Goal: Task Accomplishment & Management: Manage account settings

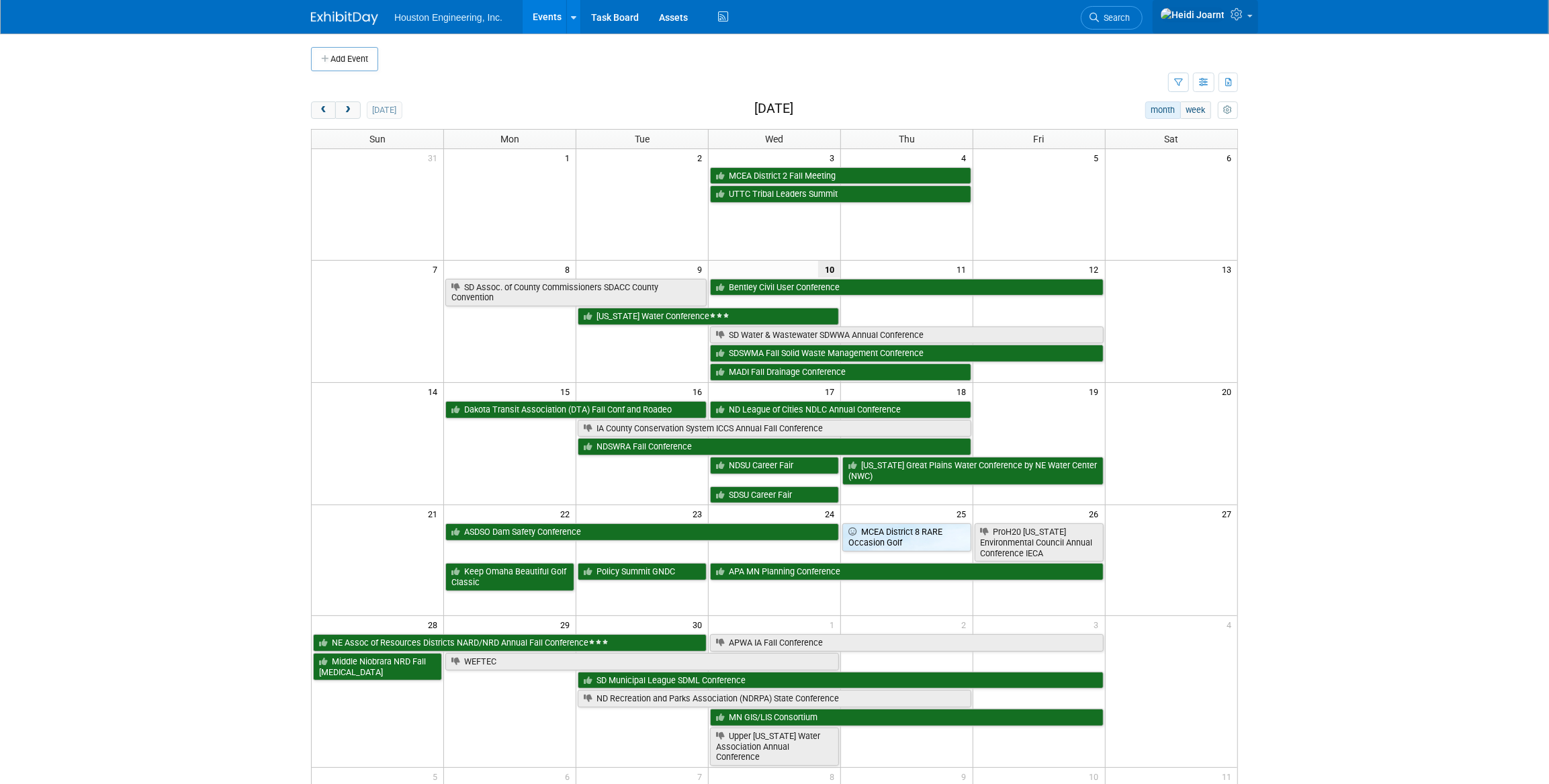
click at [1230, 19] on link at bounding box center [1204, 17] width 105 height 34
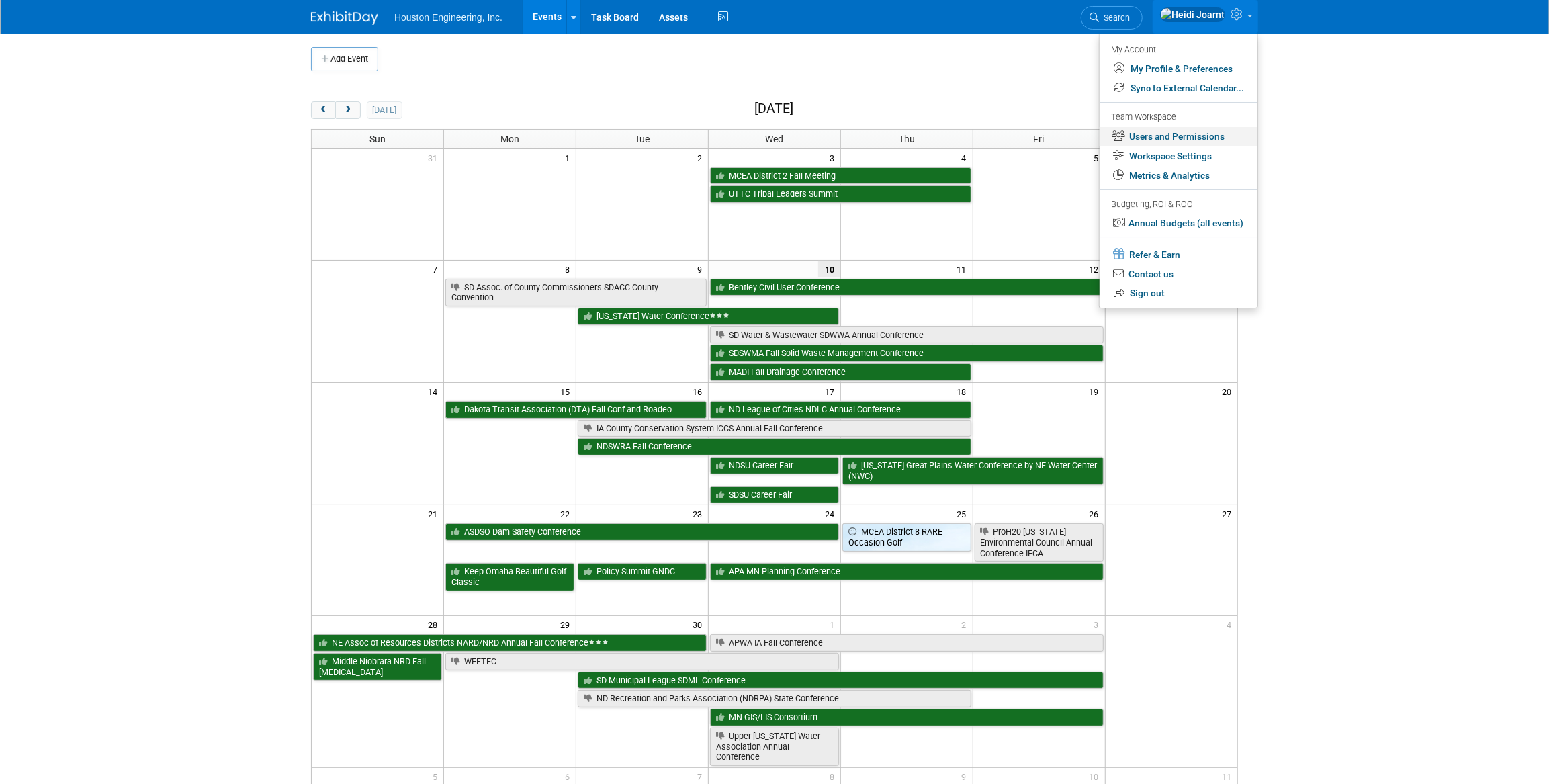
click at [1184, 138] on link "Users and Permissions" at bounding box center [1177, 136] width 157 height 20
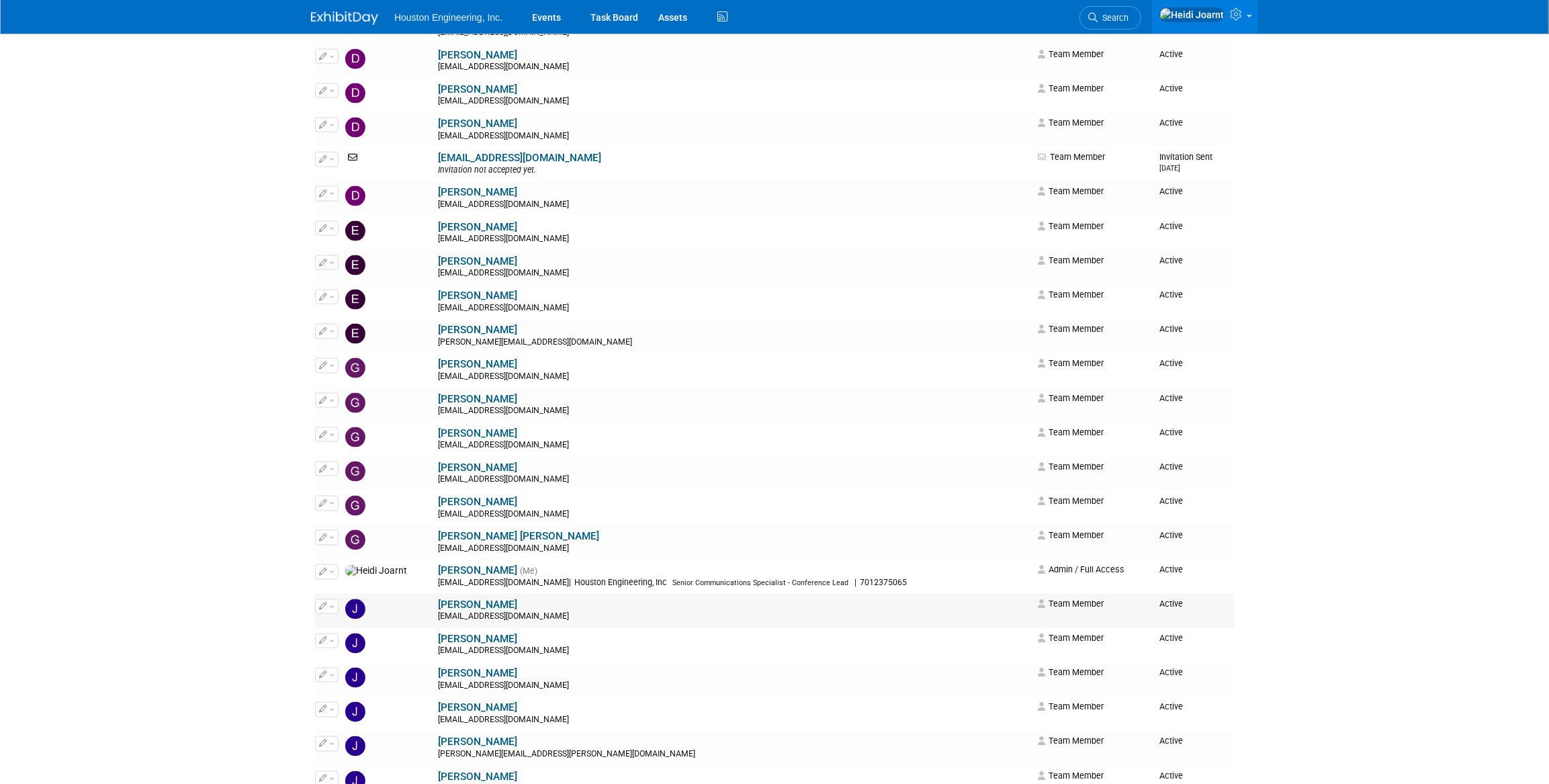
scroll to position [1587, 0]
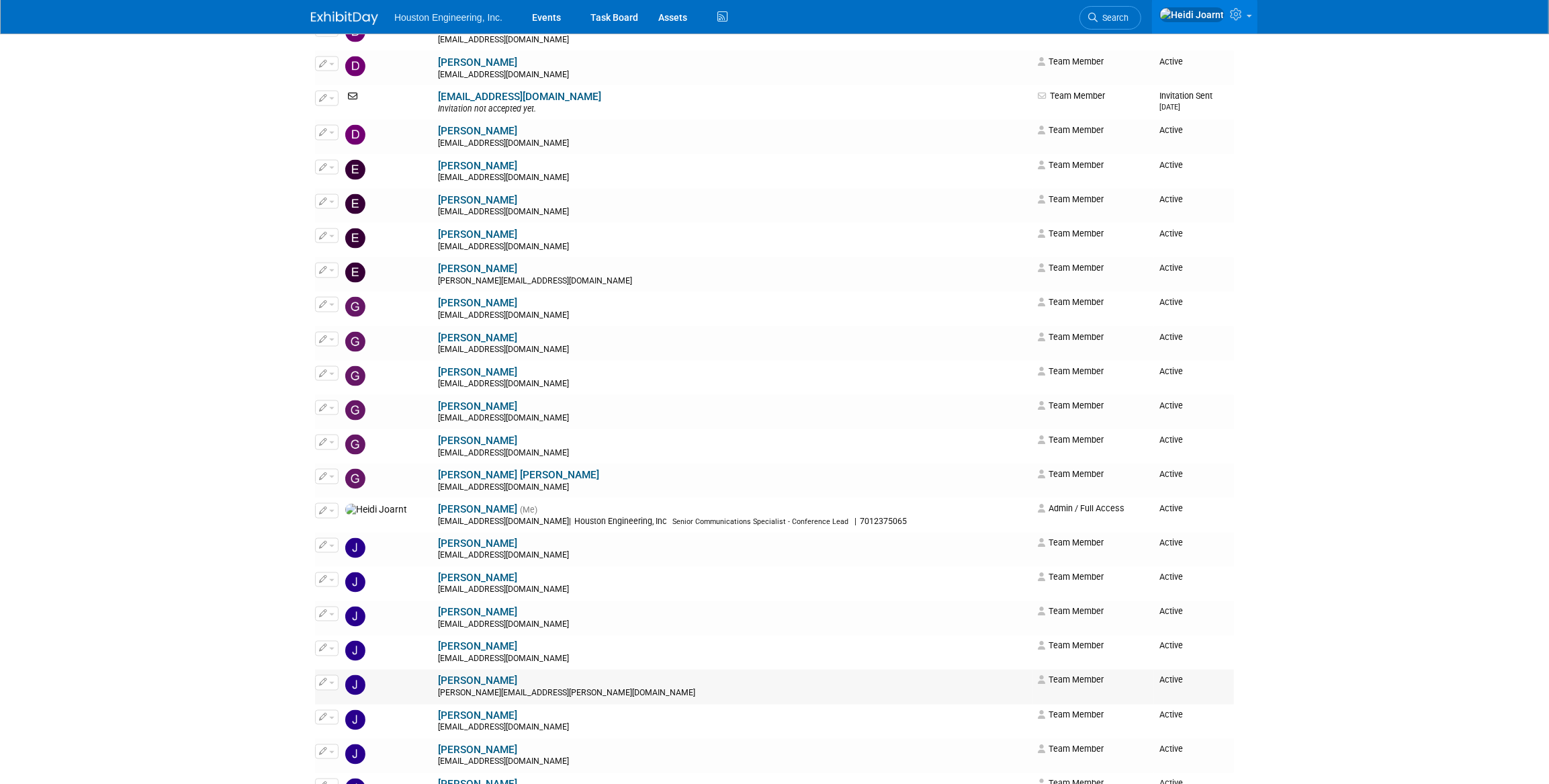
click at [324, 683] on icon "button" at bounding box center [323, 682] width 8 height 7
click at [343, 703] on link "Edit" at bounding box center [369, 704] width 106 height 19
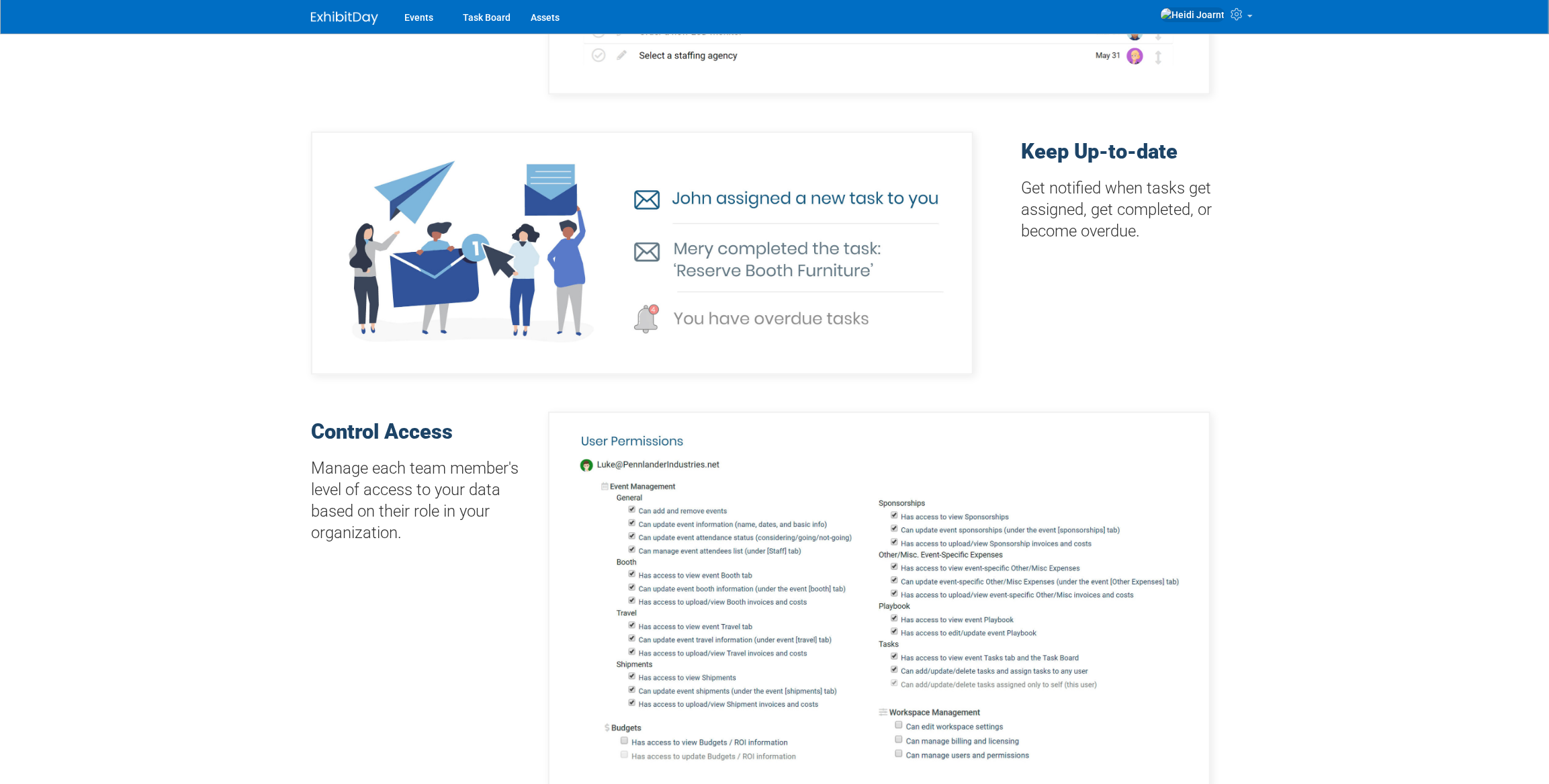
scroll to position [1343, 0]
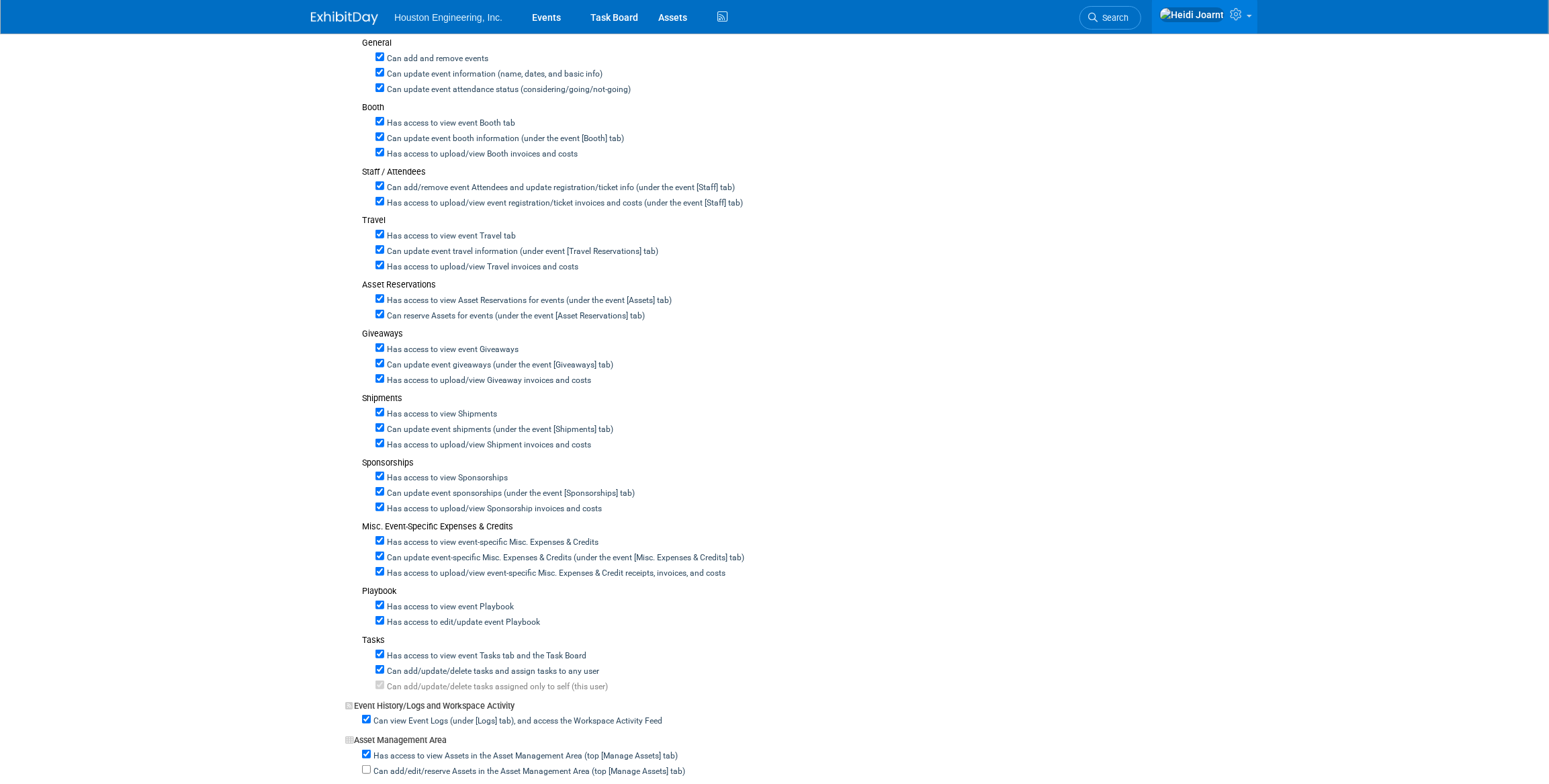
scroll to position [611, 0]
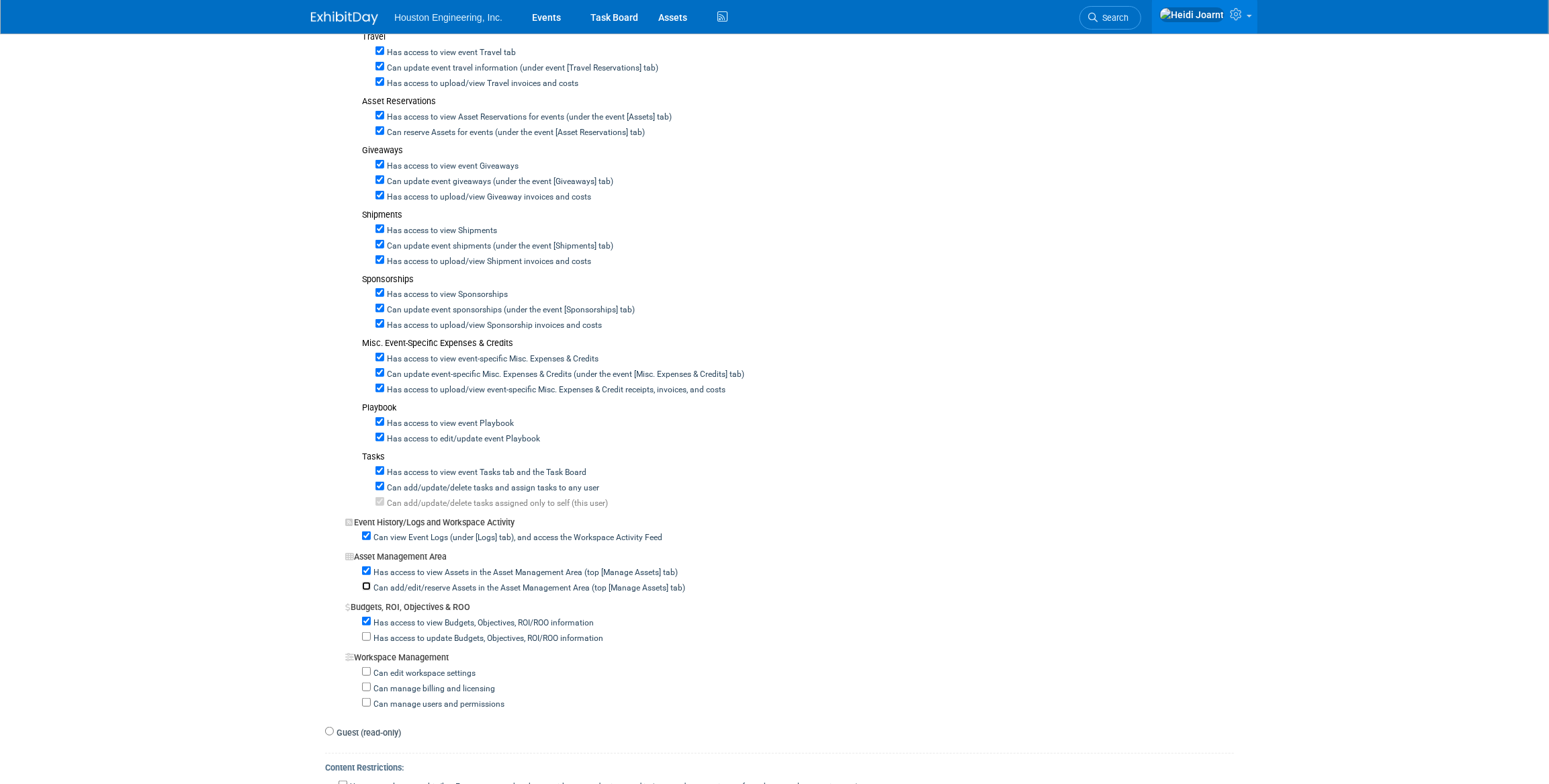
click at [363, 582] on input "Can add/edit/reserve Assets in the Asset Management Area (top [Manage Assets] t…" at bounding box center [366, 586] width 8 height 8
checkbox input "true"
click at [364, 632] on input "Has access to update Budgets, Objectives, ROI/ROO information" at bounding box center [366, 636] width 8 height 8
checkbox input "true"
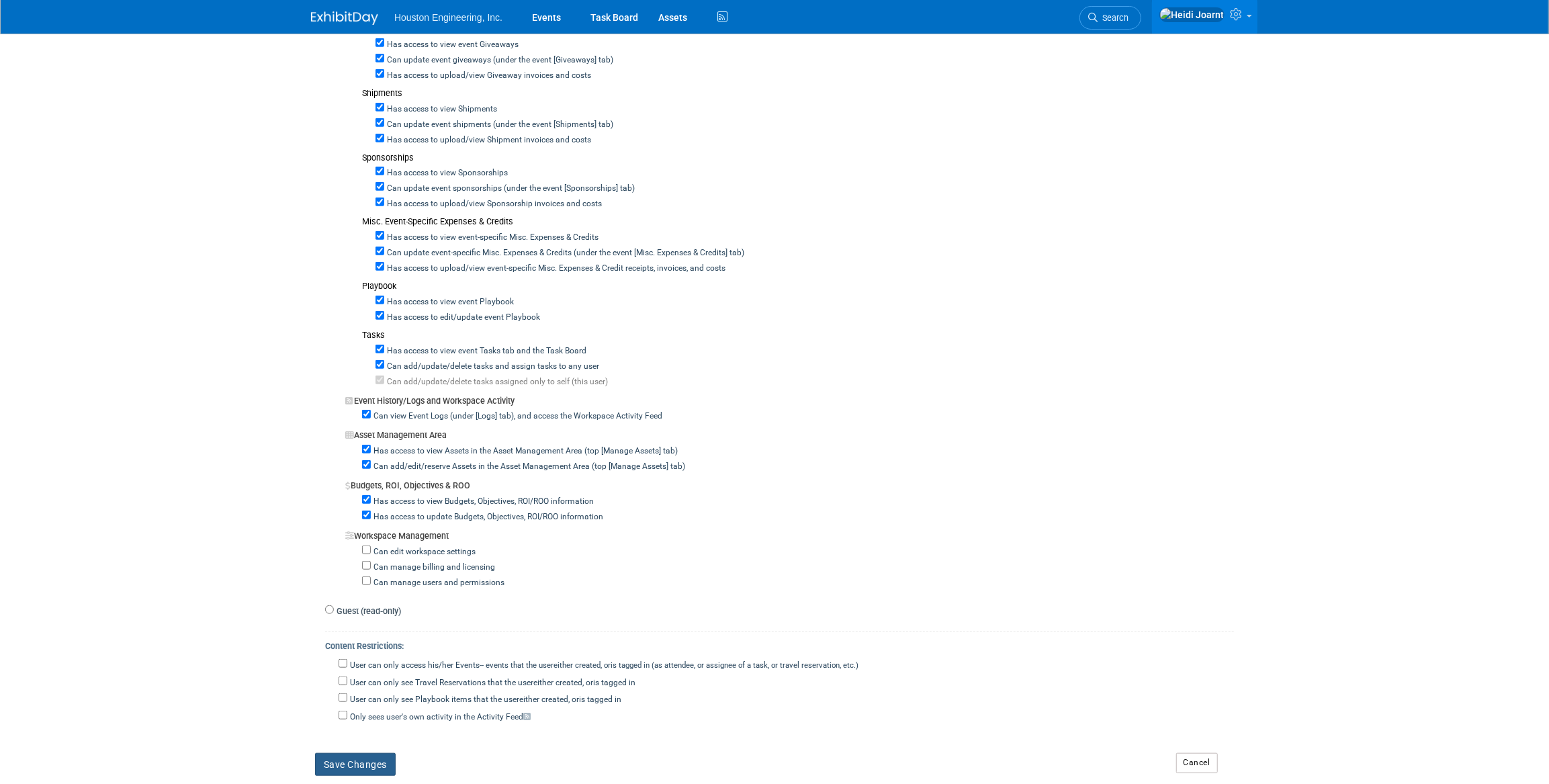
click at [363, 752] on button "Save Changes" at bounding box center [355, 764] width 81 height 23
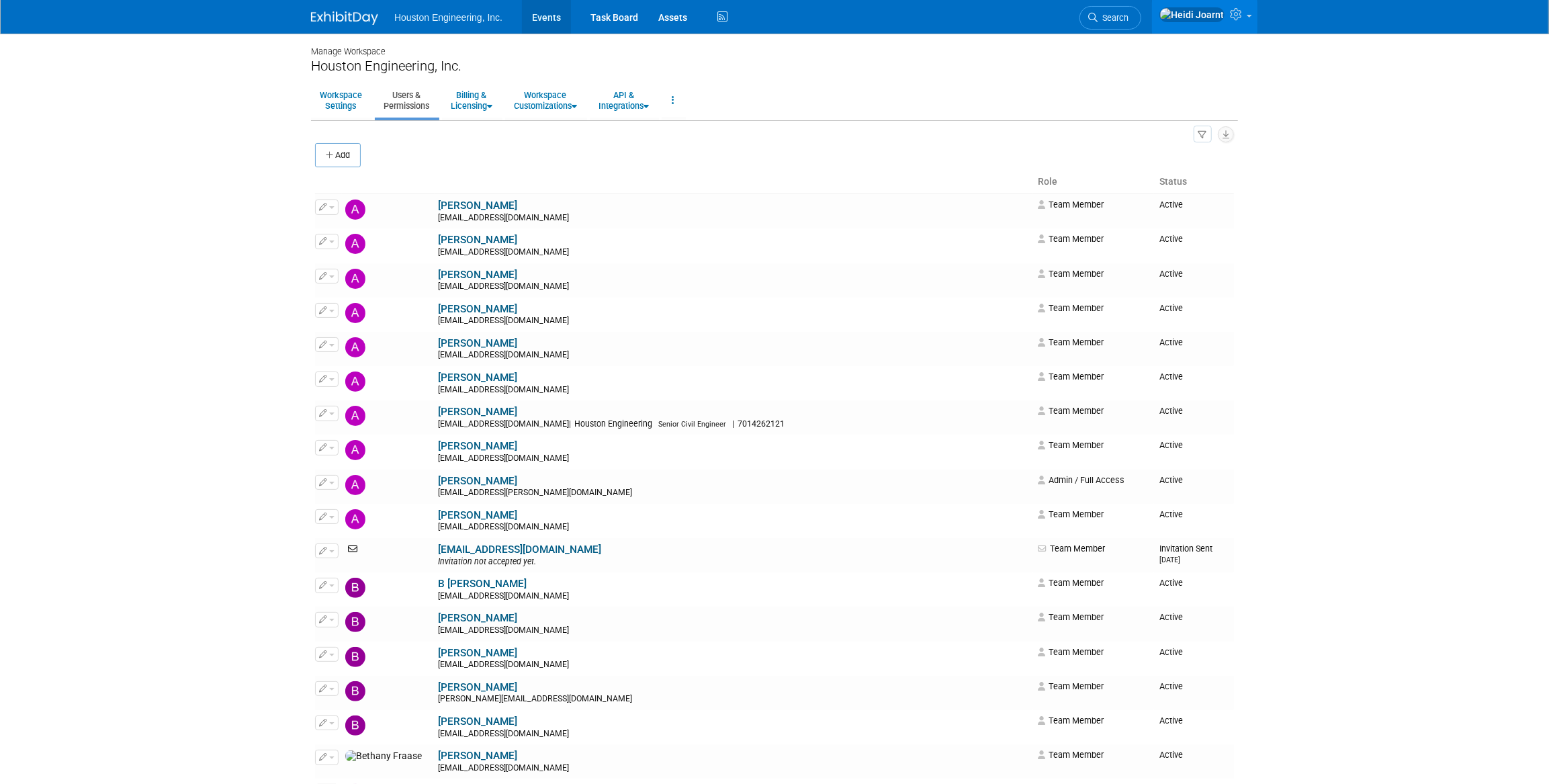
click at [545, 20] on link "Events" at bounding box center [546, 17] width 49 height 34
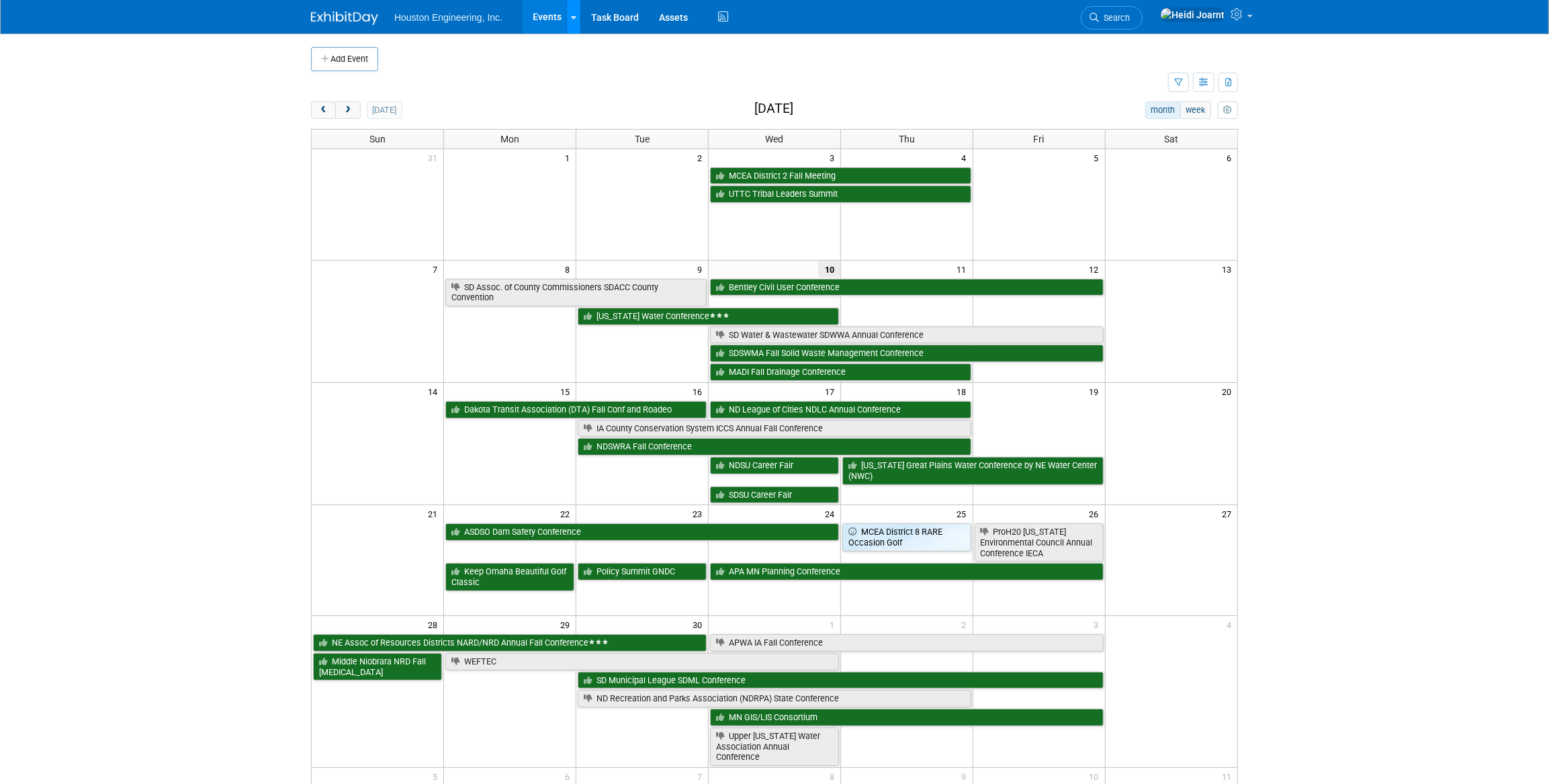
click at [570, 26] on link at bounding box center [573, 17] width 14 height 34
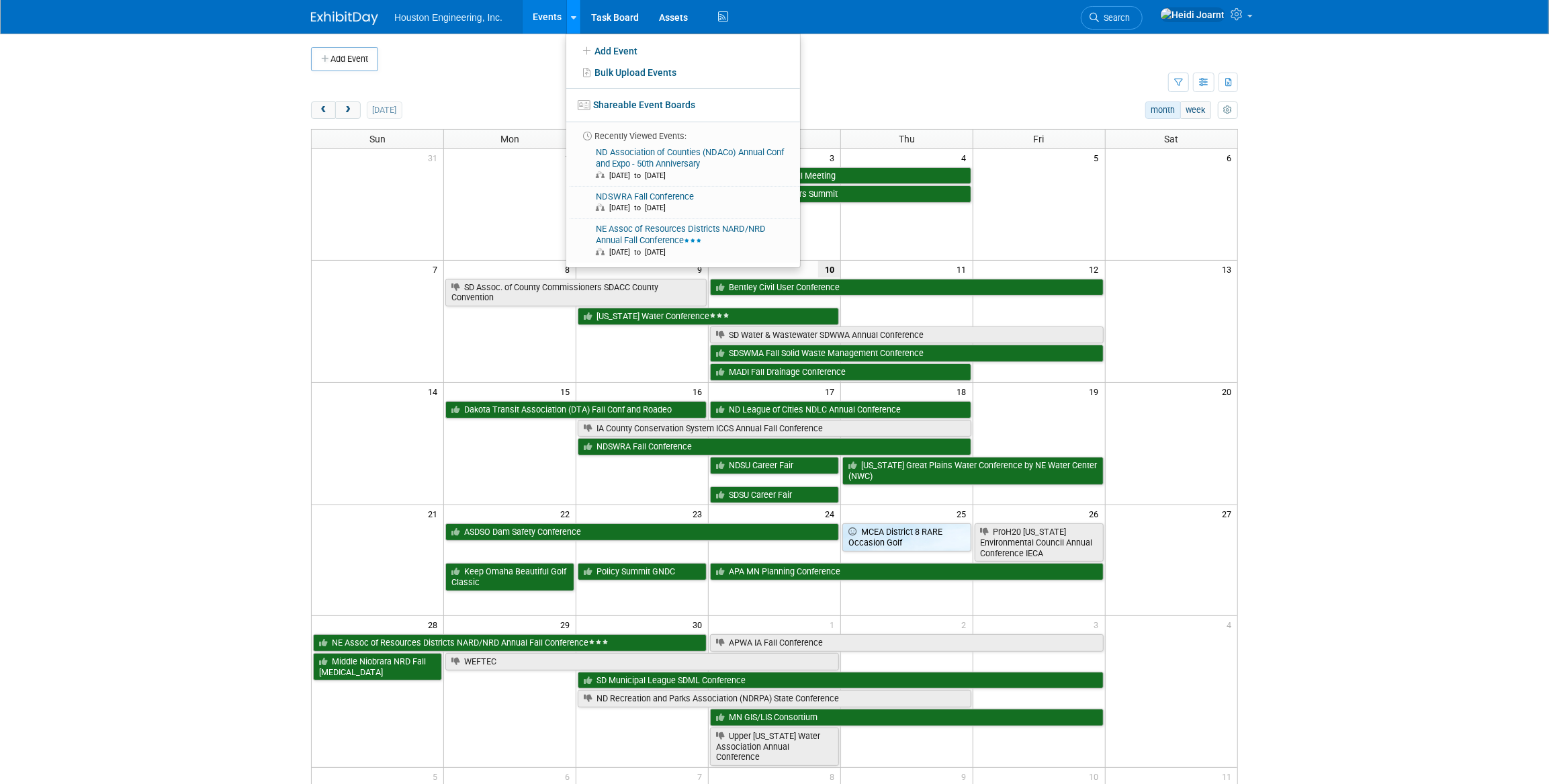
click at [570, 26] on link at bounding box center [573, 17] width 14 height 34
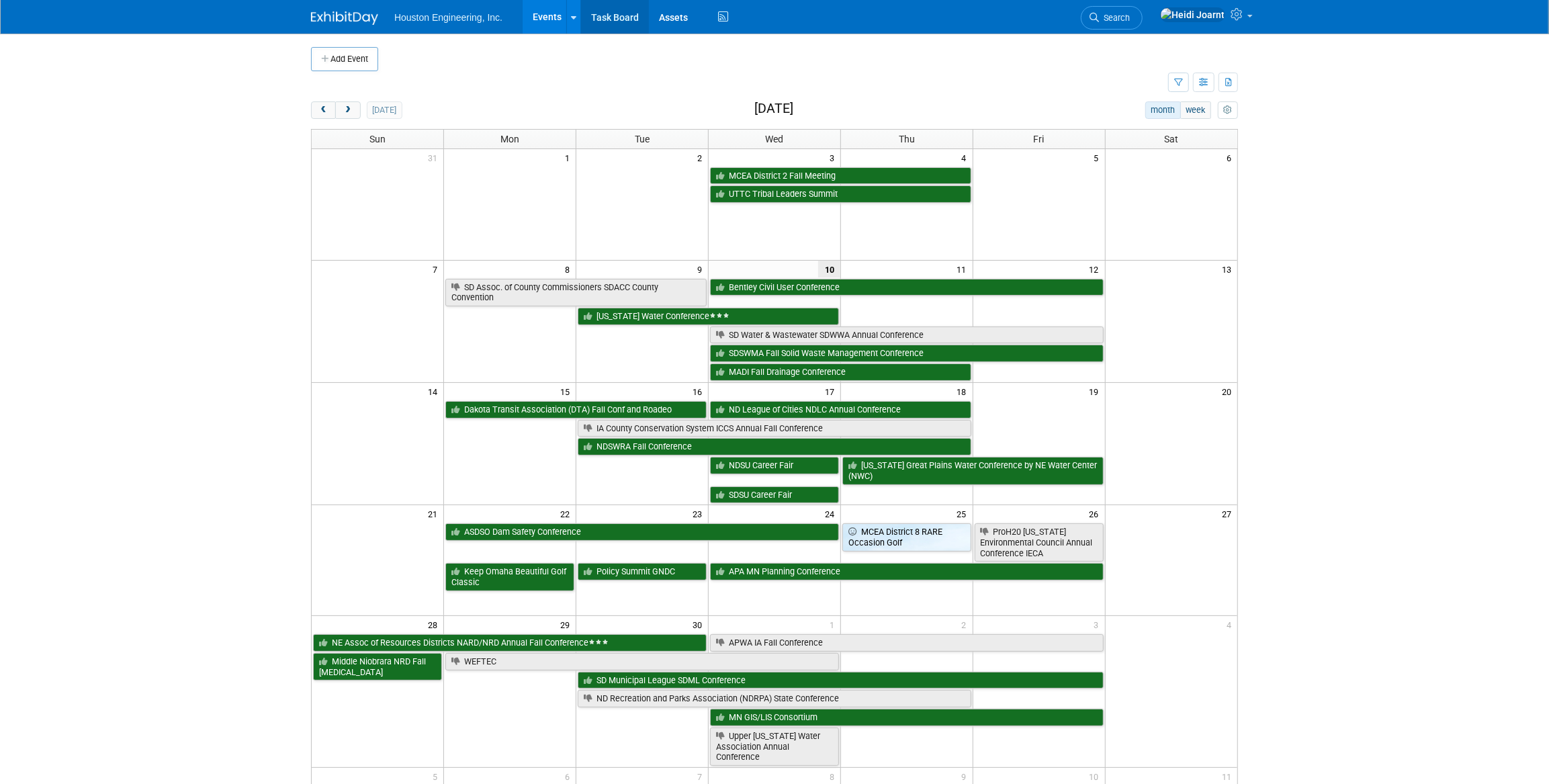
click at [611, 23] on link "Task Board" at bounding box center [615, 17] width 68 height 34
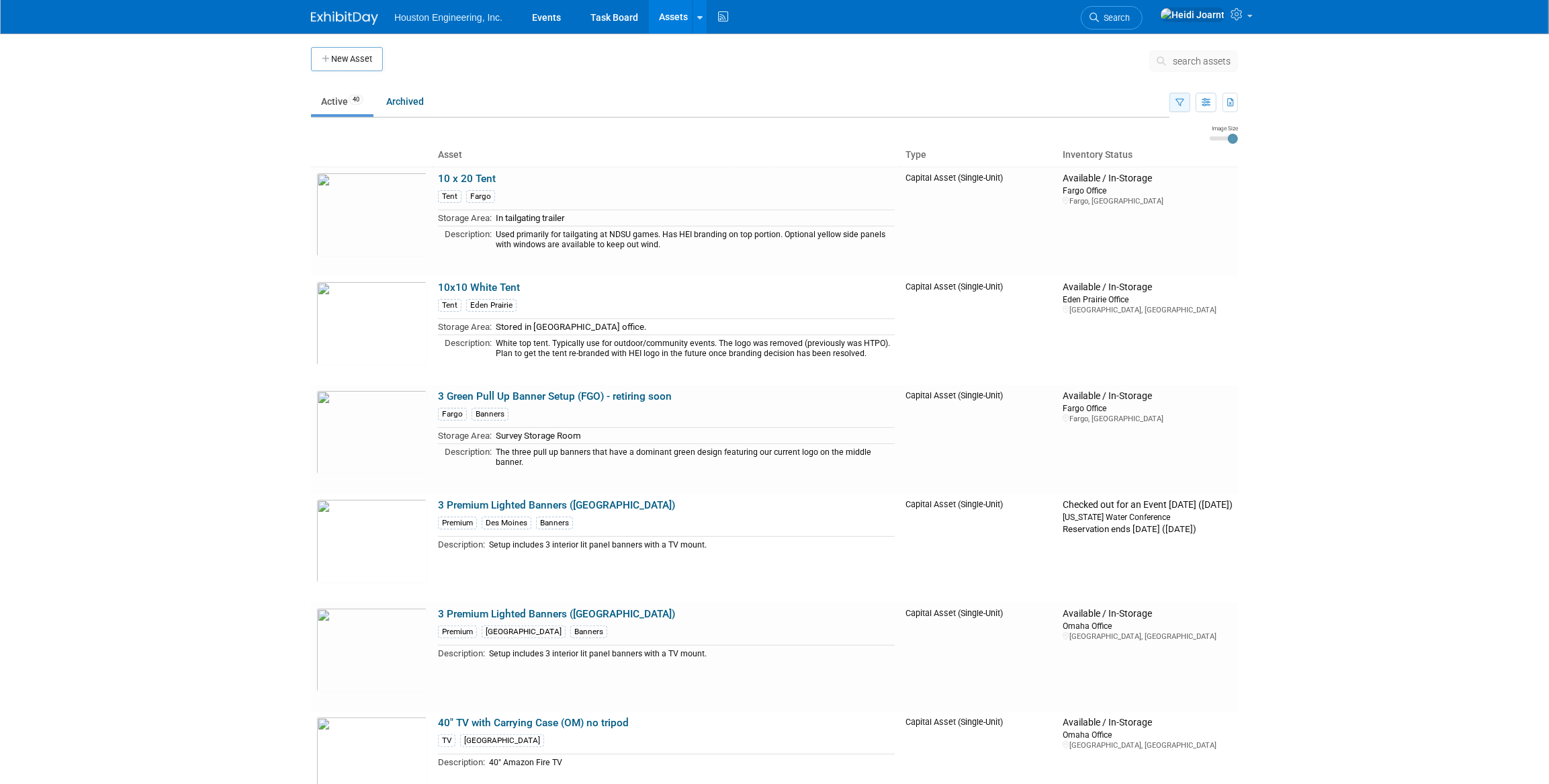
click at [1175, 107] on button "button" at bounding box center [1179, 102] width 20 height 20
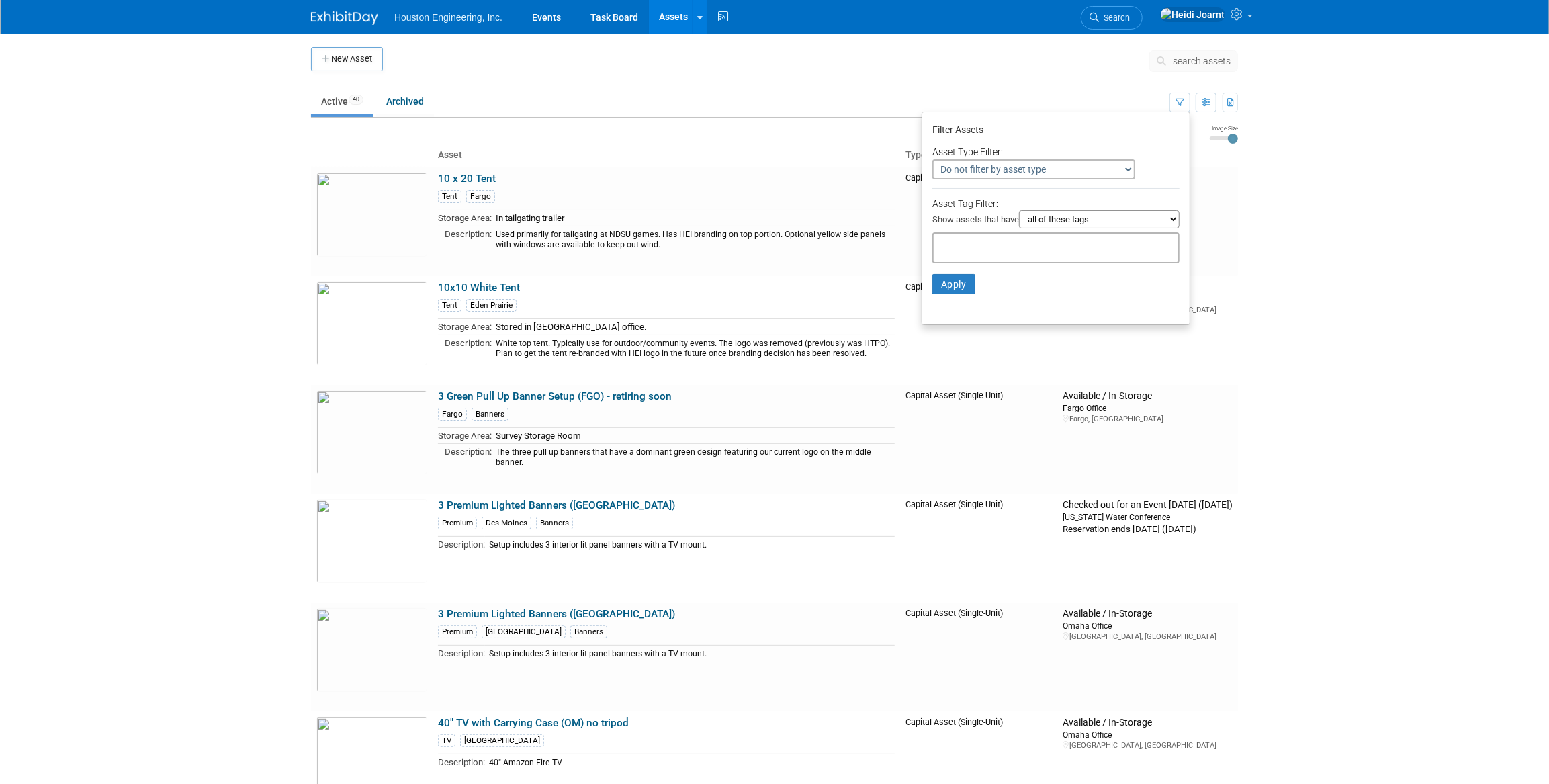
click at [1068, 221] on select "all of these tags any one of these tags only and exactly these specific tags" at bounding box center [1099, 219] width 160 height 18
select select "any"
click at [1019, 210] on select "all of these tags any one of these tags only and exactly these specific tags" at bounding box center [1099, 219] width 160 height 18
click at [988, 249] on input "text" at bounding box center [992, 246] width 107 height 13
type input "maple"
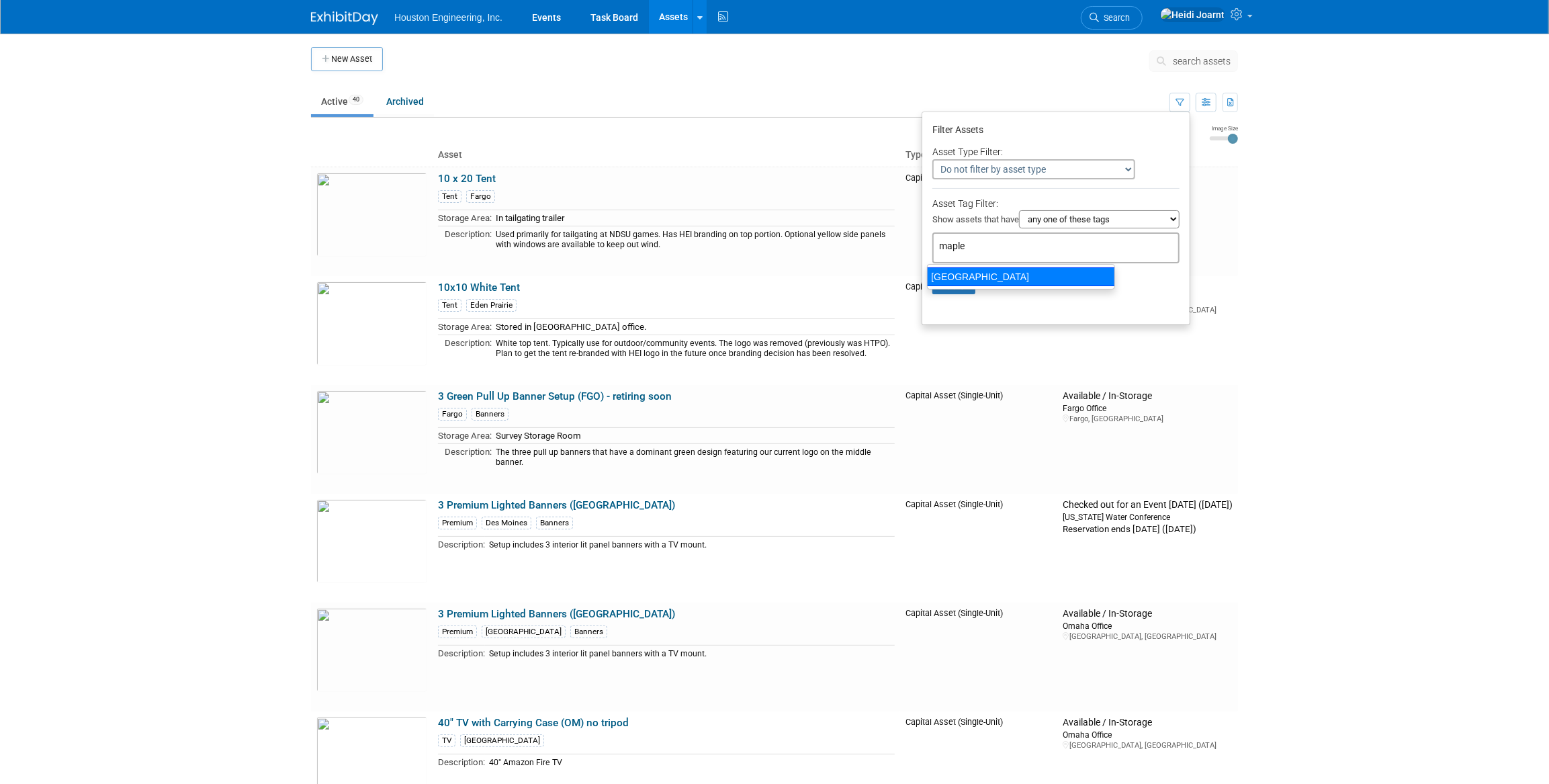
click at [960, 285] on div "[GEOGRAPHIC_DATA]" at bounding box center [1021, 277] width 188 height 19
type input "[GEOGRAPHIC_DATA]"
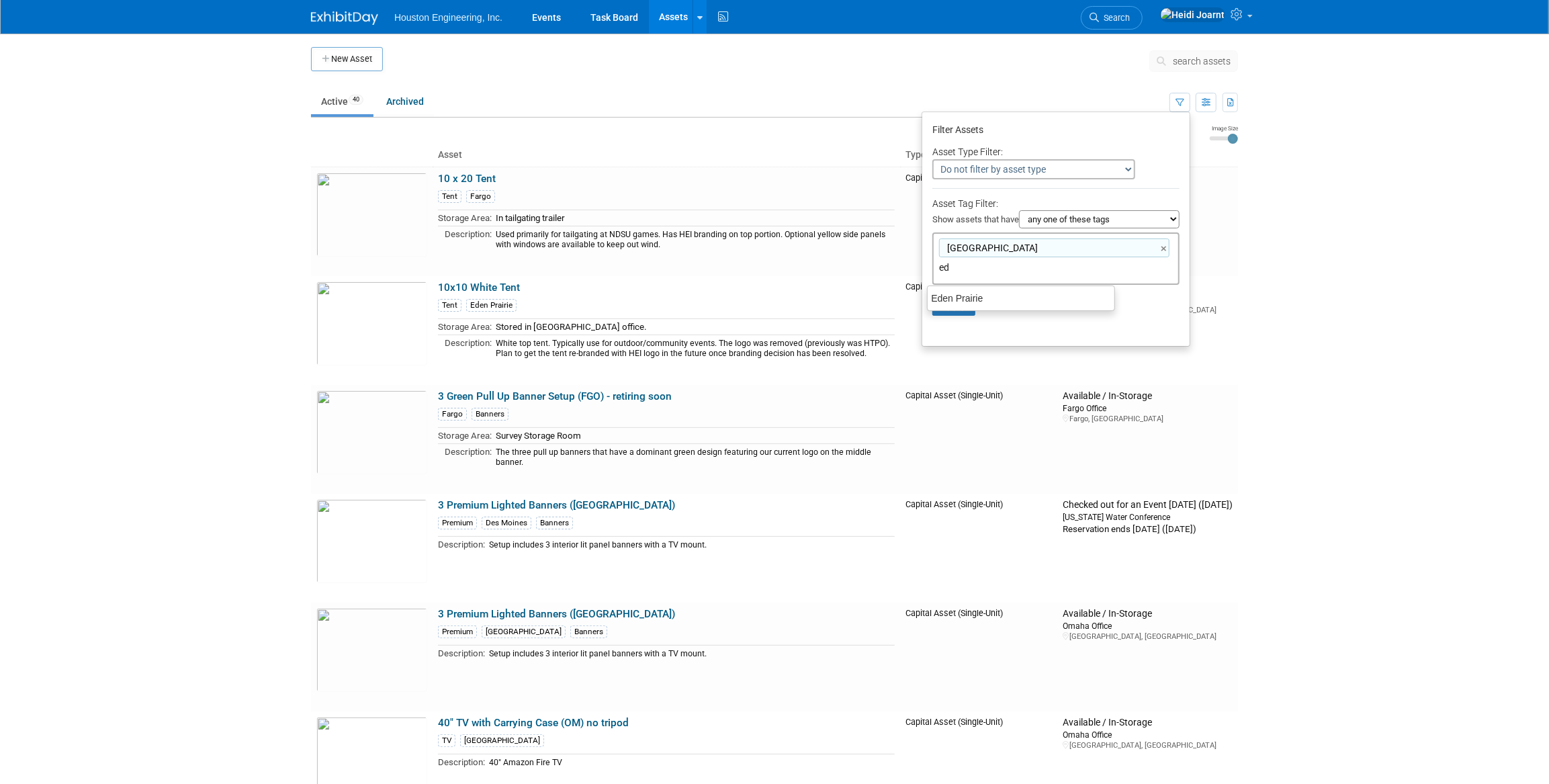
type input "ede"
click at [958, 300] on div "Eden Prairie" at bounding box center [1021, 298] width 188 height 19
type input "Maple Grove, Eden Prairie"
click at [954, 324] on button "Apply" at bounding box center [954, 327] width 43 height 20
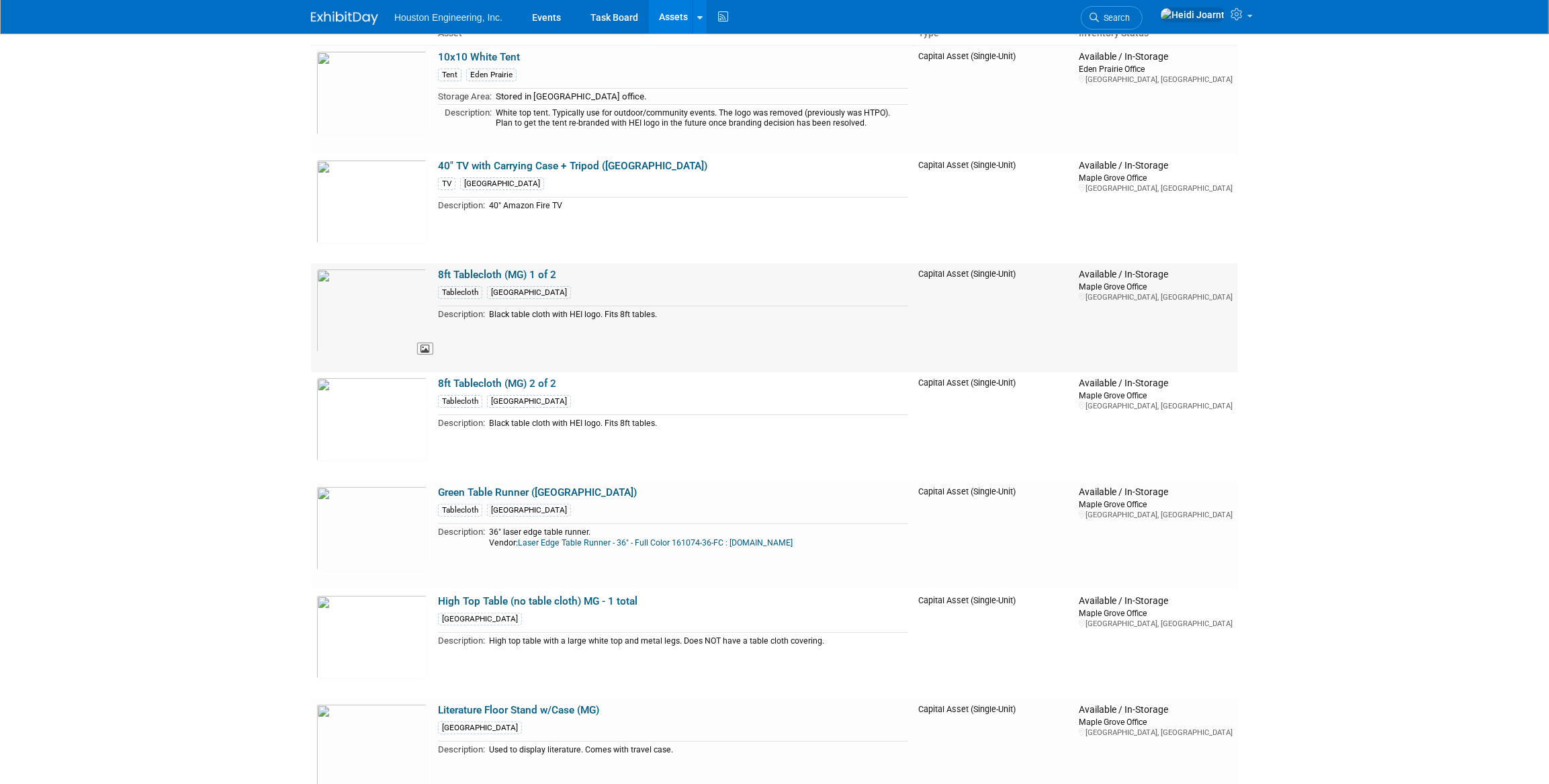
scroll to position [304, 0]
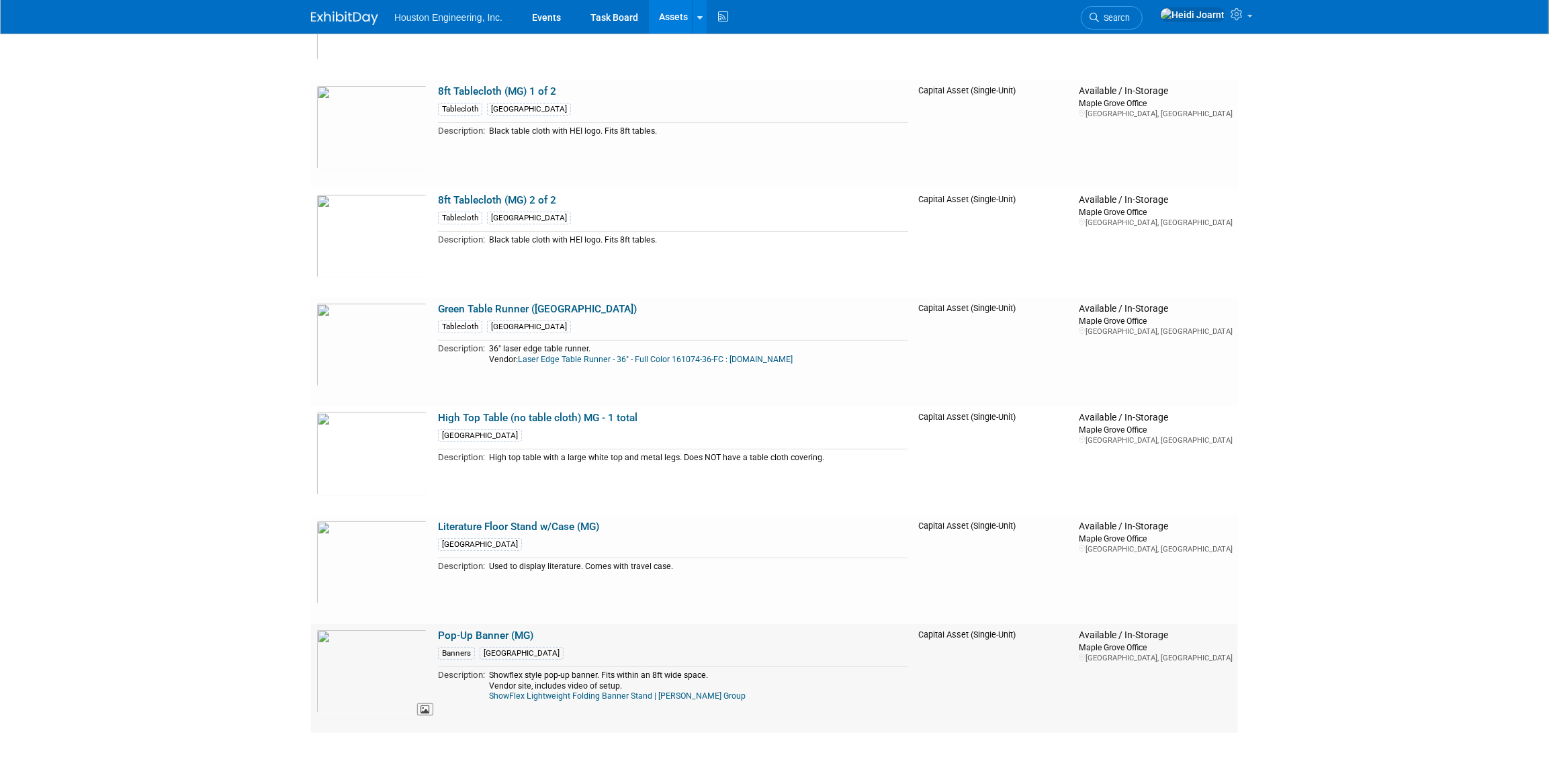
click at [391, 658] on img at bounding box center [372, 671] width 111 height 84
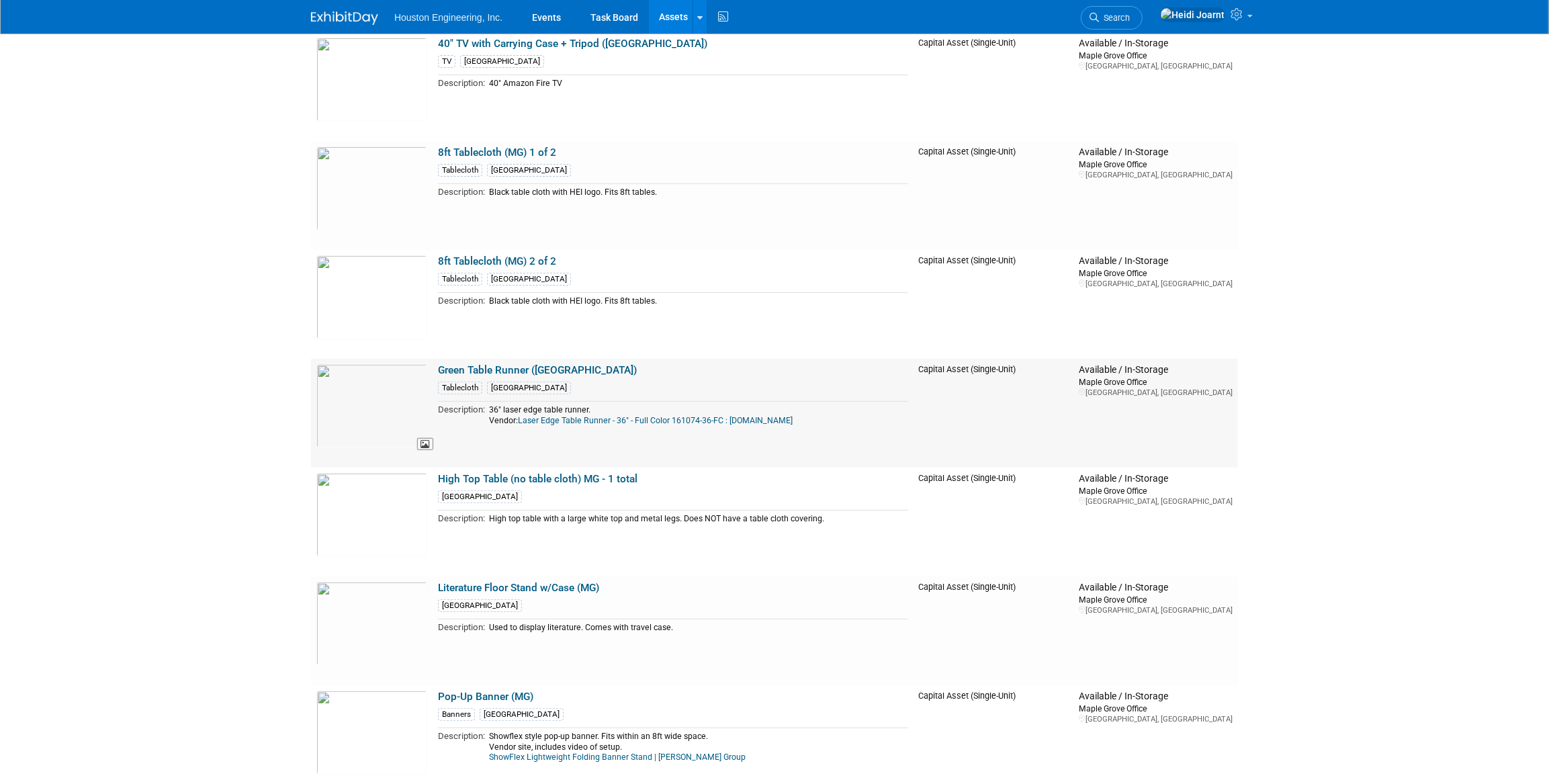
click at [363, 410] on img at bounding box center [372, 406] width 111 height 84
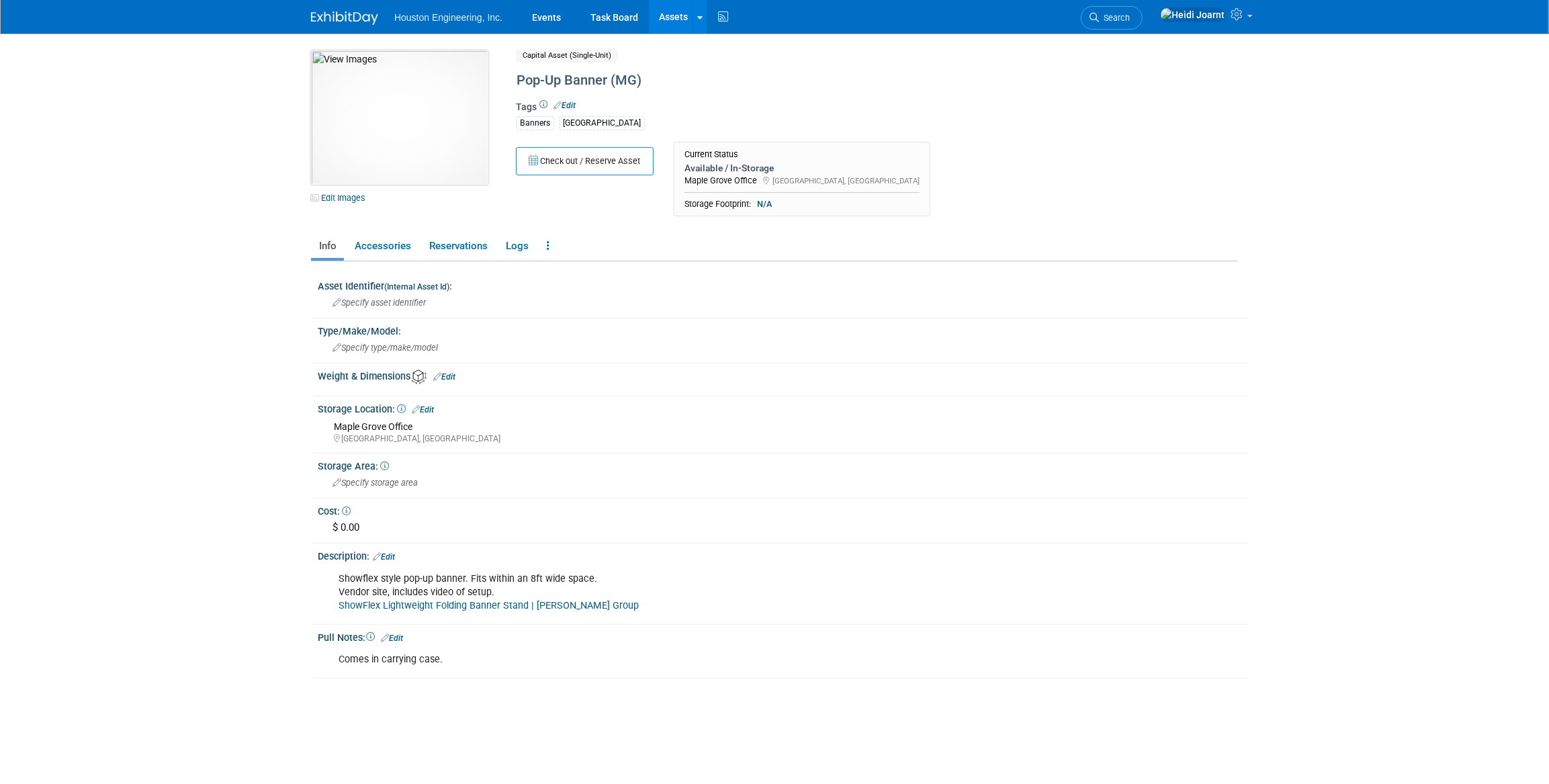
click at [440, 152] on img at bounding box center [400, 117] width 177 height 134
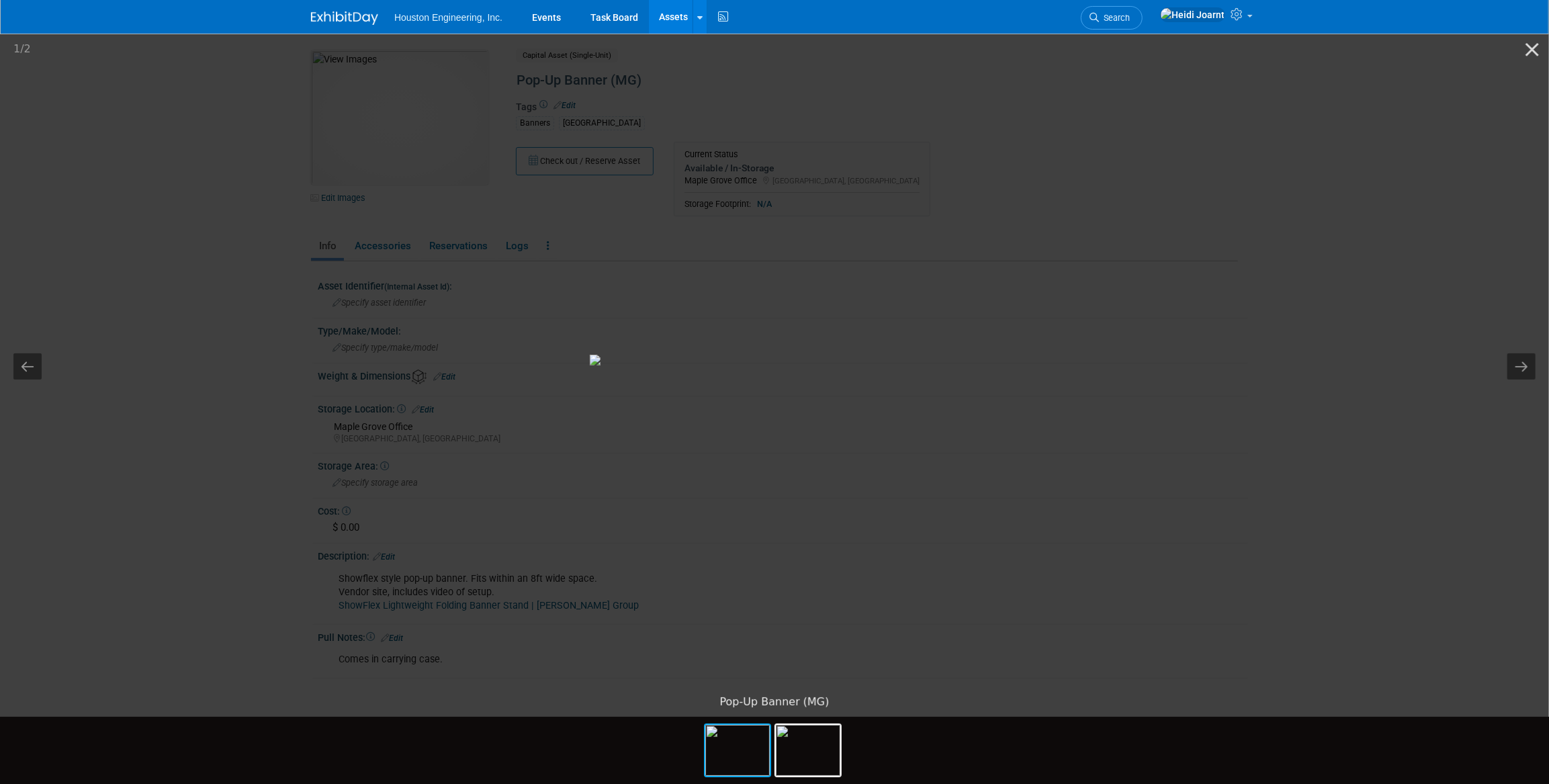
click at [1316, 425] on picture at bounding box center [774, 359] width 1549 height 656
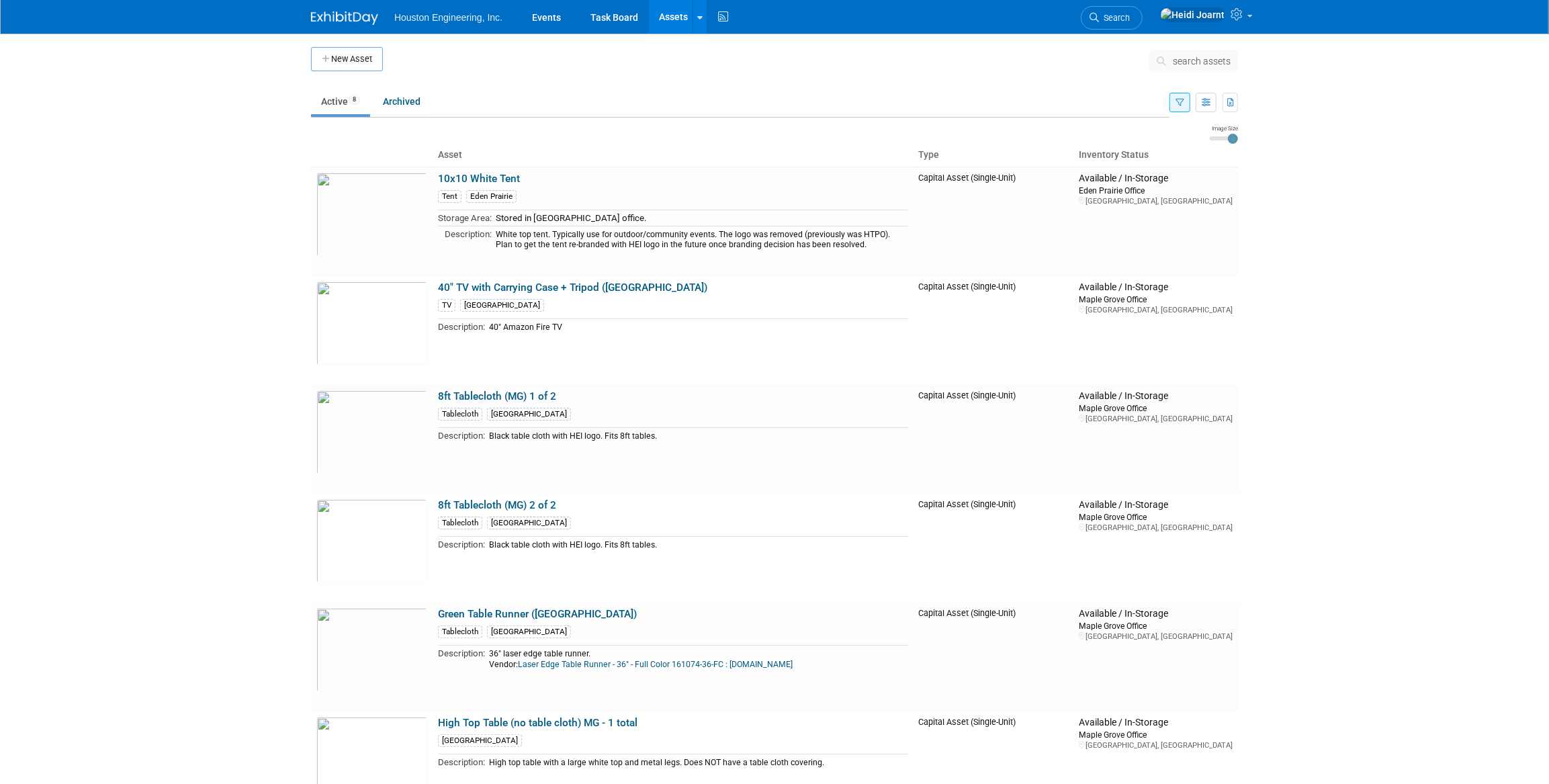
click at [1179, 107] on button "button" at bounding box center [1179, 102] width 20 height 20
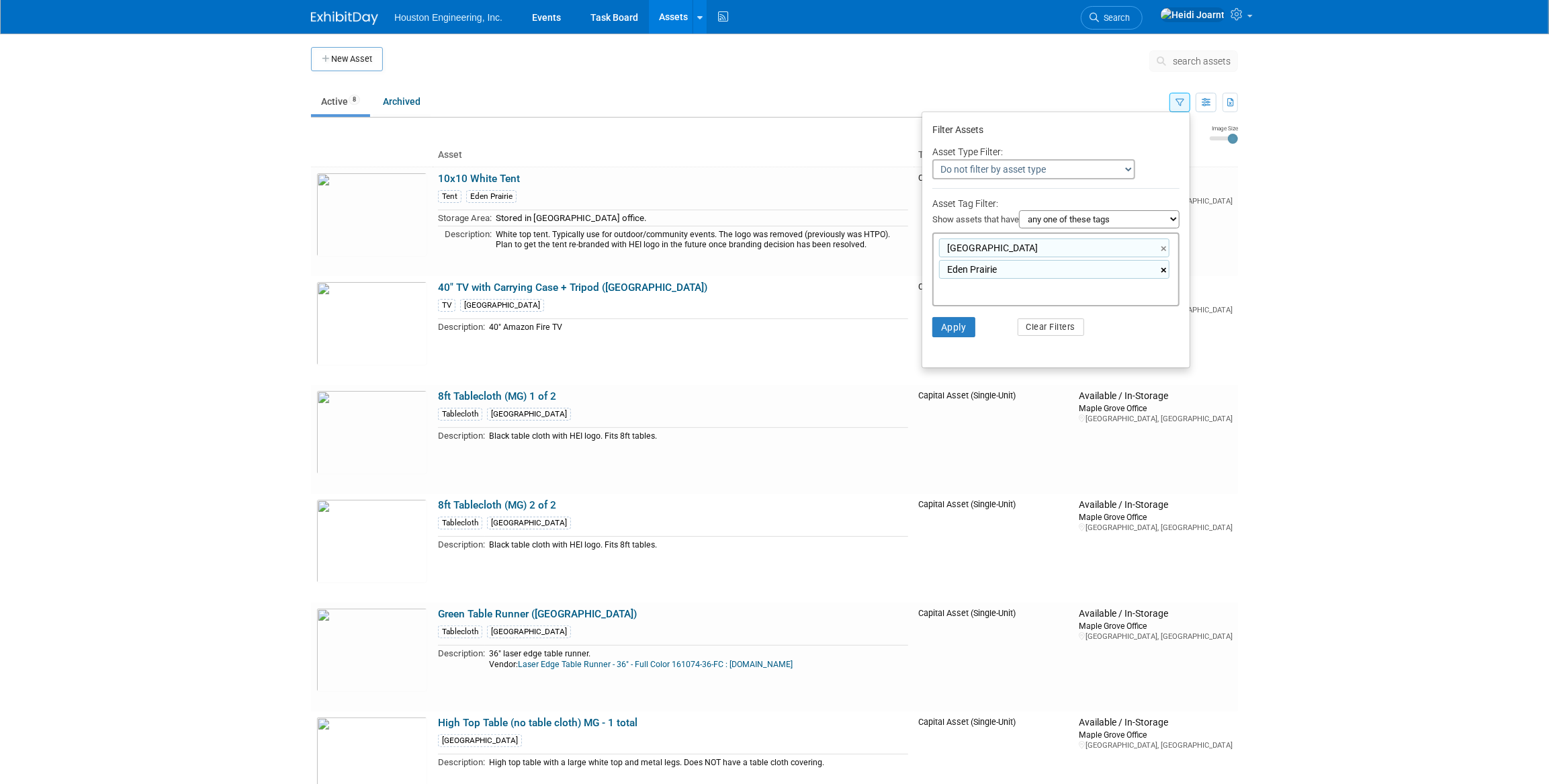
click at [1162, 271] on link "×" at bounding box center [1164, 270] width 8 height 16
type input "Maple Grove"
click at [1165, 251] on link "×" at bounding box center [1164, 249] width 8 height 16
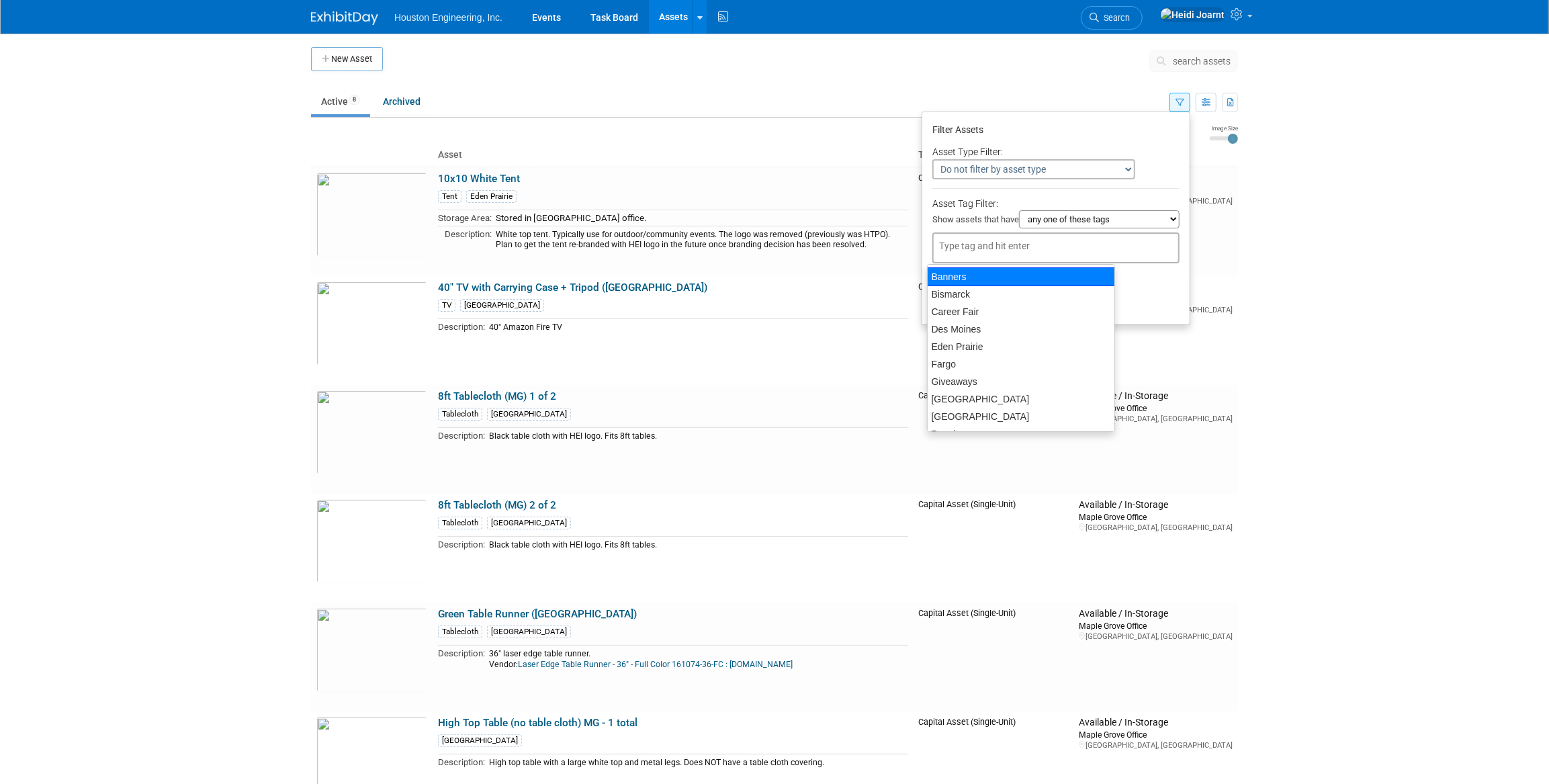
click at [1144, 259] on div at bounding box center [1055, 248] width 247 height 31
click at [1148, 303] on li "Apply Clear Filters" at bounding box center [1055, 283] width 267 height 40
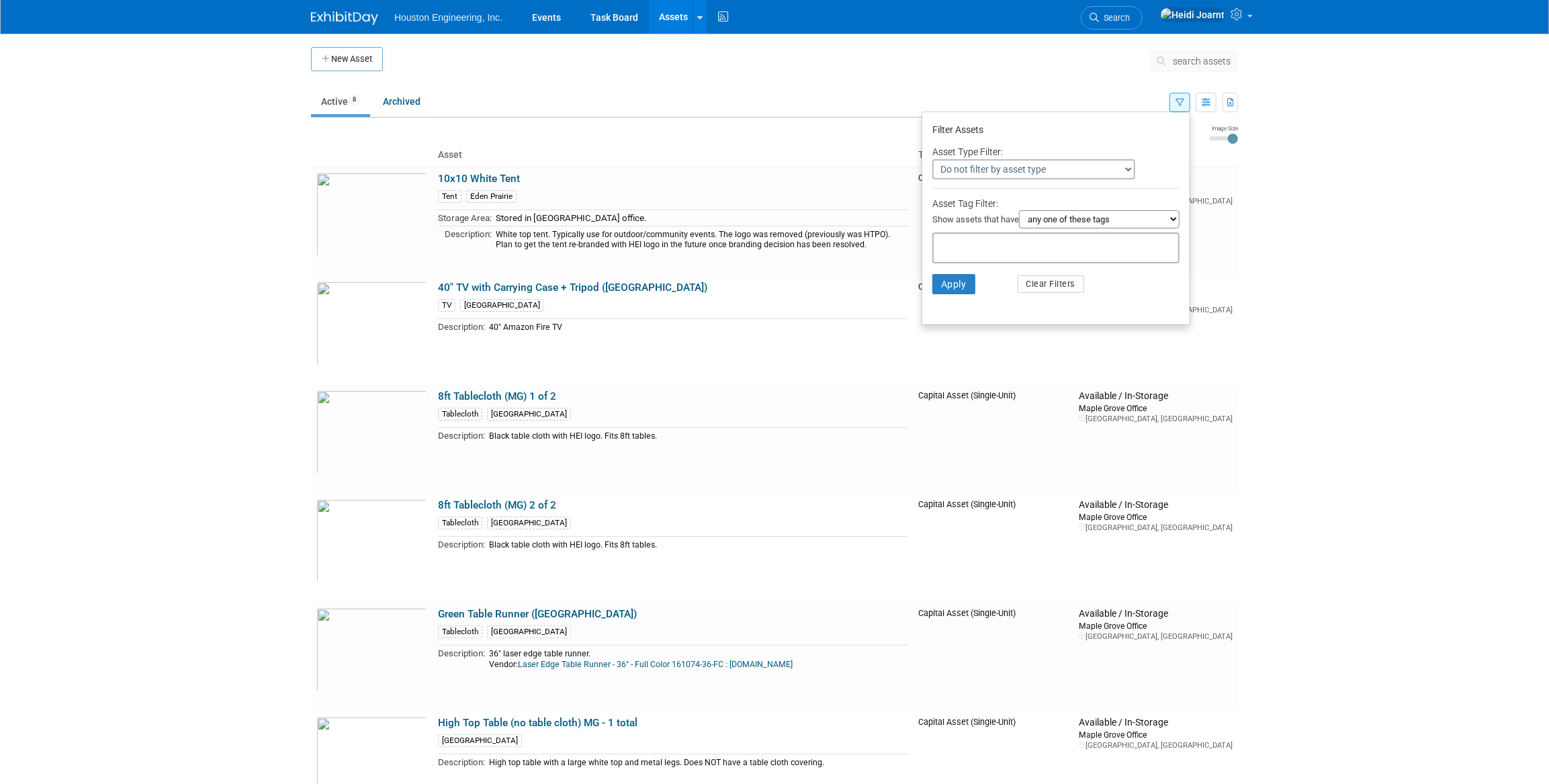
click at [1073, 252] on input "text" at bounding box center [1033, 246] width 188 height 13
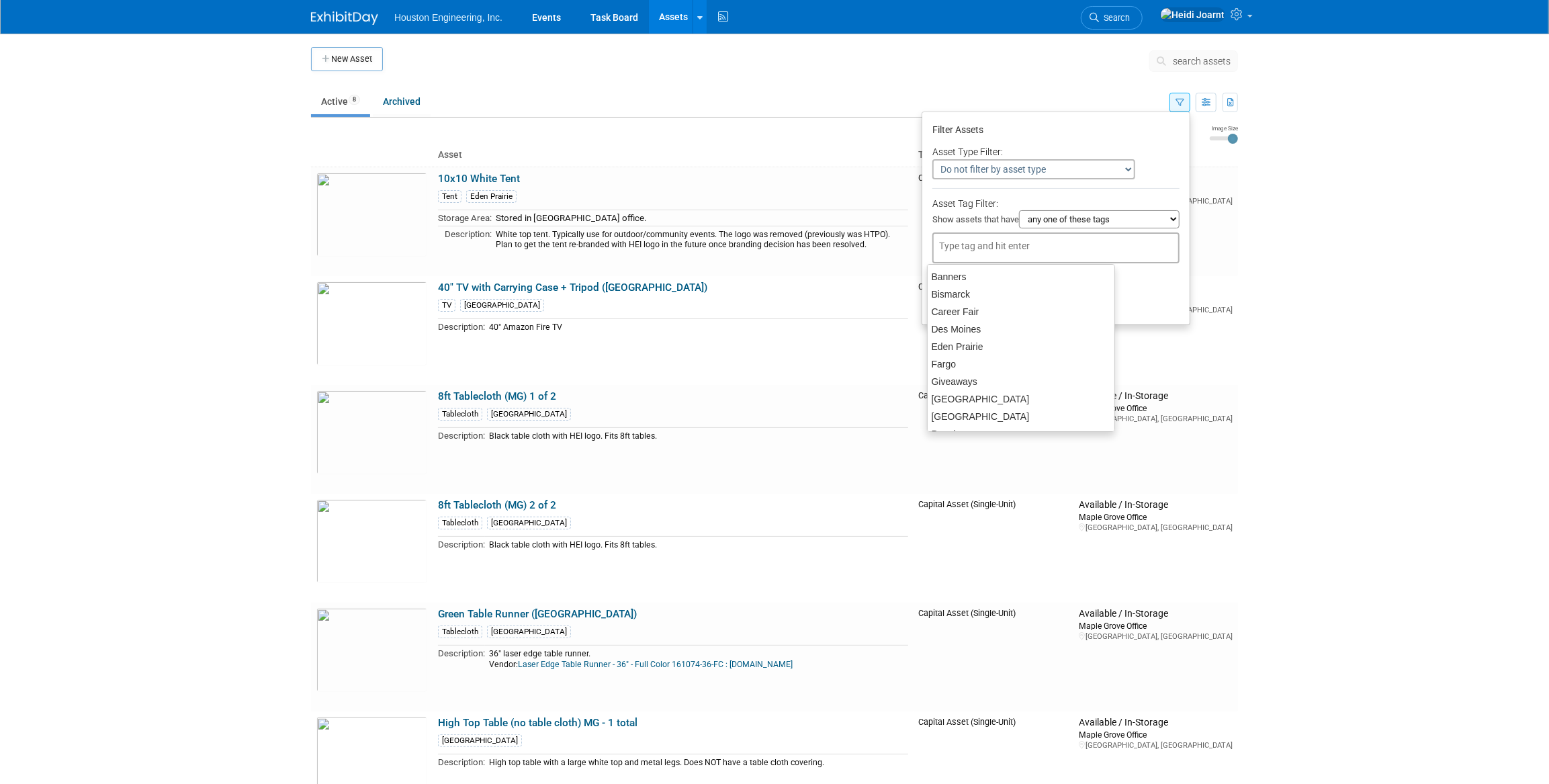
type input "f"
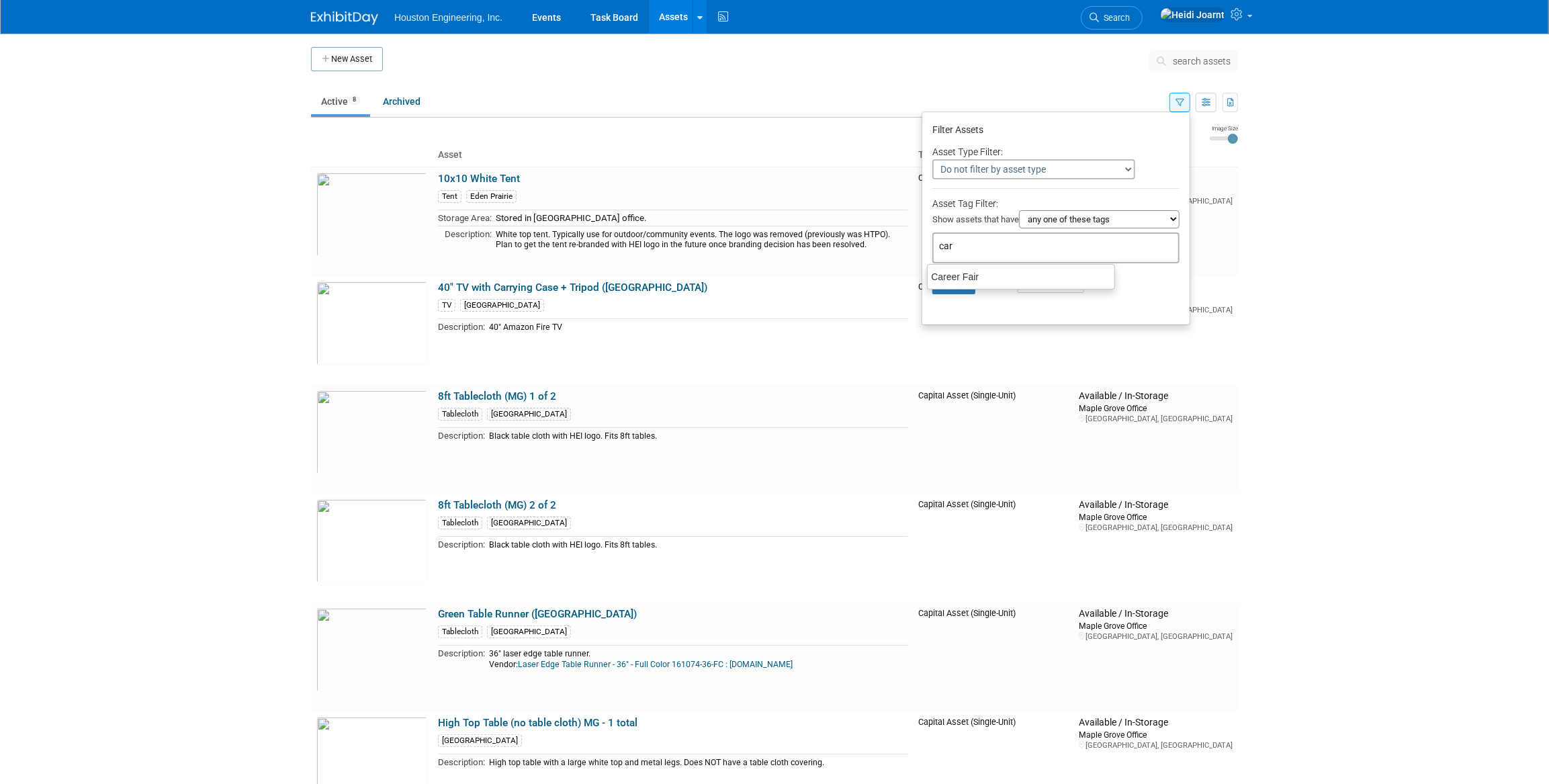
type input "care"
click at [980, 283] on div "Career Fair" at bounding box center [1021, 277] width 188 height 19
type input "Career Fair"
click at [947, 306] on button "Apply" at bounding box center [954, 305] width 43 height 20
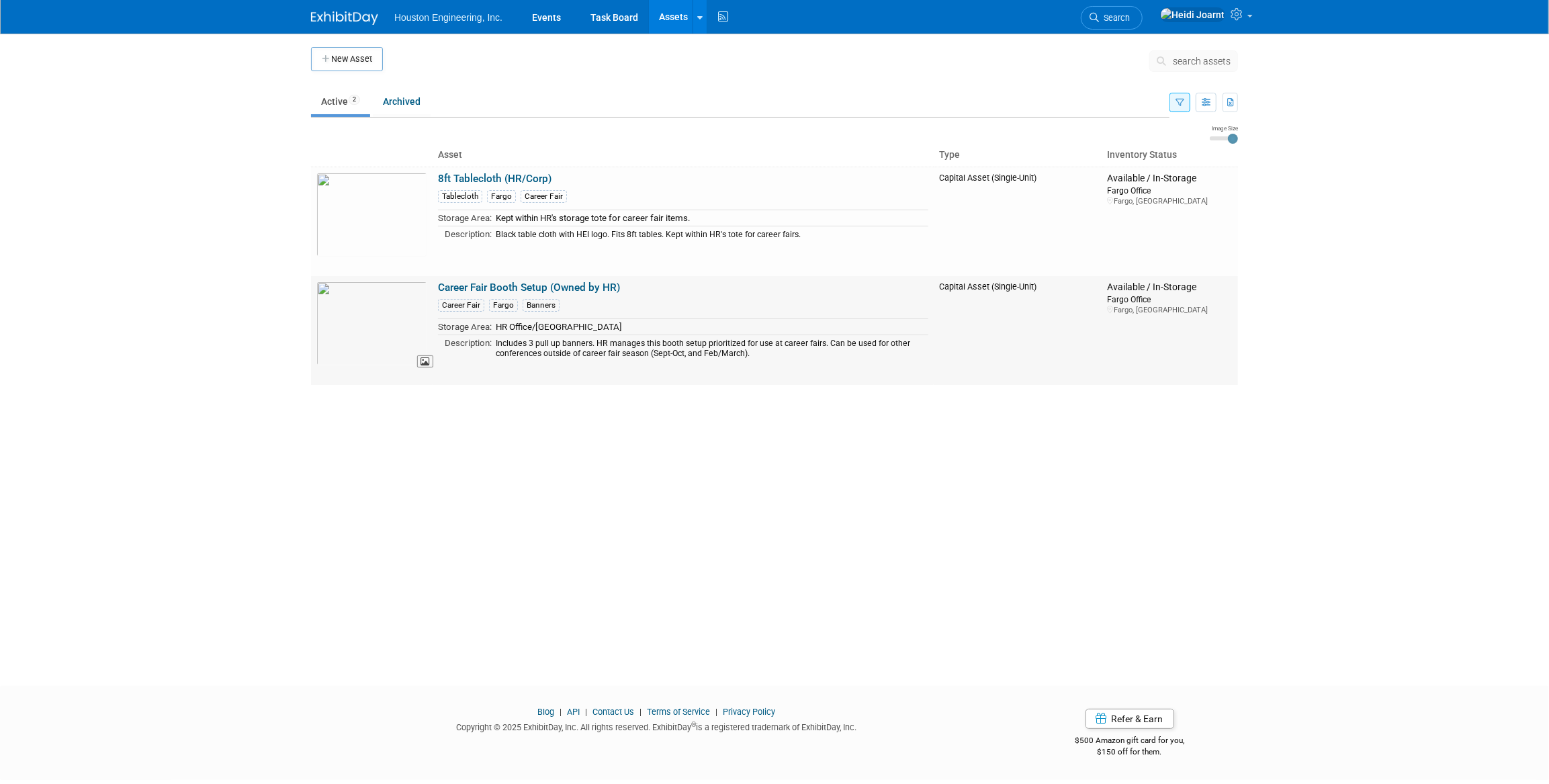
click at [404, 334] on img at bounding box center [372, 323] width 111 height 84
click at [1184, 107] on button "button" at bounding box center [1179, 102] width 20 height 20
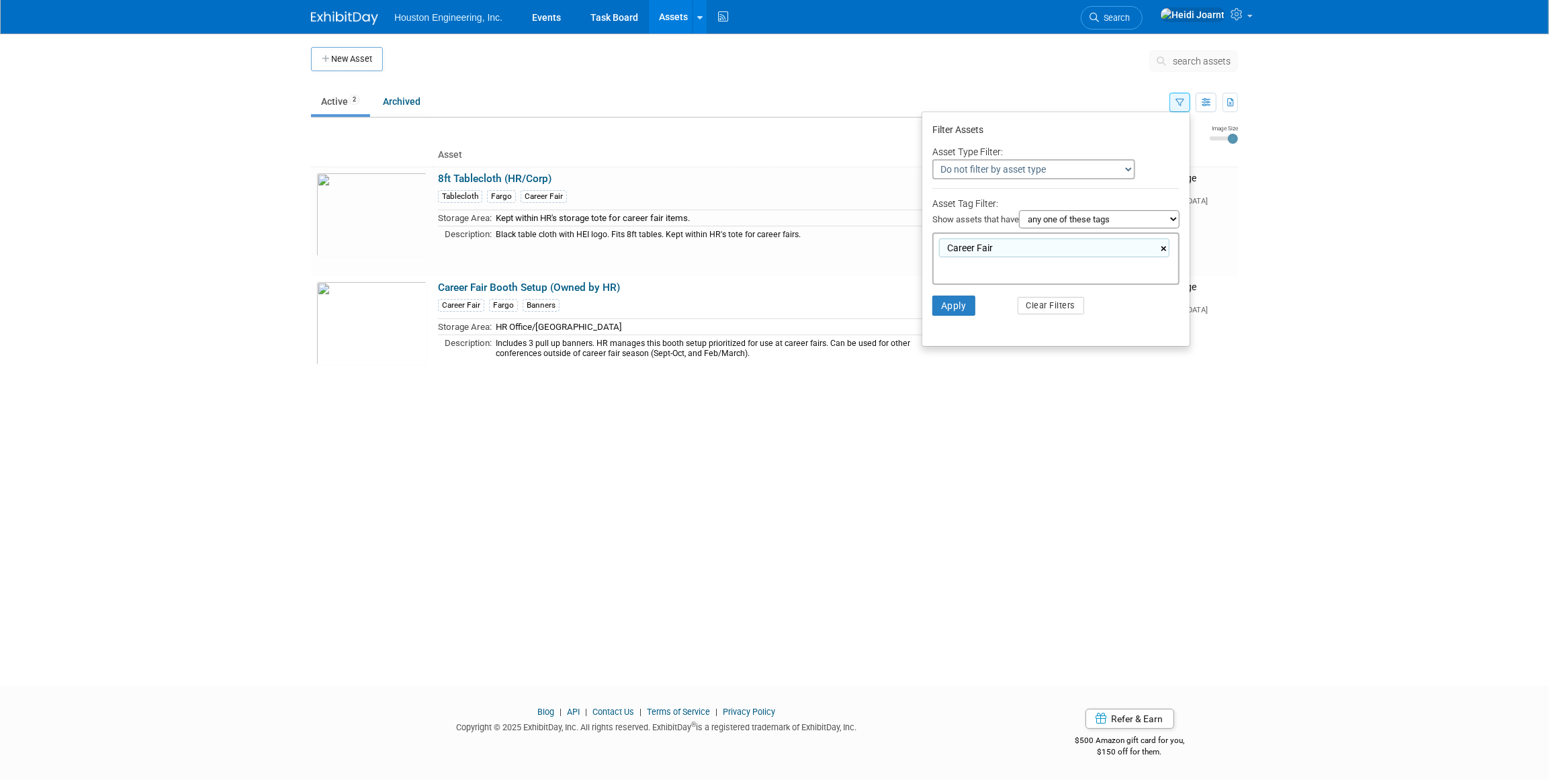
click at [1162, 249] on link "×" at bounding box center [1164, 249] width 8 height 16
click at [1131, 329] on td "Available / In-Storage Fargo Office Fargo, ND" at bounding box center [1170, 330] width 136 height 109
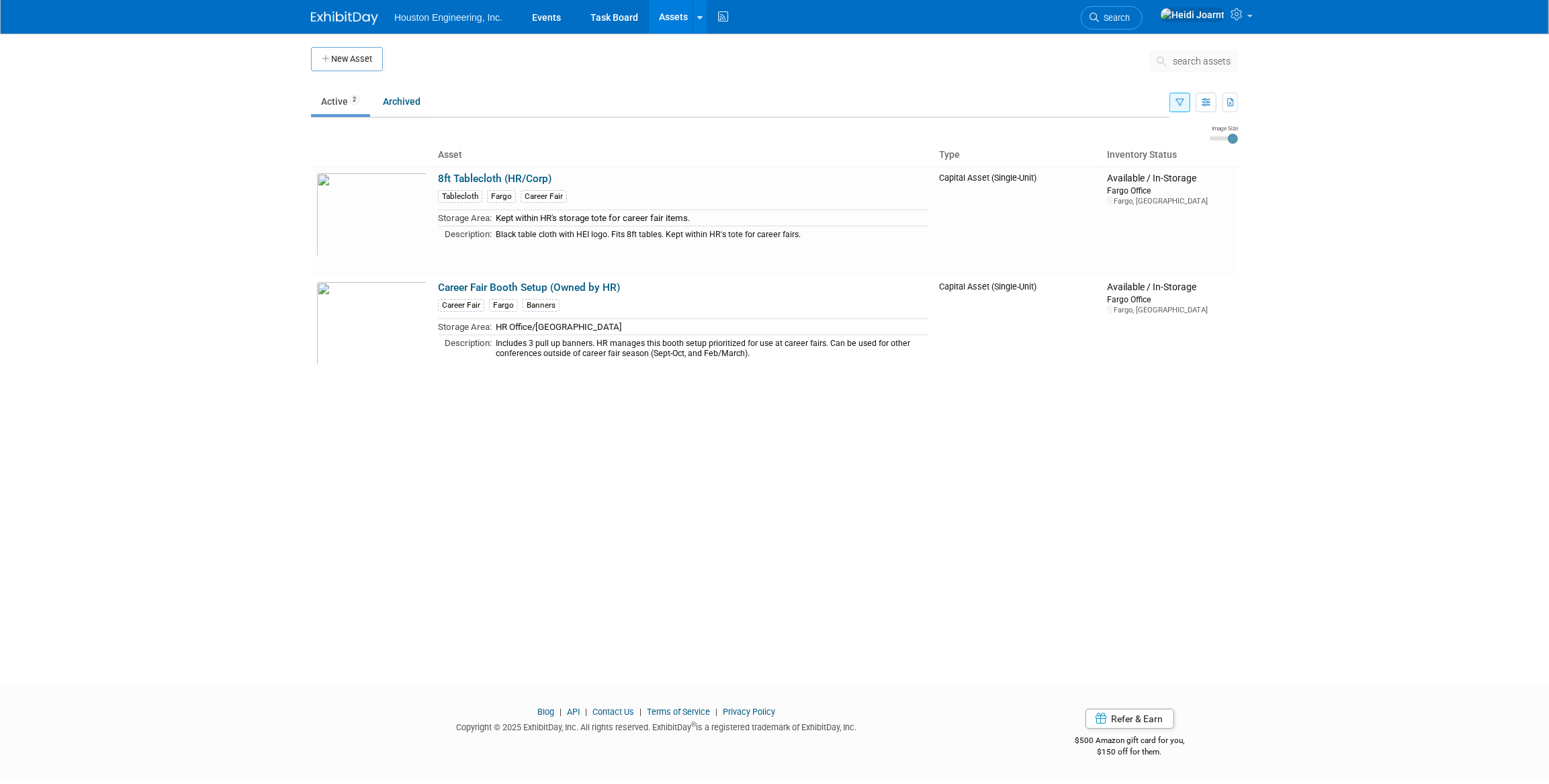
click at [1186, 102] on button "button" at bounding box center [1179, 102] width 20 height 20
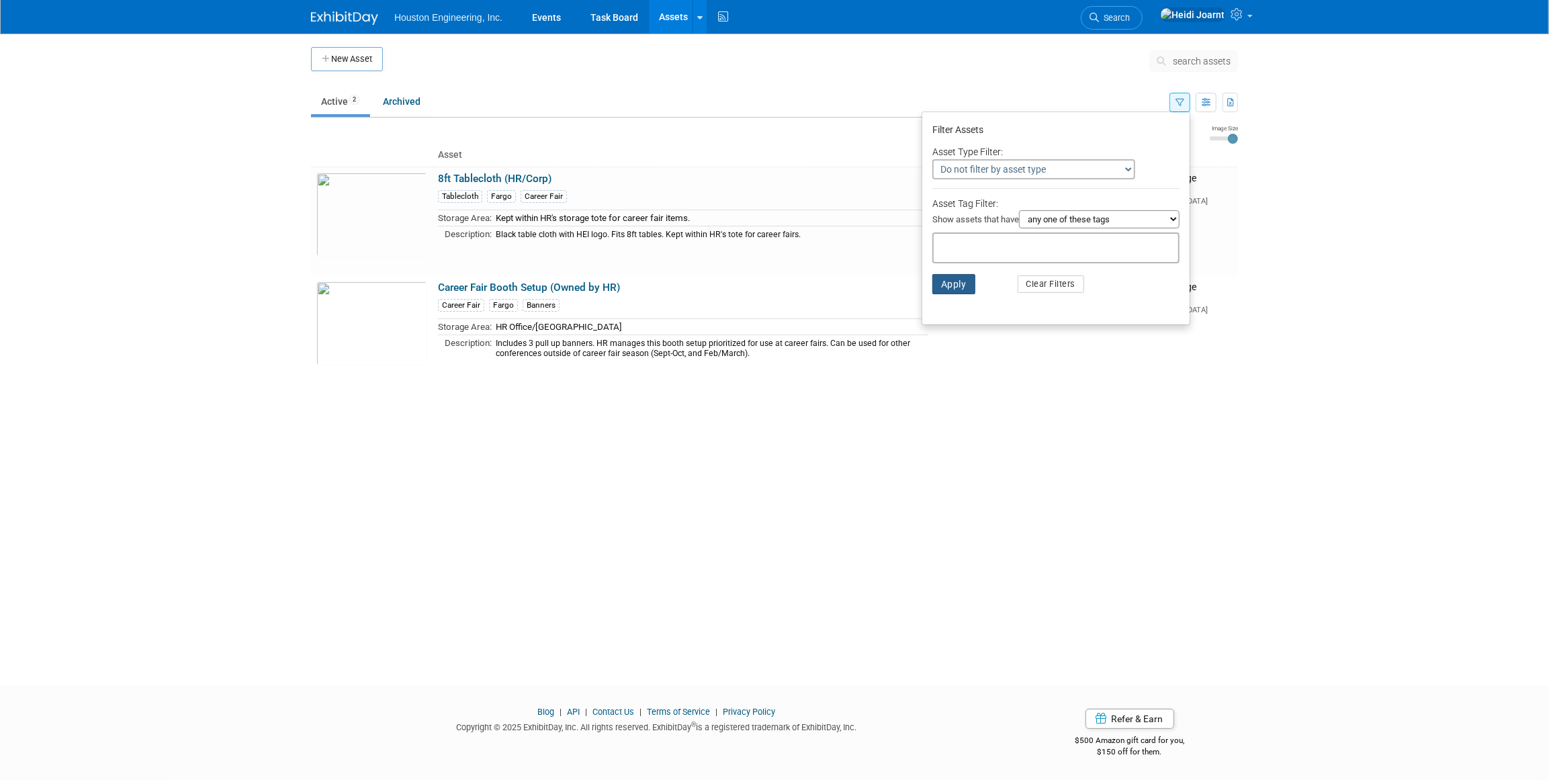
click at [963, 279] on button "Apply" at bounding box center [954, 284] width 43 height 20
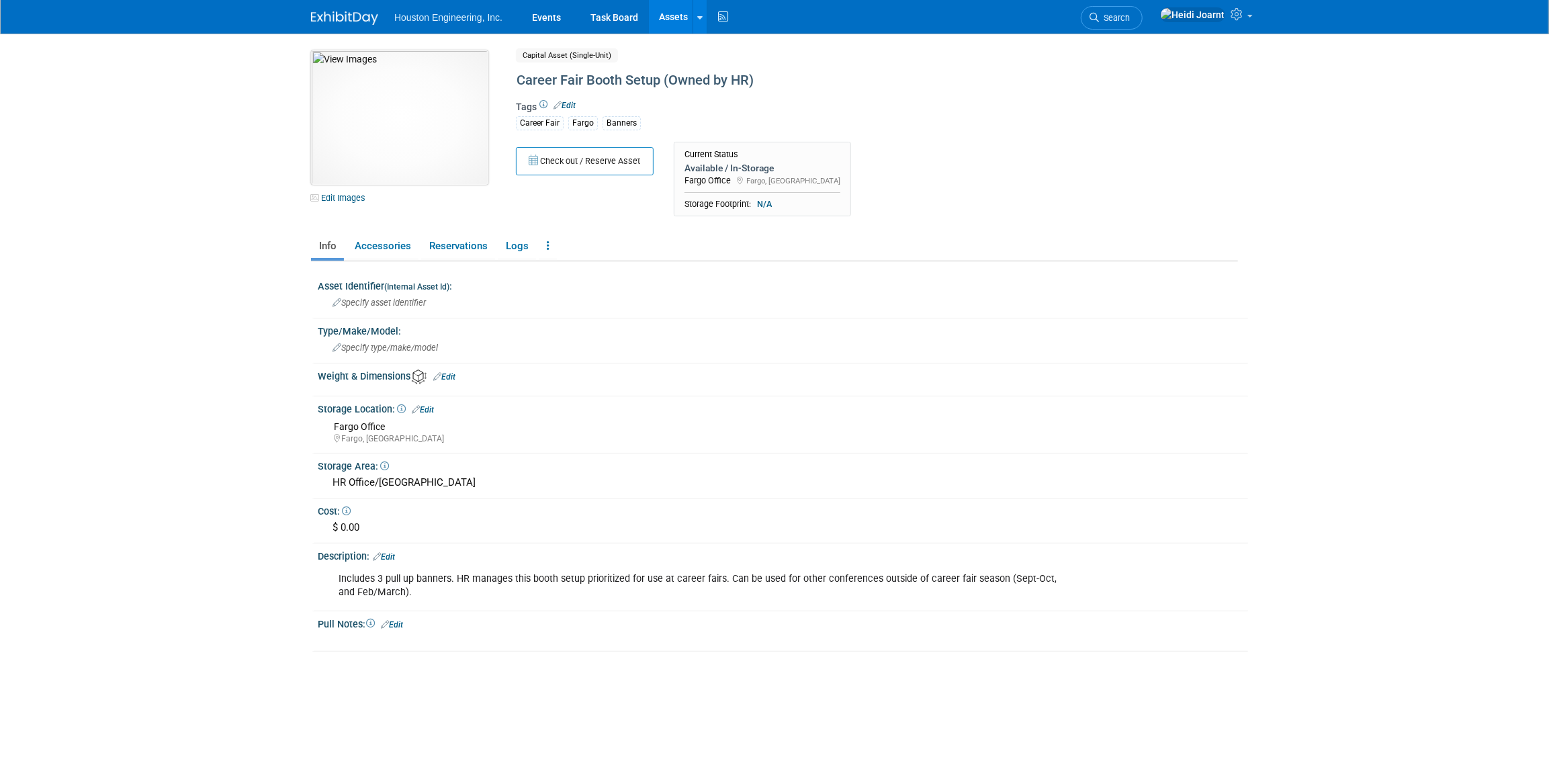
click at [437, 148] on img at bounding box center [400, 117] width 177 height 134
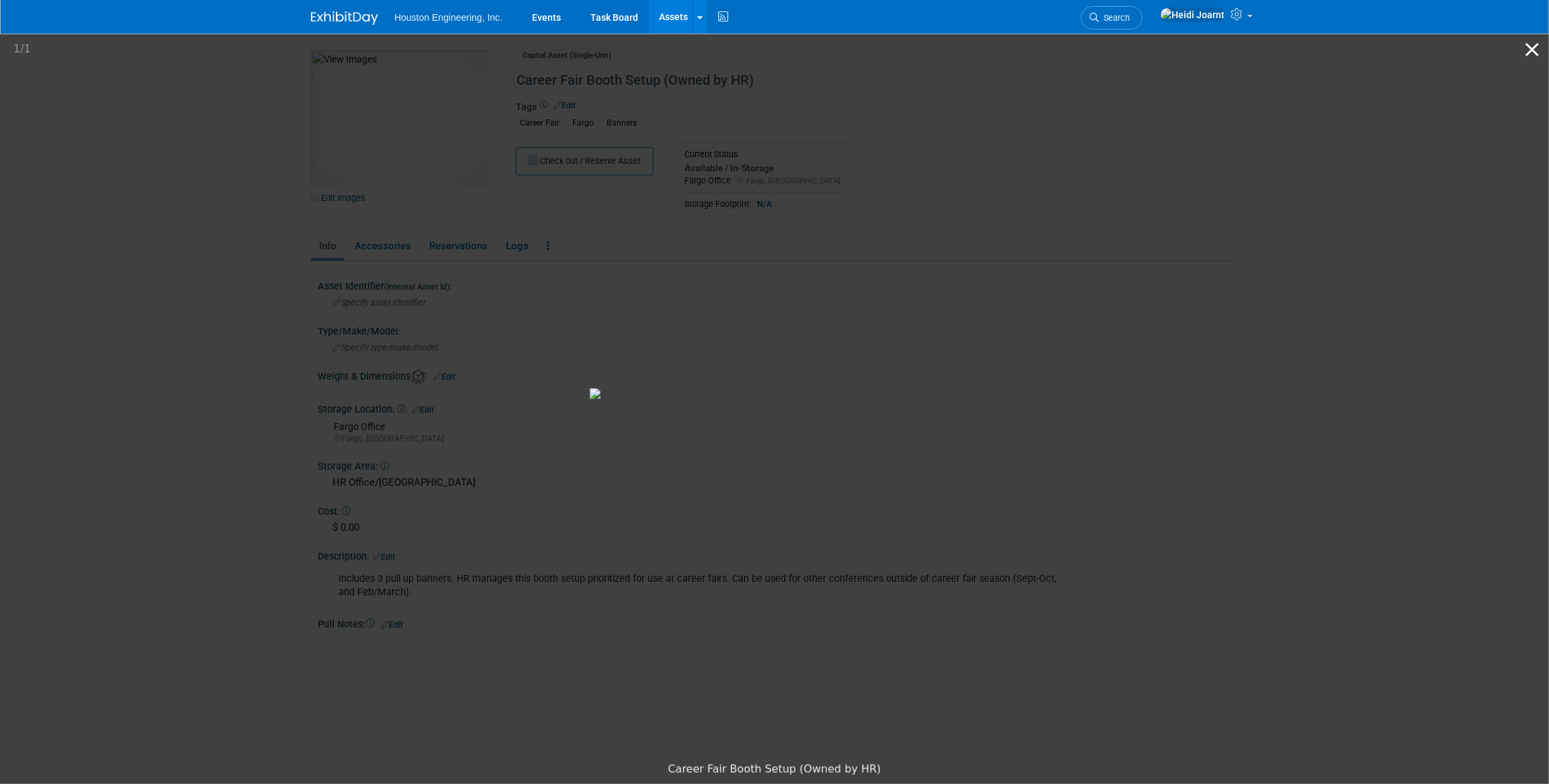
click at [1535, 55] on button "Close gallery" at bounding box center [1532, 49] width 34 height 32
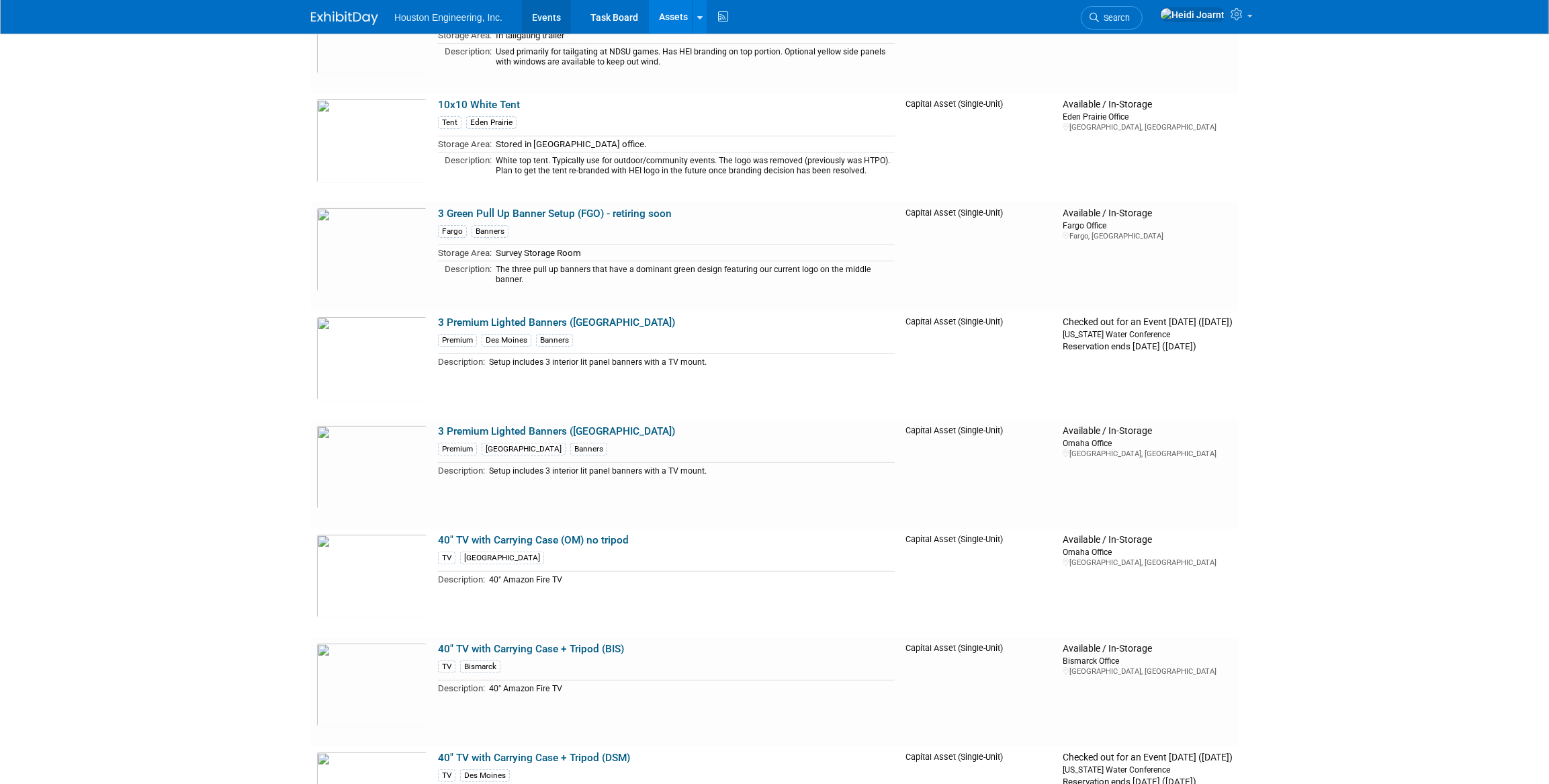
click at [550, 25] on link "Events" at bounding box center [546, 17] width 49 height 34
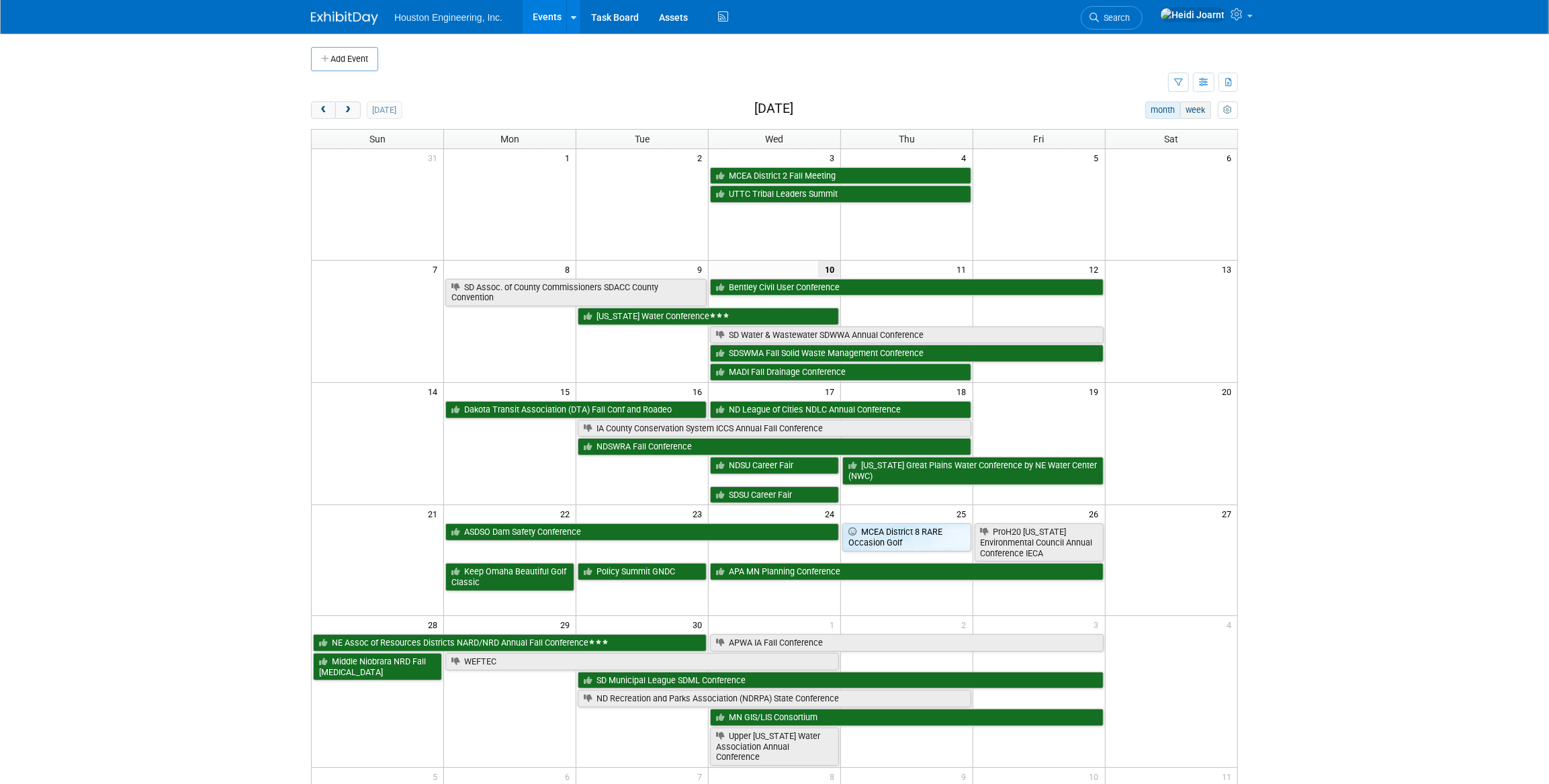
click at [1196, 112] on button "week" at bounding box center [1195, 110] width 31 height 18
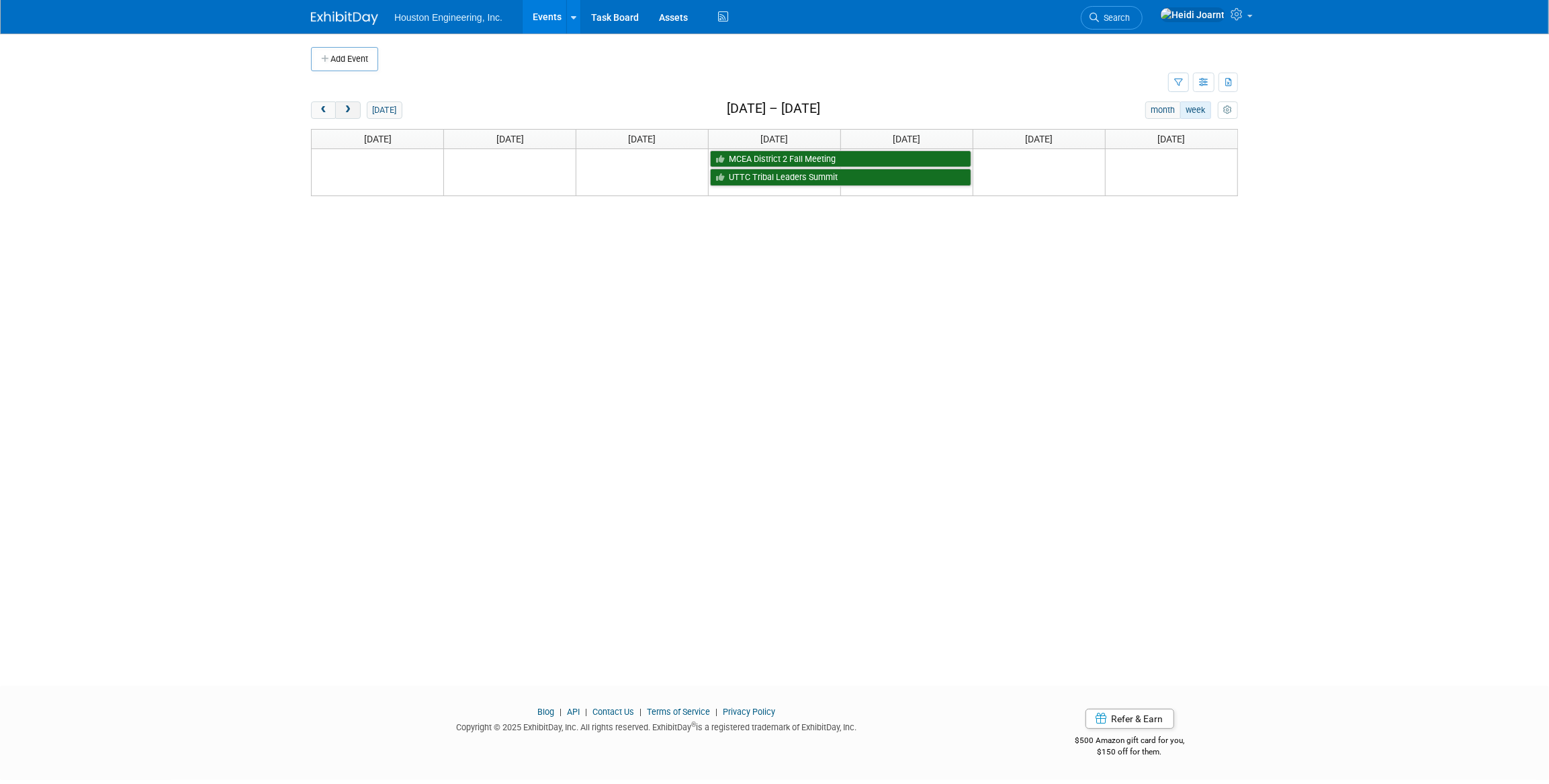
click at [354, 107] on button "next" at bounding box center [347, 110] width 25 height 18
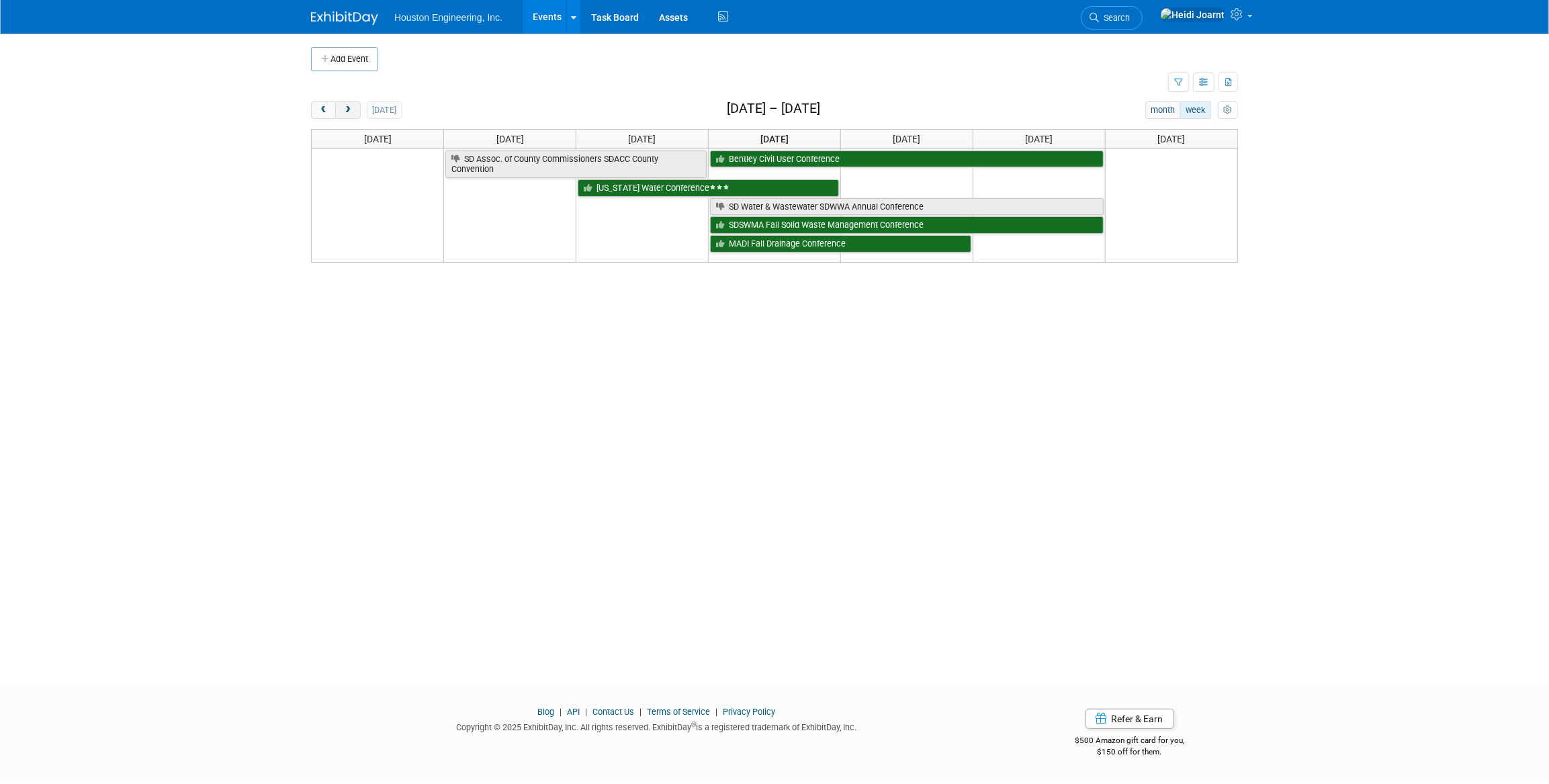
click at [354, 107] on button "next" at bounding box center [347, 110] width 25 height 18
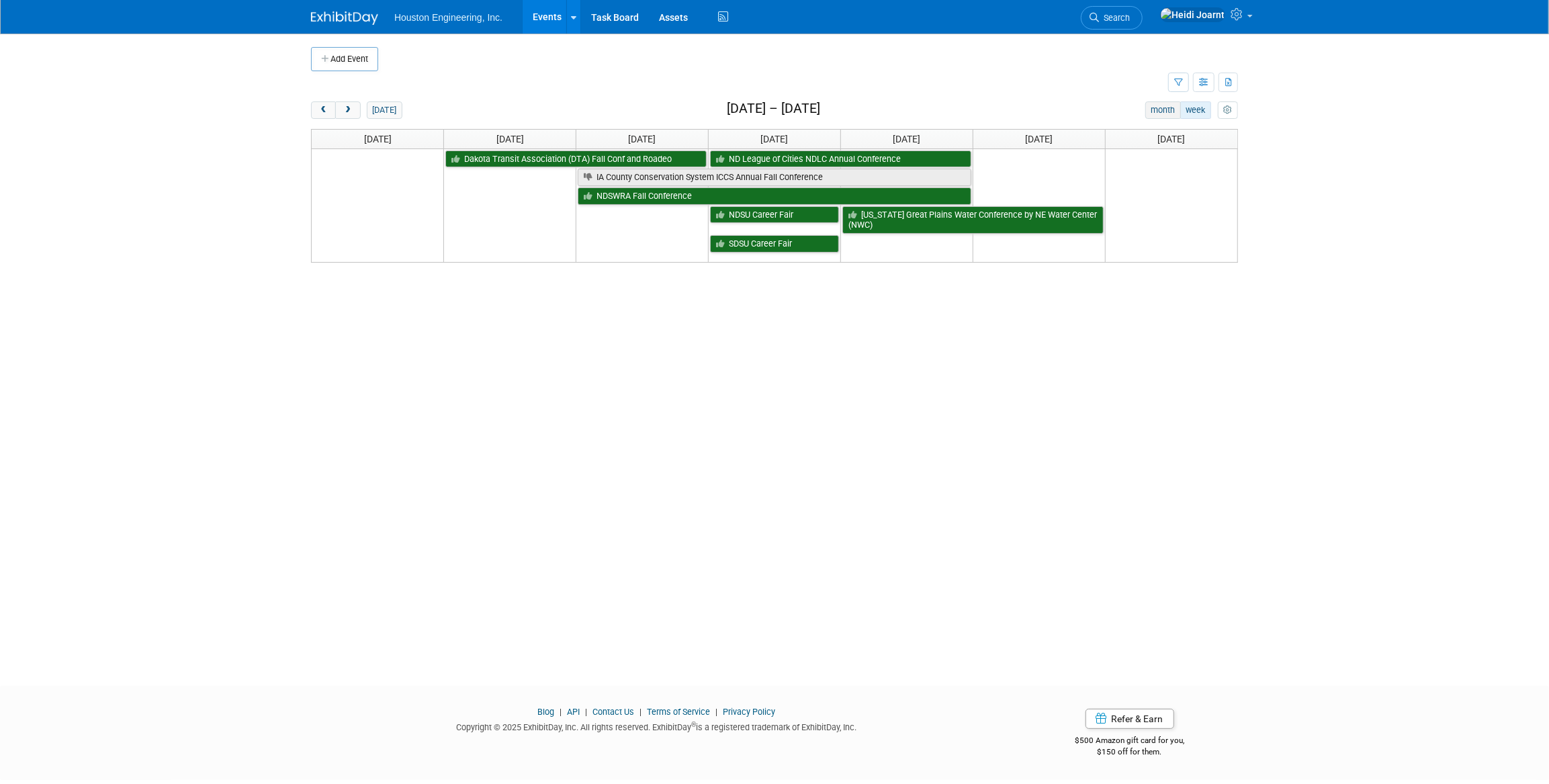
click at [1167, 107] on button "month" at bounding box center [1163, 110] width 35 height 18
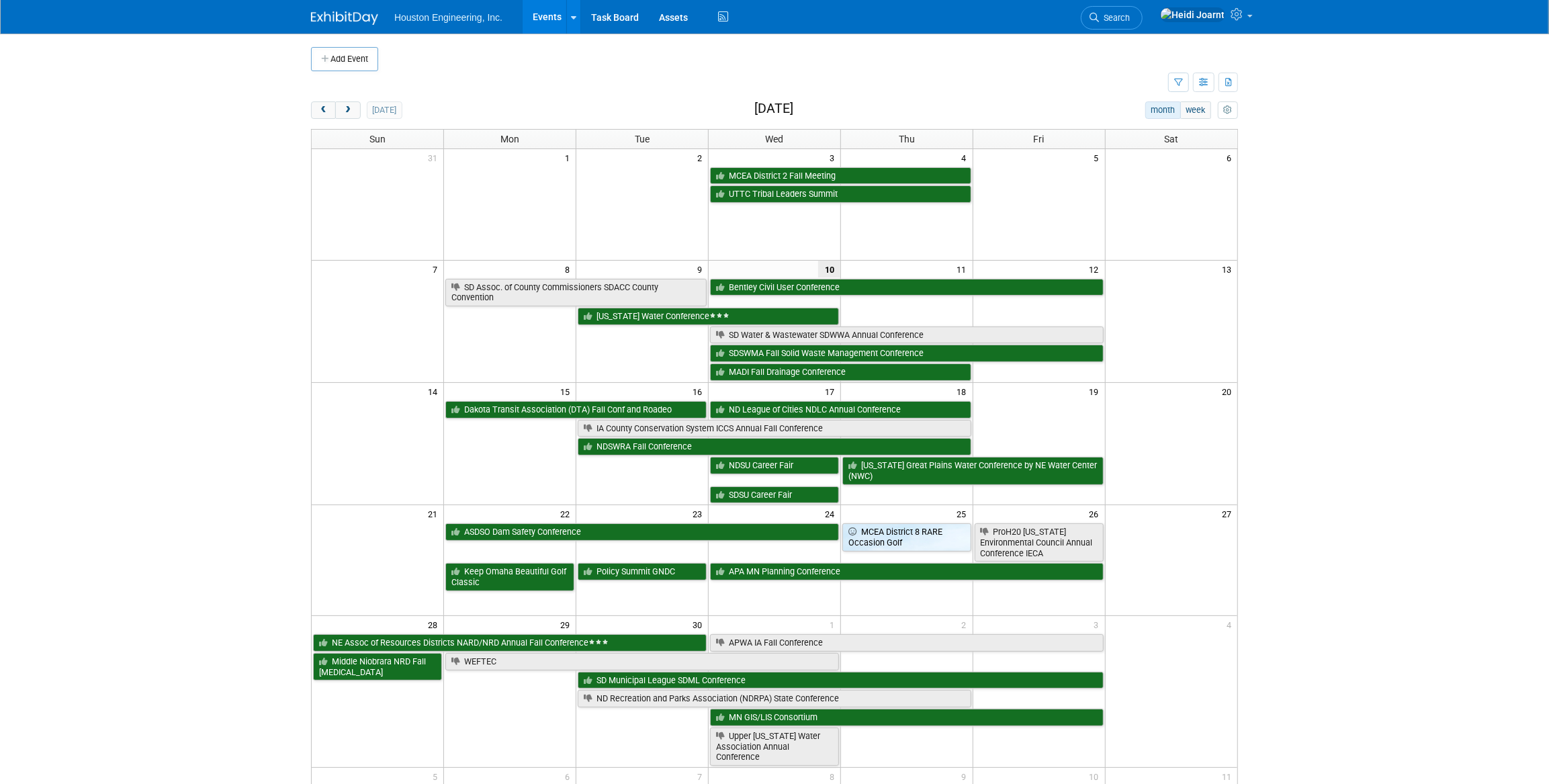
click at [1190, 84] on div "Show: All Events Just My Events Only show events that either I created, or I am…" at bounding box center [1203, 82] width 70 height 23
click at [1174, 83] on button "button" at bounding box center [1178, 82] width 20 height 20
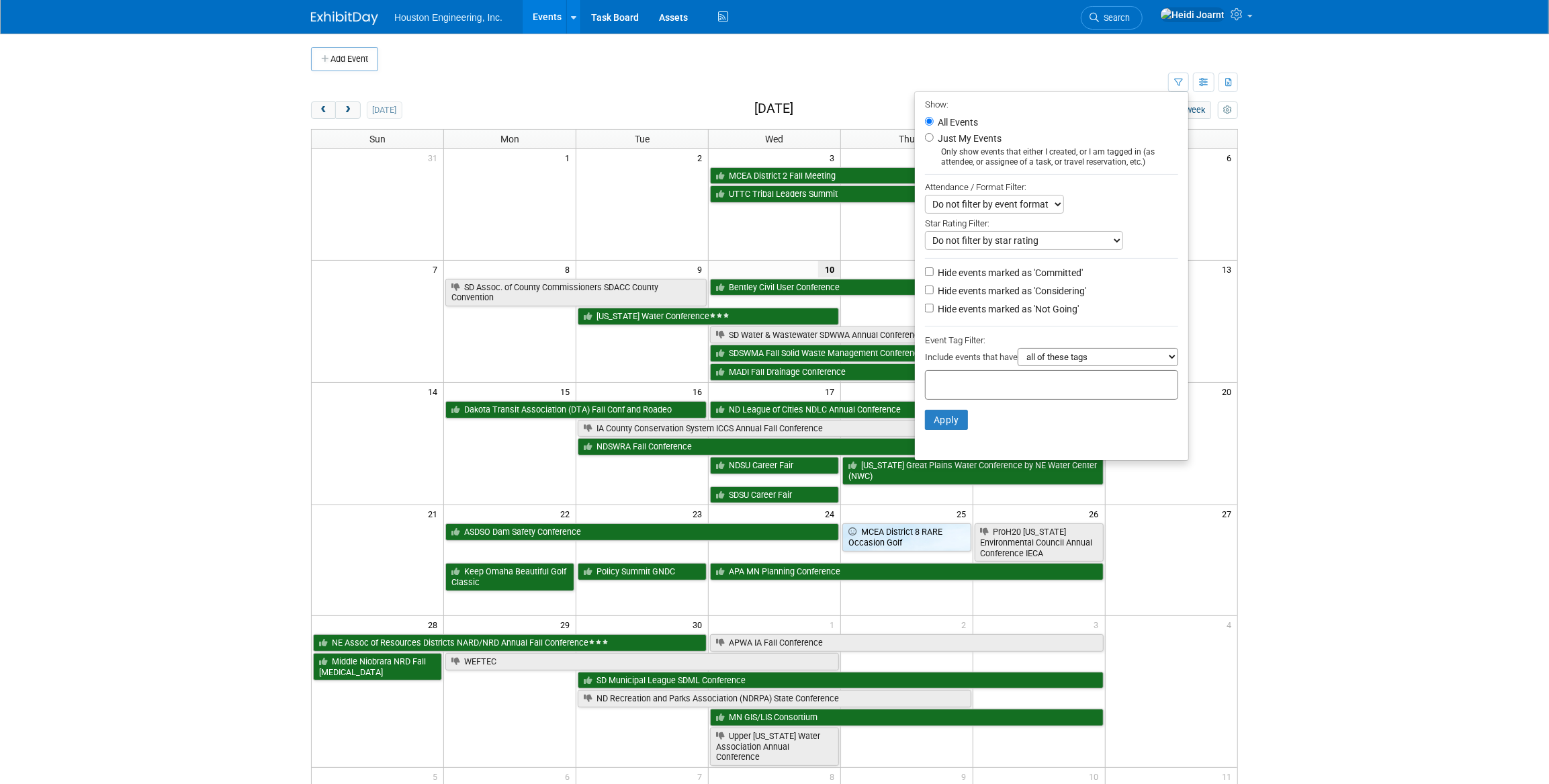
click at [953, 310] on label "Hide events marked as 'Not Going'" at bounding box center [1007, 309] width 143 height 13
click at [933, 310] on input "Hide events marked as 'Not Going'" at bounding box center [929, 307] width 8 height 8
checkbox input "true"
click at [950, 425] on button "Apply" at bounding box center [946, 420] width 43 height 20
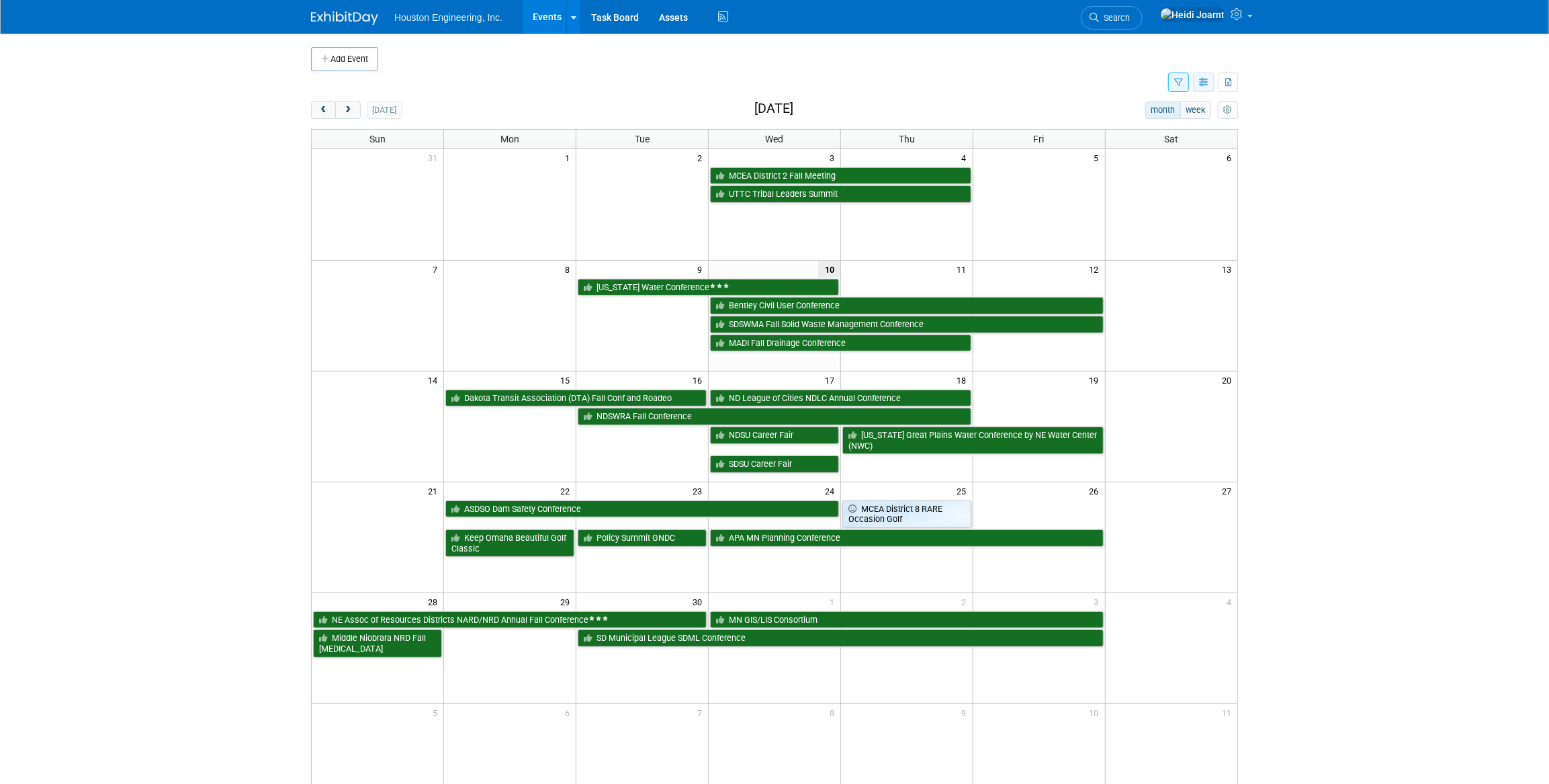
click at [1203, 88] on button "button" at bounding box center [1203, 82] width 21 height 20
click at [1142, 130] on link "List View" at bounding box center [1147, 128] width 113 height 19
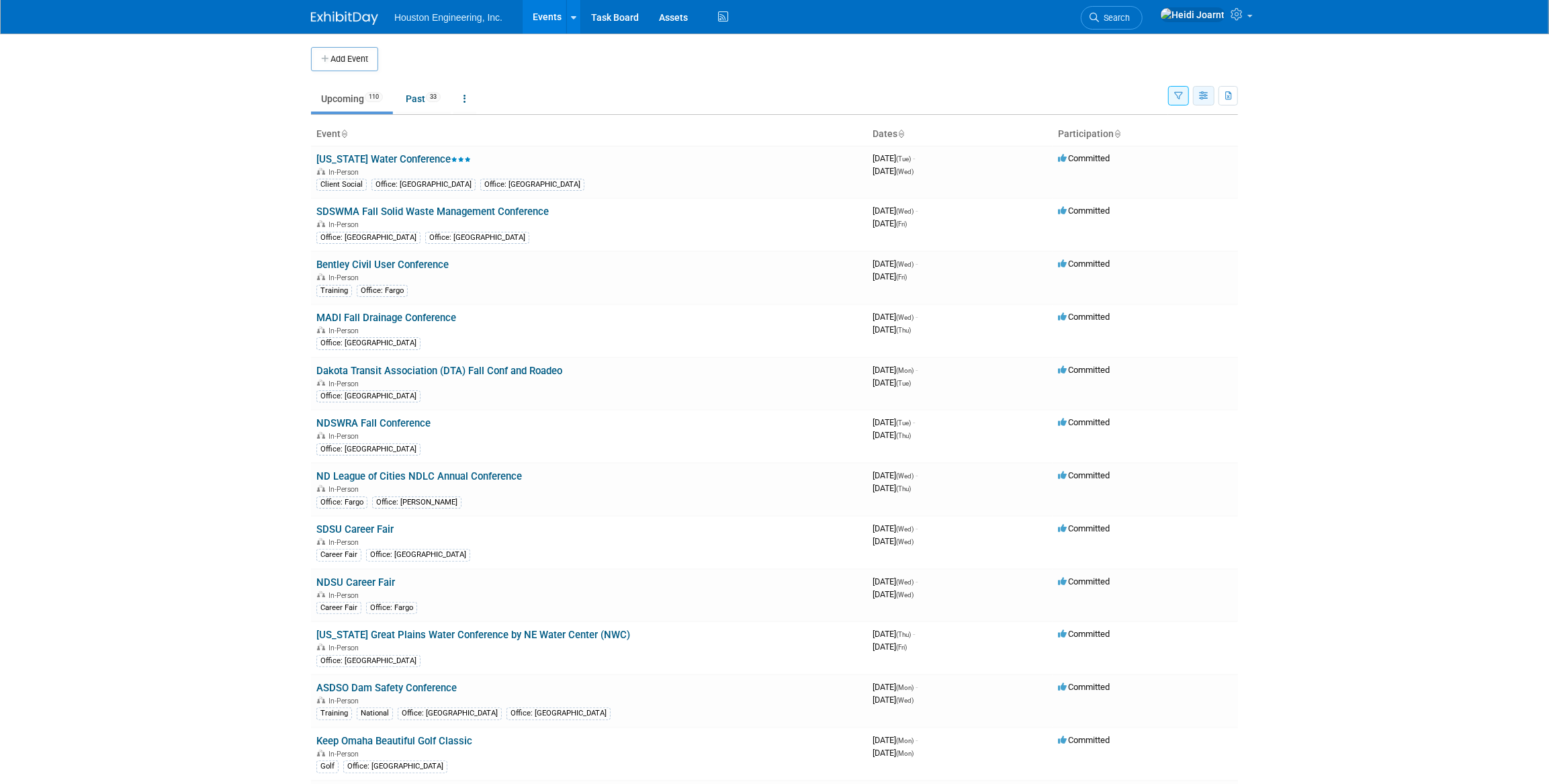
click at [1203, 97] on icon "button" at bounding box center [1203, 96] width 10 height 8
click at [1152, 160] on link "Detail View" at bounding box center [1147, 163] width 113 height 19
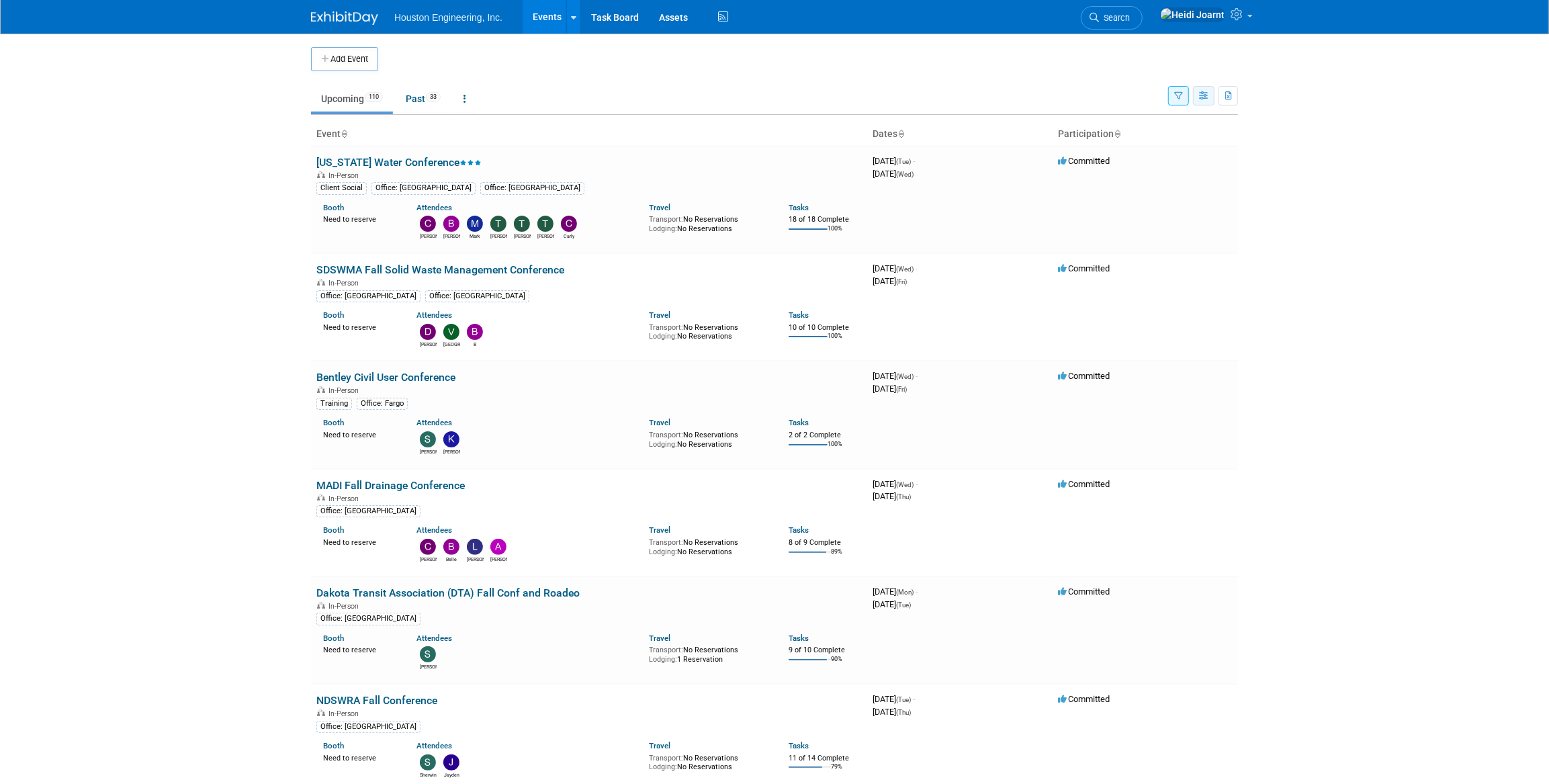
click at [1203, 96] on icon "button" at bounding box center [1203, 96] width 10 height 8
click at [1148, 183] on link "Calendar View" at bounding box center [1147, 183] width 113 height 19
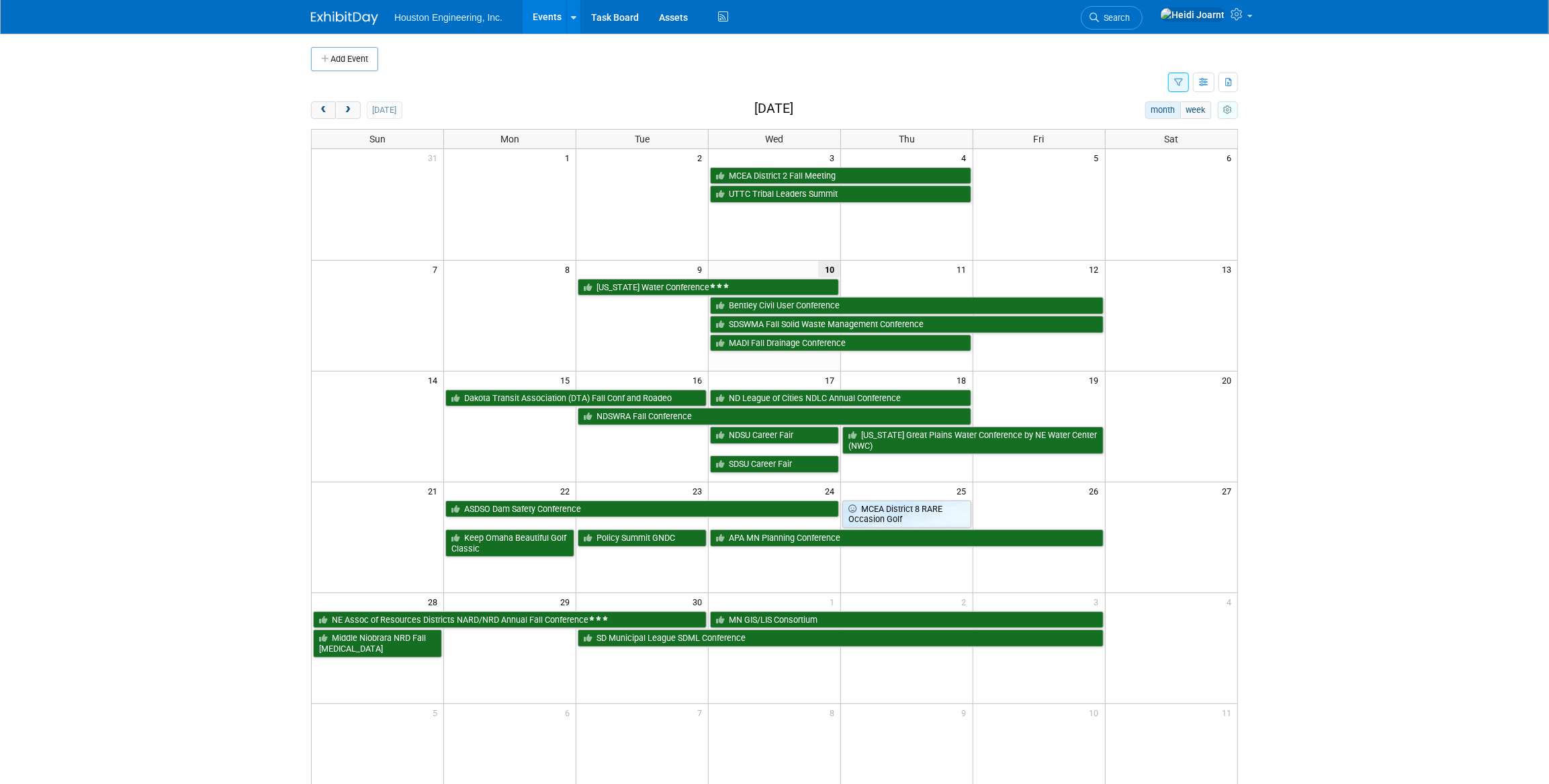
click at [1221, 116] on button "myCustomButton" at bounding box center [1228, 110] width 20 height 18
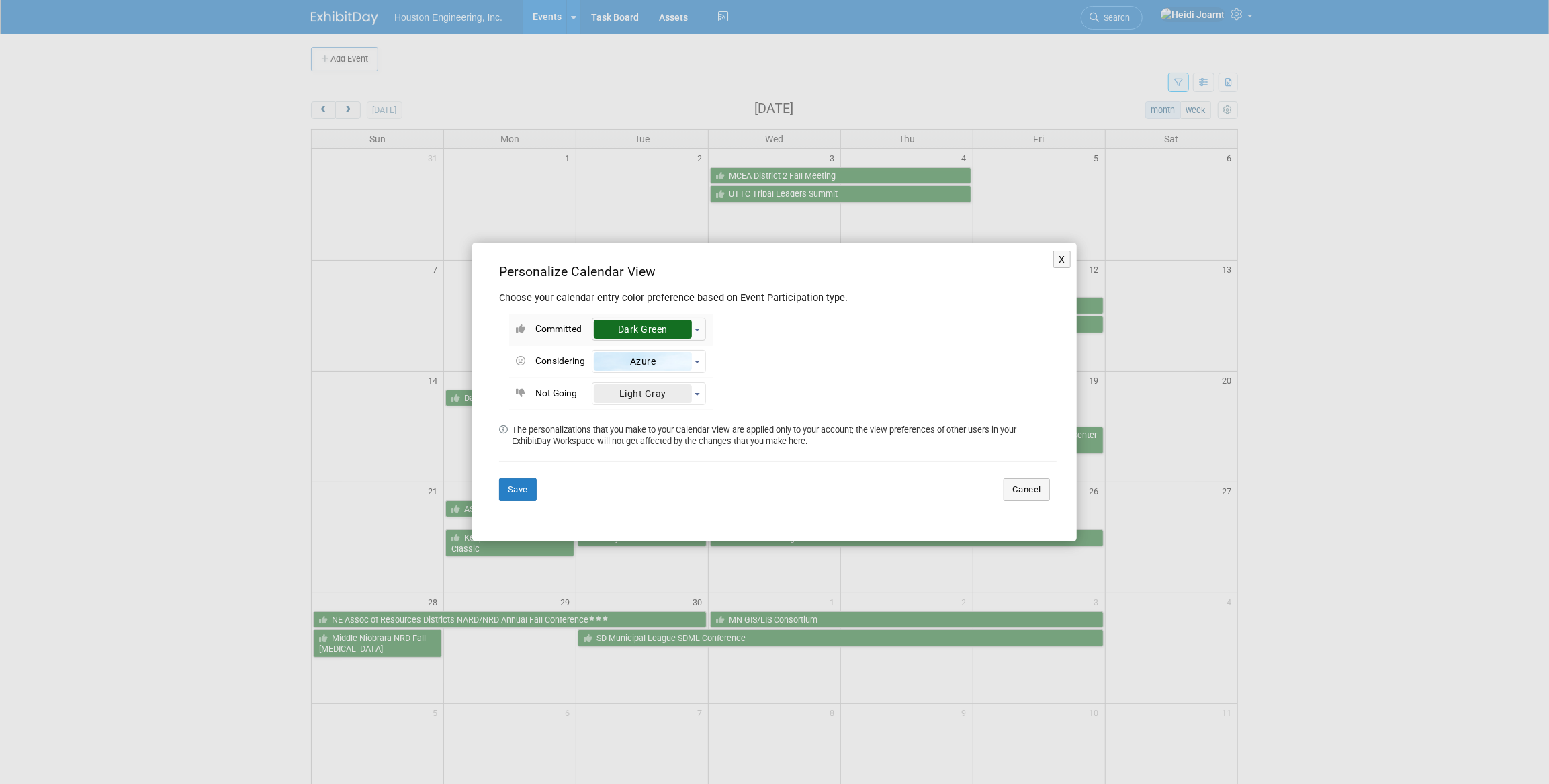
click at [700, 330] on button "Dark Green" at bounding box center [648, 329] width 115 height 23
click at [732, 325] on div "Committed <div class='' style='text-align: center; padding: 4px 13px; border-ra…" at bounding box center [778, 358] width 558 height 104
click at [1067, 264] on button "X" at bounding box center [1062, 259] width 18 height 18
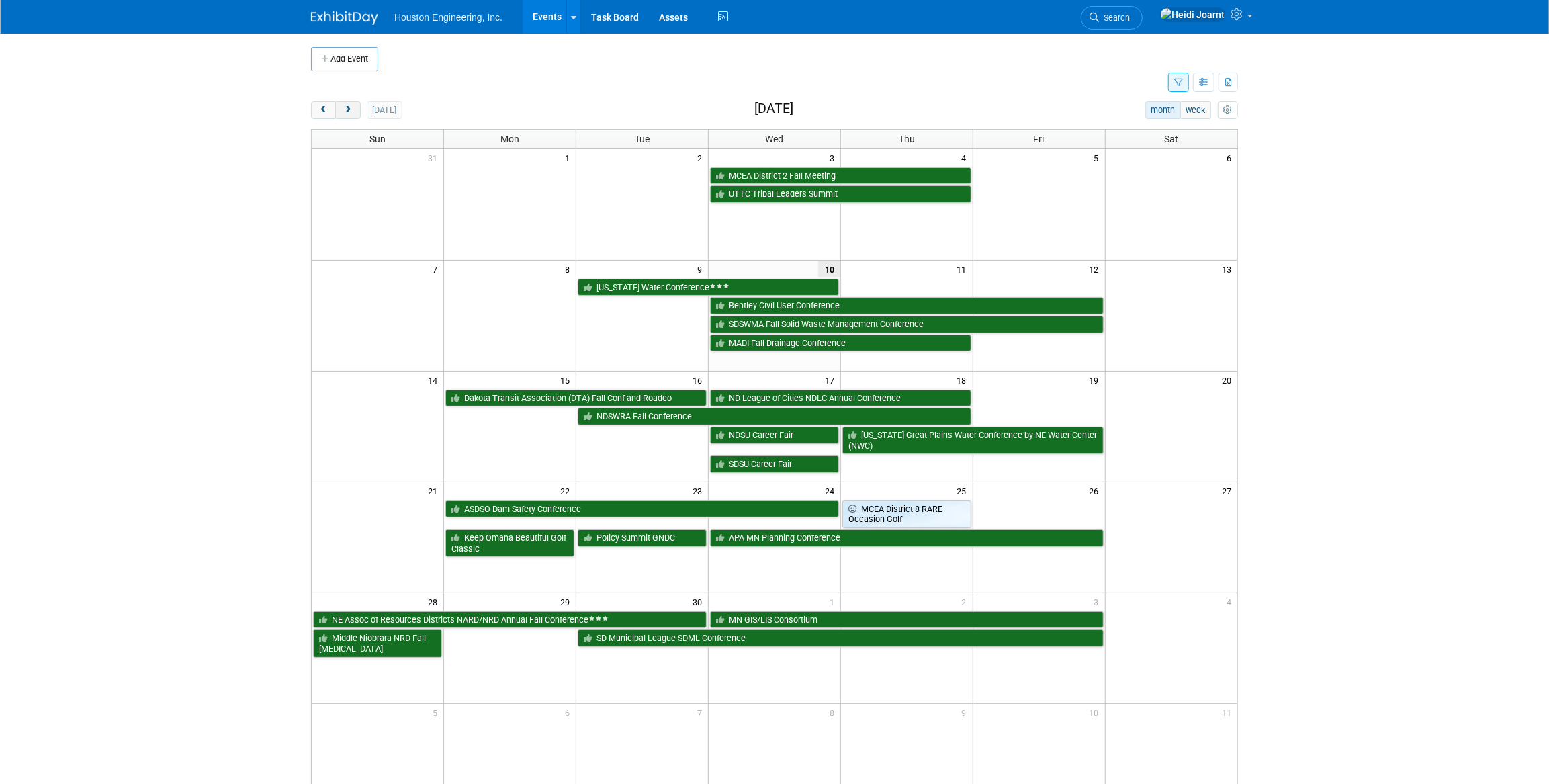
click at [346, 113] on span "next" at bounding box center [347, 110] width 10 height 8
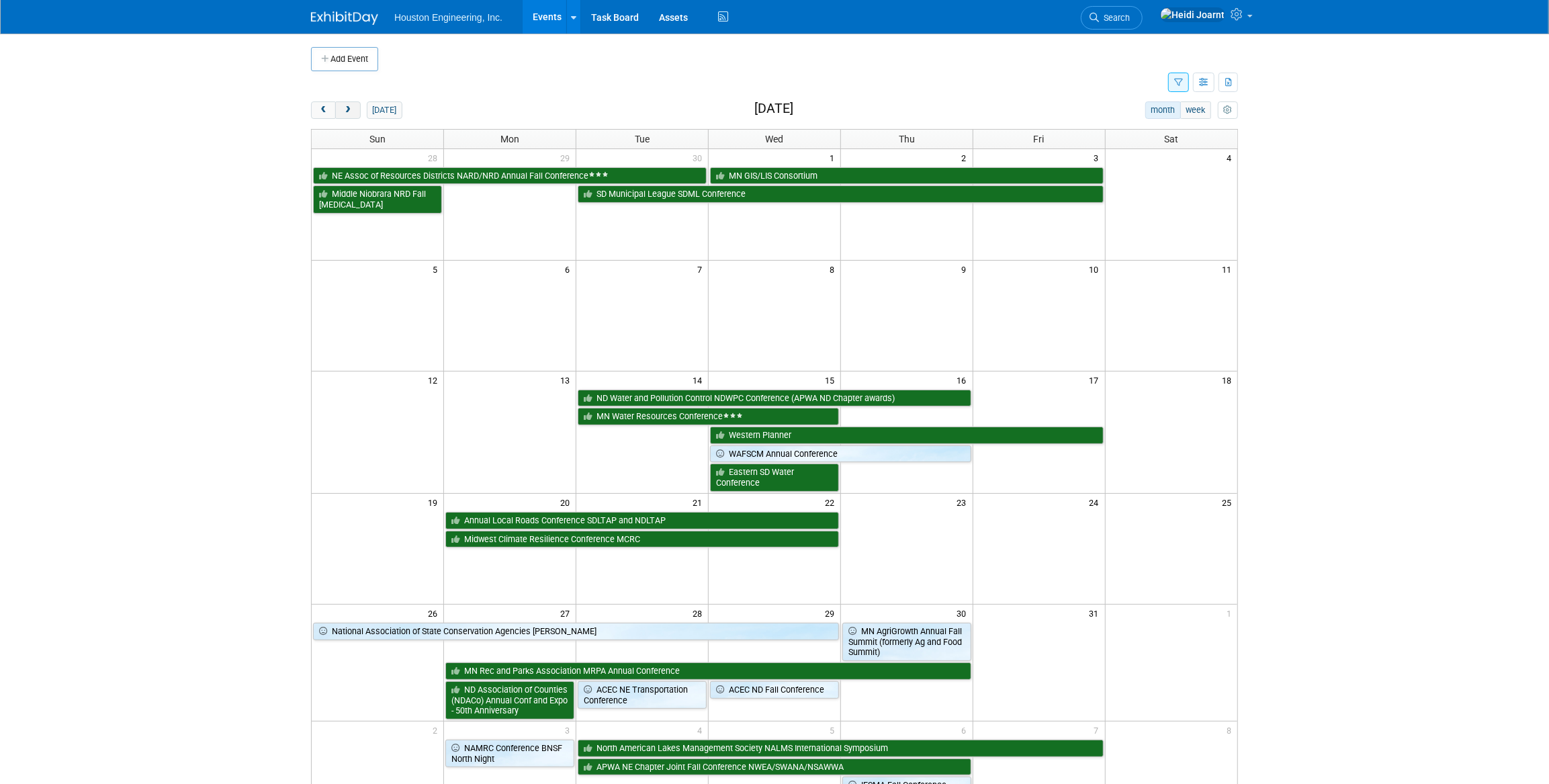
click at [355, 115] on button "next" at bounding box center [347, 110] width 25 height 18
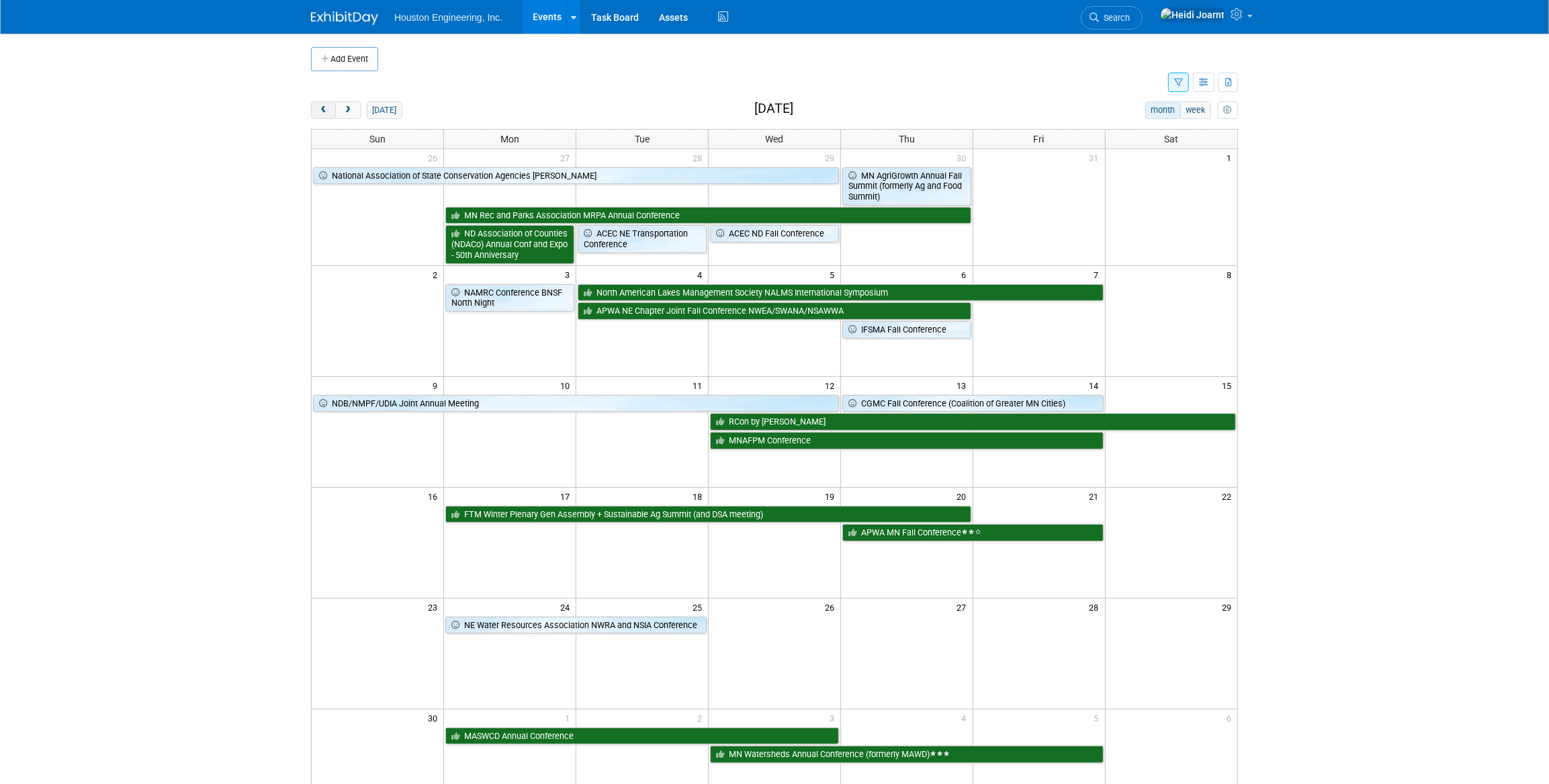
click at [326, 116] on button "prev" at bounding box center [323, 110] width 25 height 18
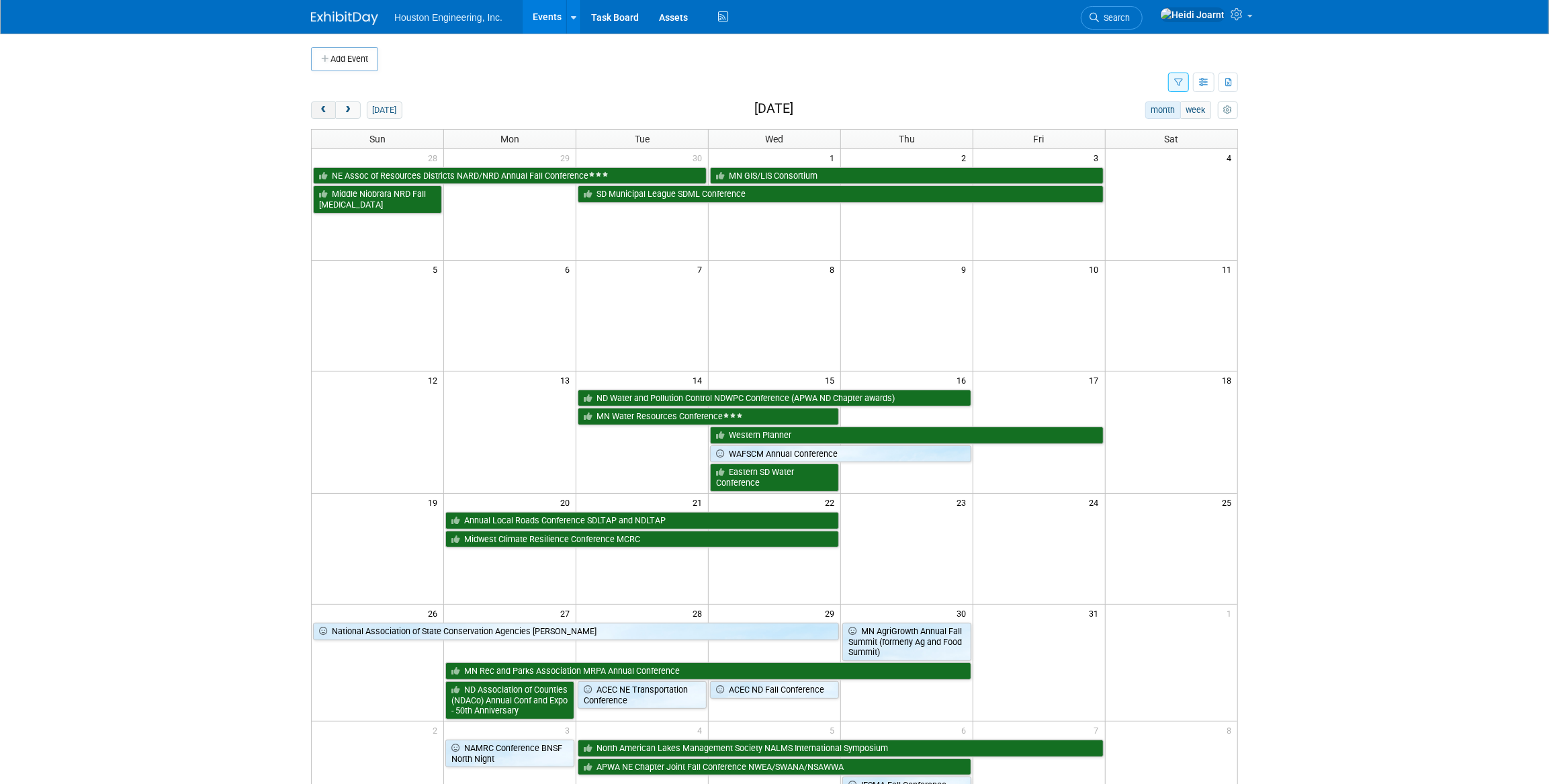
click at [326, 116] on button "prev" at bounding box center [323, 110] width 25 height 18
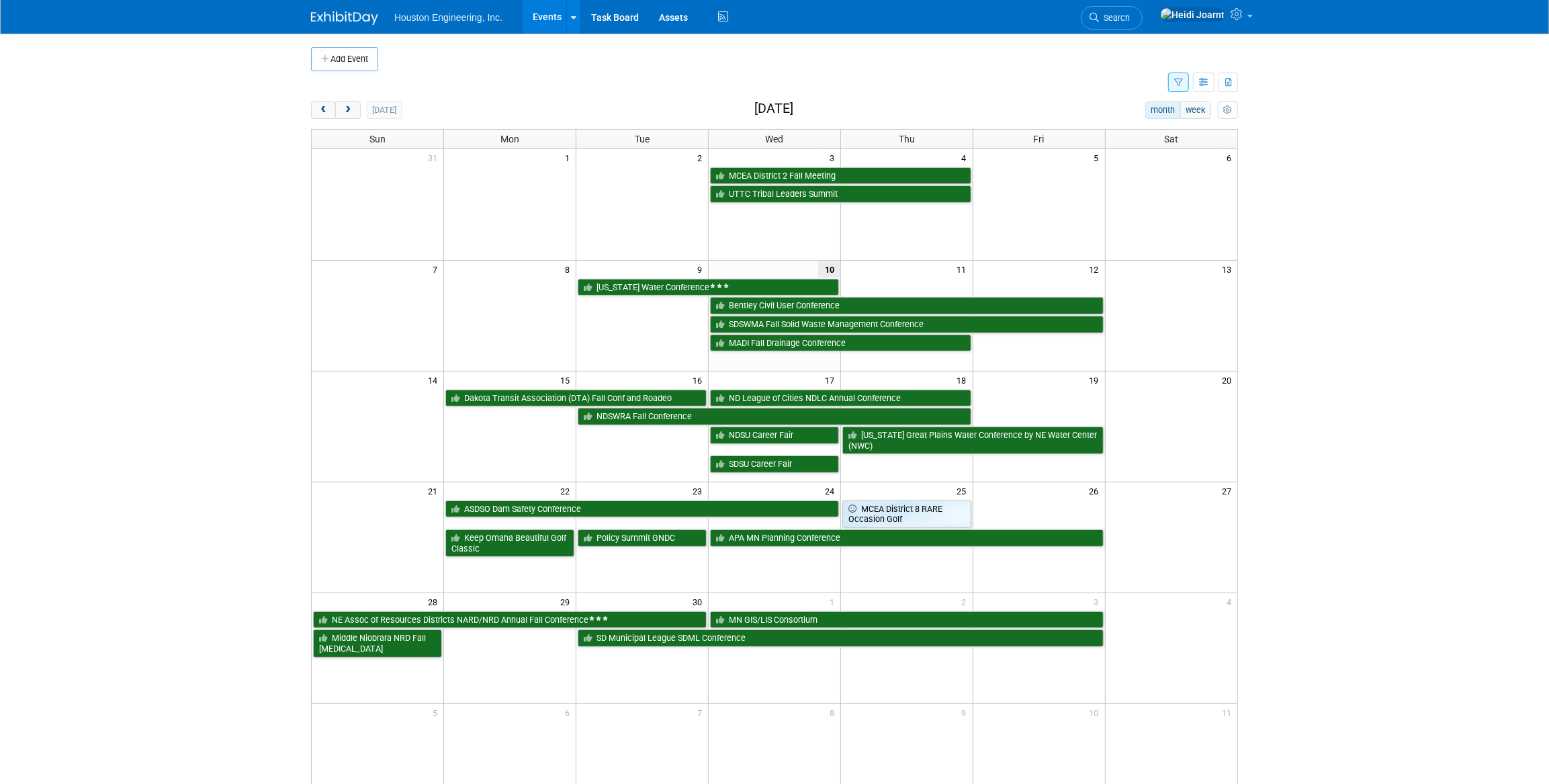
click at [1169, 86] on button "button" at bounding box center [1178, 82] width 20 height 20
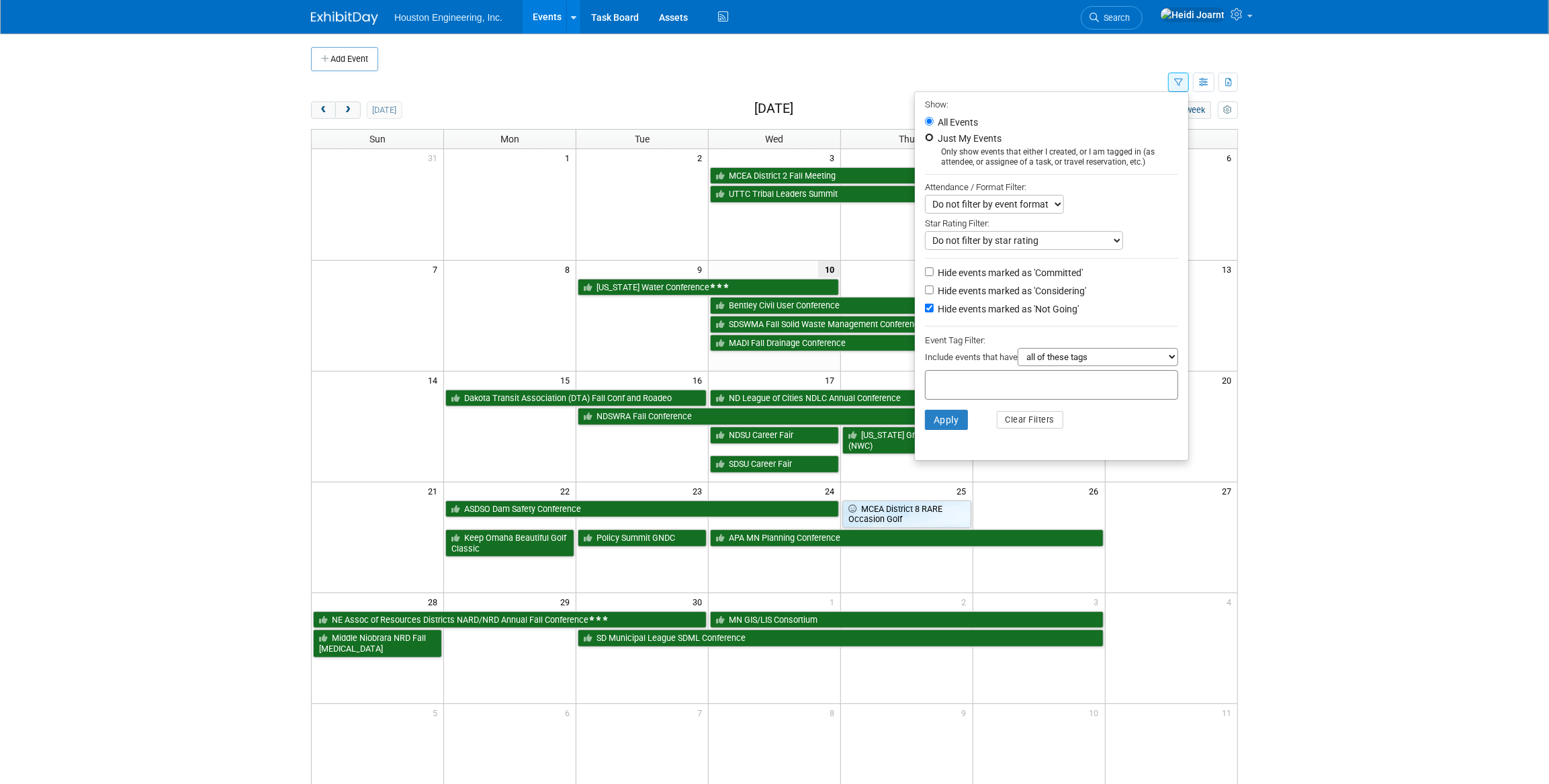
click at [925, 138] on input "Just My Events" at bounding box center [929, 137] width 8 height 8
radio input "true"
click at [925, 116] on input "All Events" at bounding box center [929, 120] width 8 height 8
radio input "true"
click at [948, 429] on button "Apply" at bounding box center [946, 420] width 43 height 20
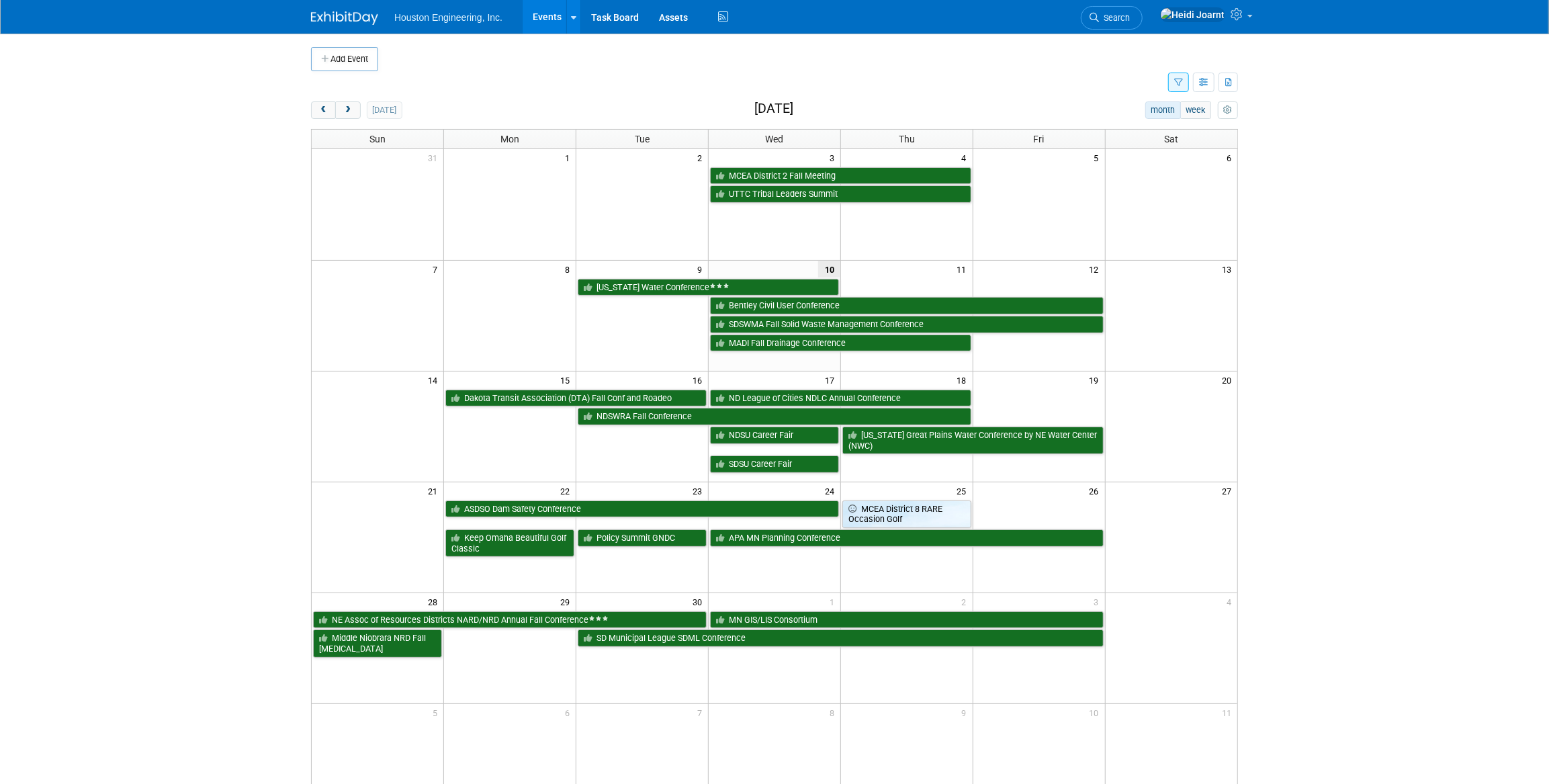
click at [1180, 81] on icon "button" at bounding box center [1178, 82] width 8 height 8
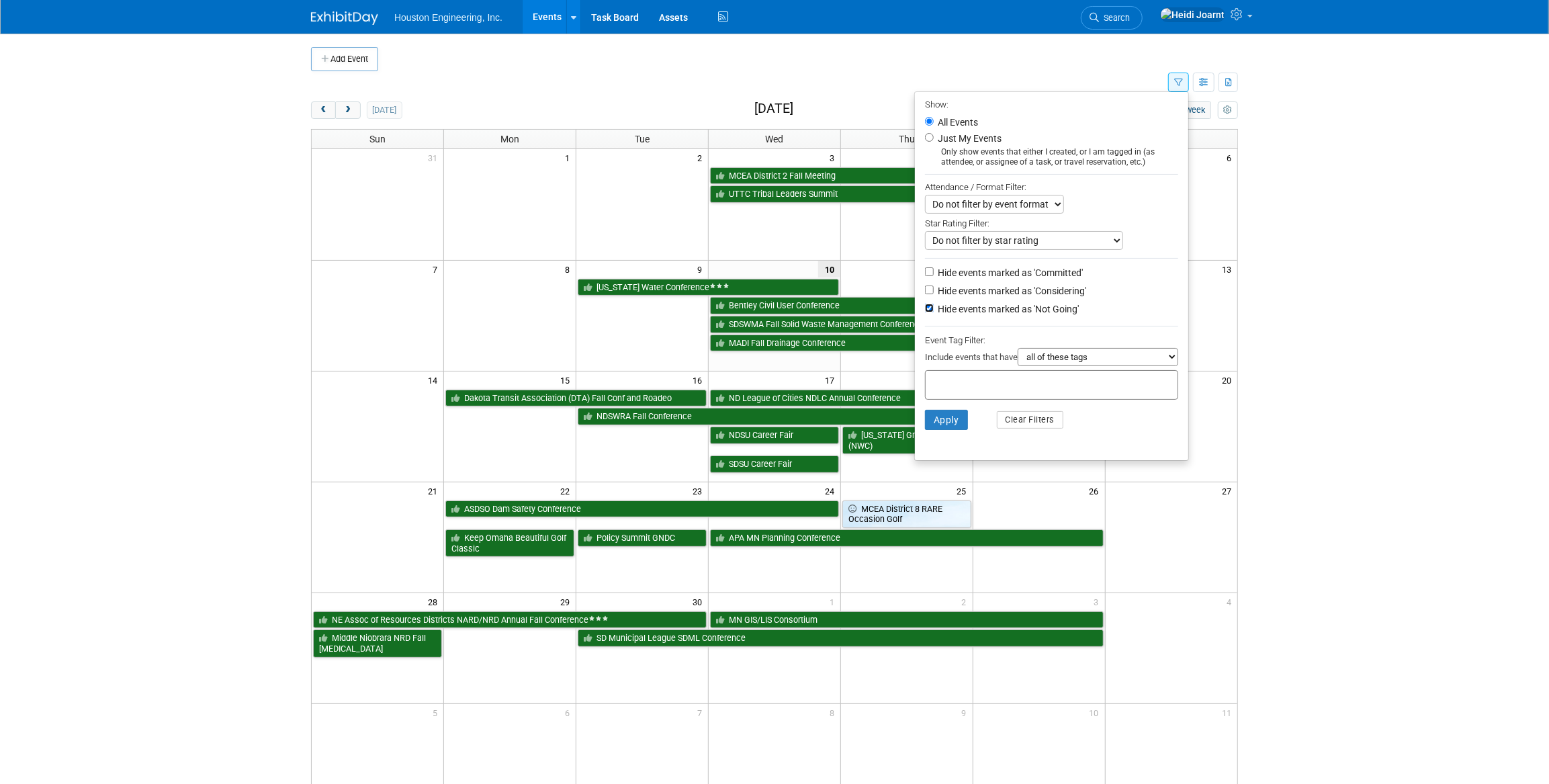
click at [925, 310] on input "Hide events marked as 'Not Going'" at bounding box center [929, 307] width 8 height 8
checkbox input "false"
click at [929, 428] on button "Apply" at bounding box center [946, 420] width 43 height 20
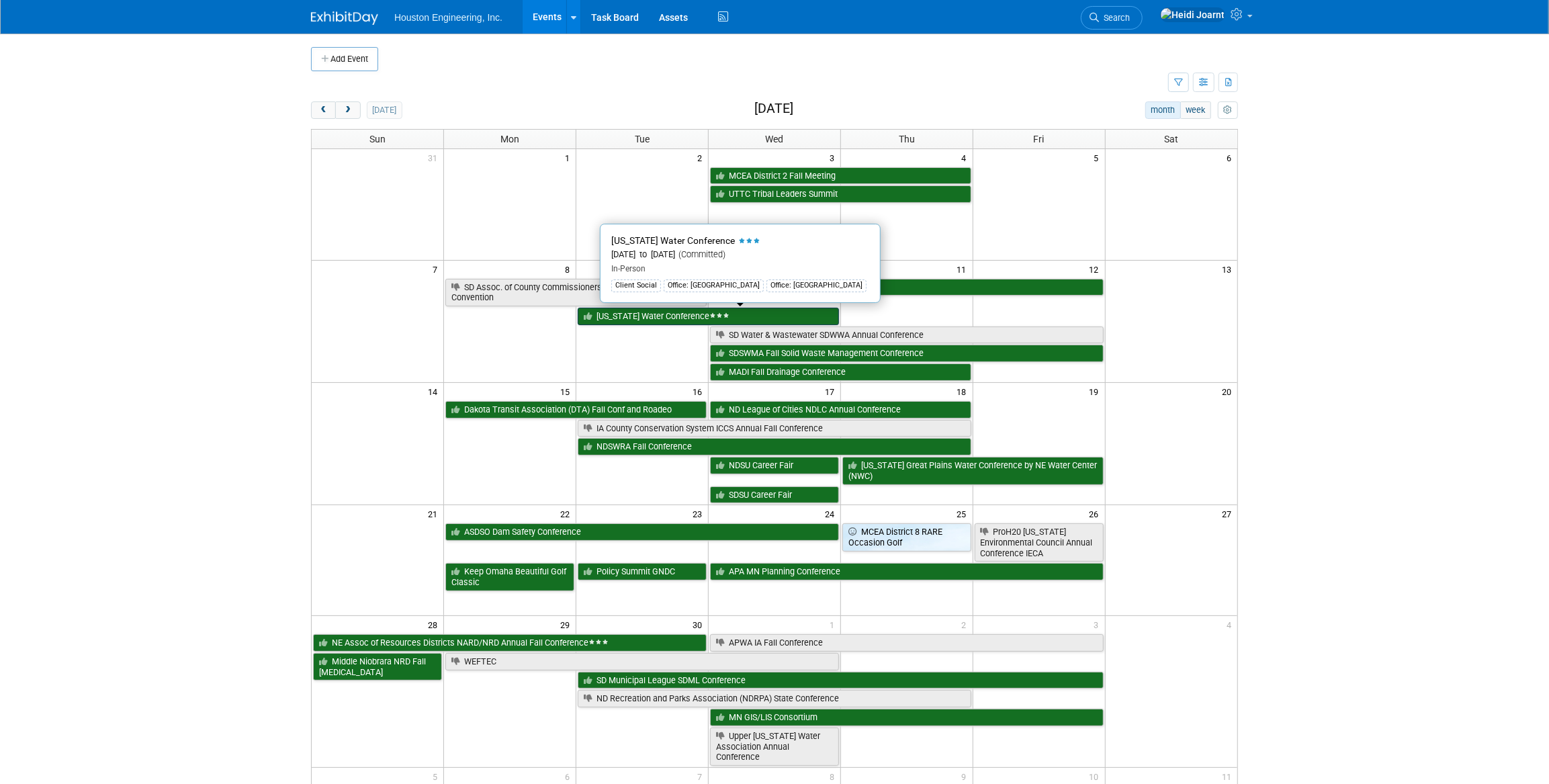
click at [645, 318] on link "[US_STATE] Water Conference" at bounding box center [708, 316] width 262 height 18
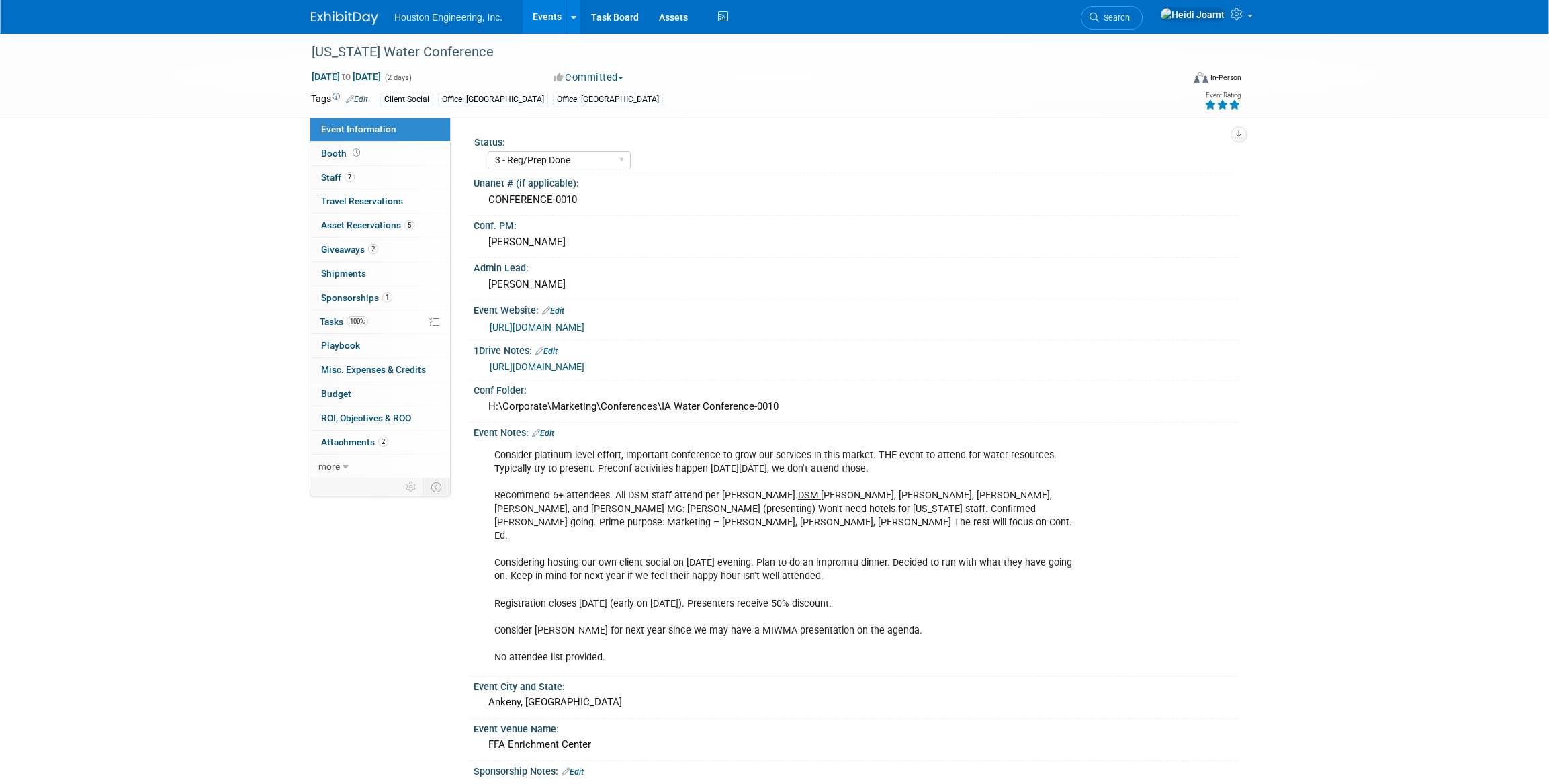
select select "3 - Reg/Prep Done"
select select "Yes"
select select "Water Resources"
click at [374, 155] on link "Booth" at bounding box center [380, 153] width 140 height 23
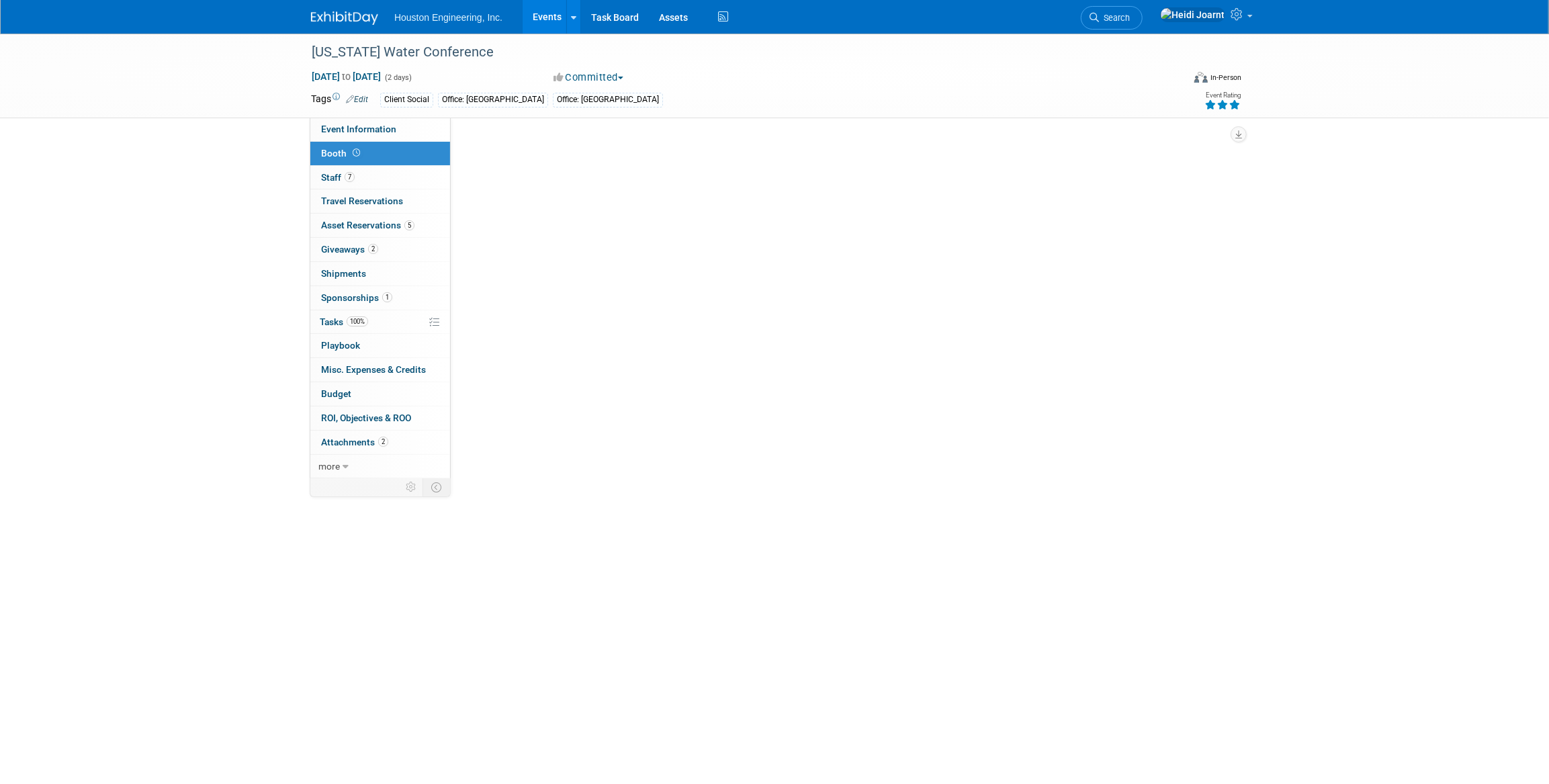
select select "Yes"
select select "Des Moines"
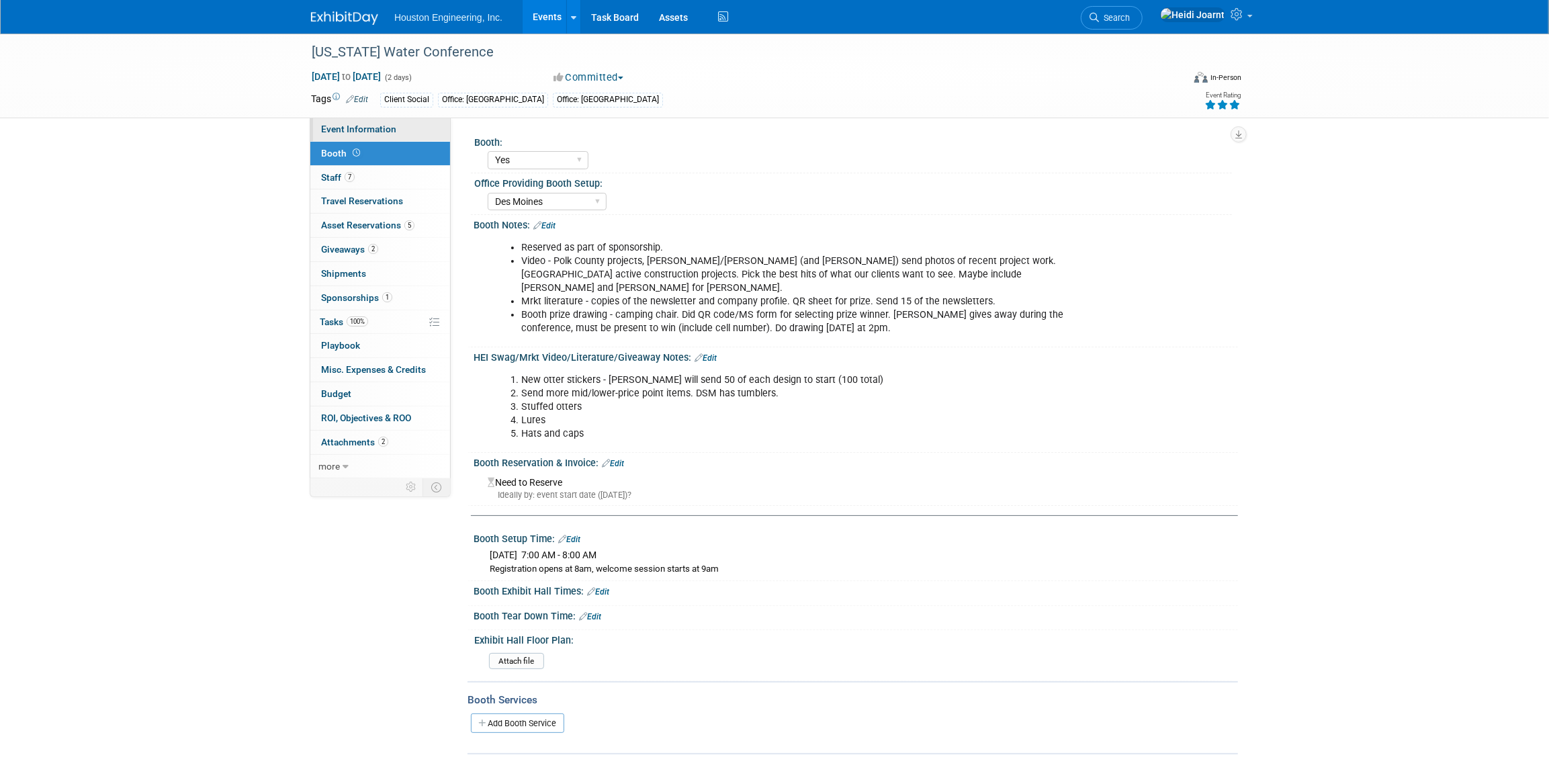
click at [394, 122] on link "Event Information" at bounding box center [380, 128] width 140 height 23
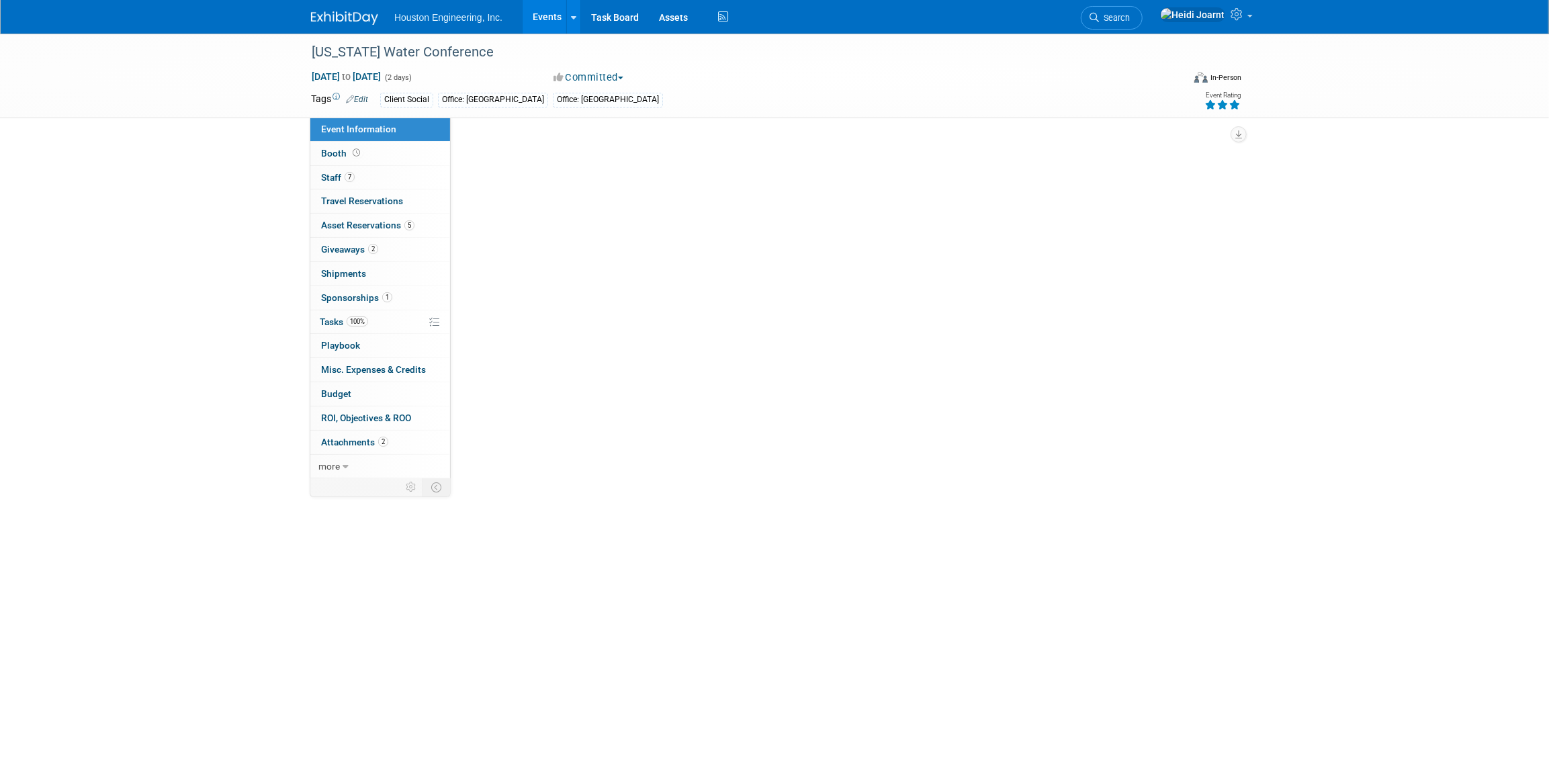
select select "3 - Reg/Prep Done"
select select "Yes"
select select "Water Resources"
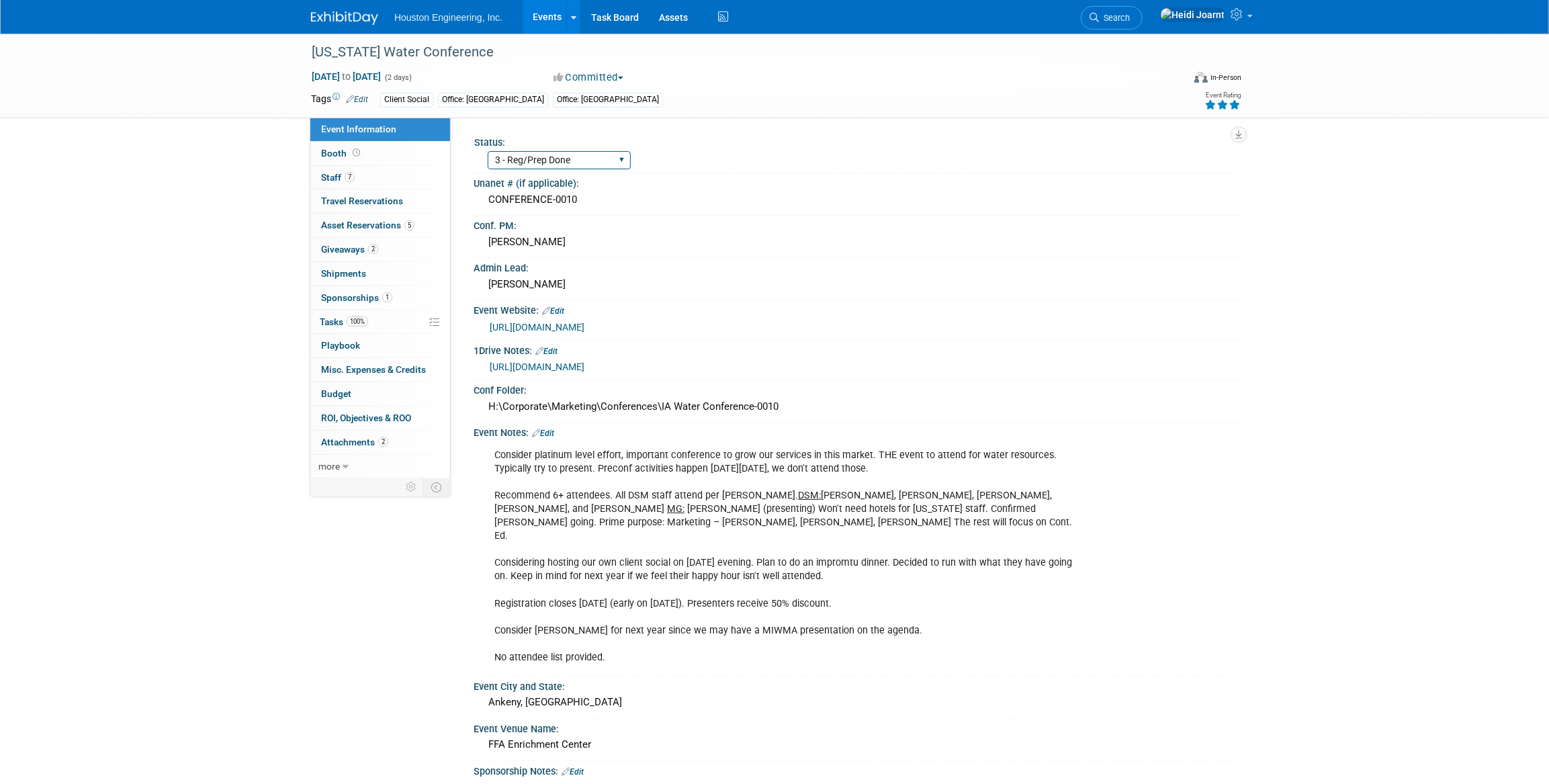
click at [630, 163] on select "1 - GNG/KO Needed 2 - Post KO/Active Planning 3 - Reg/Prep Done" at bounding box center [560, 159] width 143 height 18
click at [743, 196] on div "CONFERENCE-0010" at bounding box center [855, 199] width 744 height 20
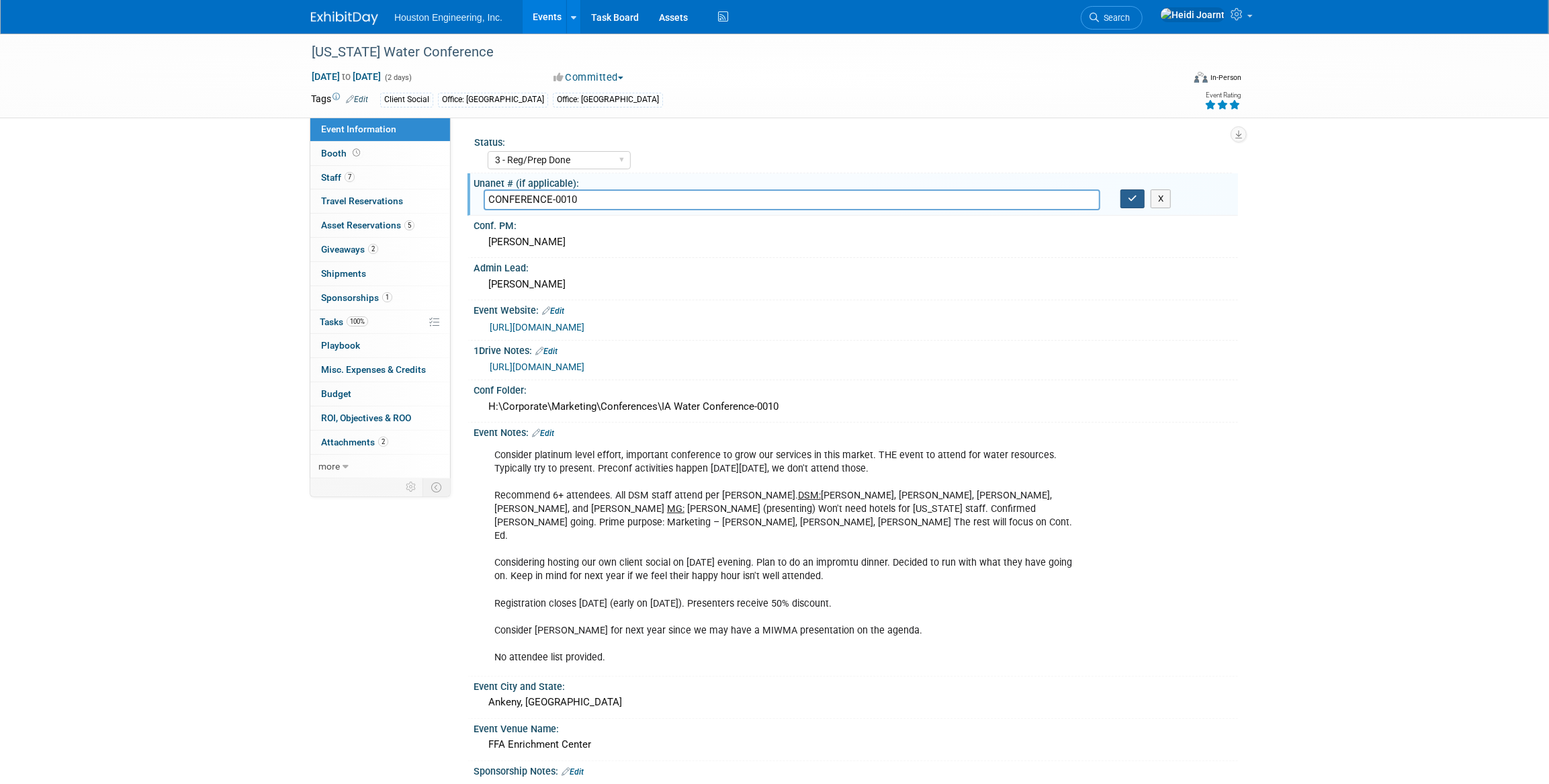
click at [1135, 198] on icon "button" at bounding box center [1133, 197] width 9 height 8
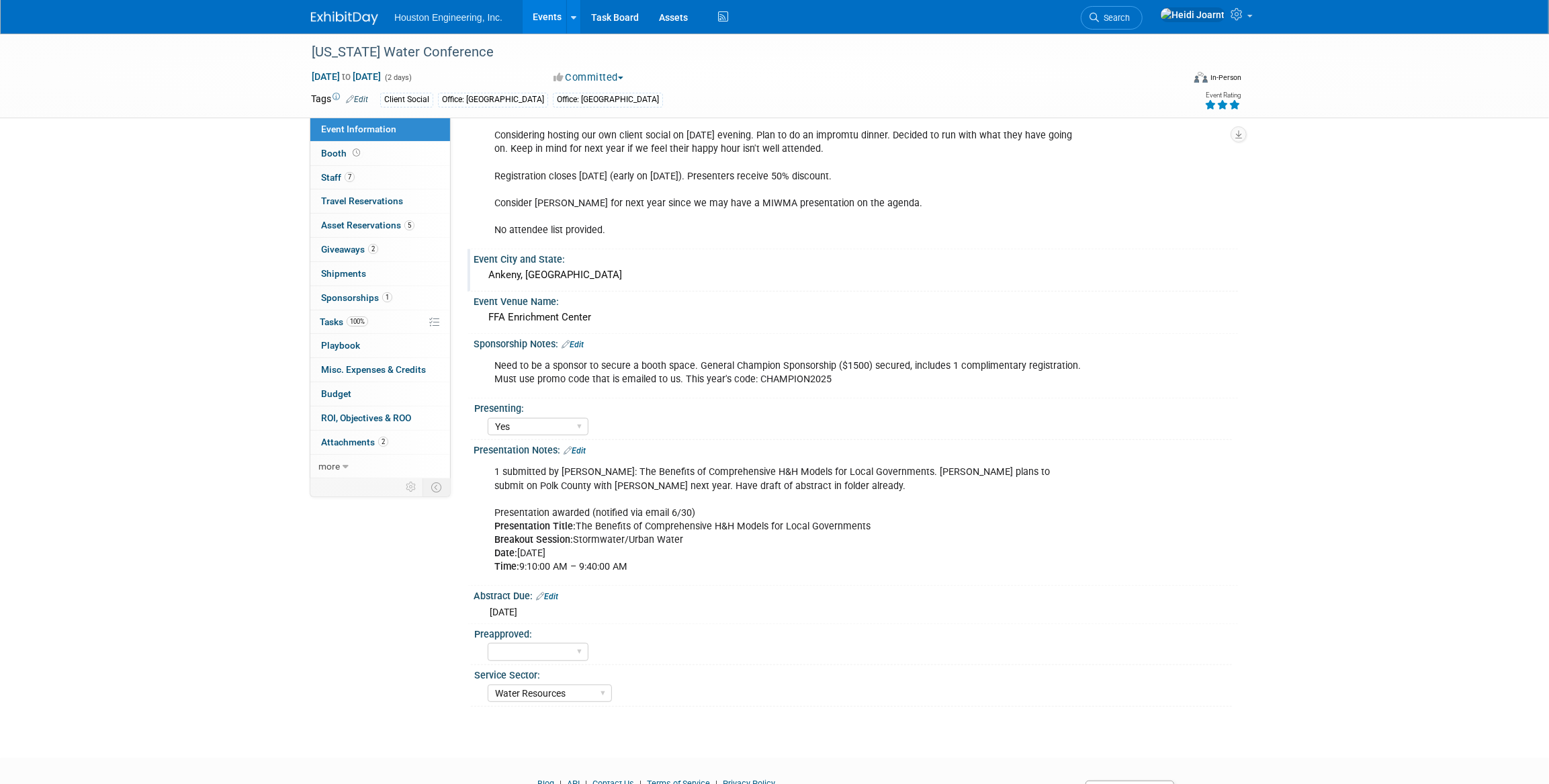
scroll to position [122, 0]
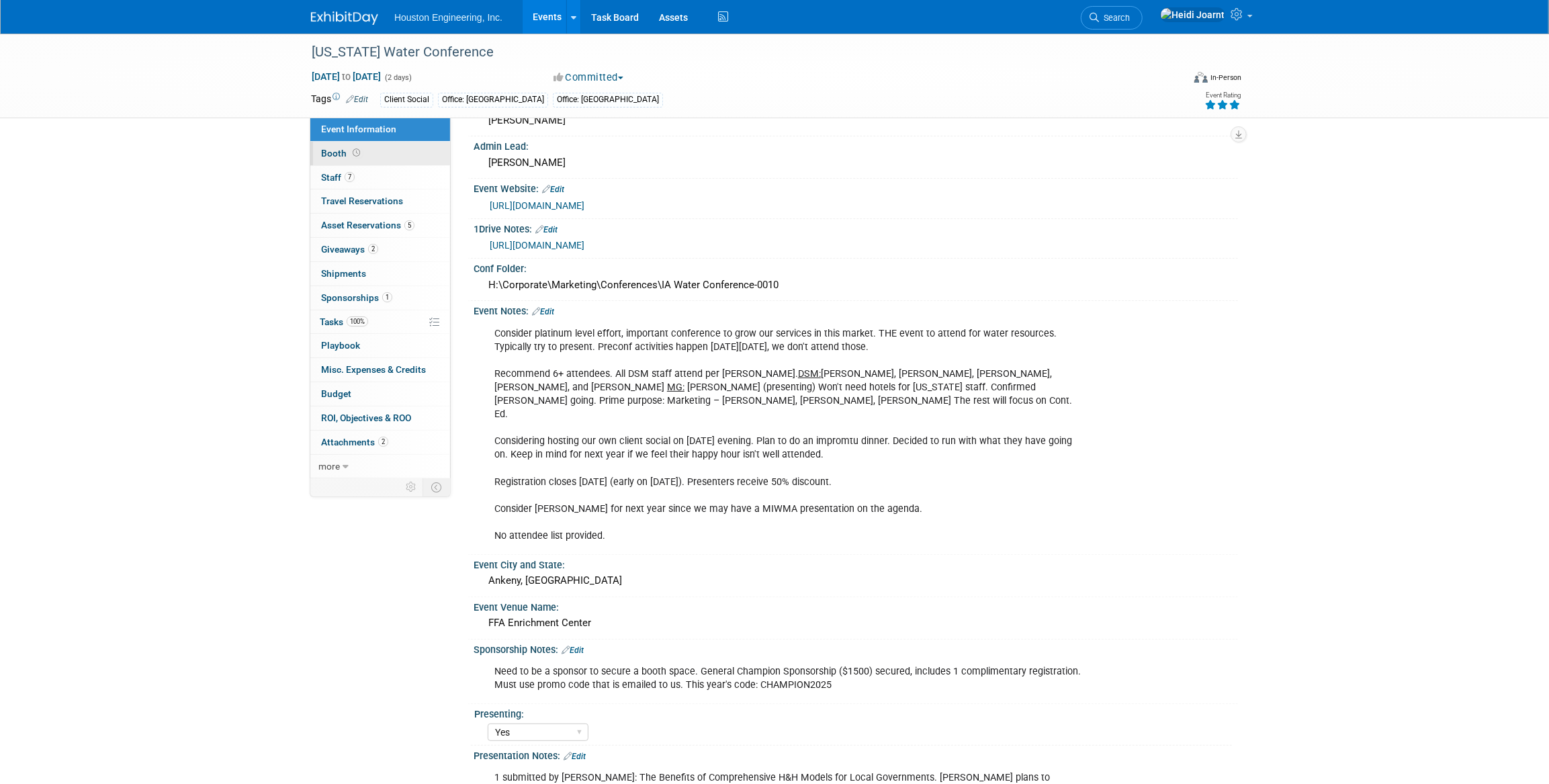
click at [399, 159] on link "Booth" at bounding box center [380, 153] width 140 height 23
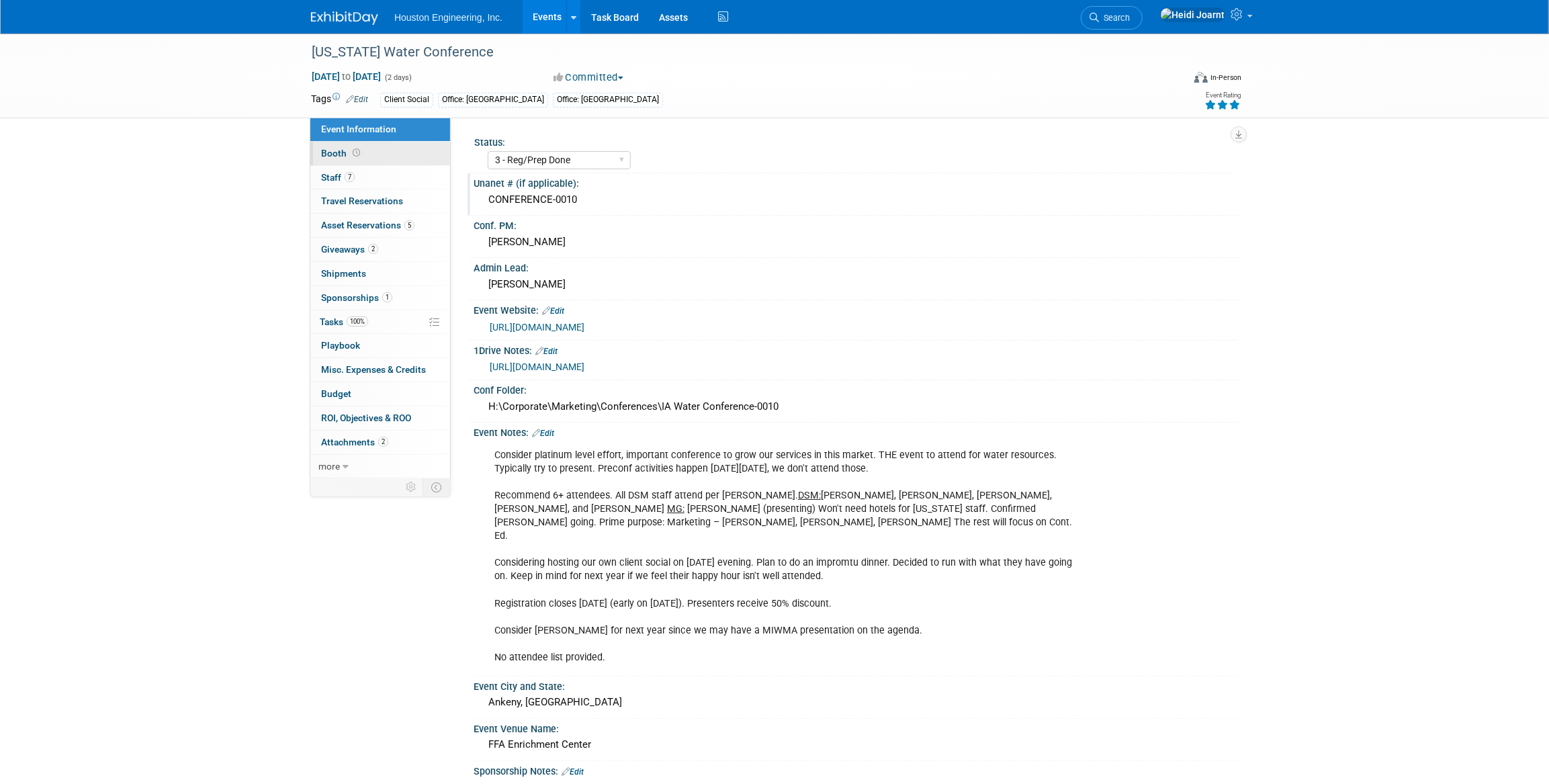
select select "Yes"
select select "Des Moines"
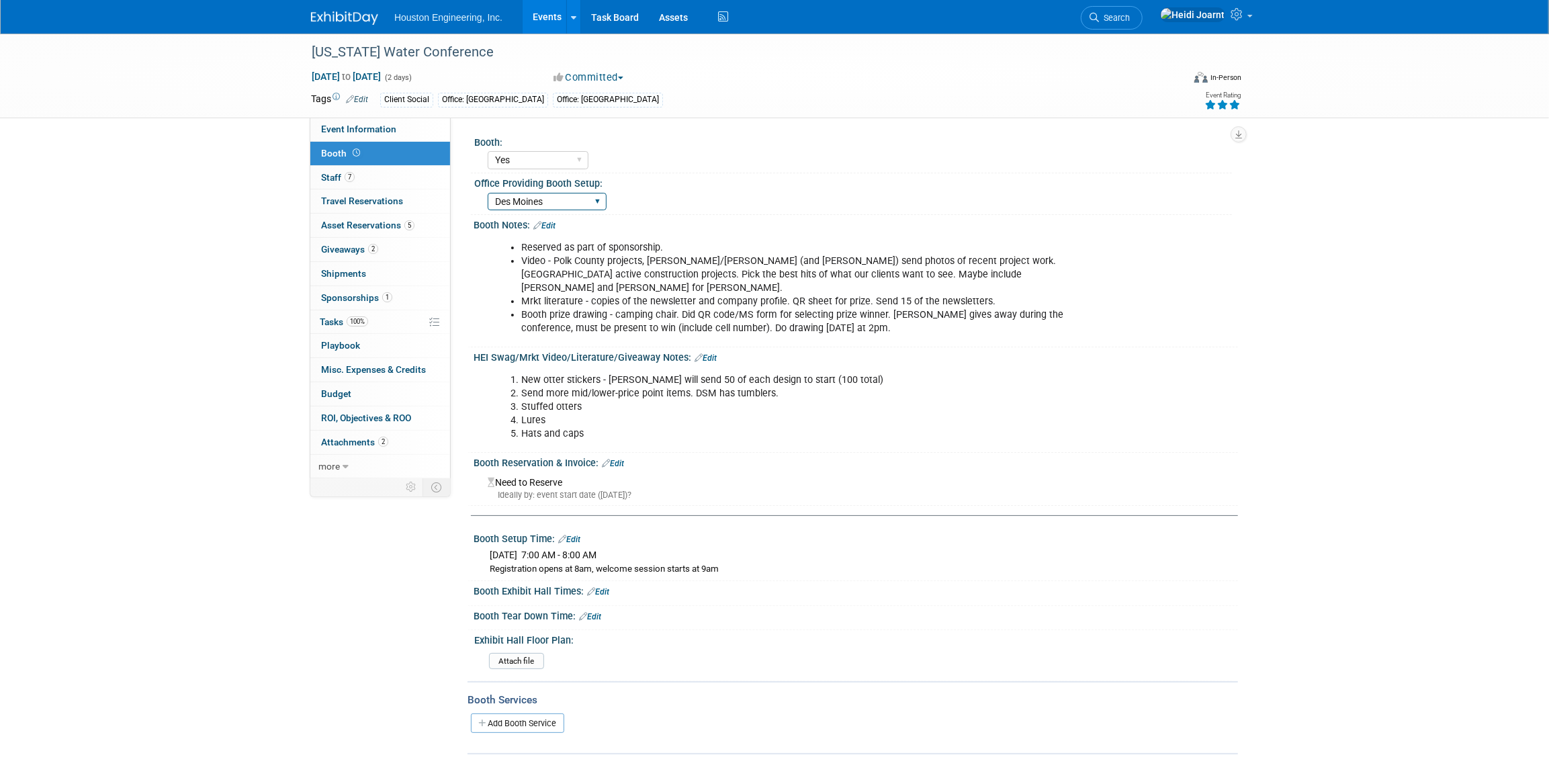
click at [579, 196] on select "Fargo Maple Grove Sioux Falls Omaha Des Moines Bismarck" at bounding box center [548, 201] width 119 height 18
click at [388, 231] on link "5 Asset Reservations 5" at bounding box center [380, 224] width 140 height 23
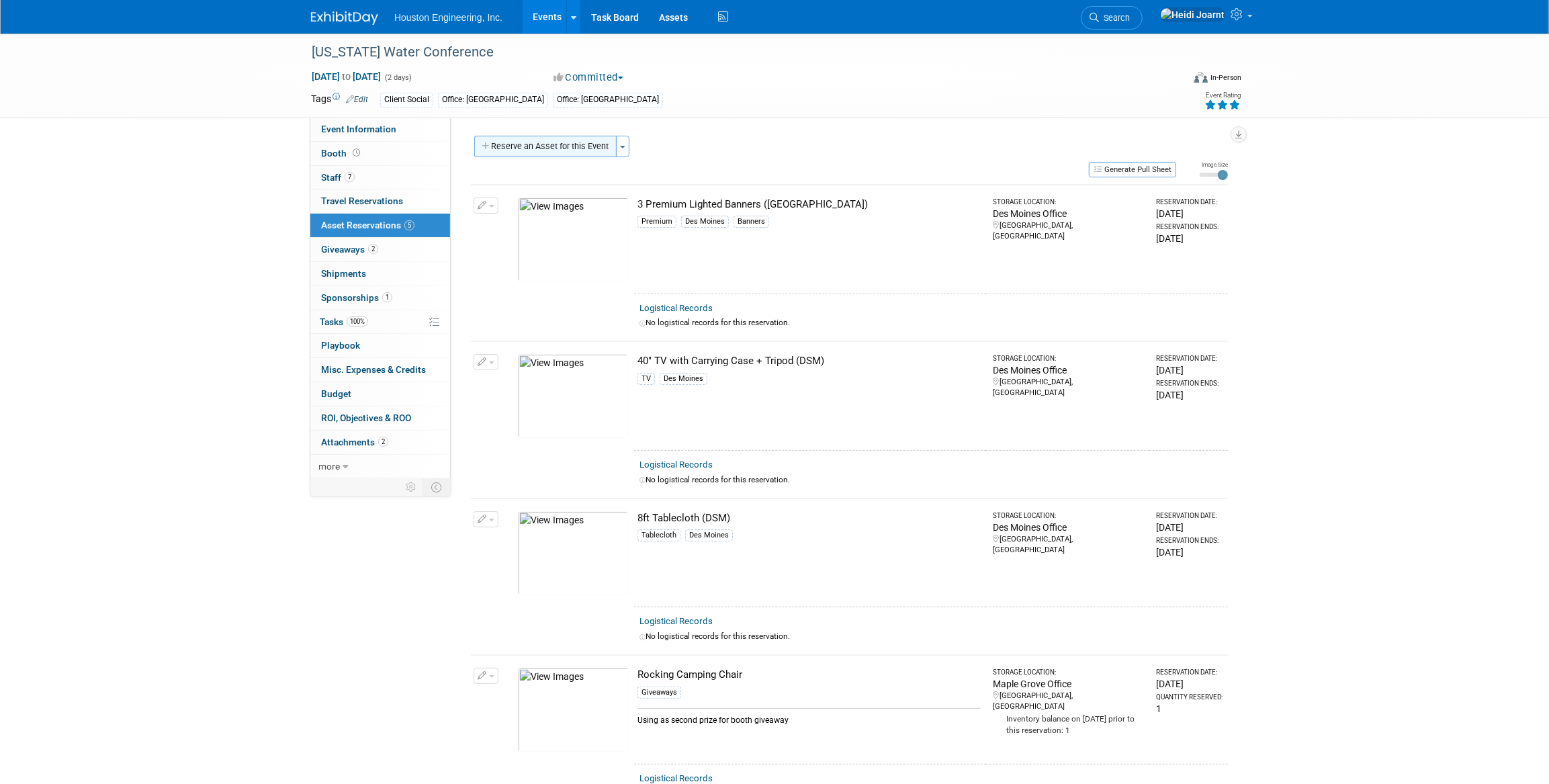
click at [574, 151] on button "Reserve an Asset for this Event" at bounding box center [545, 146] width 143 height 21
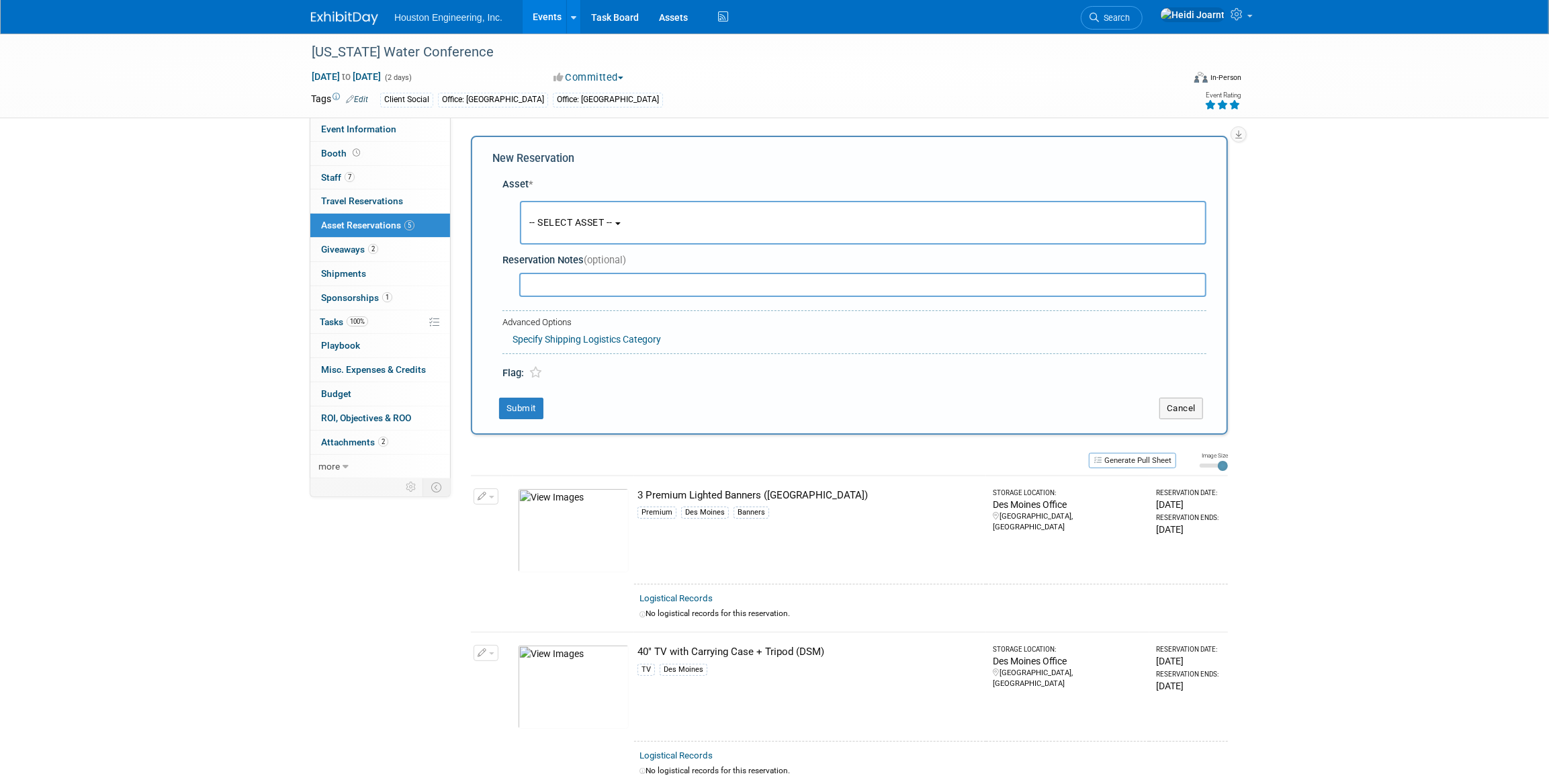
scroll to position [13, 0]
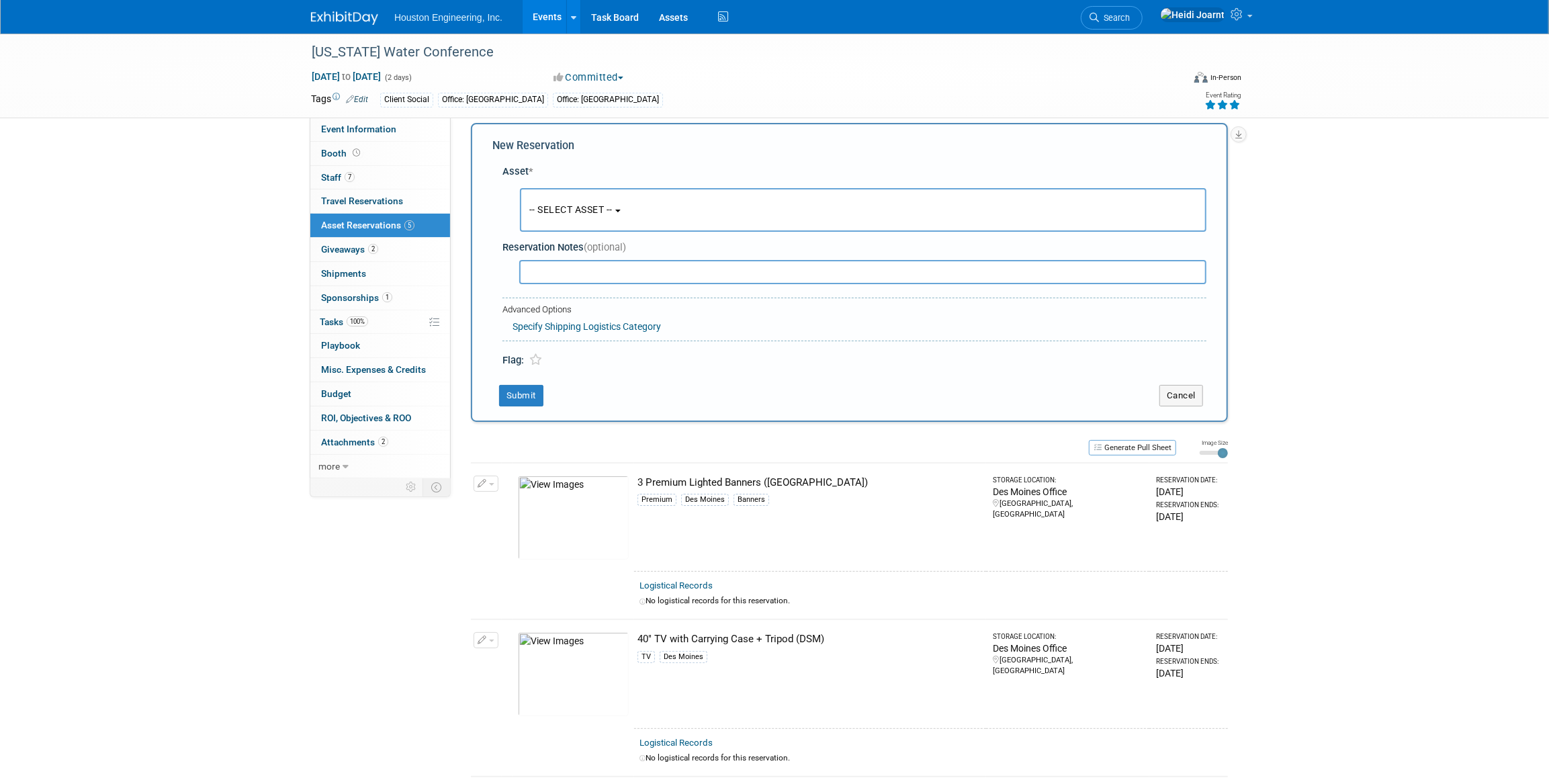
click at [593, 207] on span "-- SELECT ASSET --" at bounding box center [570, 210] width 83 height 11
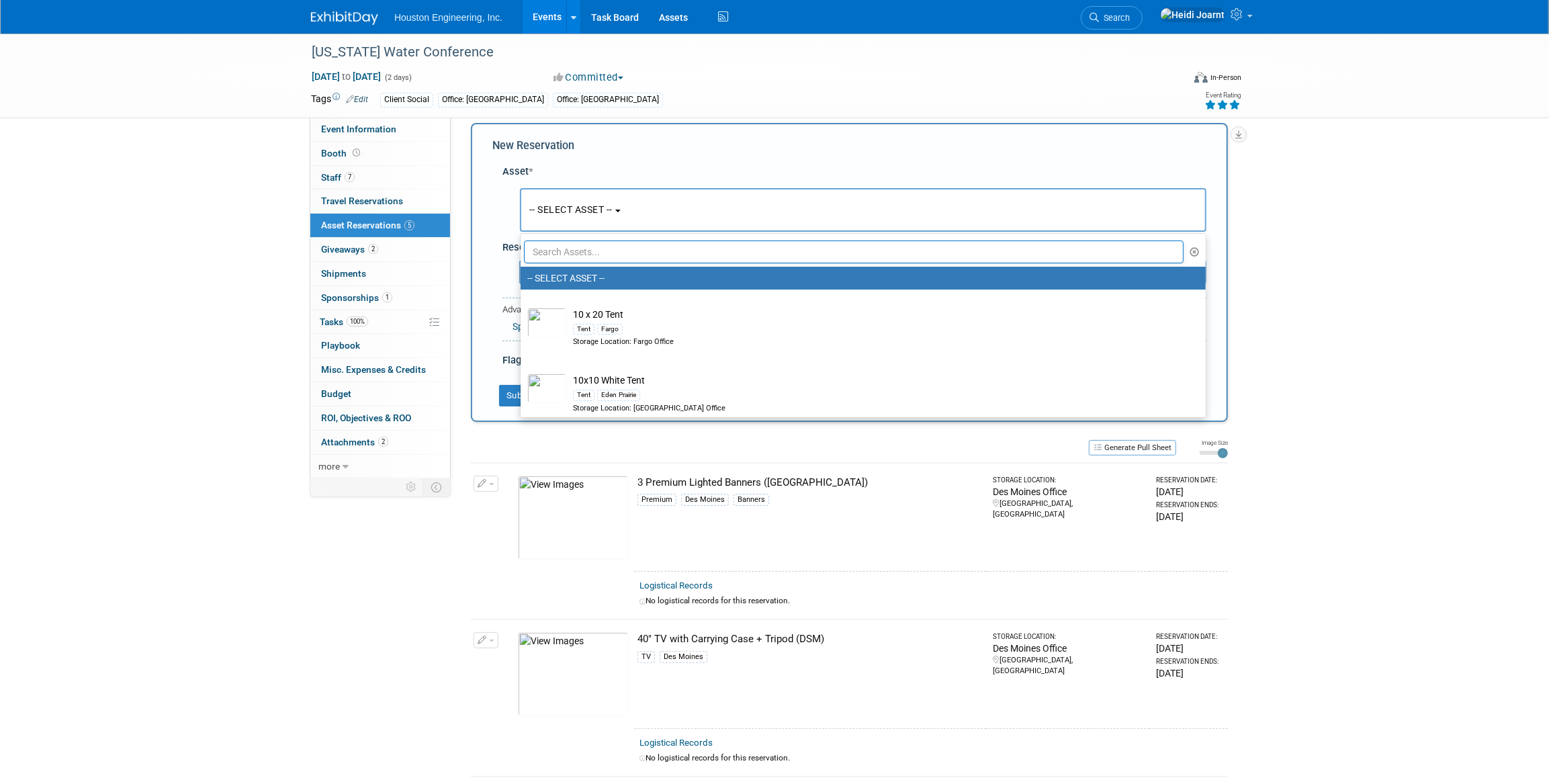
click at [589, 253] on input "text" at bounding box center [853, 251] width 659 height 23
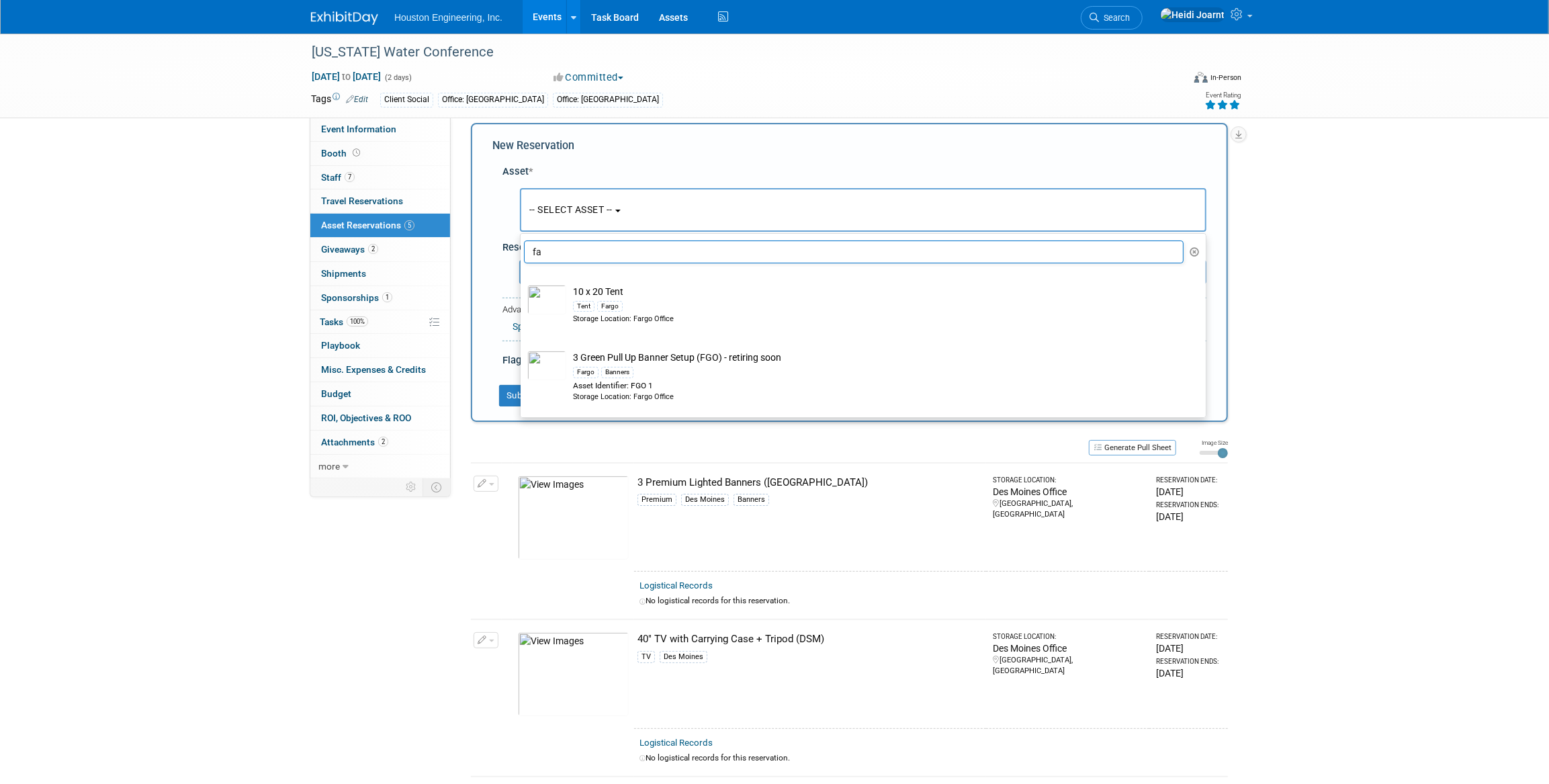
type input "f"
type input "s"
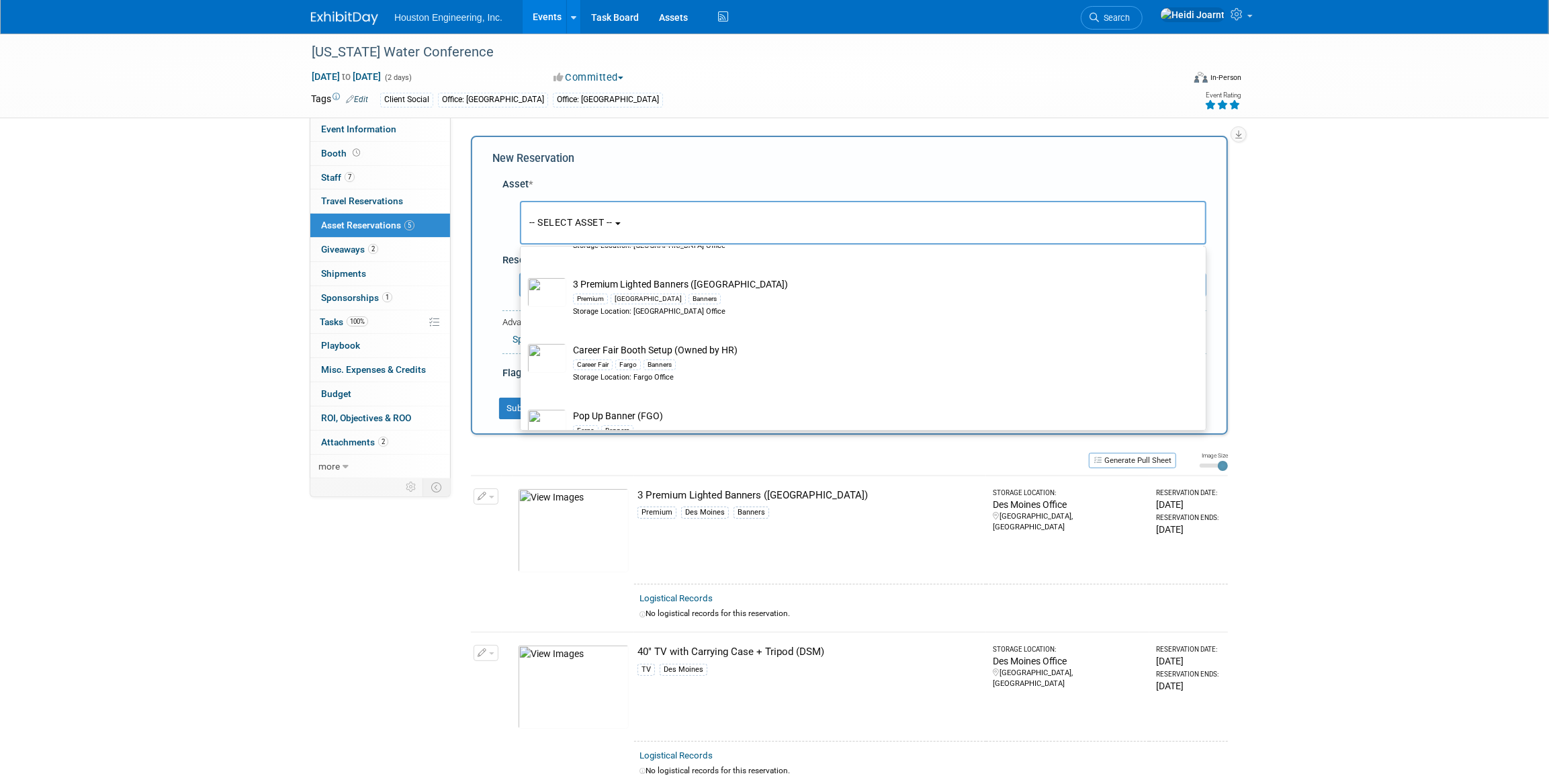
scroll to position [244, 0]
type input "banners"
click at [693, 170] on div "Asset * -- SELECT ASSET --" at bounding box center [849, 276] width 714 height 210
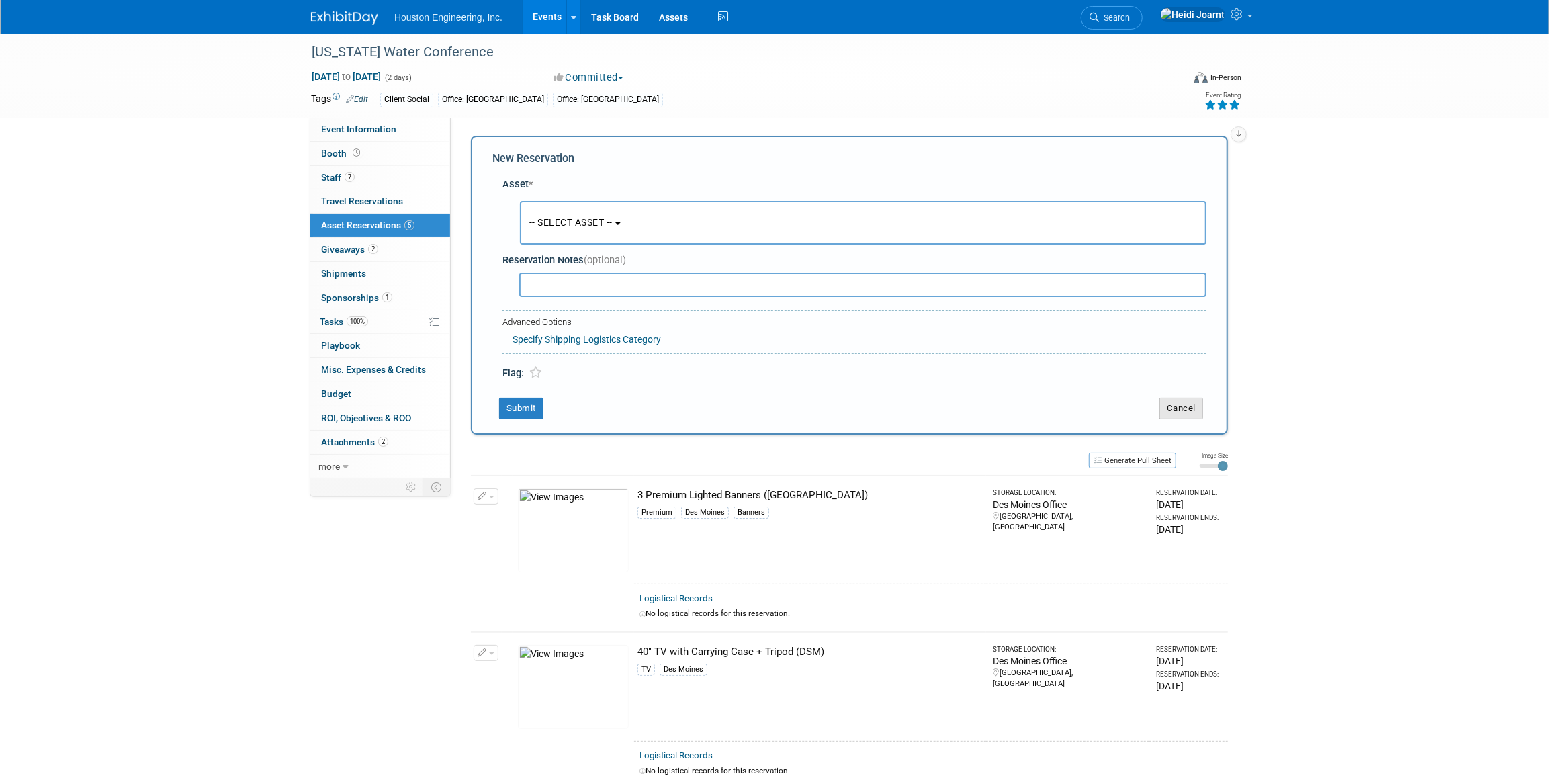
click at [1184, 412] on button "Cancel" at bounding box center [1181, 408] width 44 height 21
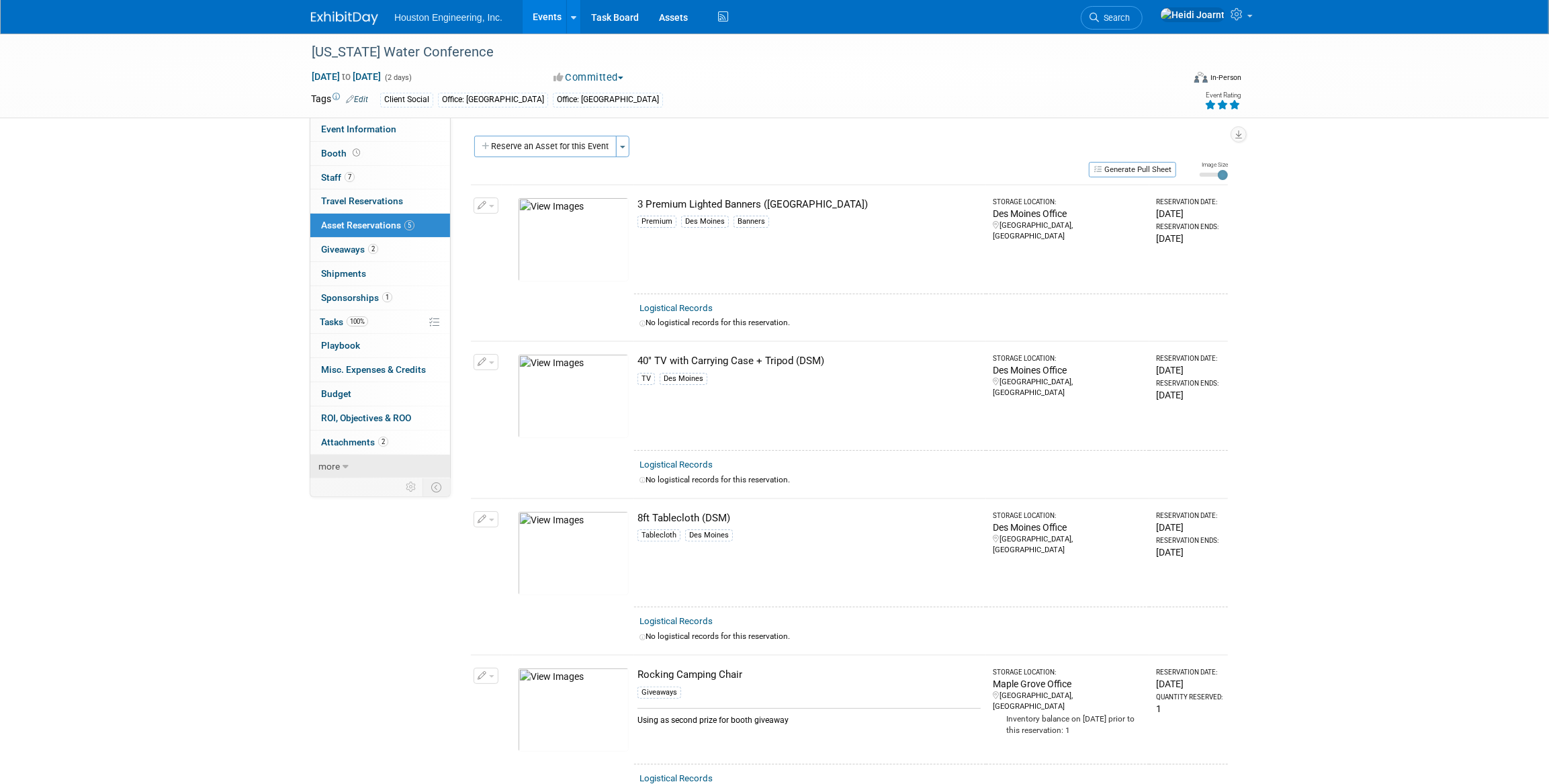
click at [350, 464] on link "more" at bounding box center [380, 466] width 140 height 23
click at [361, 446] on link "2 Attachments 2" at bounding box center [380, 441] width 140 height 23
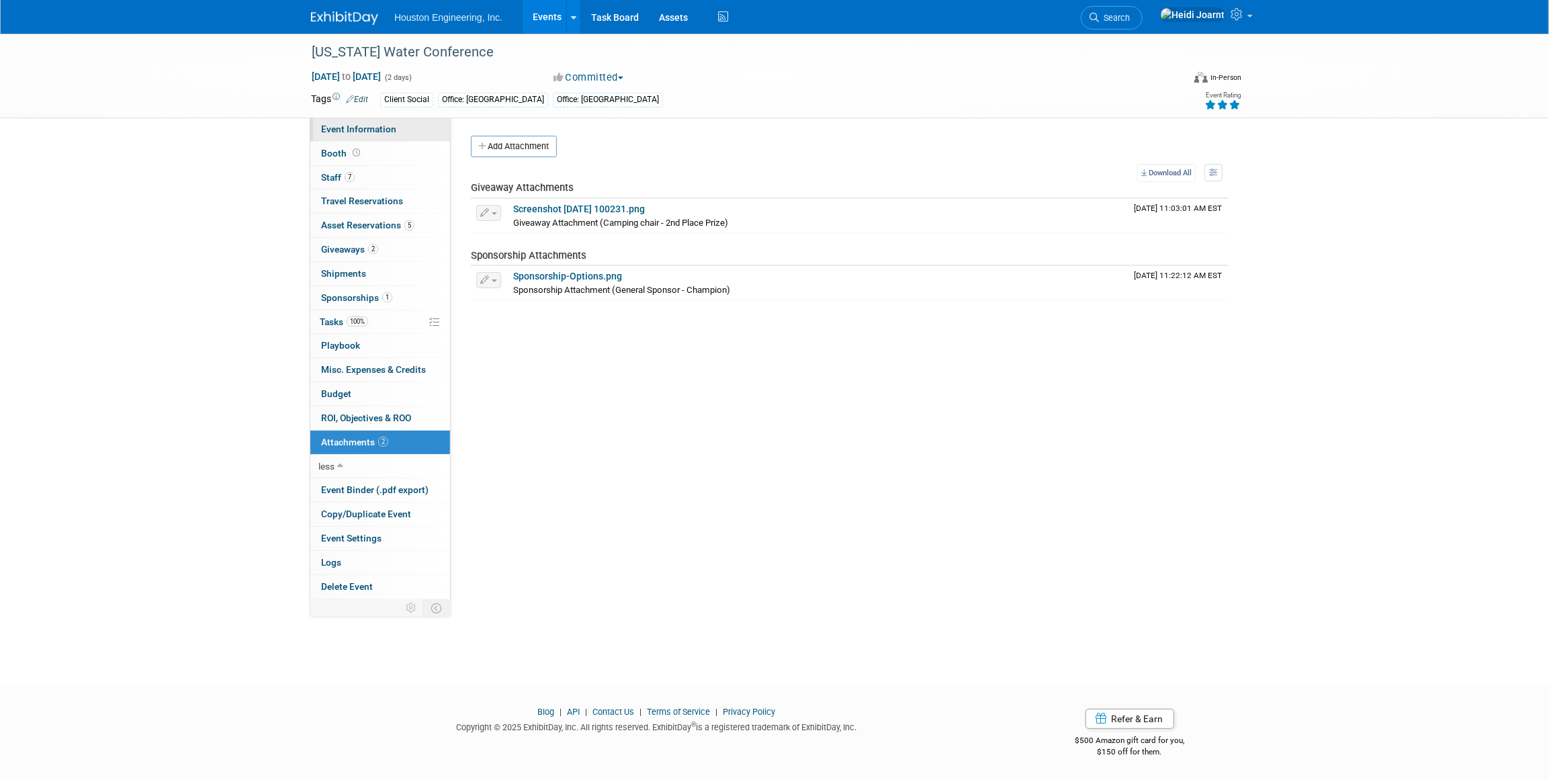
click at [411, 132] on link "Event Information" at bounding box center [380, 128] width 140 height 23
select select "3 - Reg/Prep Done"
select select "Yes"
select select "Water Resources"
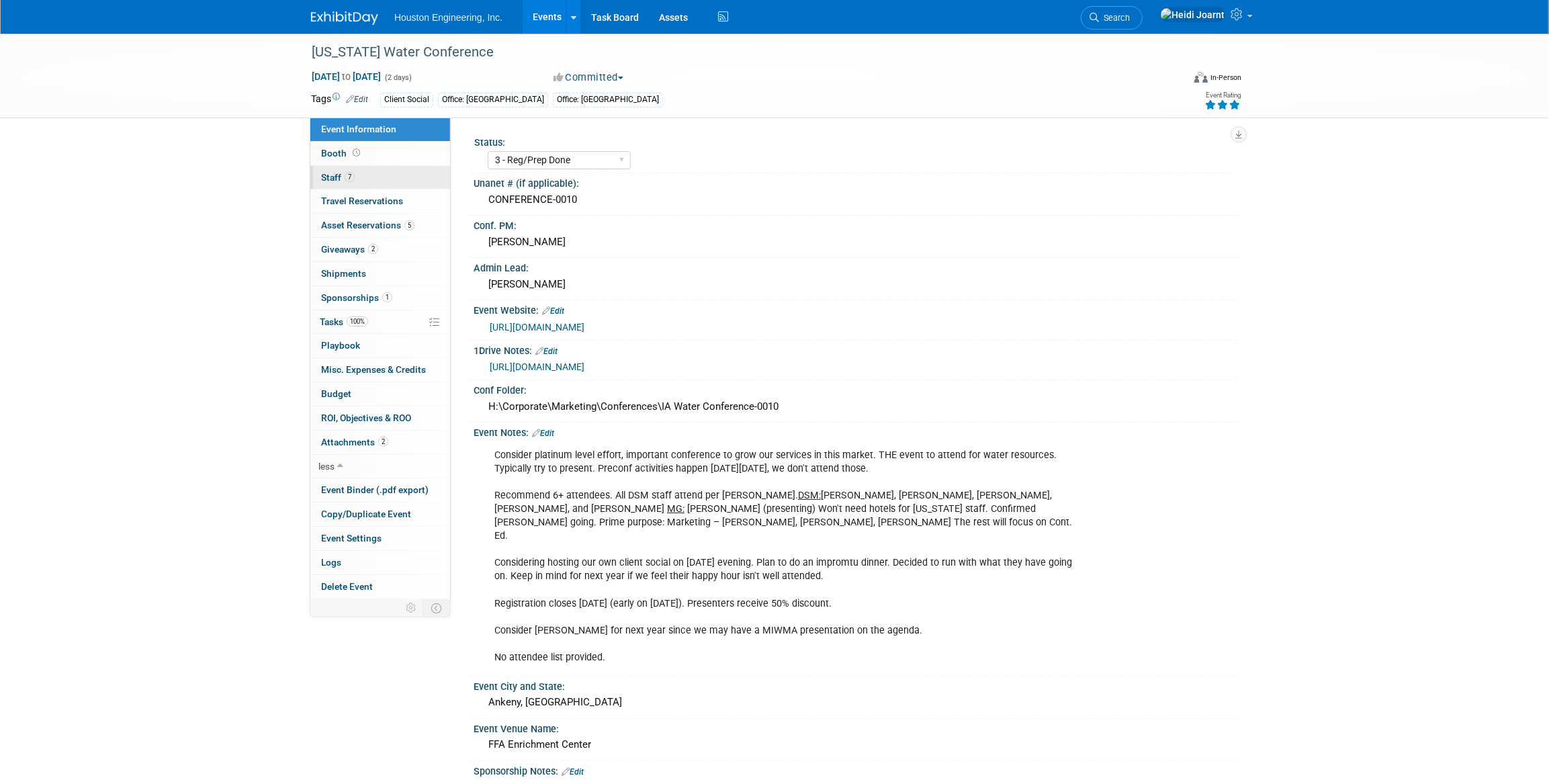
click at [383, 169] on link "7 Staff 7" at bounding box center [380, 177] width 140 height 23
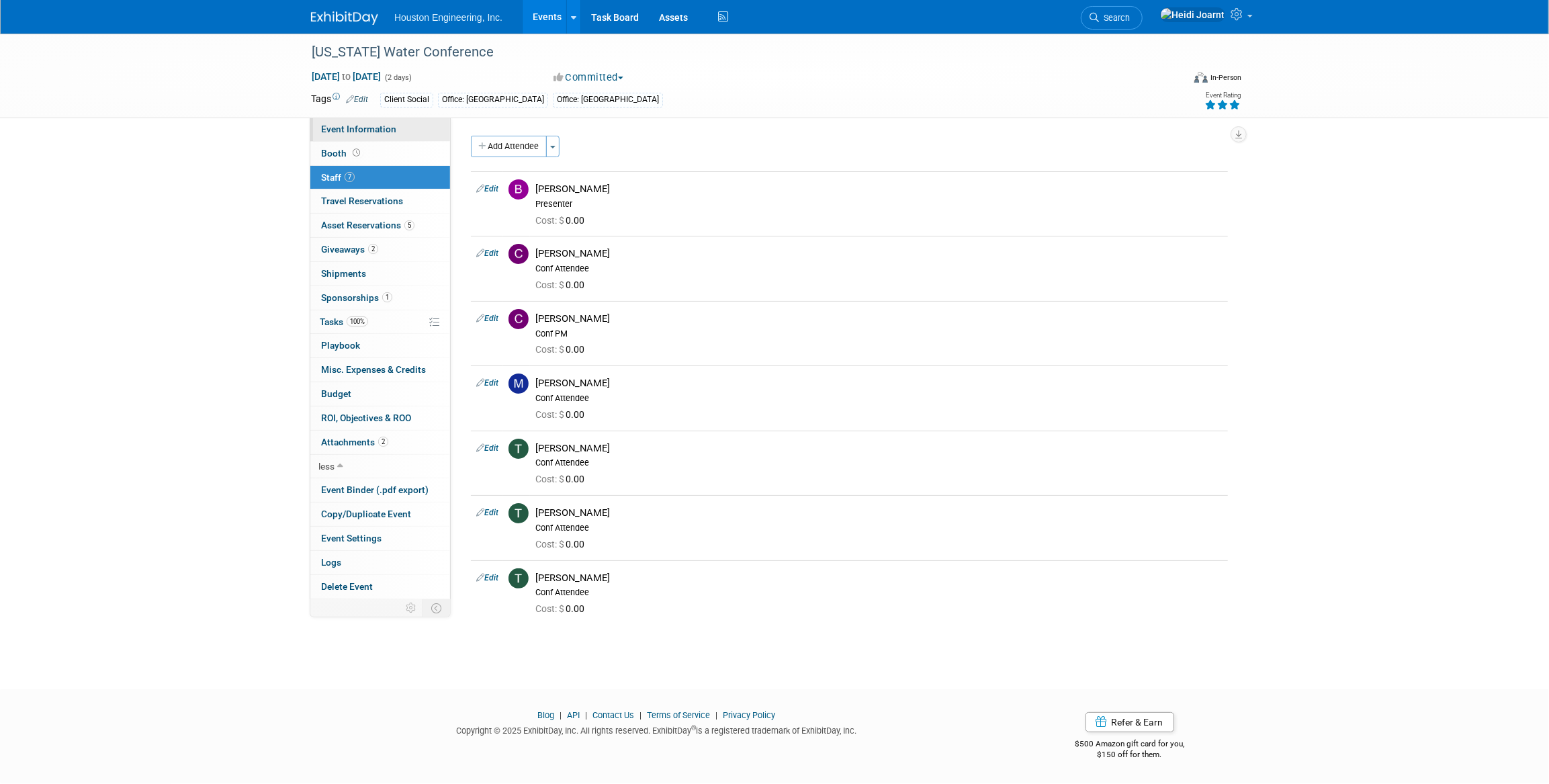
click at [398, 127] on link "Event Information" at bounding box center [380, 128] width 140 height 23
select select "3 - Reg/Prep Done"
select select "Yes"
select select "Water Resources"
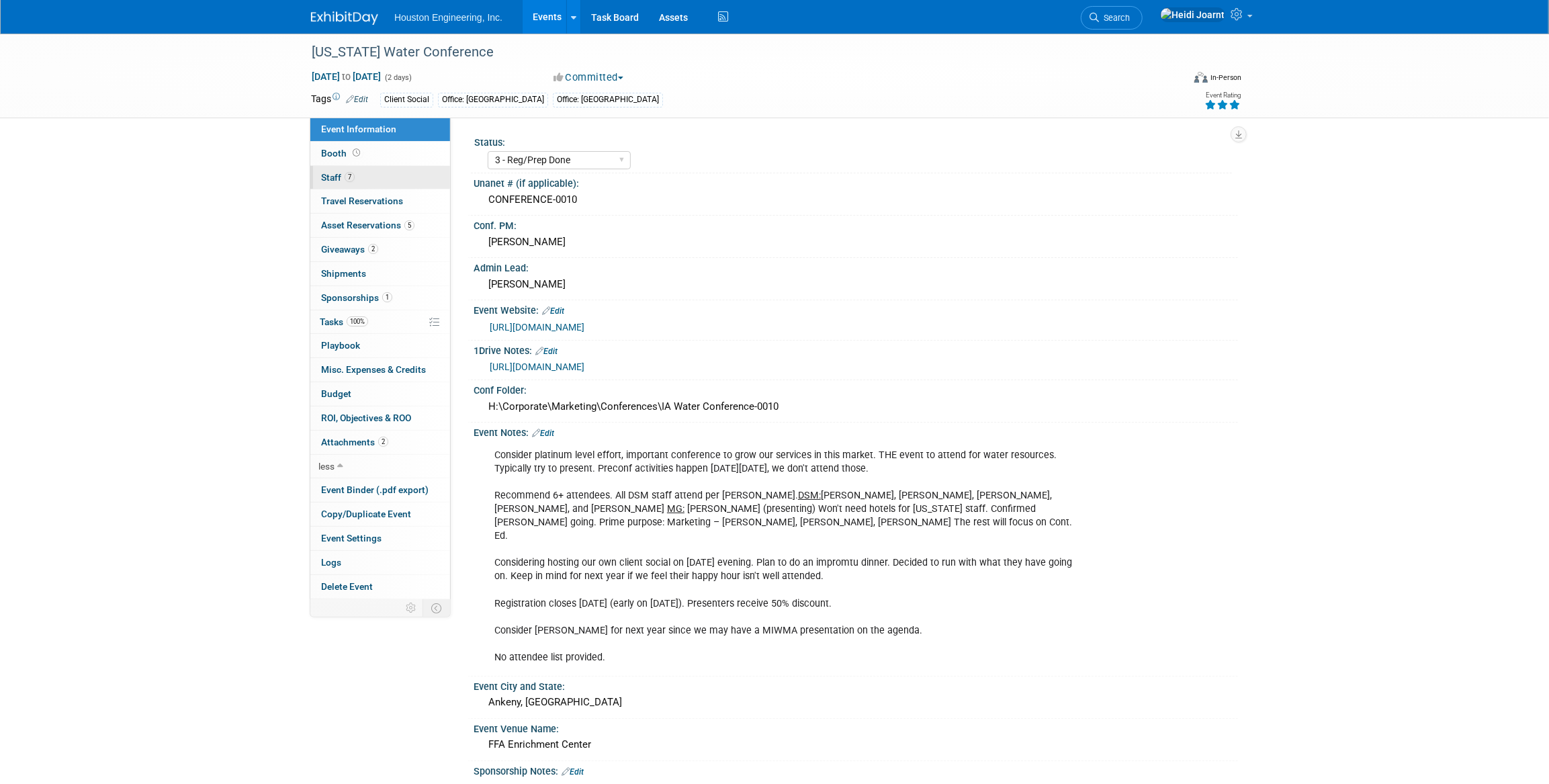
click at [385, 174] on link "7 Staff 7" at bounding box center [380, 177] width 140 height 23
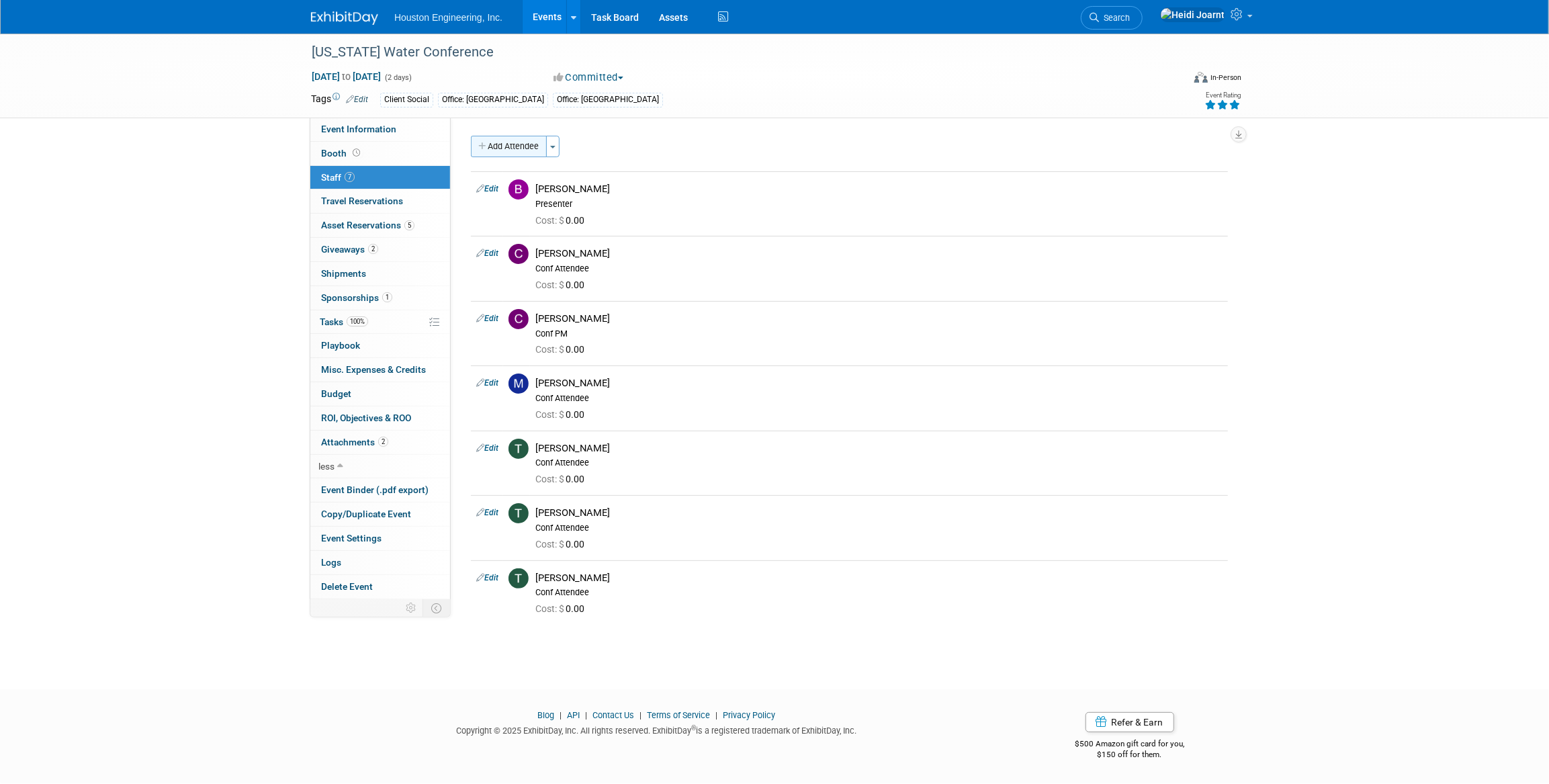
click at [527, 146] on button "Add Attendee" at bounding box center [509, 146] width 75 height 21
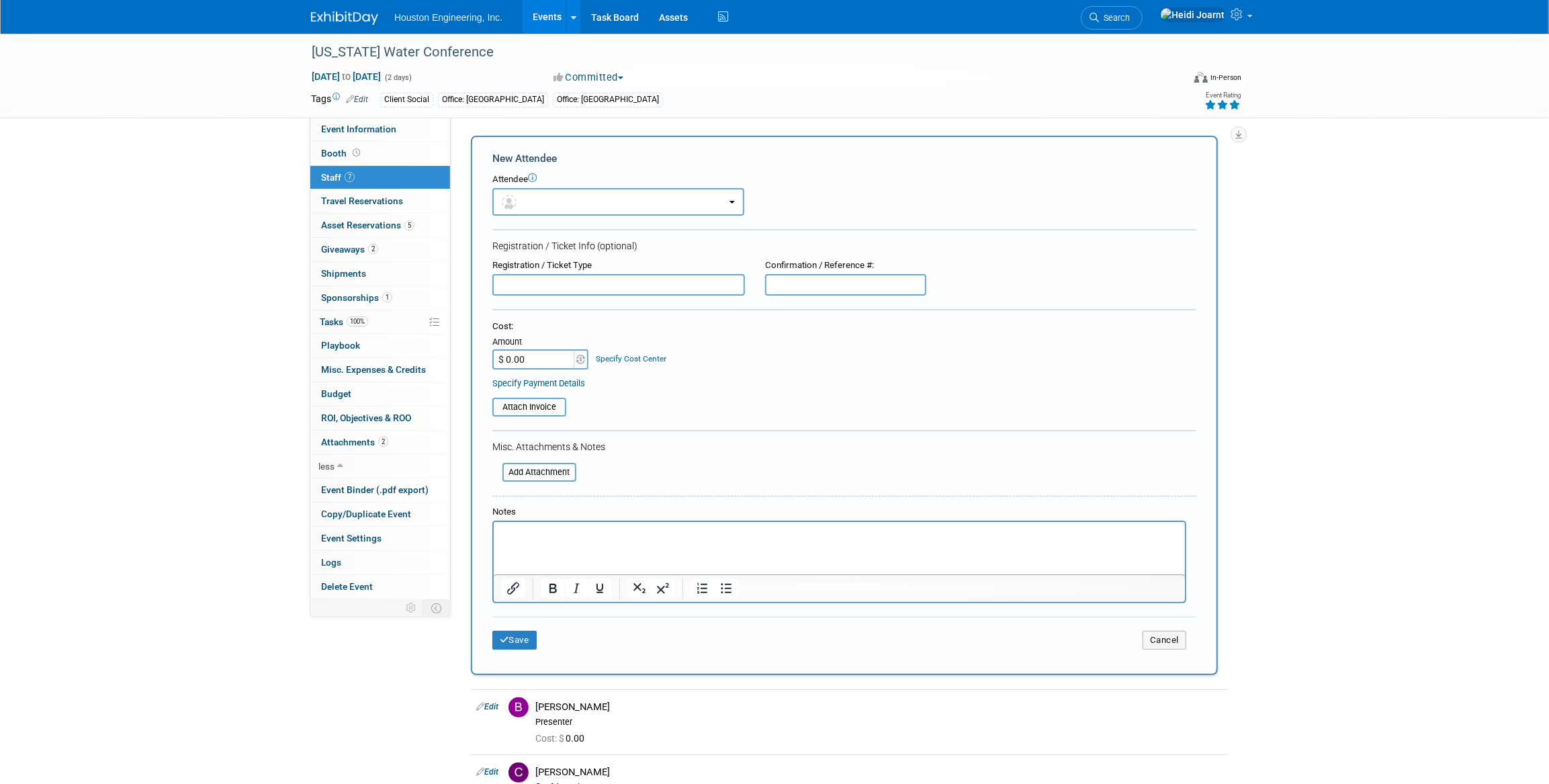
scroll to position [0, 0]
click at [575, 211] on button "button" at bounding box center [618, 202] width 251 height 28
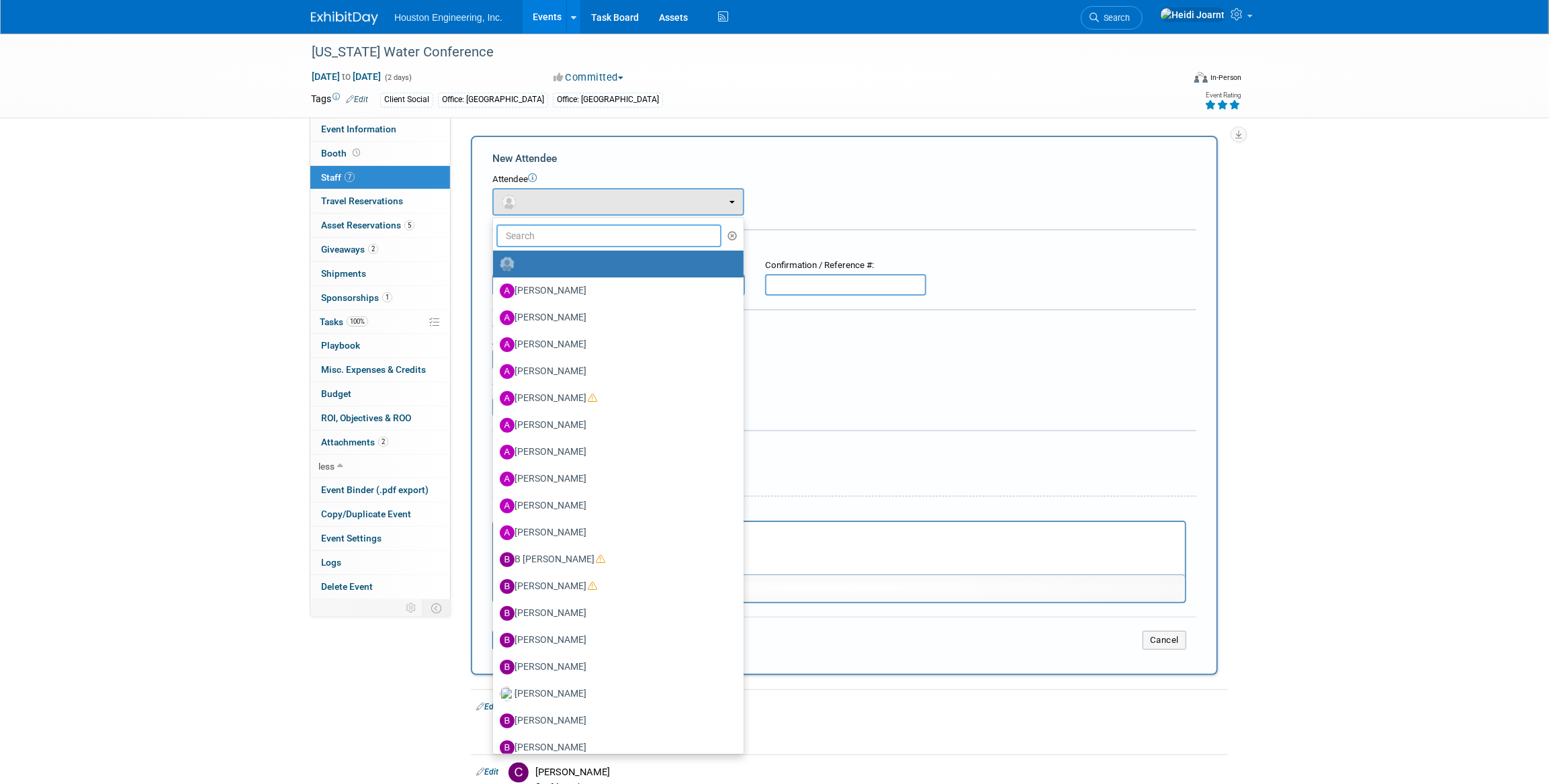
click at [573, 230] on input "text" at bounding box center [609, 236] width 225 height 23
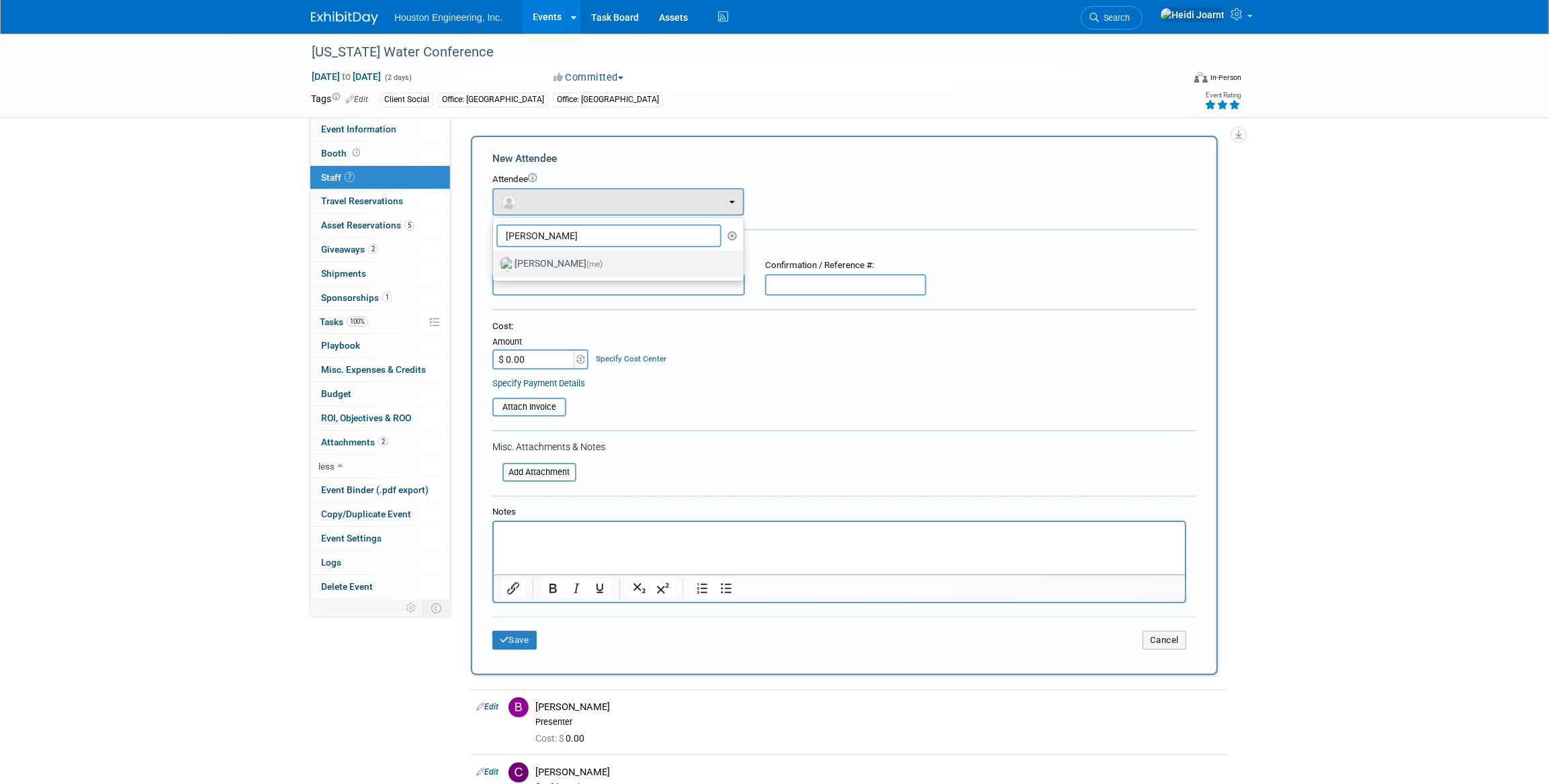
type input "heidi"
click at [587, 265] on span "(me)" at bounding box center [594, 264] width 16 height 9
click at [495, 265] on input "Heidi Joarnt (me)" at bounding box center [490, 262] width 8 height 8
select select "6d2580fd-cc23-403a-9f47-834f17e7f51f"
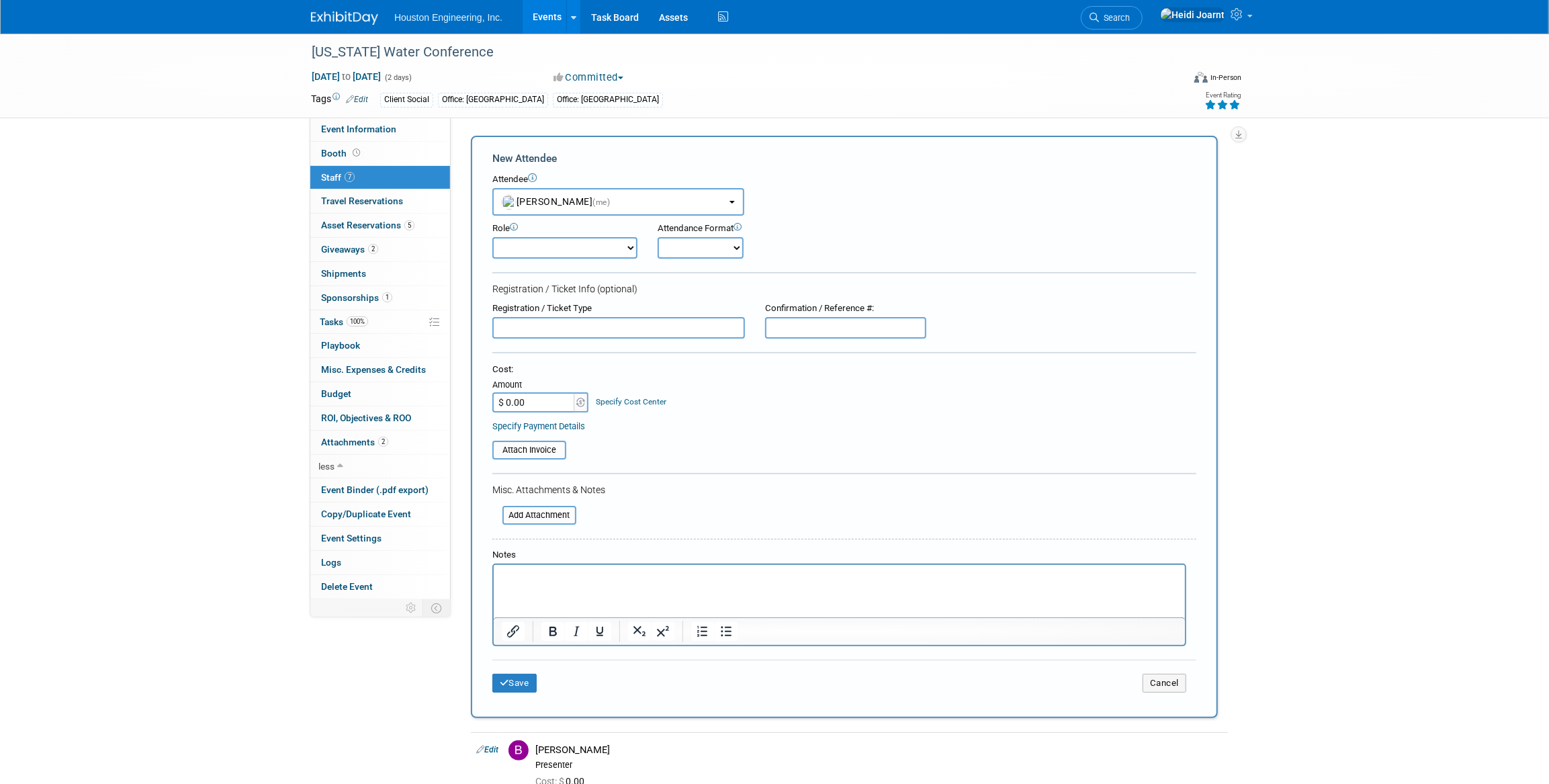
click at [624, 252] on select "Conf Attendee Conf PM Demonstrator Host Planner Presenter Sales Representative" at bounding box center [565, 248] width 145 height 21
select select "200"
click at [493, 237] on select "Conf Attendee Conf PM Demonstrator Host Planner Presenter Sales Representative" at bounding box center [565, 248] width 145 height 21
click at [705, 242] on select "Onsite Remote" at bounding box center [700, 248] width 86 height 21
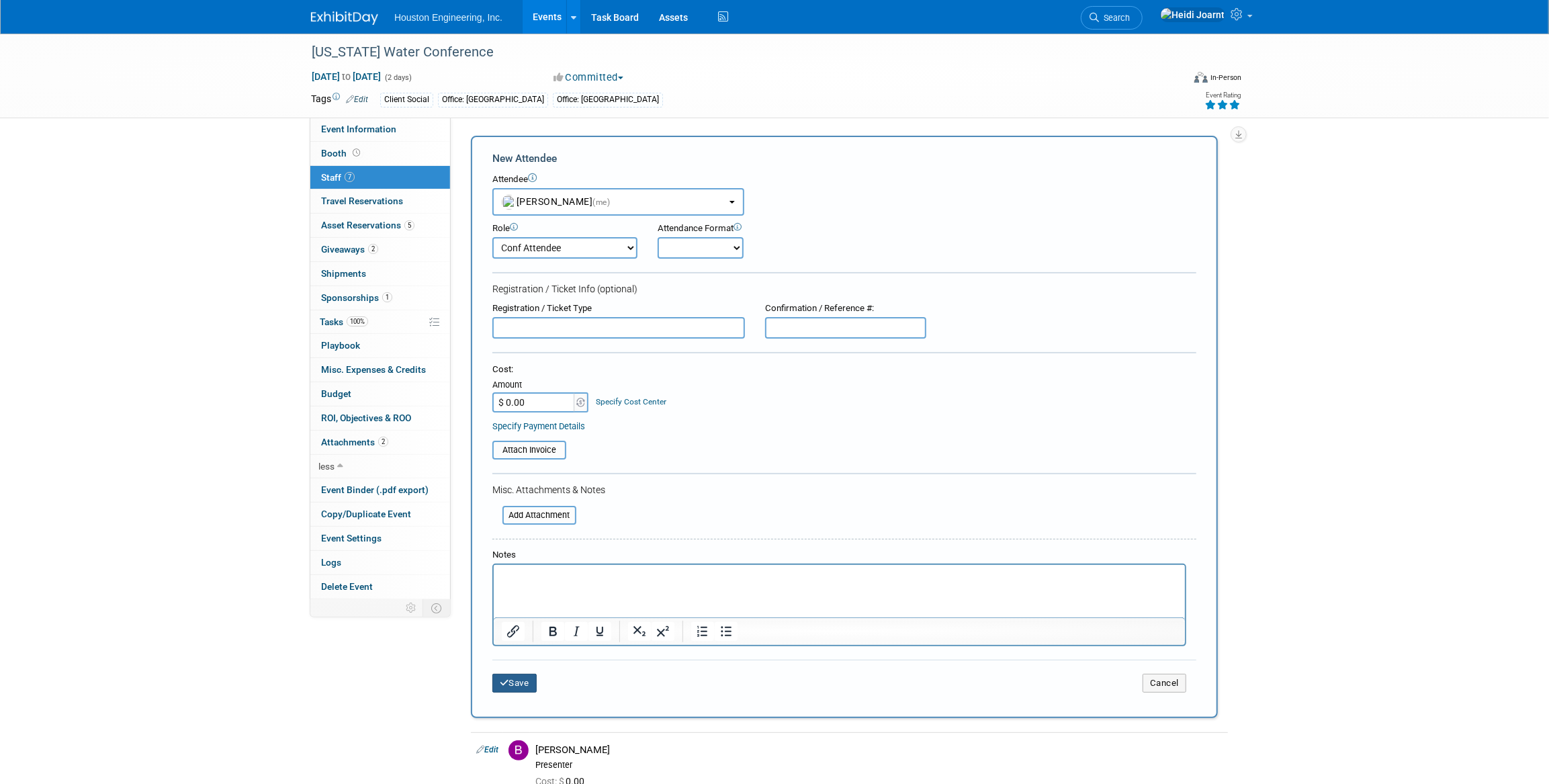
click at [515, 683] on button "Save" at bounding box center [515, 683] width 45 height 19
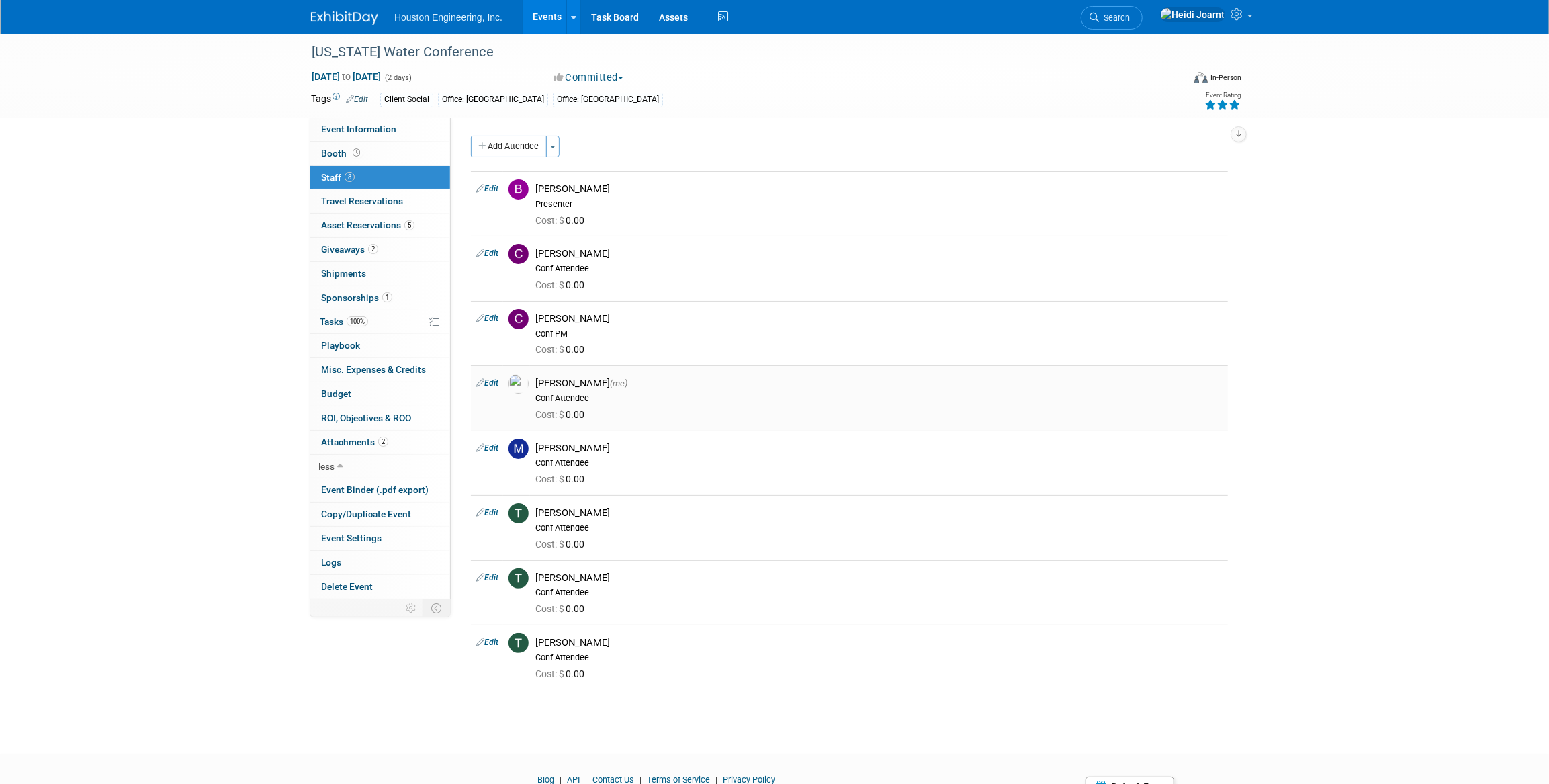
click at [494, 386] on link "Edit" at bounding box center [487, 383] width 22 height 9
select select "6d2580fd-cc23-403a-9f47-834f17e7f51f"
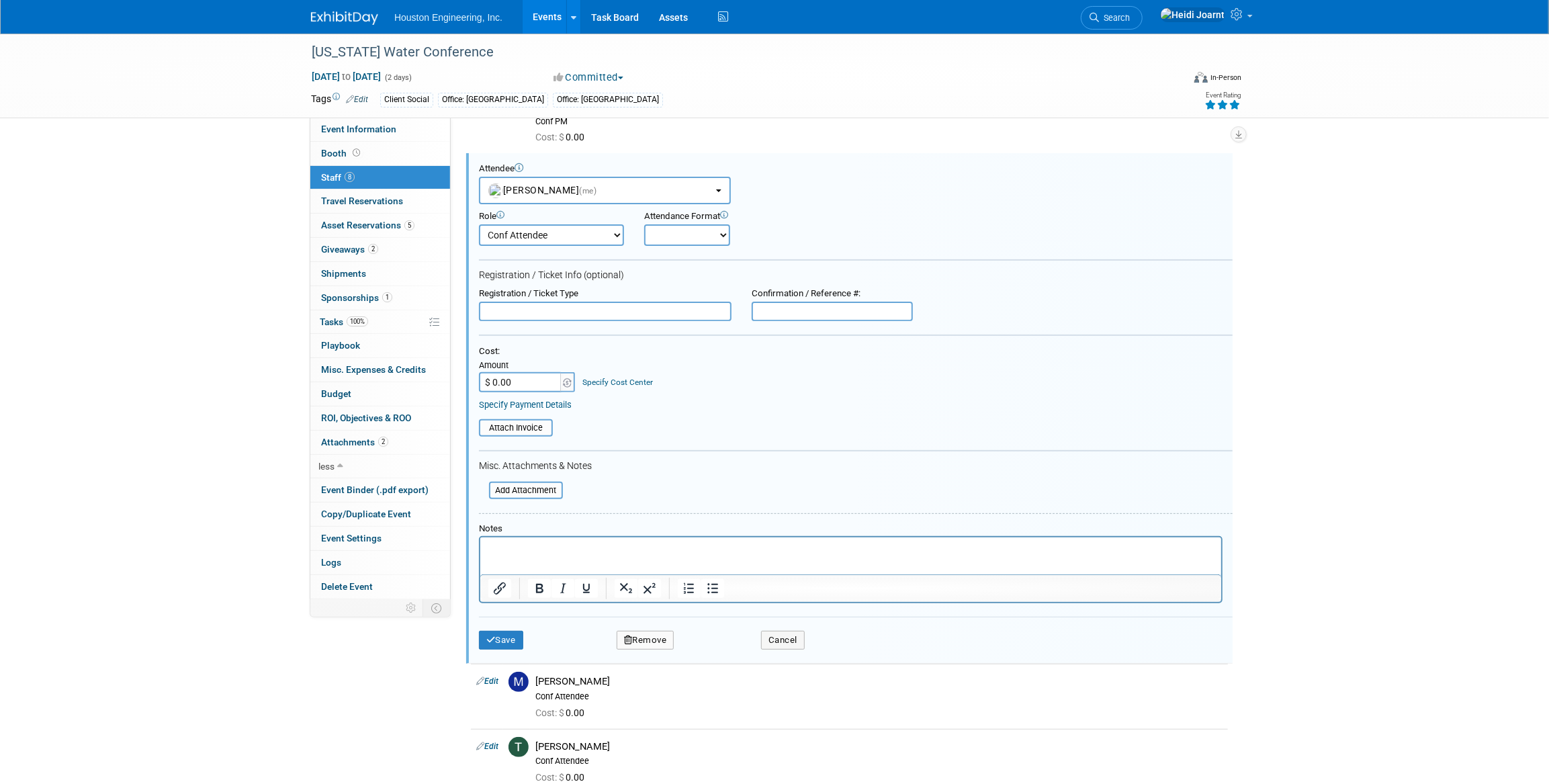
click at [653, 644] on button "Remove" at bounding box center [645, 640] width 58 height 19
click at [717, 646] on link "Yes" at bounding box center [718, 649] width 39 height 21
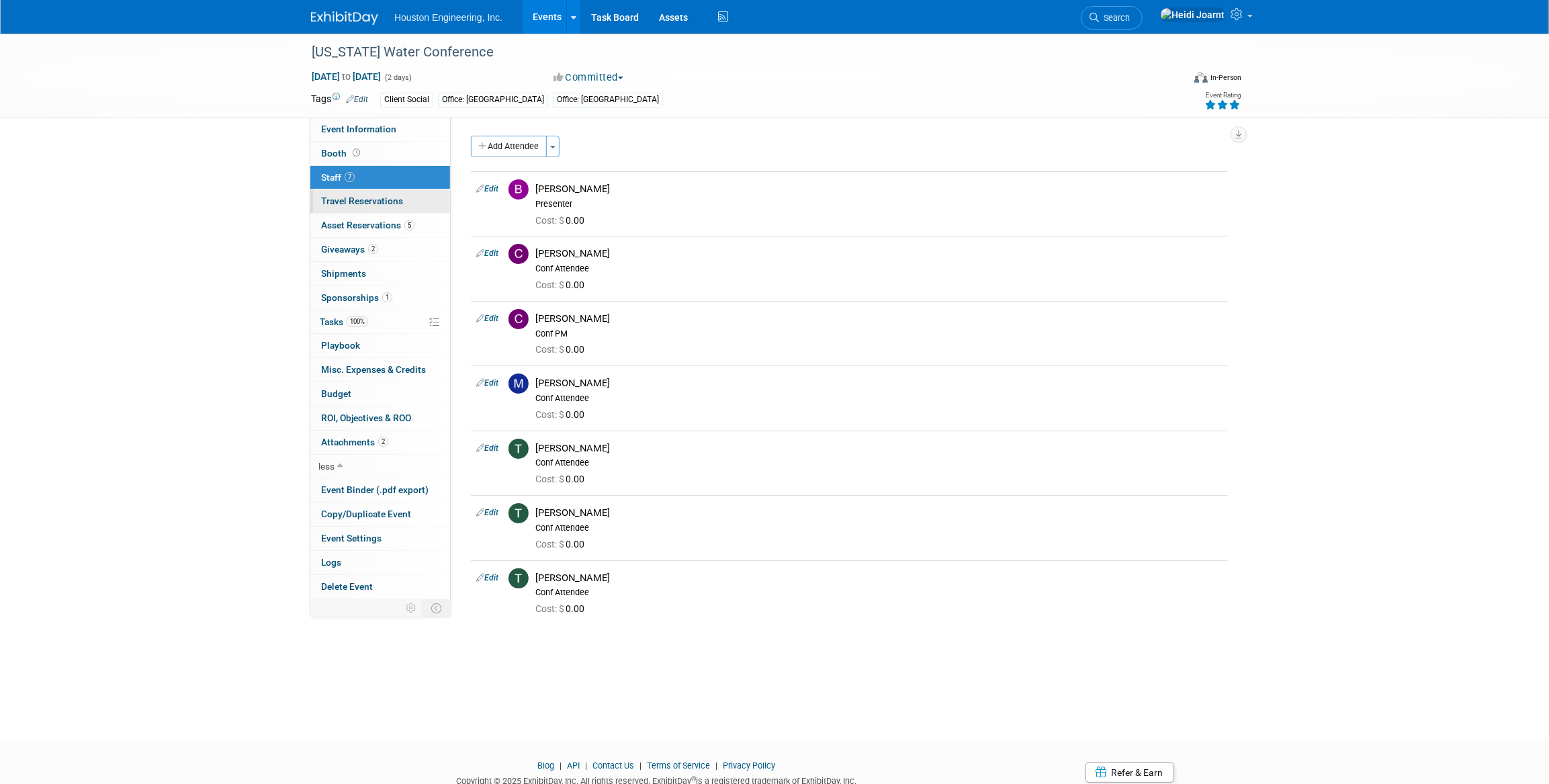
click at [386, 194] on link "0 Travel Reservations 0" at bounding box center [380, 200] width 140 height 23
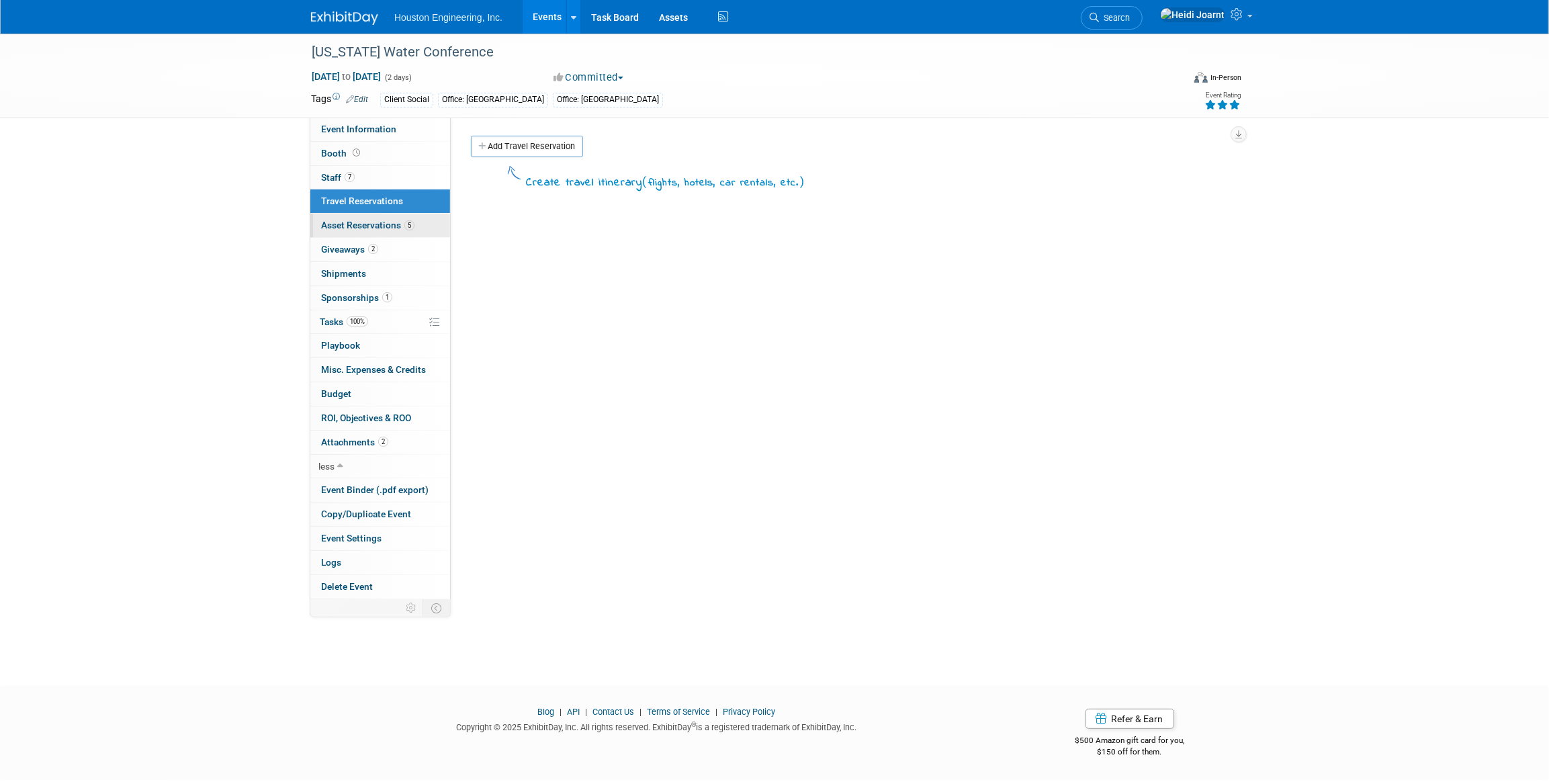
click at [382, 229] on span "Asset Reservations 5" at bounding box center [368, 225] width 93 height 11
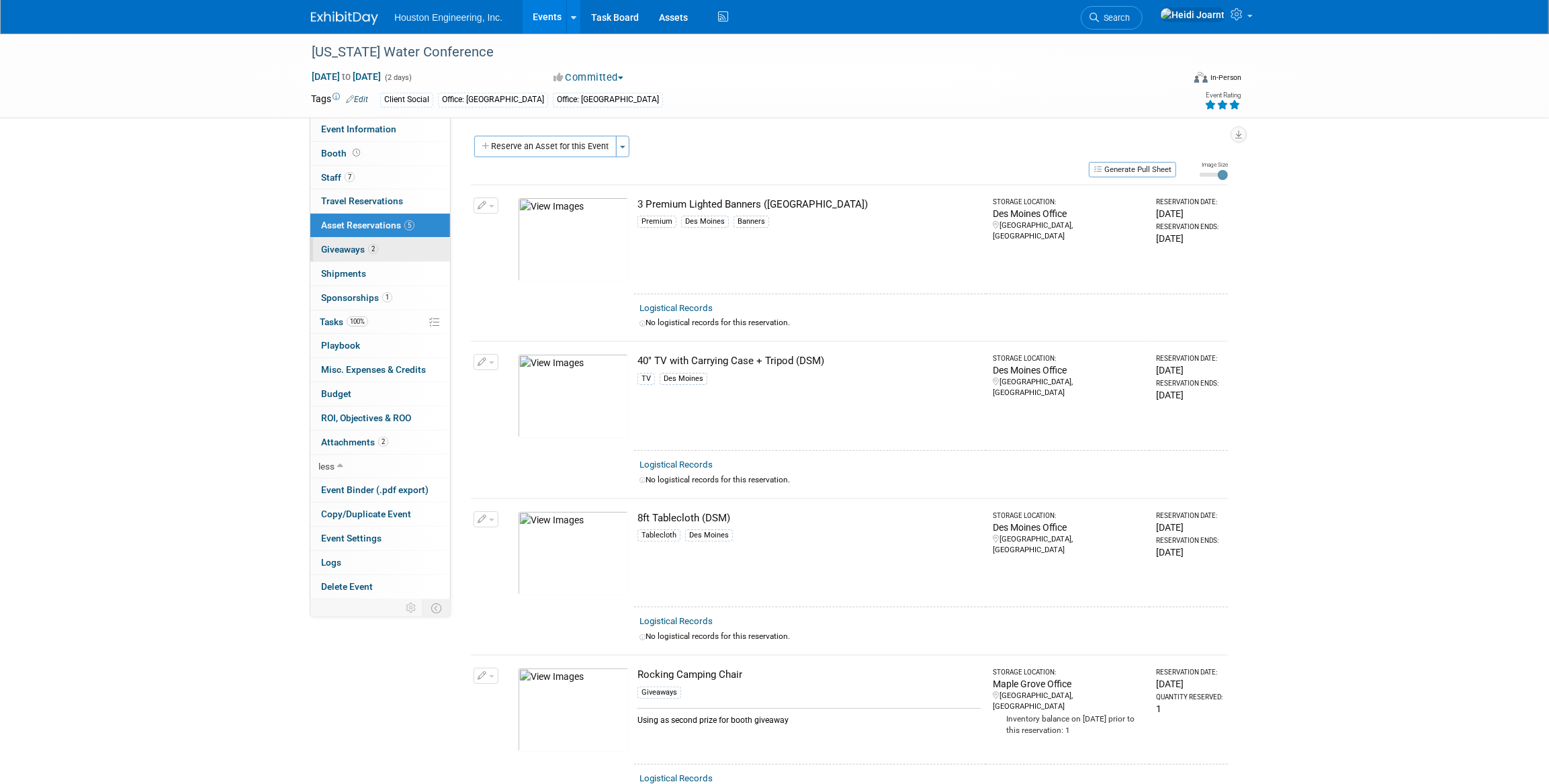
click at [377, 251] on span "2" at bounding box center [373, 249] width 10 height 10
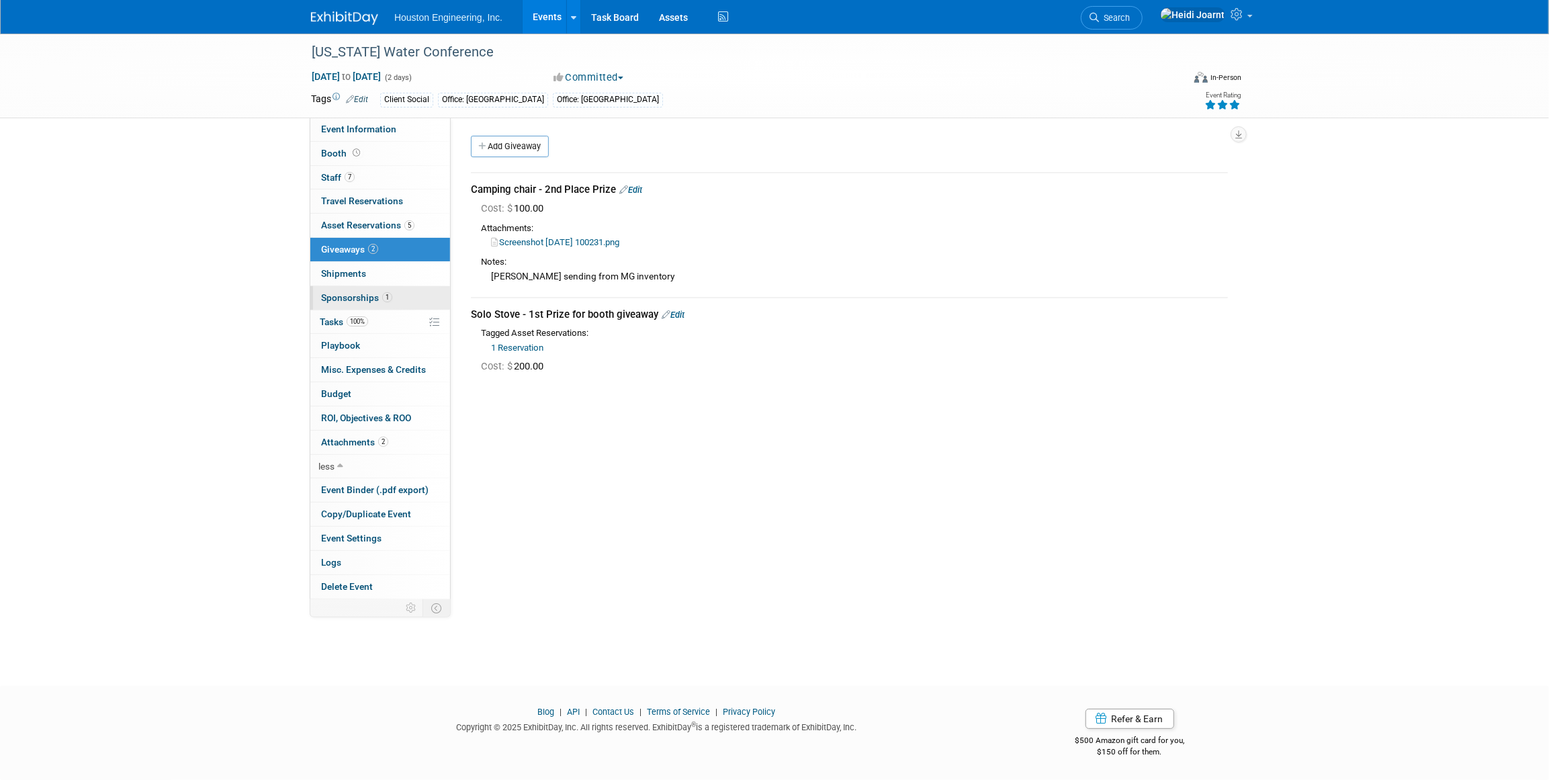
click at [389, 293] on span "1" at bounding box center [387, 297] width 10 height 10
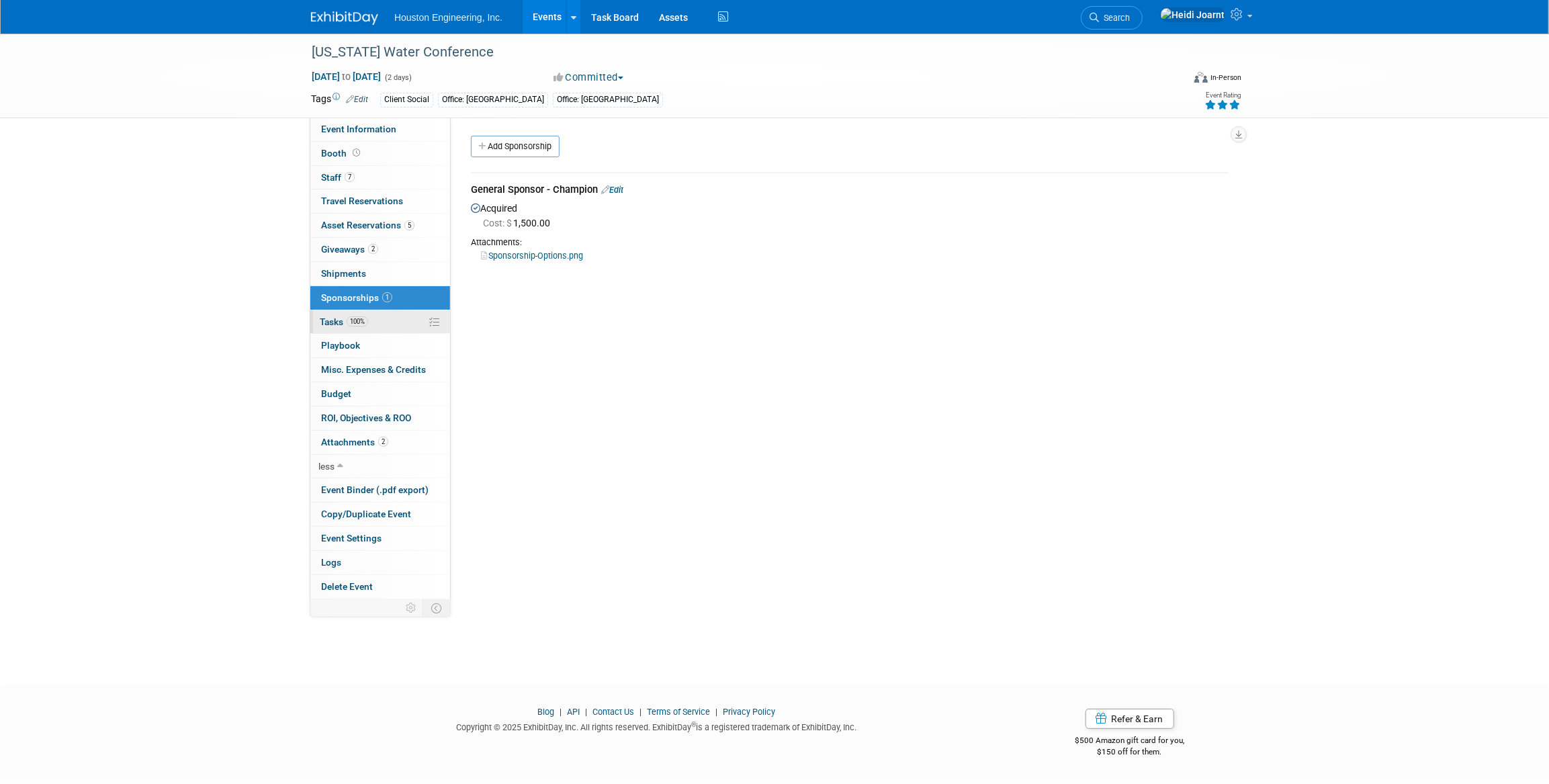
click at [382, 321] on link "100% Tasks 100%" at bounding box center [380, 321] width 140 height 23
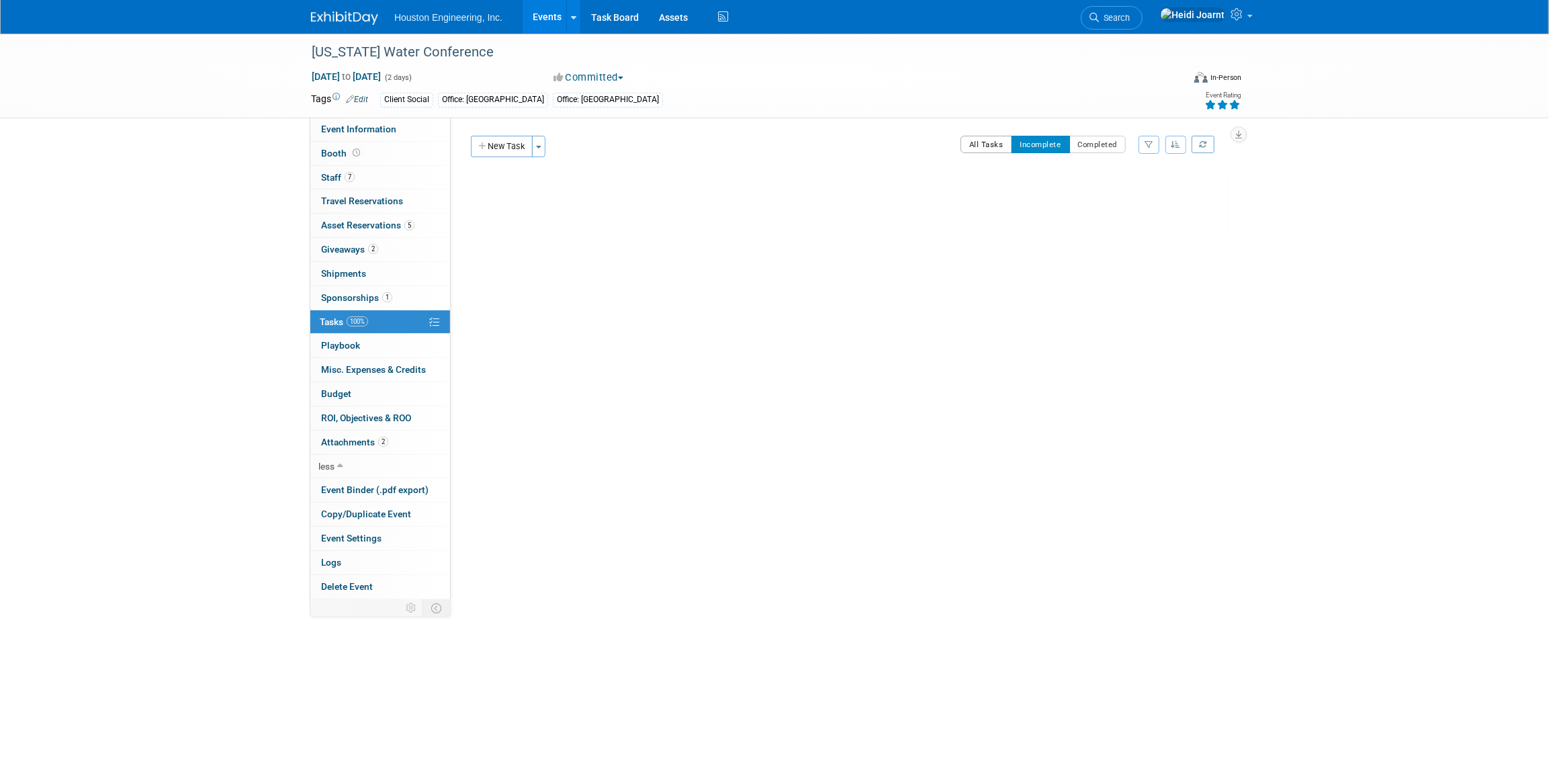
click at [999, 145] on button "All Tasks" at bounding box center [986, 144] width 52 height 18
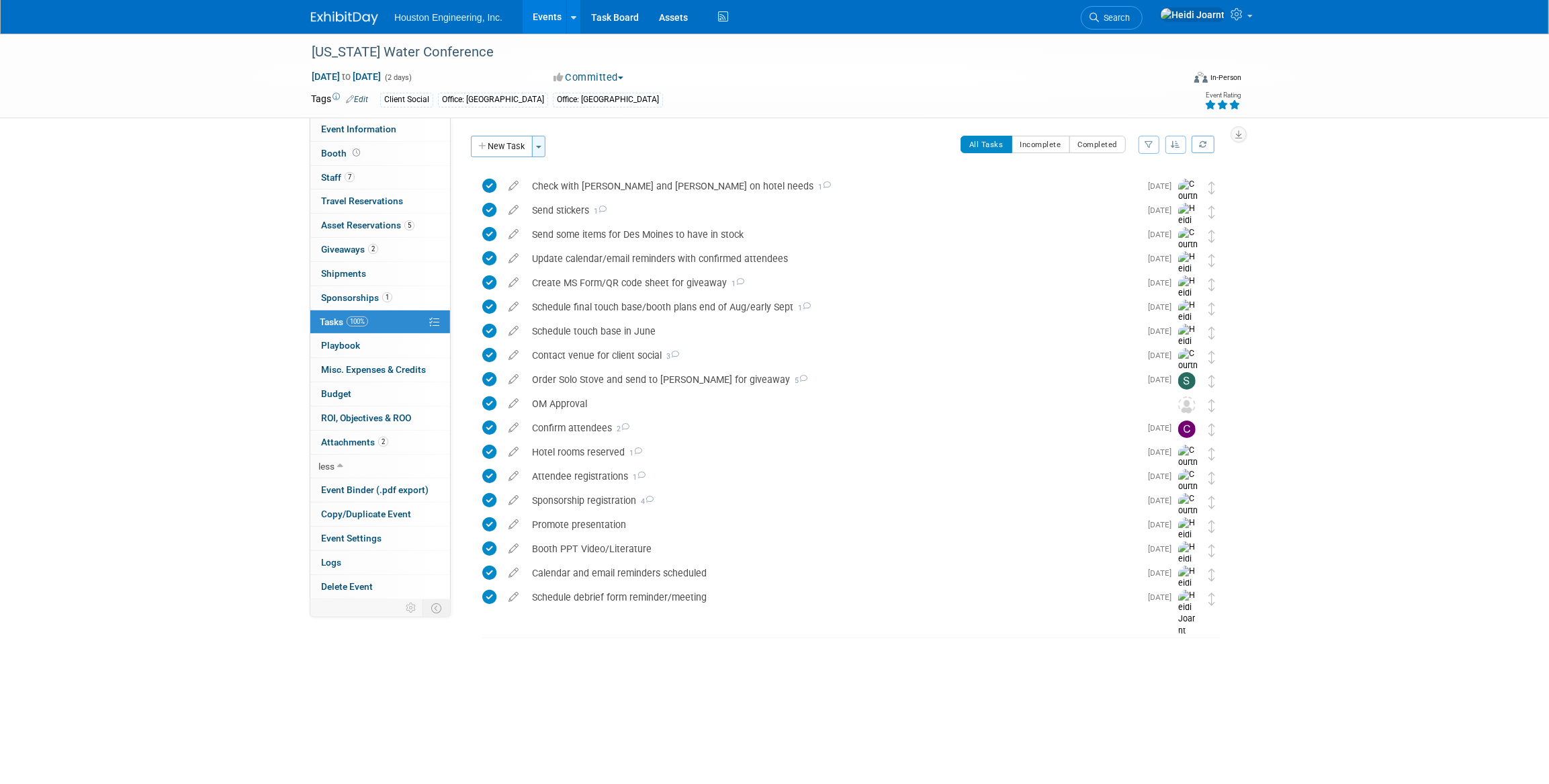
click at [546, 148] on button "Toggle Dropdown" at bounding box center [538, 146] width 13 height 21
click at [504, 155] on button "New Task" at bounding box center [502, 146] width 61 height 21
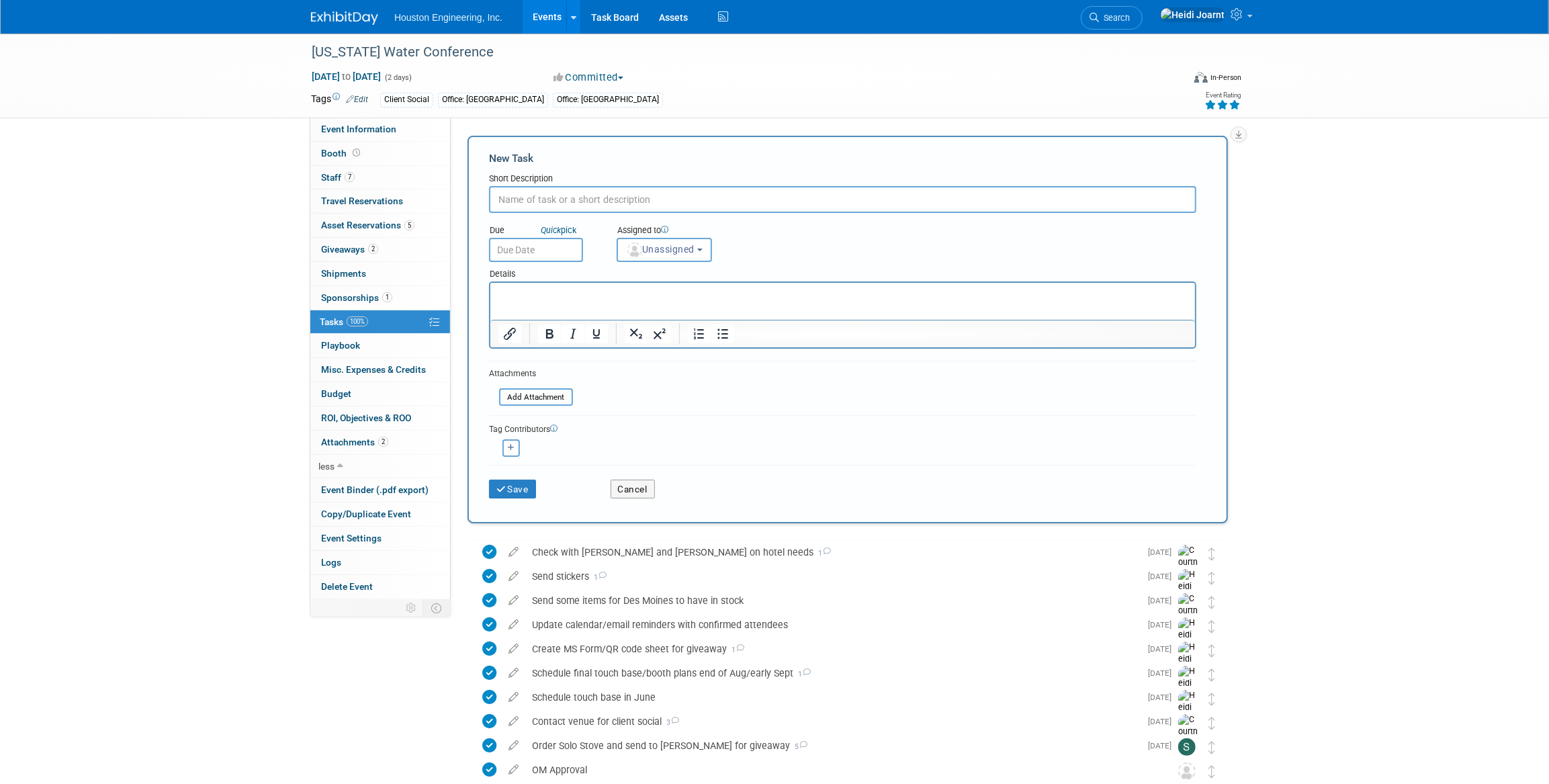
click at [547, 202] on input "text" at bounding box center [842, 199] width 707 height 27
type input "Register attendees"
click at [663, 253] on span "Unassigned" at bounding box center [660, 250] width 69 height 11
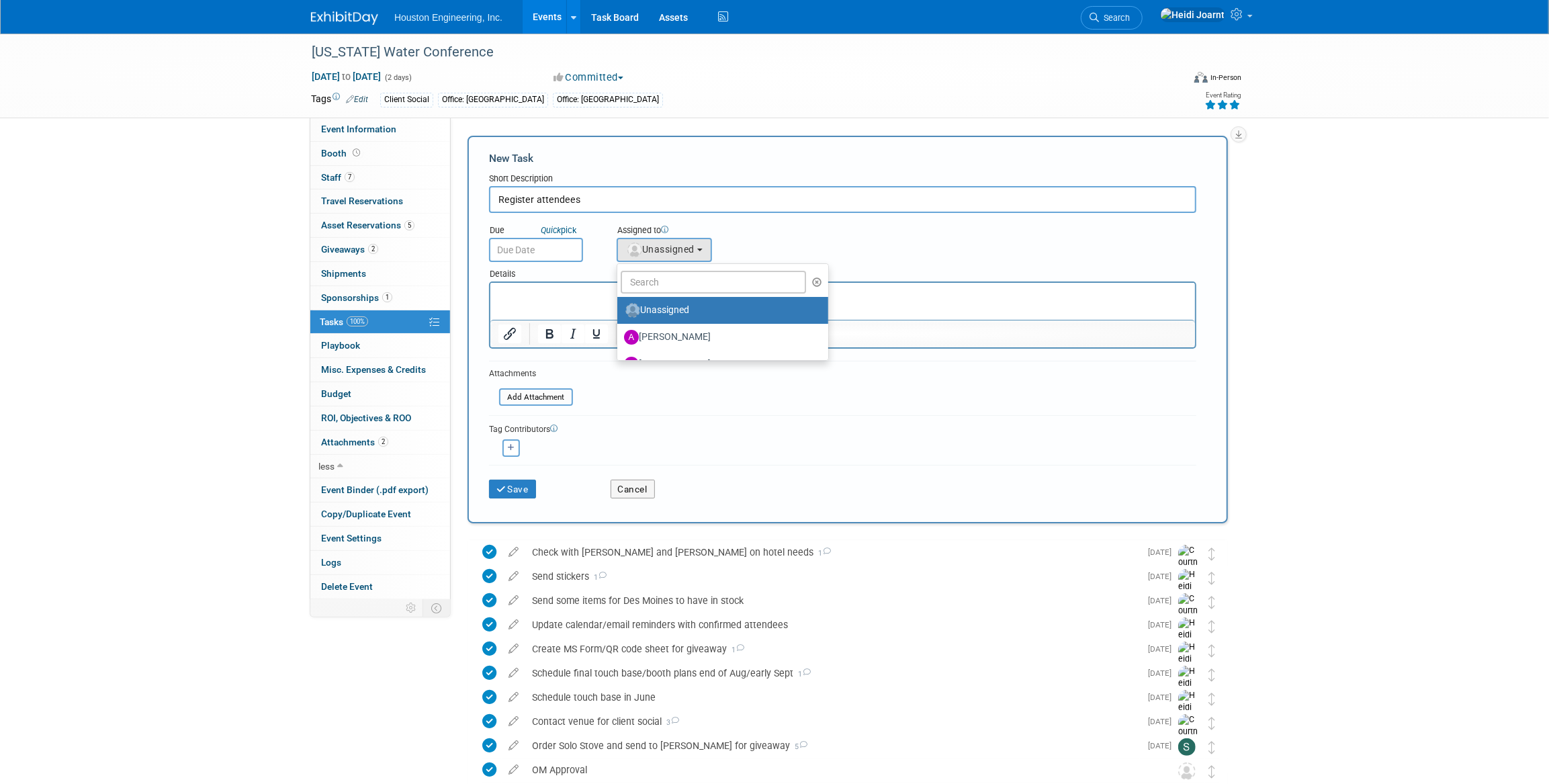
click at [669, 225] on icon at bounding box center [665, 229] width 7 height 7
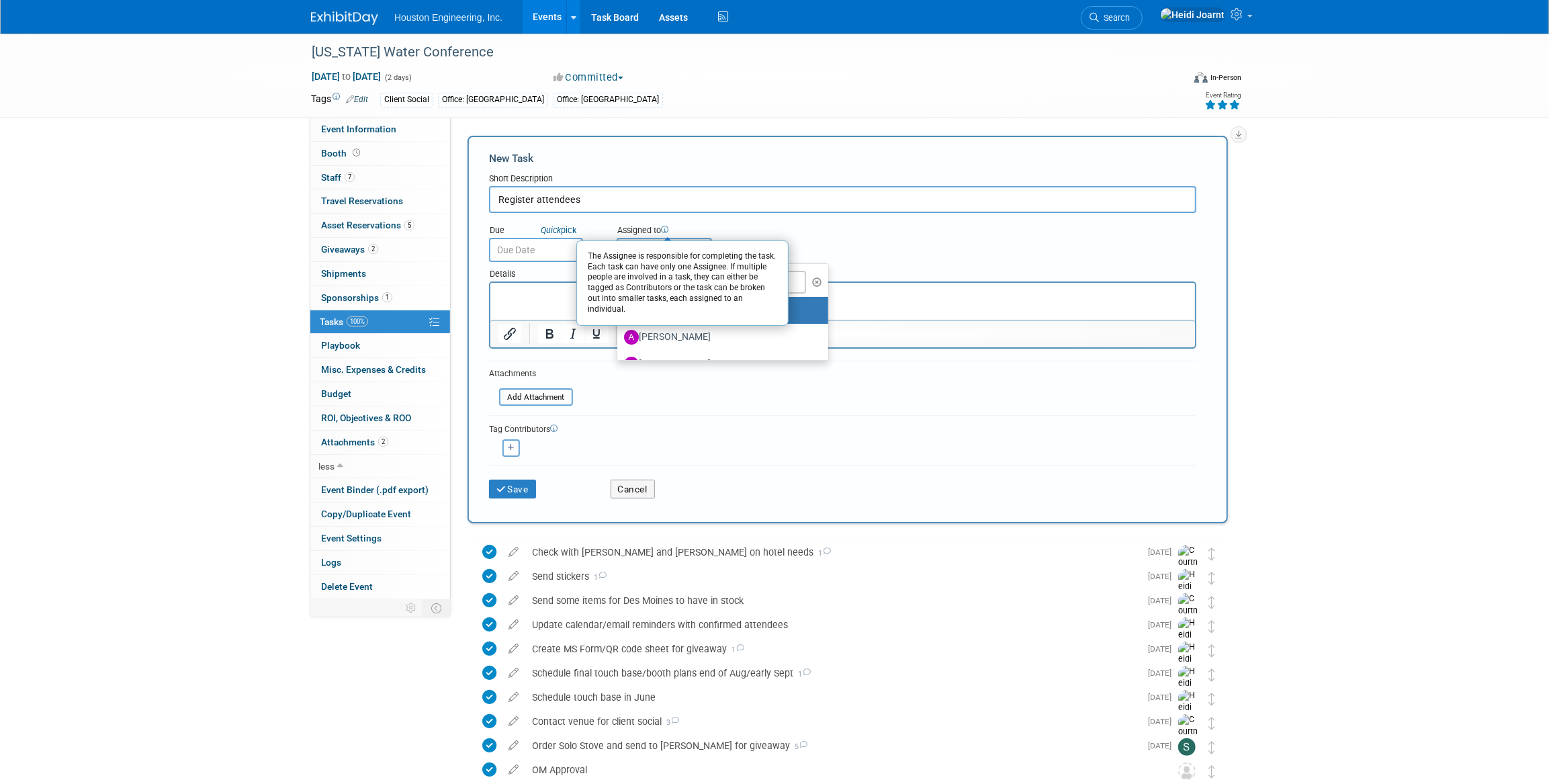
click at [697, 222] on div "Assigned to The Assignee is responsible for completing the task. Each task can …" at bounding box center [697, 239] width 182 height 44
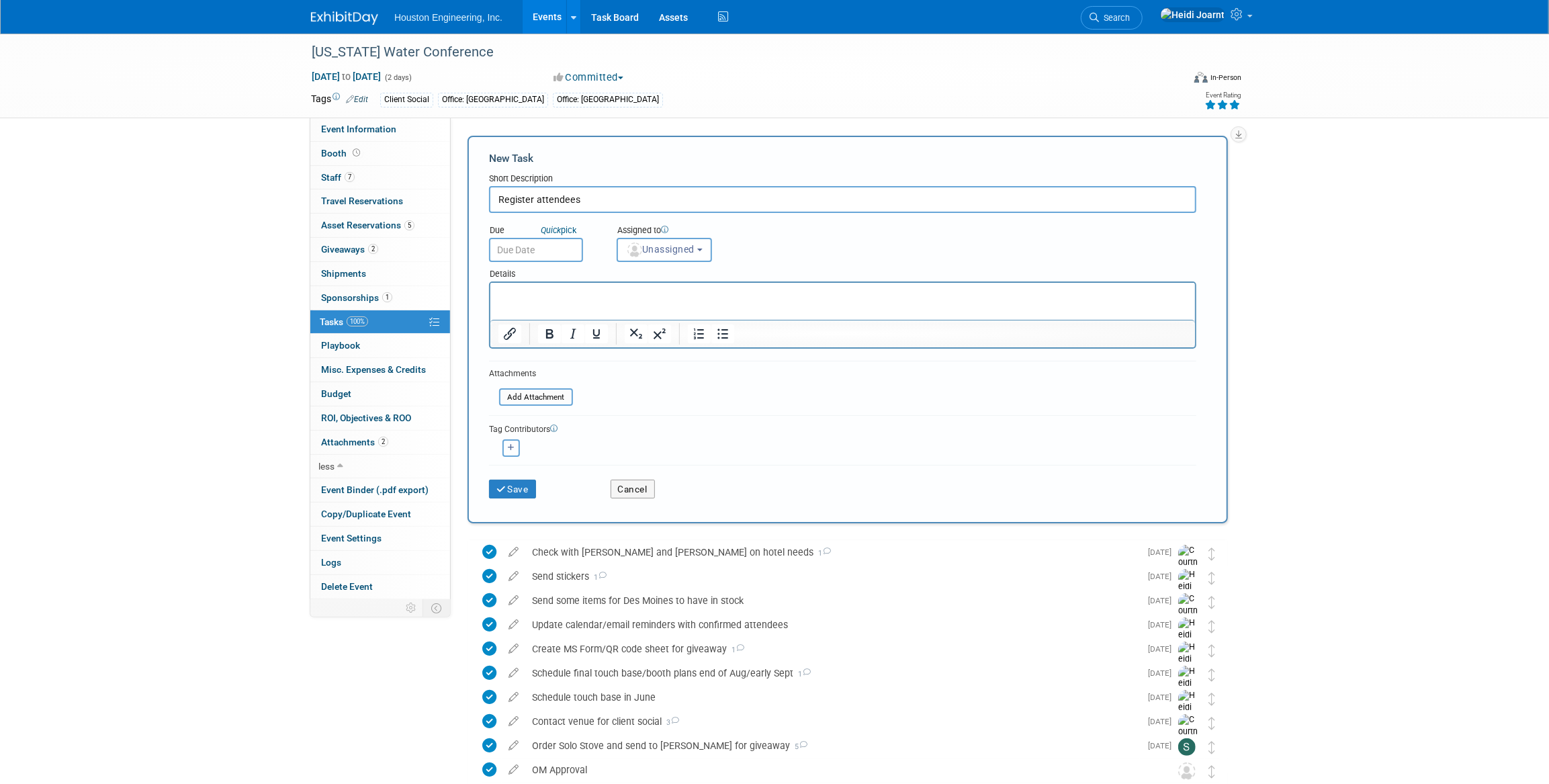
click at [505, 448] on button "button" at bounding box center [510, 448] width 18 height 18
select select
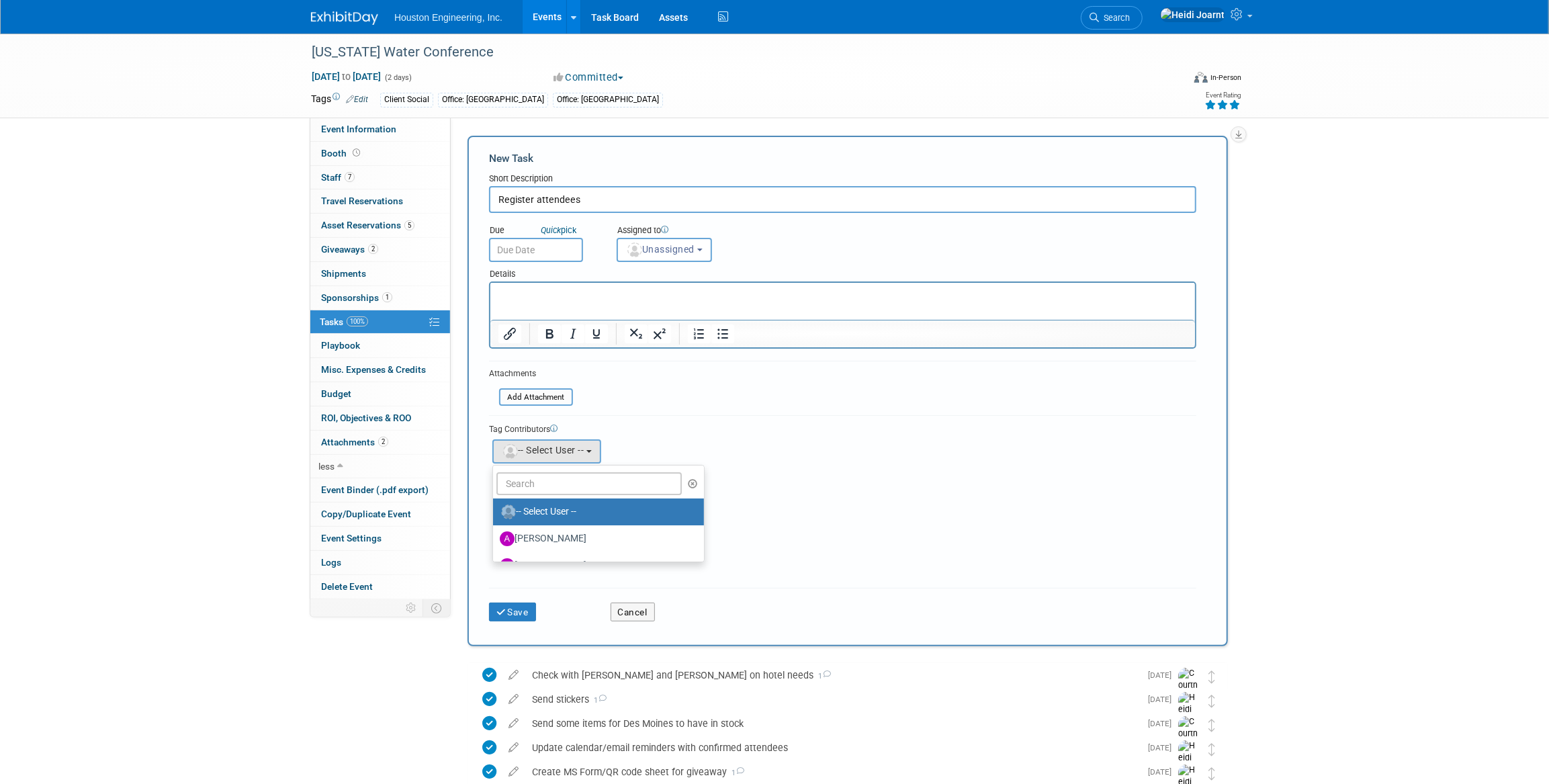
click at [664, 421] on div "Tag Contributors" at bounding box center [842, 427] width 707 height 14
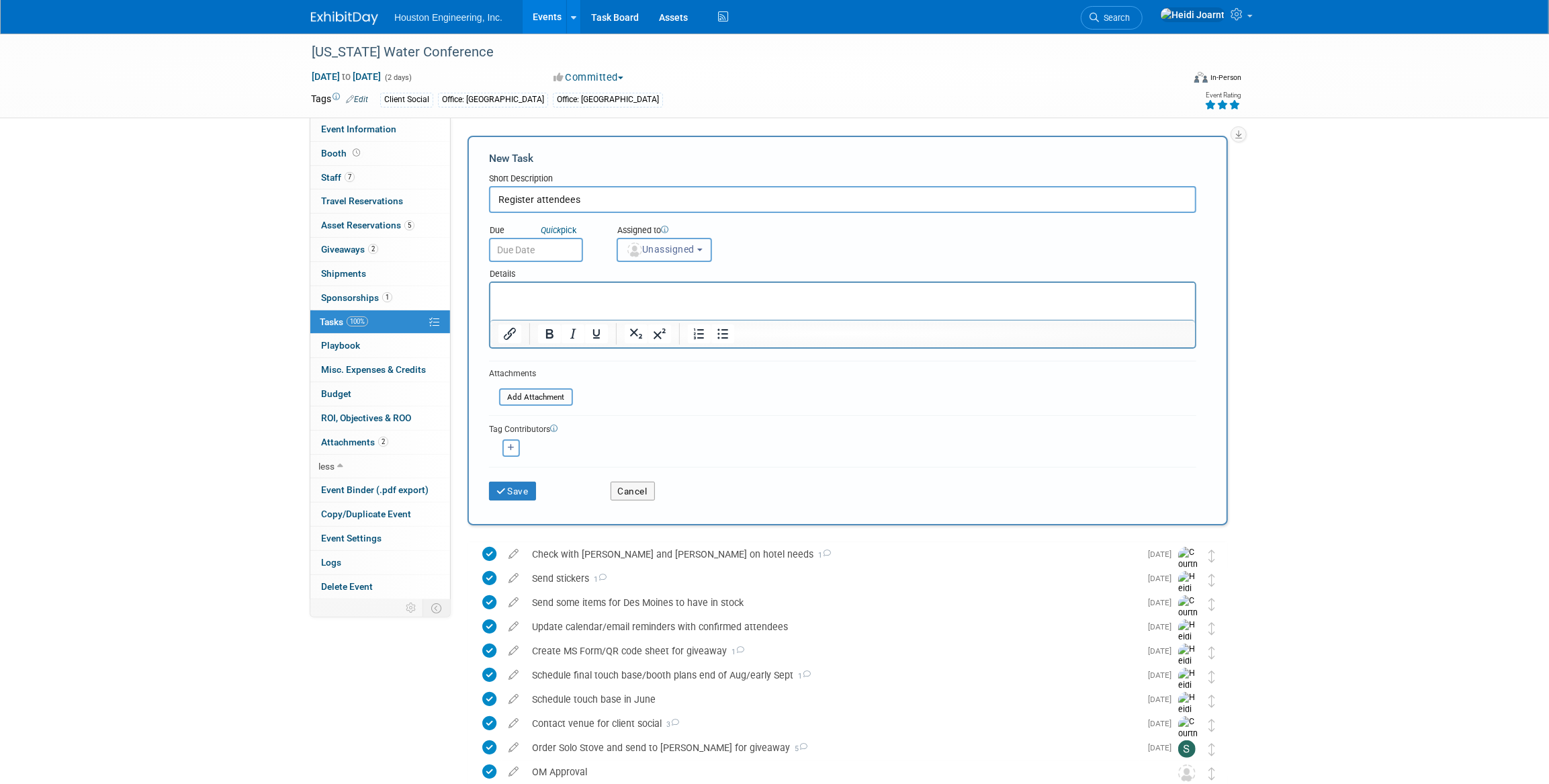
click at [667, 254] on button "Unassigned" at bounding box center [664, 250] width 95 height 24
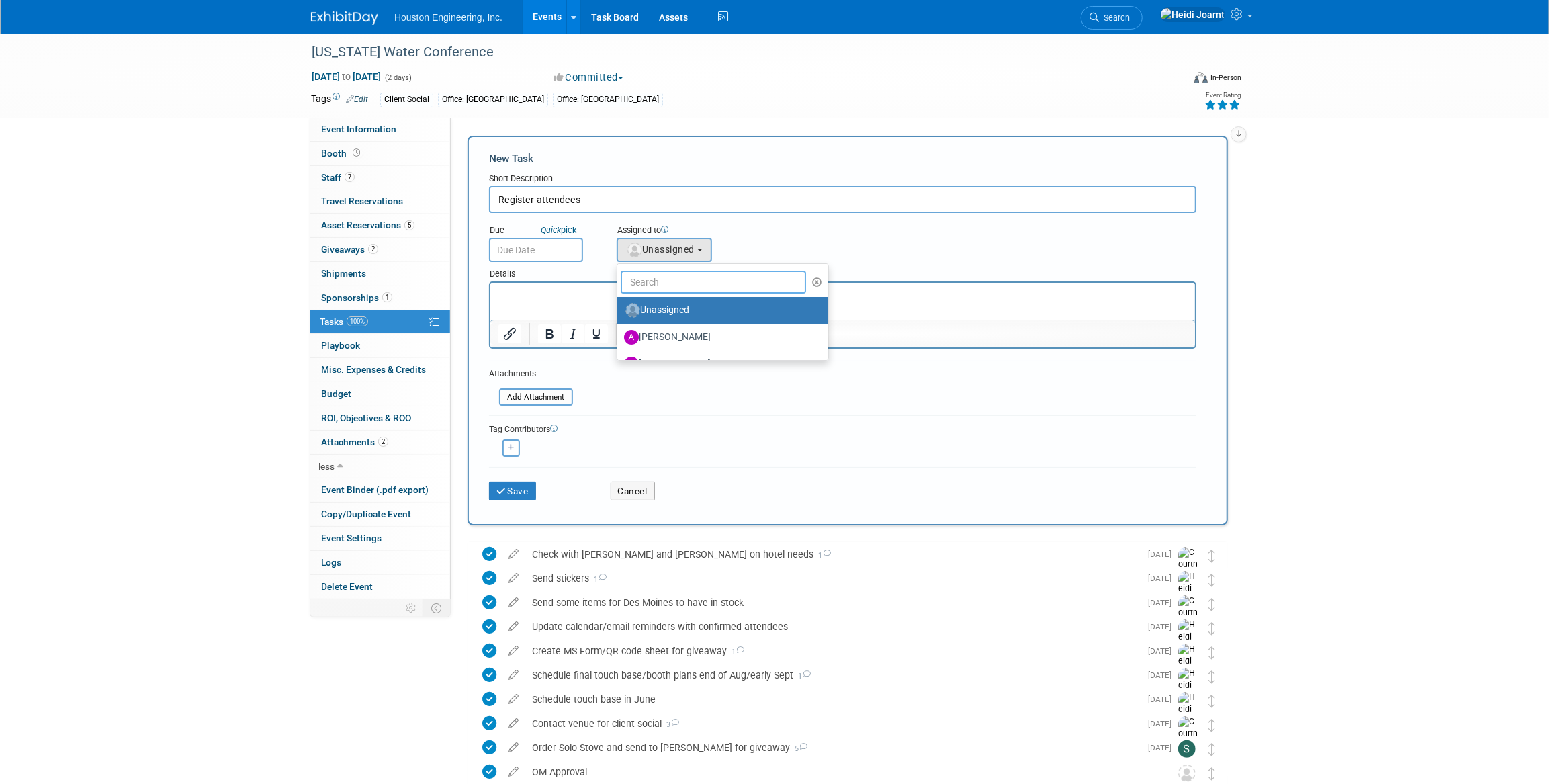
click at [675, 288] on input "text" at bounding box center [713, 282] width 185 height 23
type input "heidi"
click at [686, 303] on label "Heidi Joarnt (me)" at bounding box center [694, 310] width 141 height 21
click at [619, 304] on input "Heidi Joarnt (me)" at bounding box center [615, 308] width 8 height 8
select select "6d2580fd-cc23-403a-9f47-834f17e7f51f"
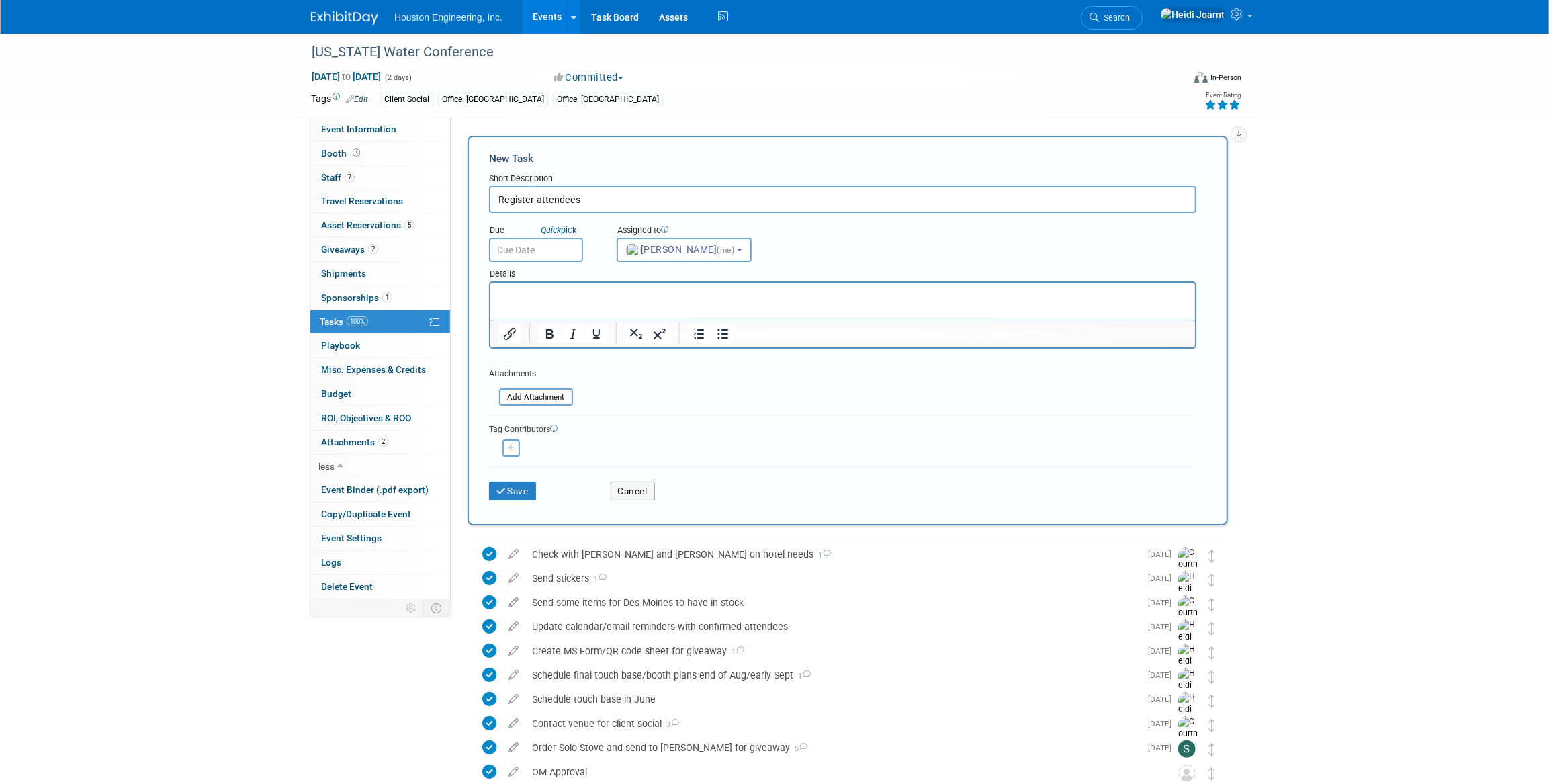
click at [550, 247] on input "text" at bounding box center [536, 250] width 94 height 24
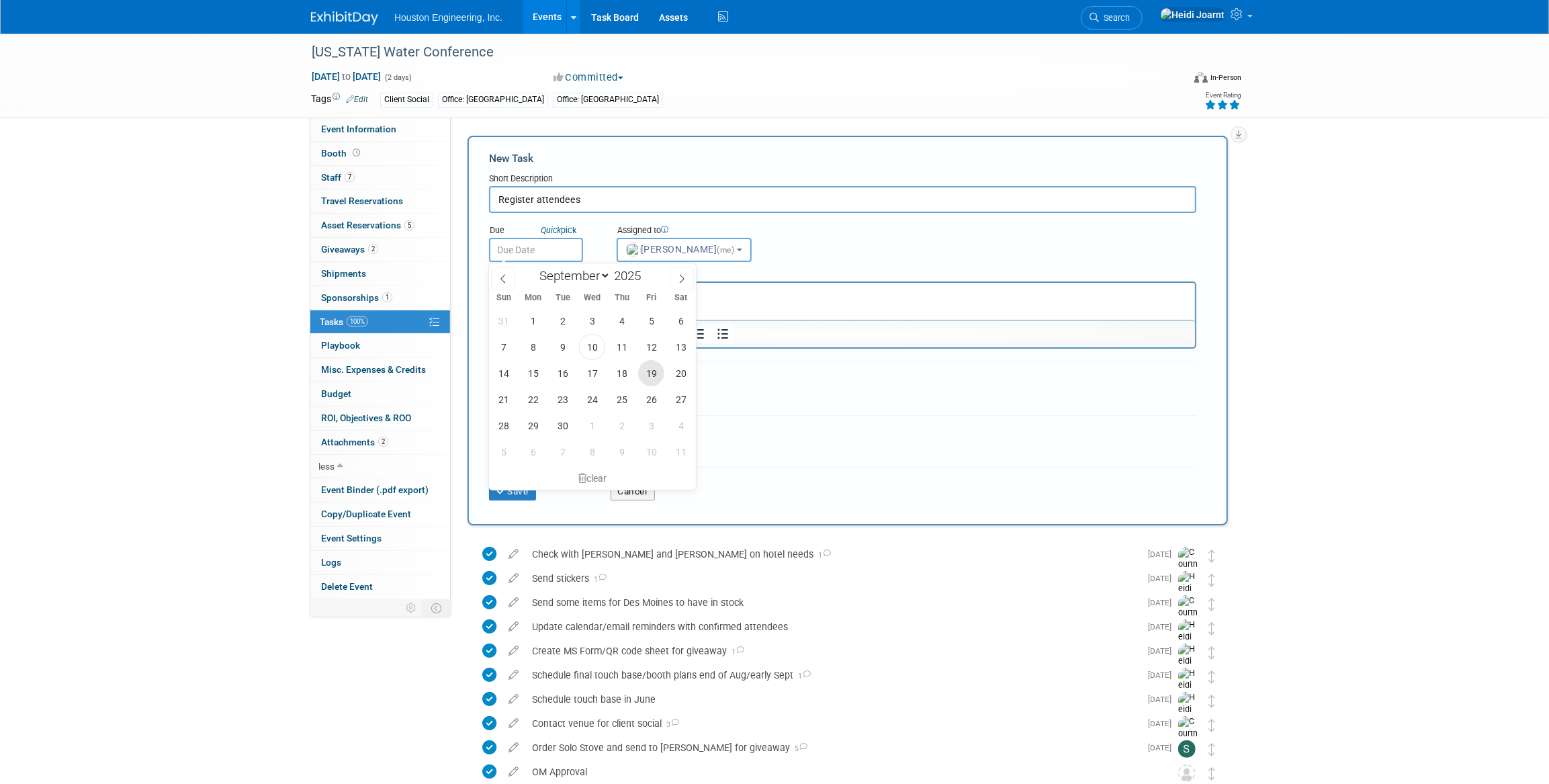
click at [656, 373] on span "19" at bounding box center [651, 373] width 26 height 26
type input "Sep 19, 2025"
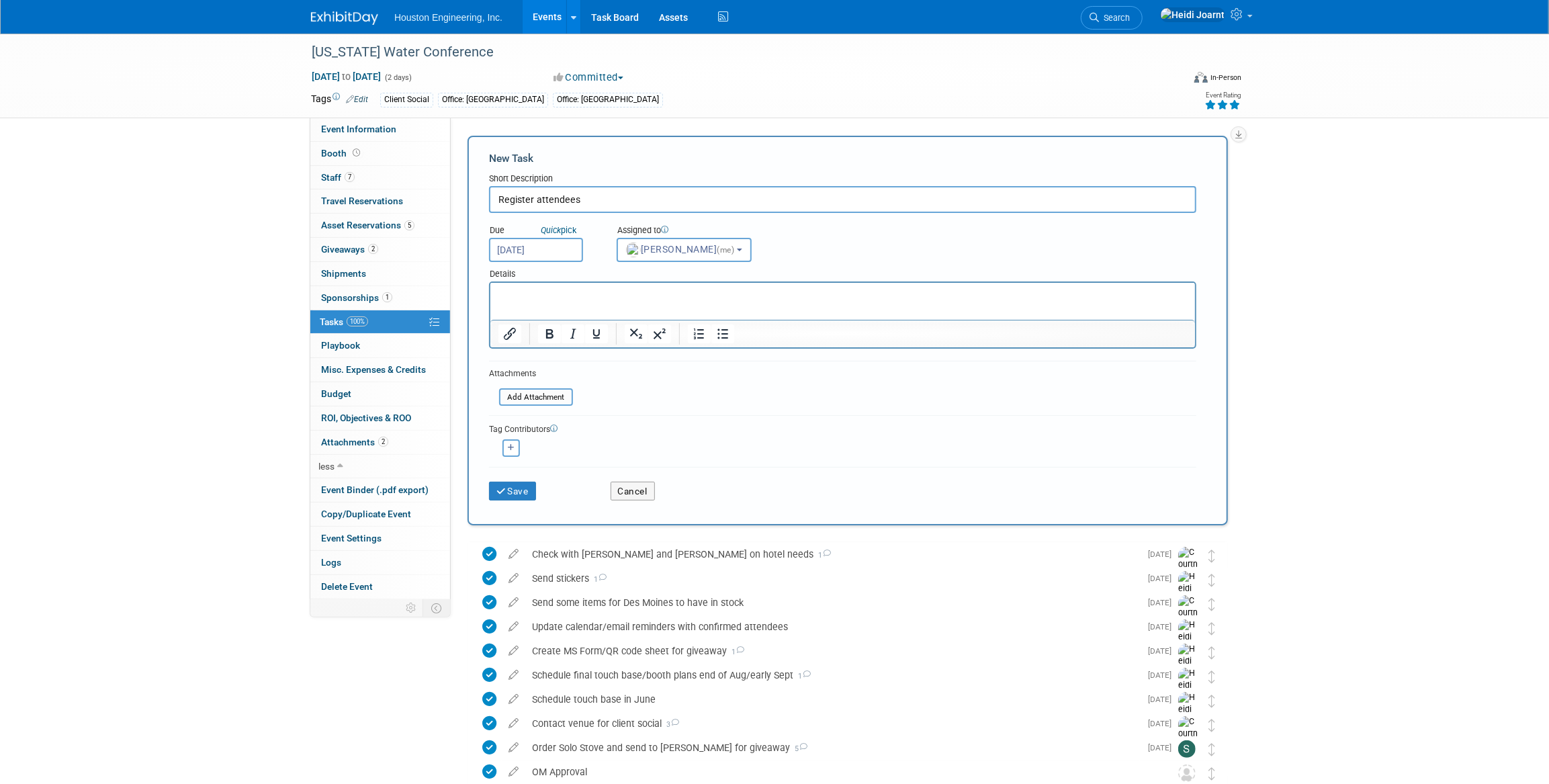
click at [526, 295] on p "Rich Text Area. Press ALT-0 for help." at bounding box center [842, 294] width 689 height 13
click at [700, 302] on html at bounding box center [842, 292] width 704 height 19
click at [515, 488] on button "Save" at bounding box center [512, 491] width 47 height 19
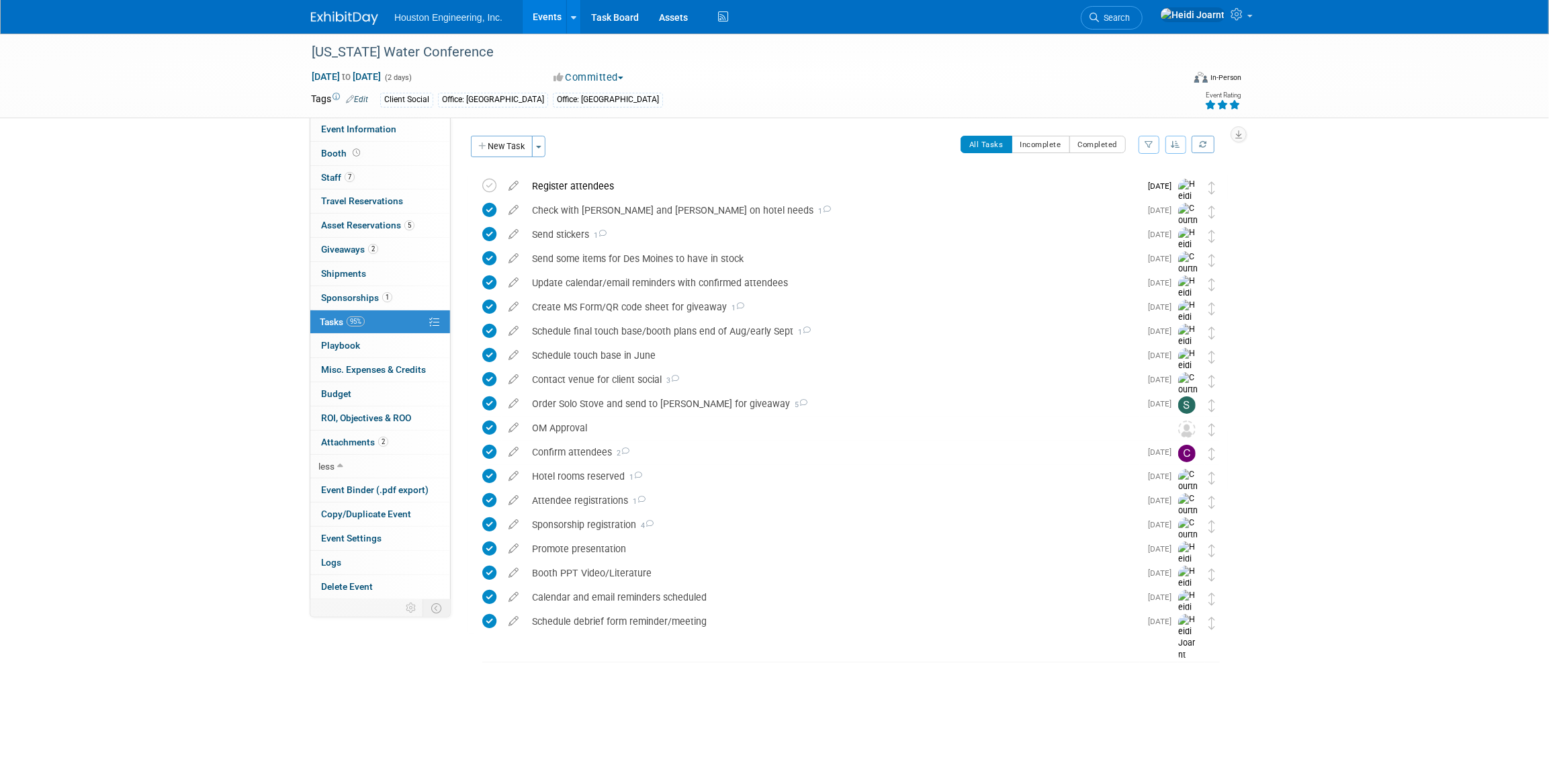
click at [623, 192] on div "Register attendees" at bounding box center [833, 185] width 615 height 23
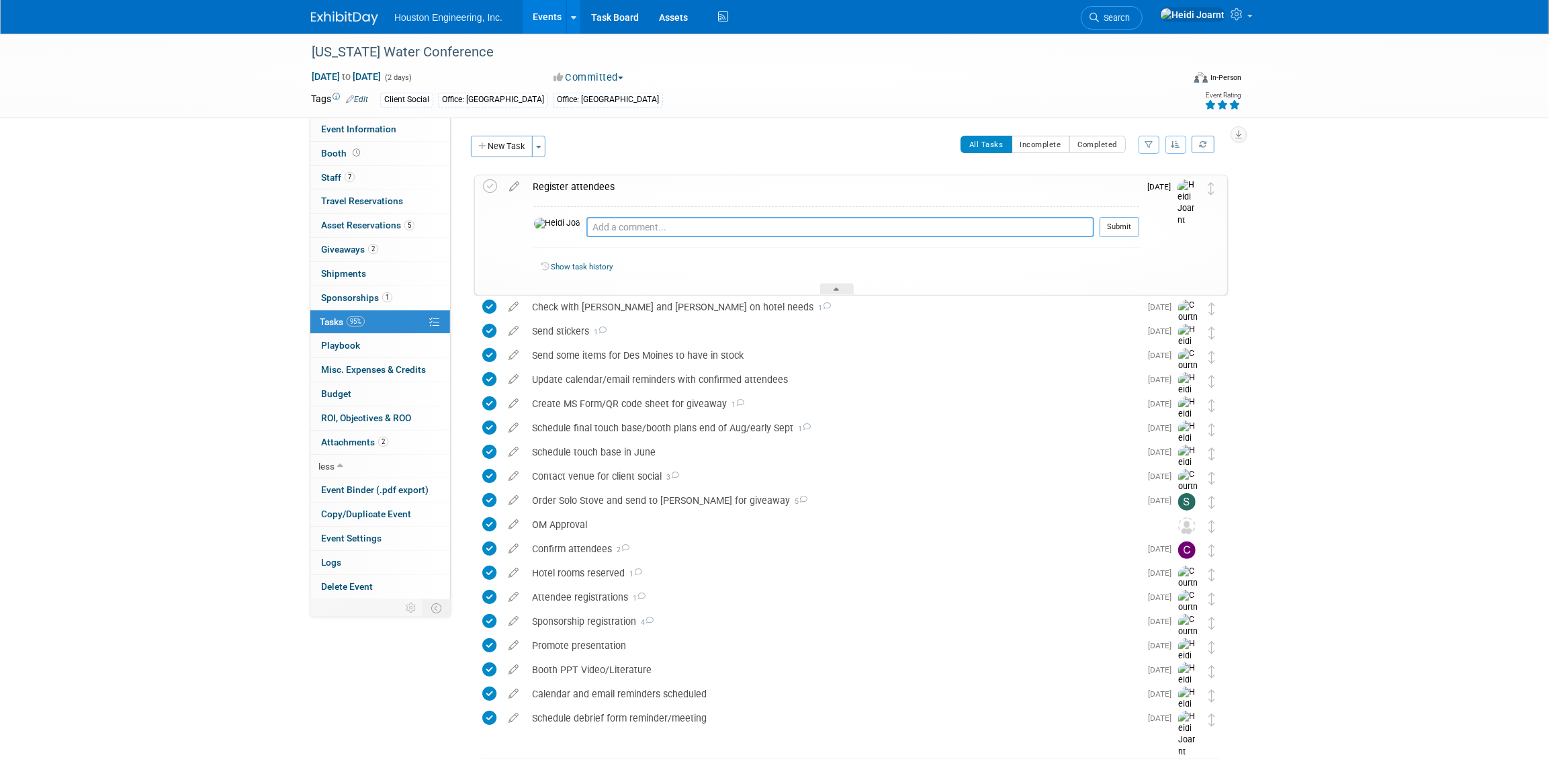
click at [627, 233] on textarea at bounding box center [840, 227] width 508 height 20
click at [523, 189] on icon at bounding box center [513, 183] width 23 height 17
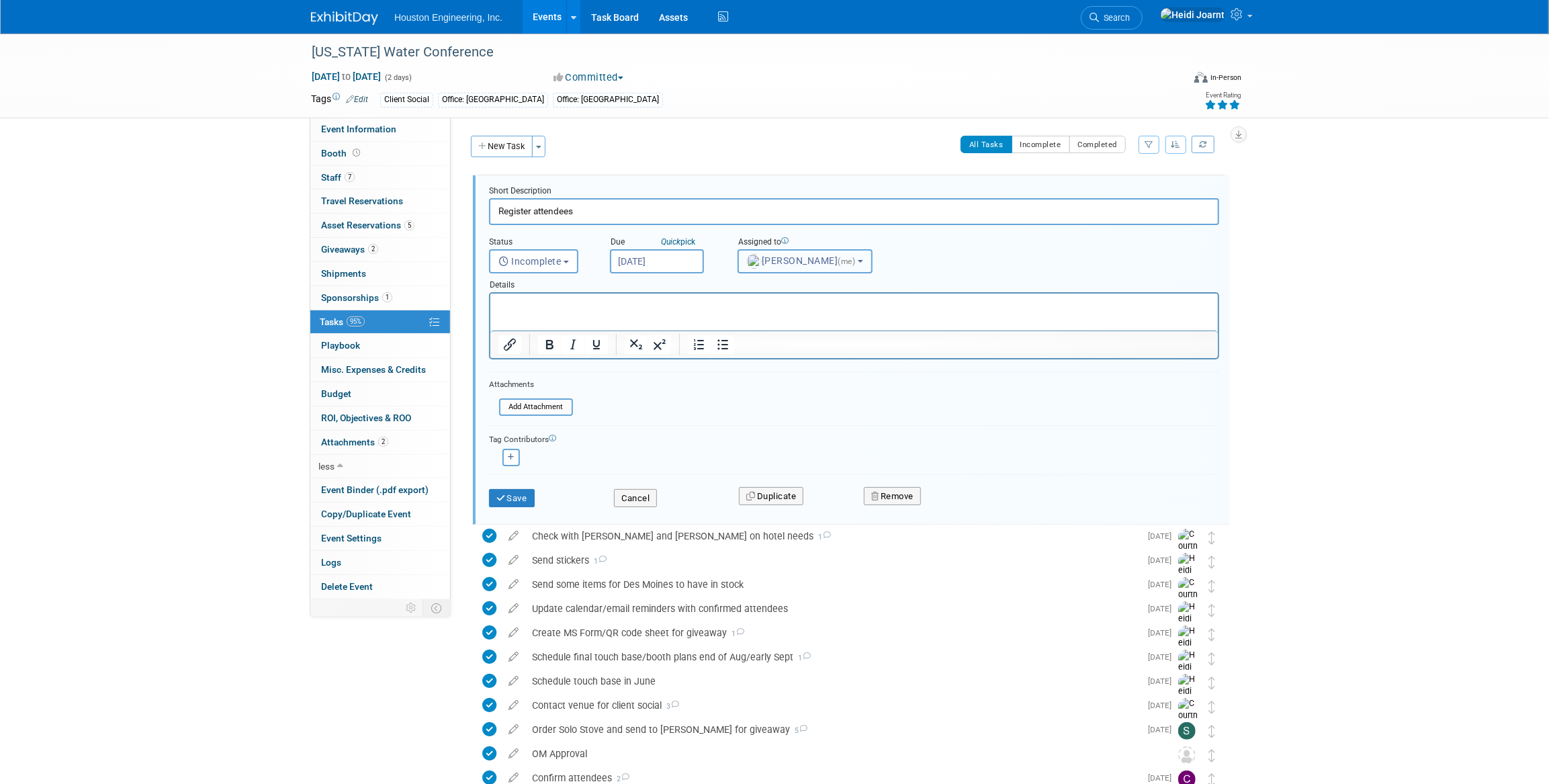
click at [830, 264] on span "Heidi Joarnt (me)" at bounding box center [802, 261] width 111 height 11
click at [805, 294] on input "text" at bounding box center [834, 293] width 185 height 23
type input "jane"
click at [791, 348] on label "Janelle Wunderlich" at bounding box center [815, 348] width 141 height 21
click at [741, 348] on input "Janelle Wunderlich" at bounding box center [735, 346] width 8 height 8
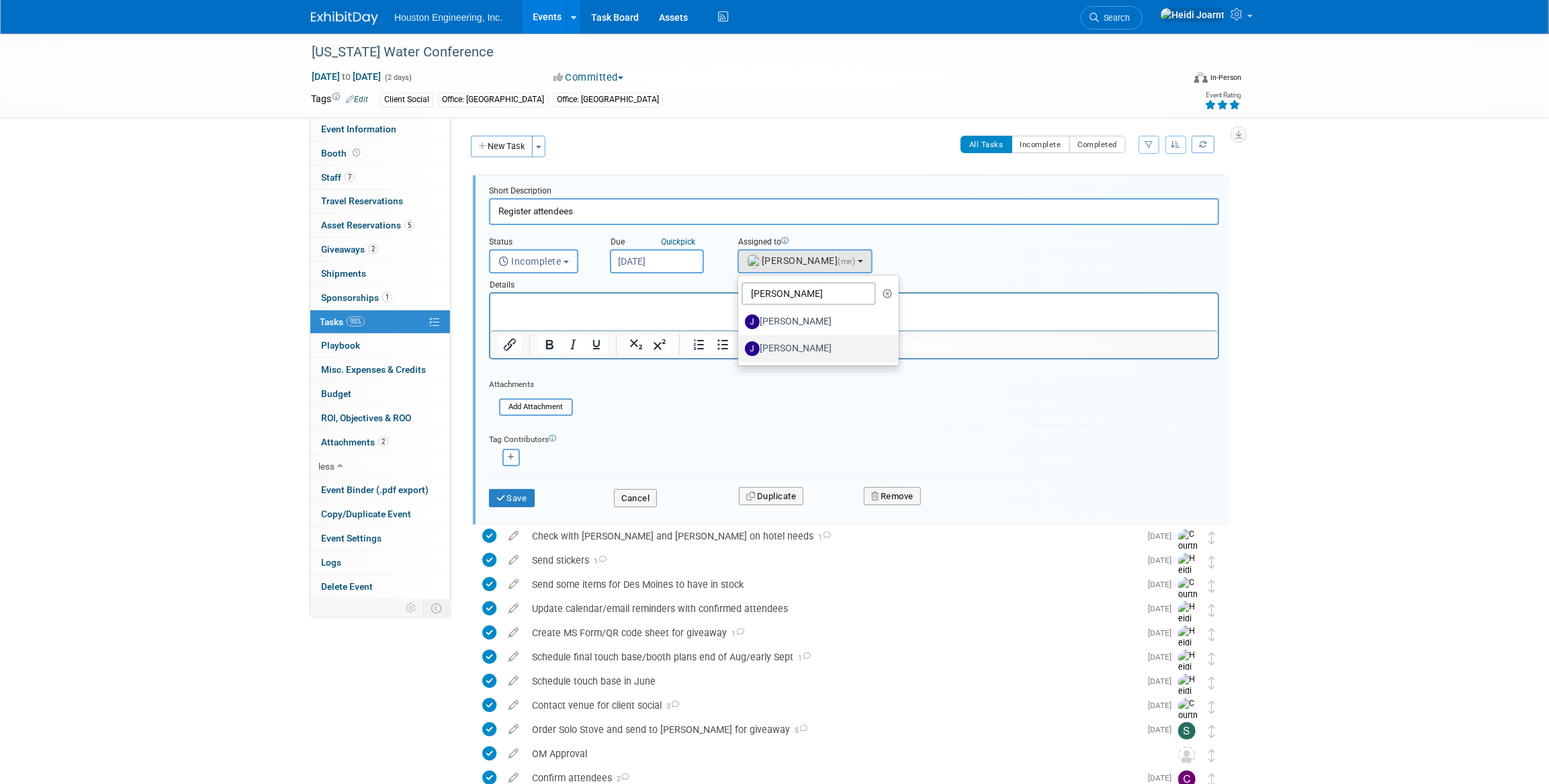
select select "4dd41036-14d0-4be3-a647-88df19a3cd8b"
click at [519, 502] on button "Save" at bounding box center [511, 498] width 46 height 19
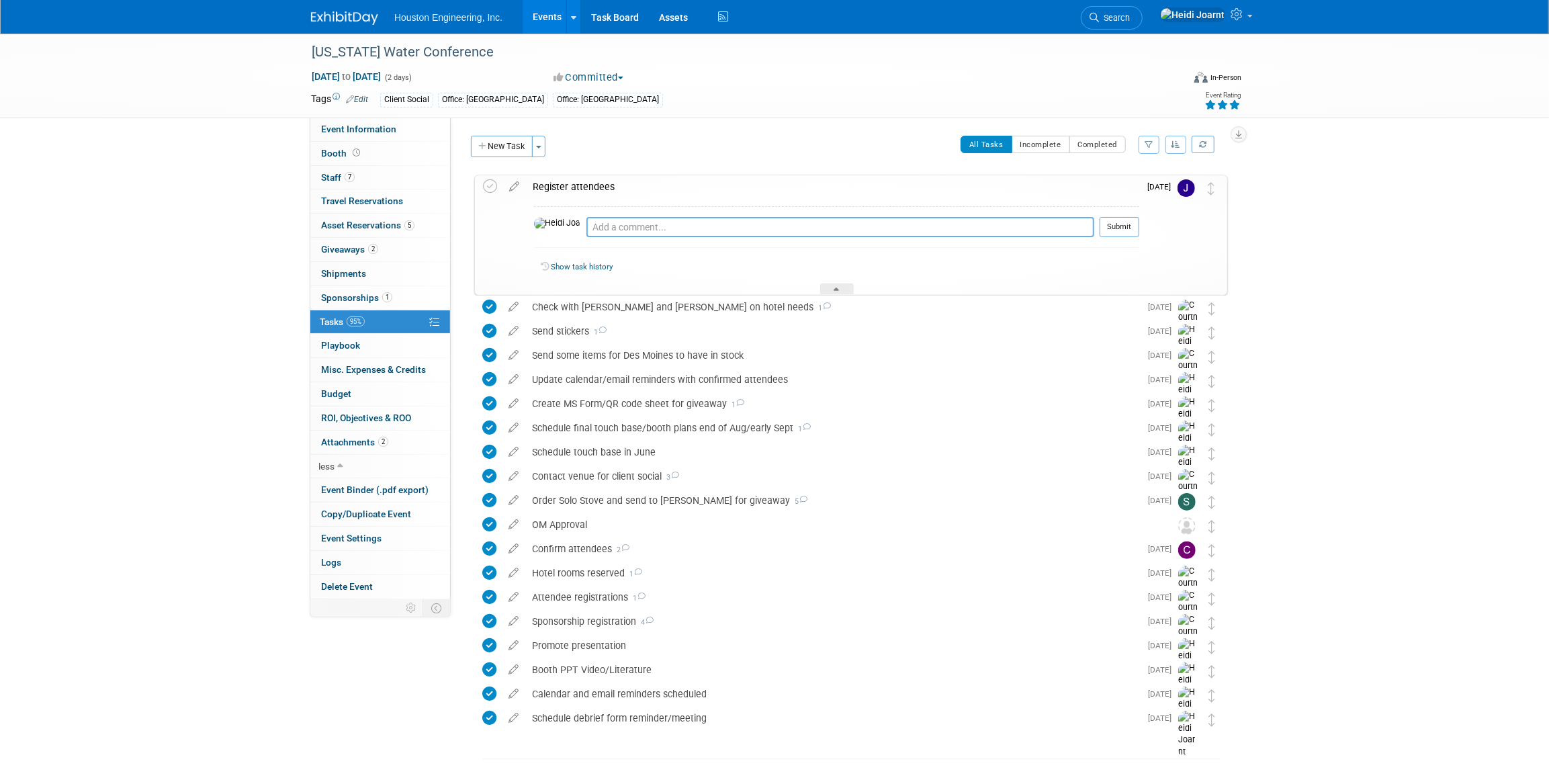
click at [663, 229] on textarea at bounding box center [840, 227] width 508 height 20
type textarea "T"
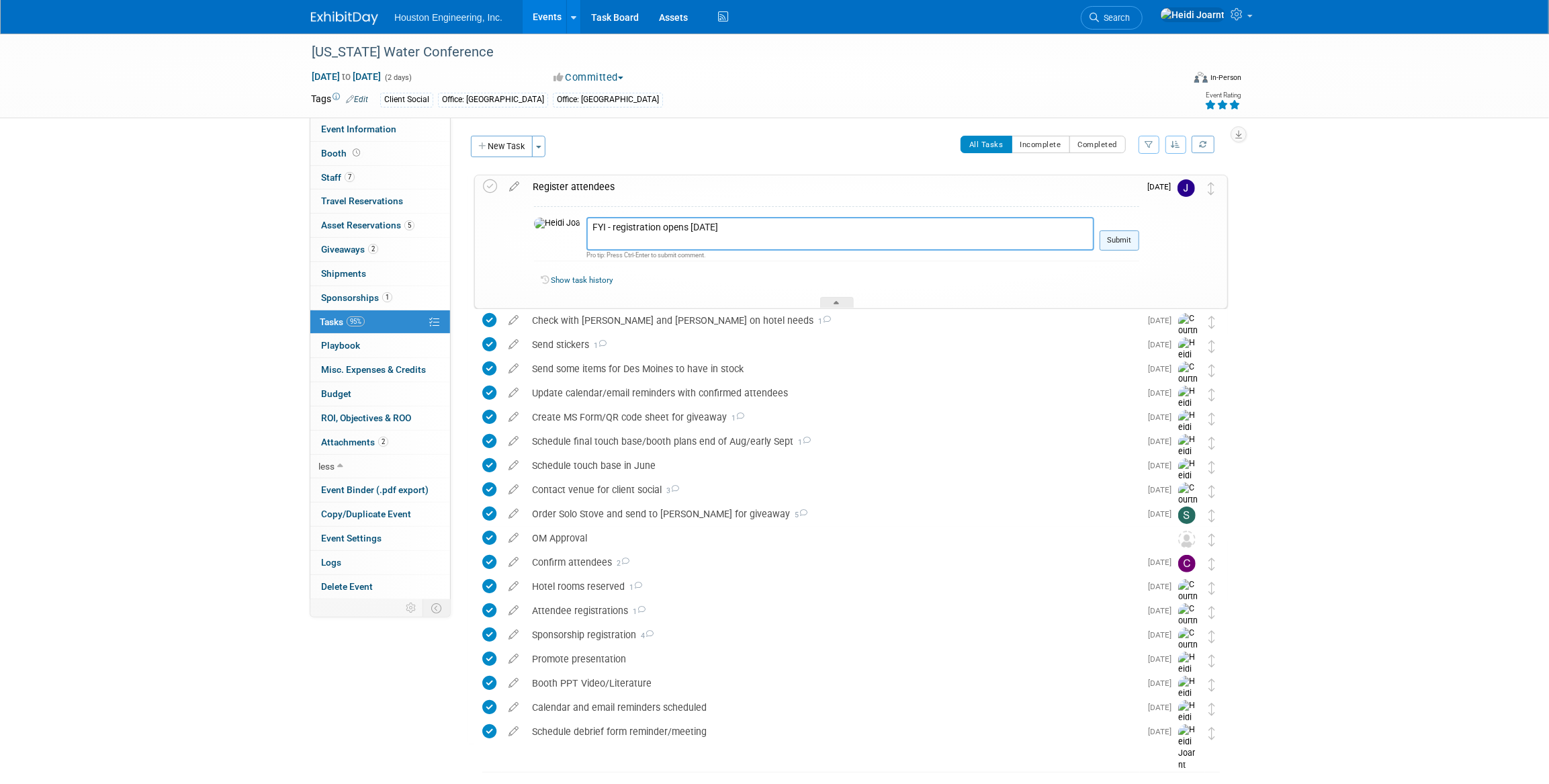
type textarea "FYI - registration opens tomorrow"
click at [1129, 241] on button "Submit" at bounding box center [1119, 240] width 40 height 20
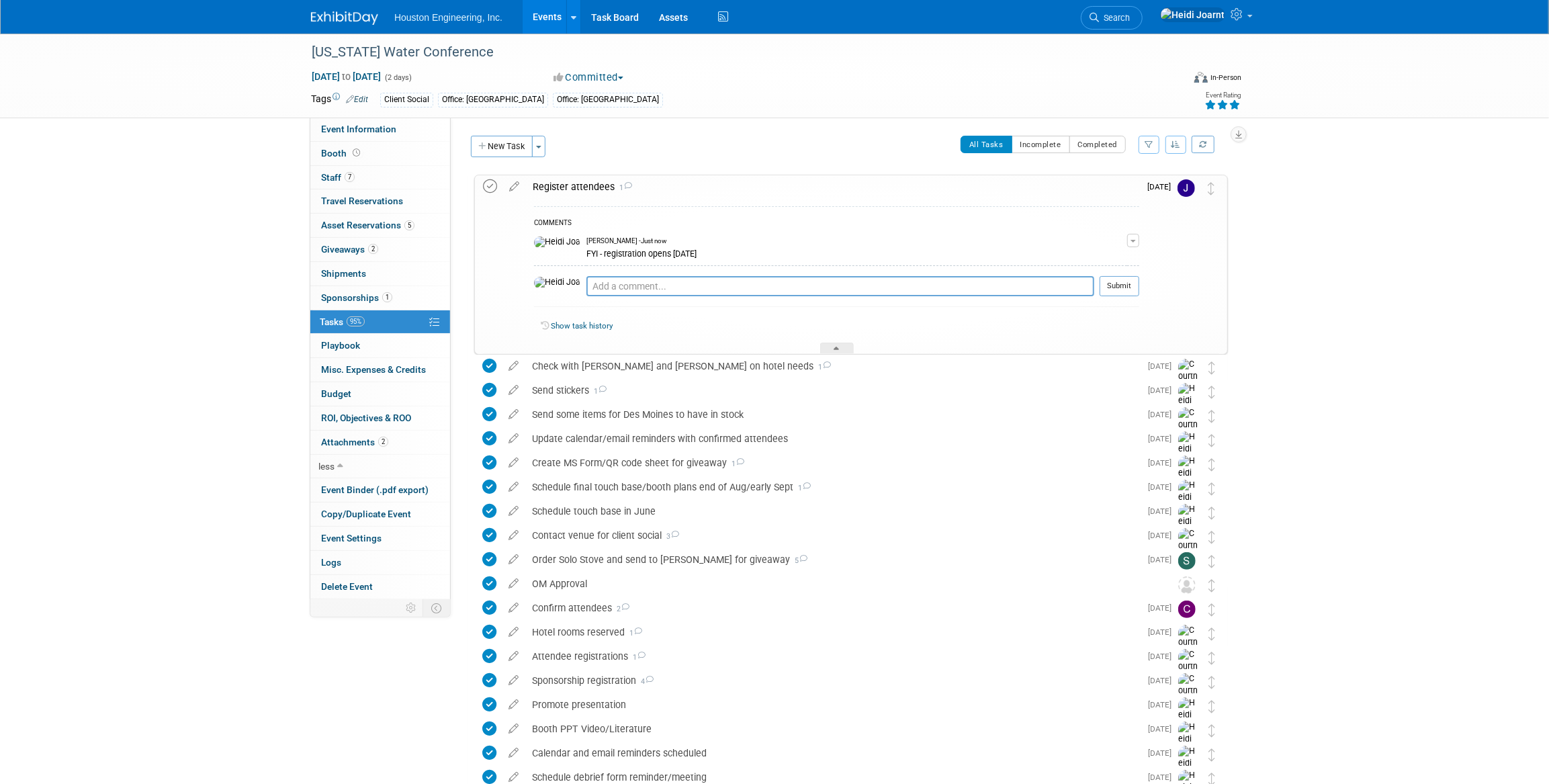
click at [490, 186] on icon at bounding box center [489, 186] width 14 height 14
click at [584, 330] on link "Show task history" at bounding box center [581, 326] width 61 height 9
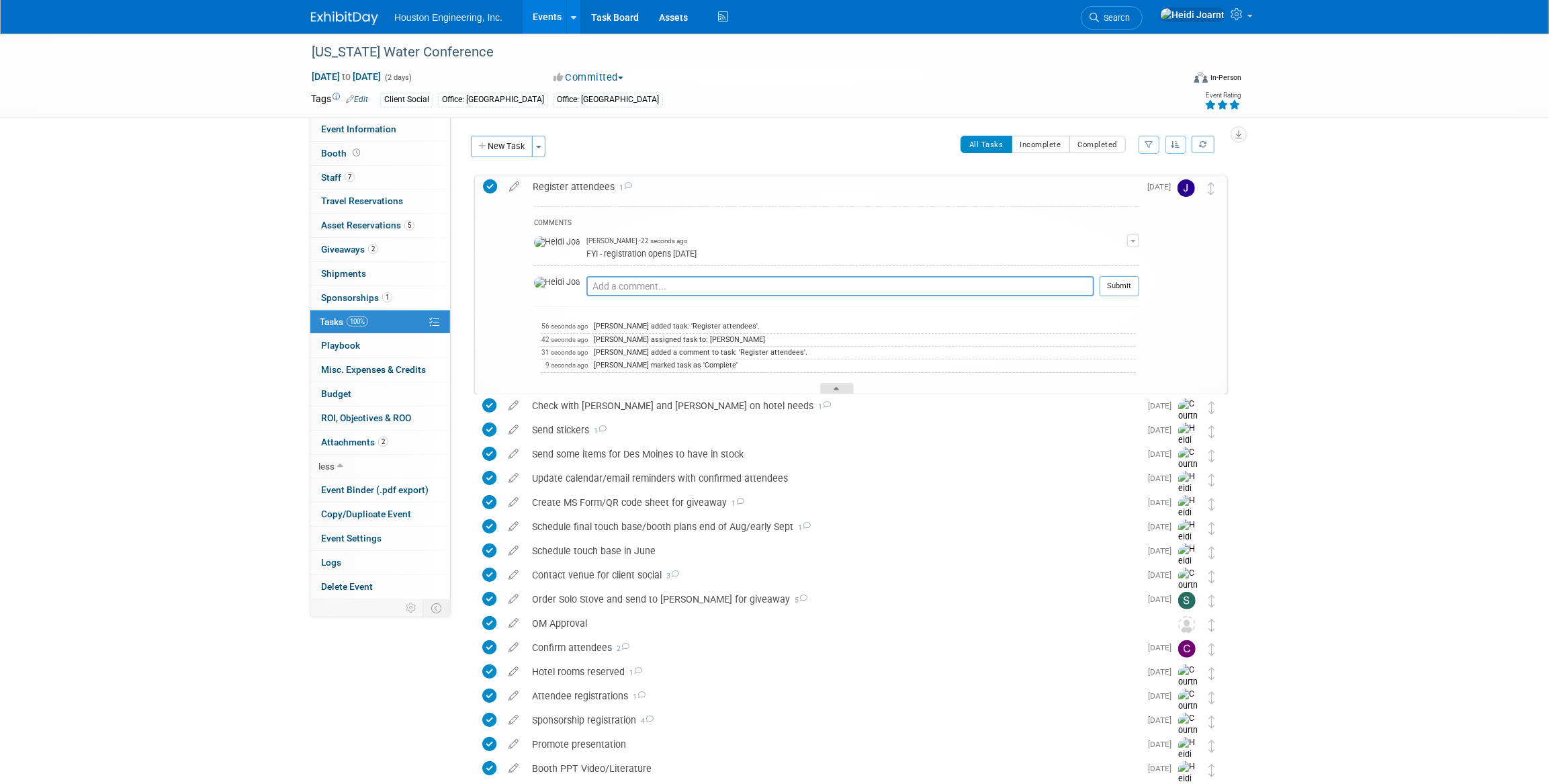
click at [839, 384] on div at bounding box center [837, 388] width 34 height 11
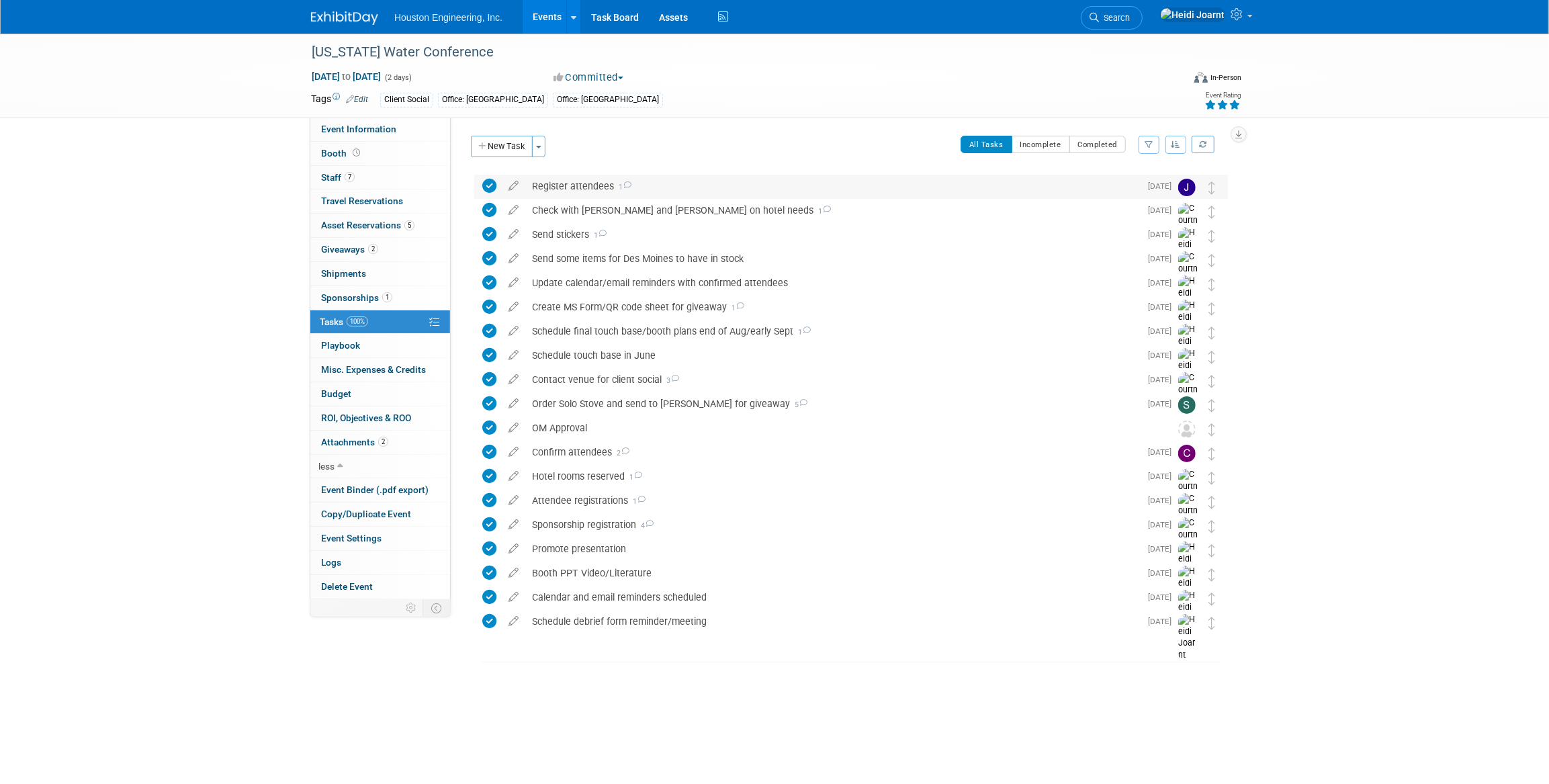
click at [537, 182] on div "Register attendees 1" at bounding box center [833, 185] width 615 height 23
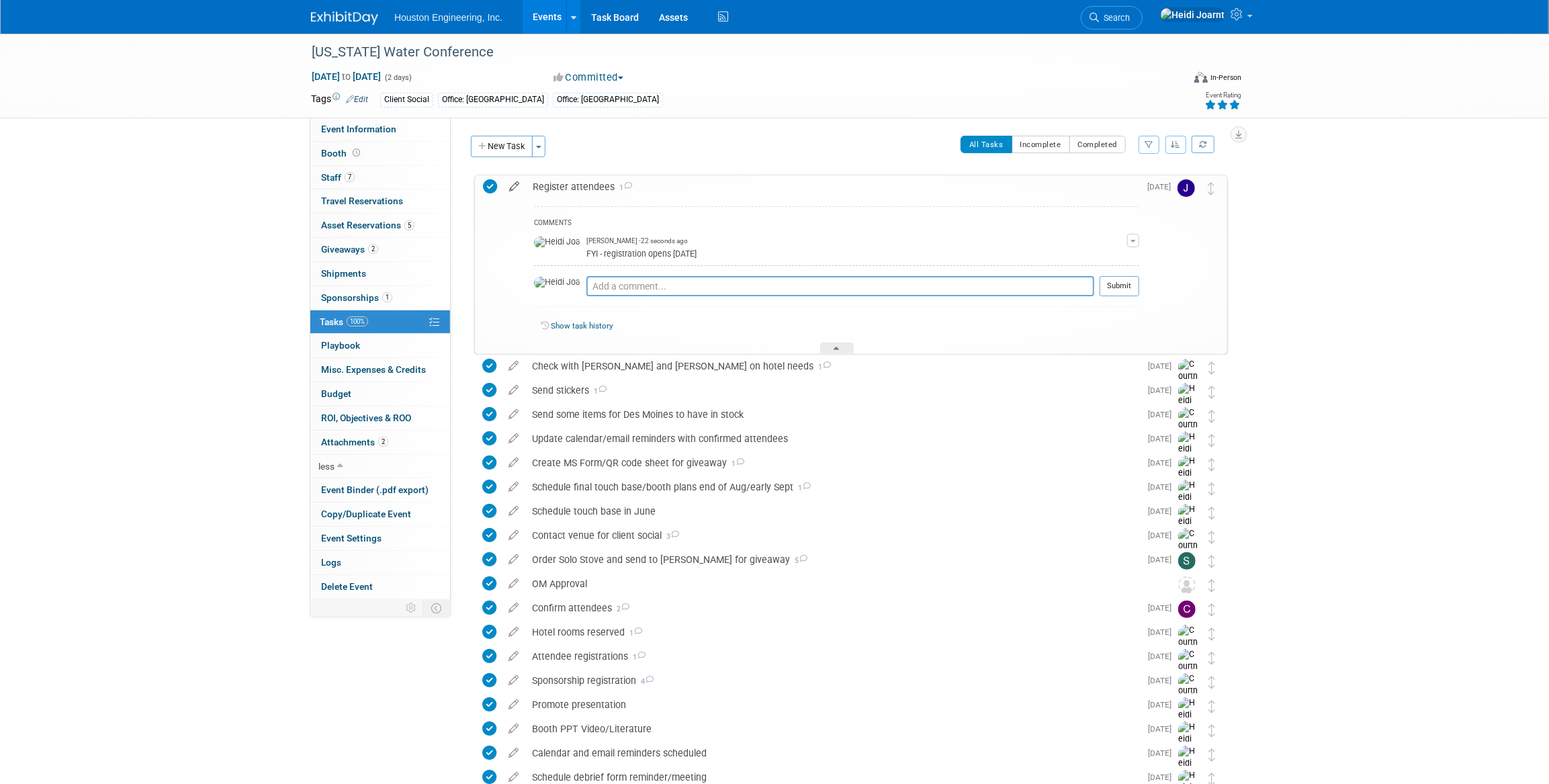
click at [519, 182] on icon at bounding box center [513, 183] width 23 height 17
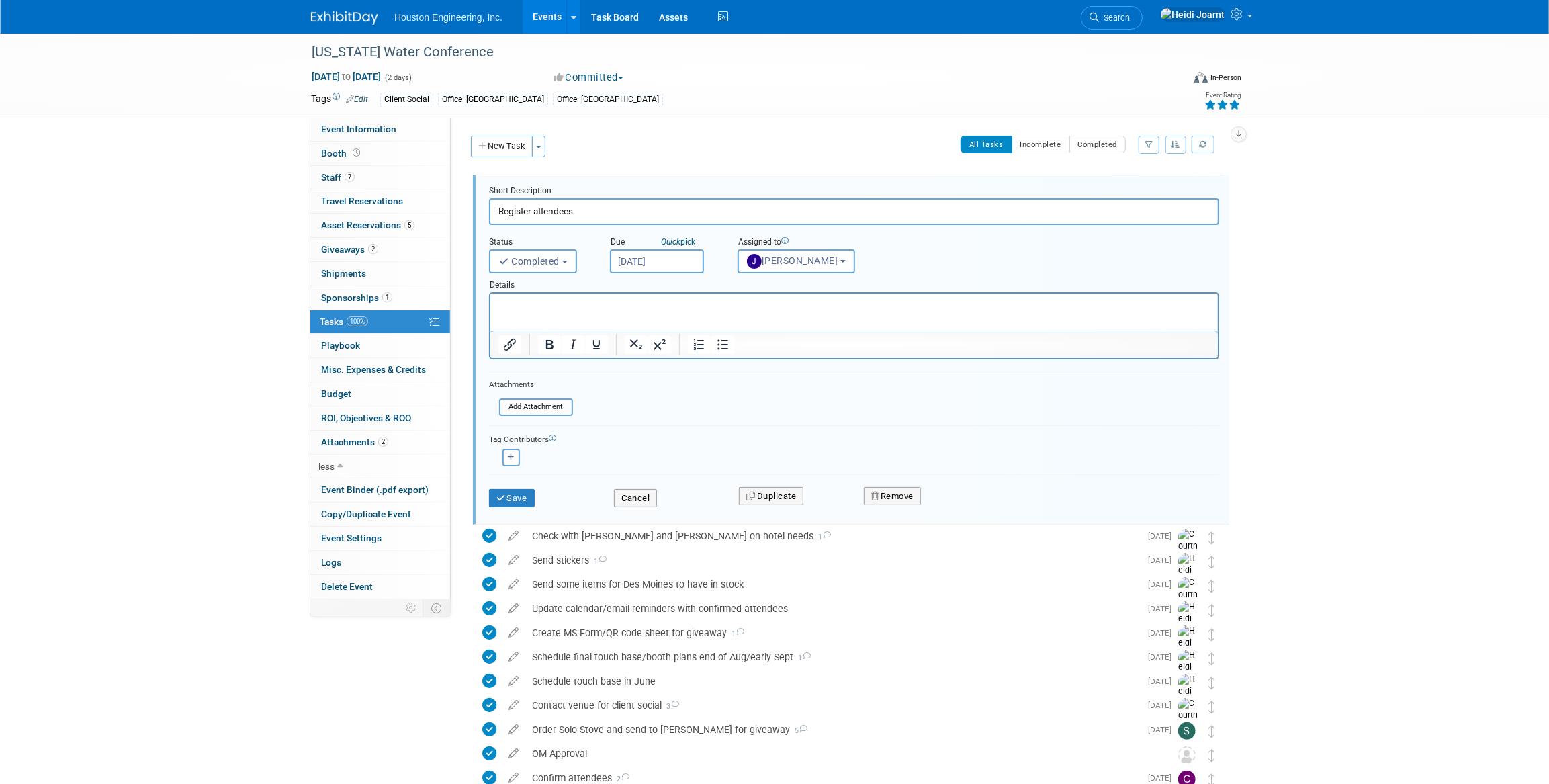
click at [595, 209] on input "Register attendees" at bounding box center [854, 211] width 730 height 26
type input "Register attendees - test task"
click at [507, 494] on button "Save" at bounding box center [511, 498] width 46 height 19
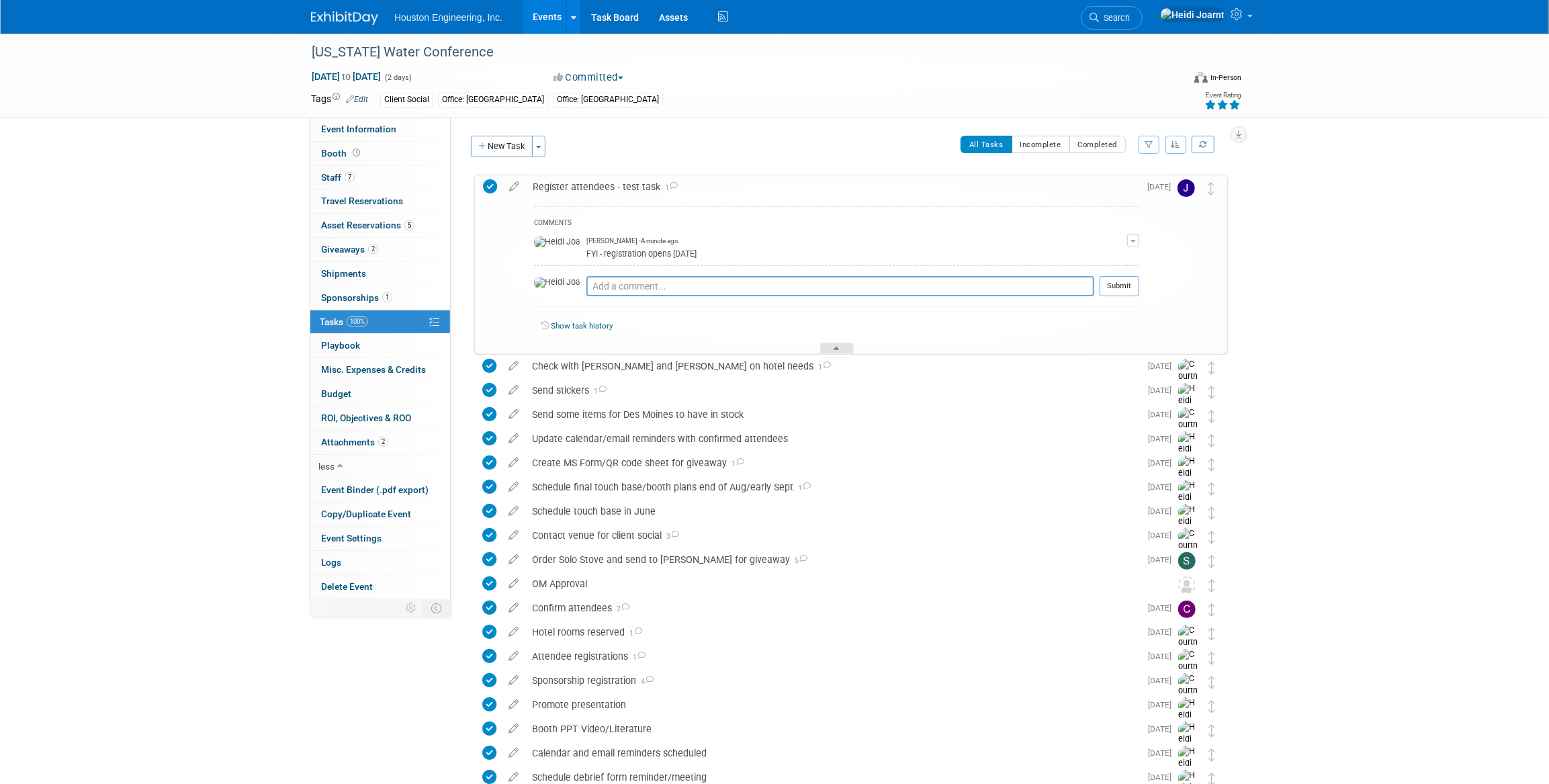
click at [828, 349] on div at bounding box center [837, 348] width 34 height 11
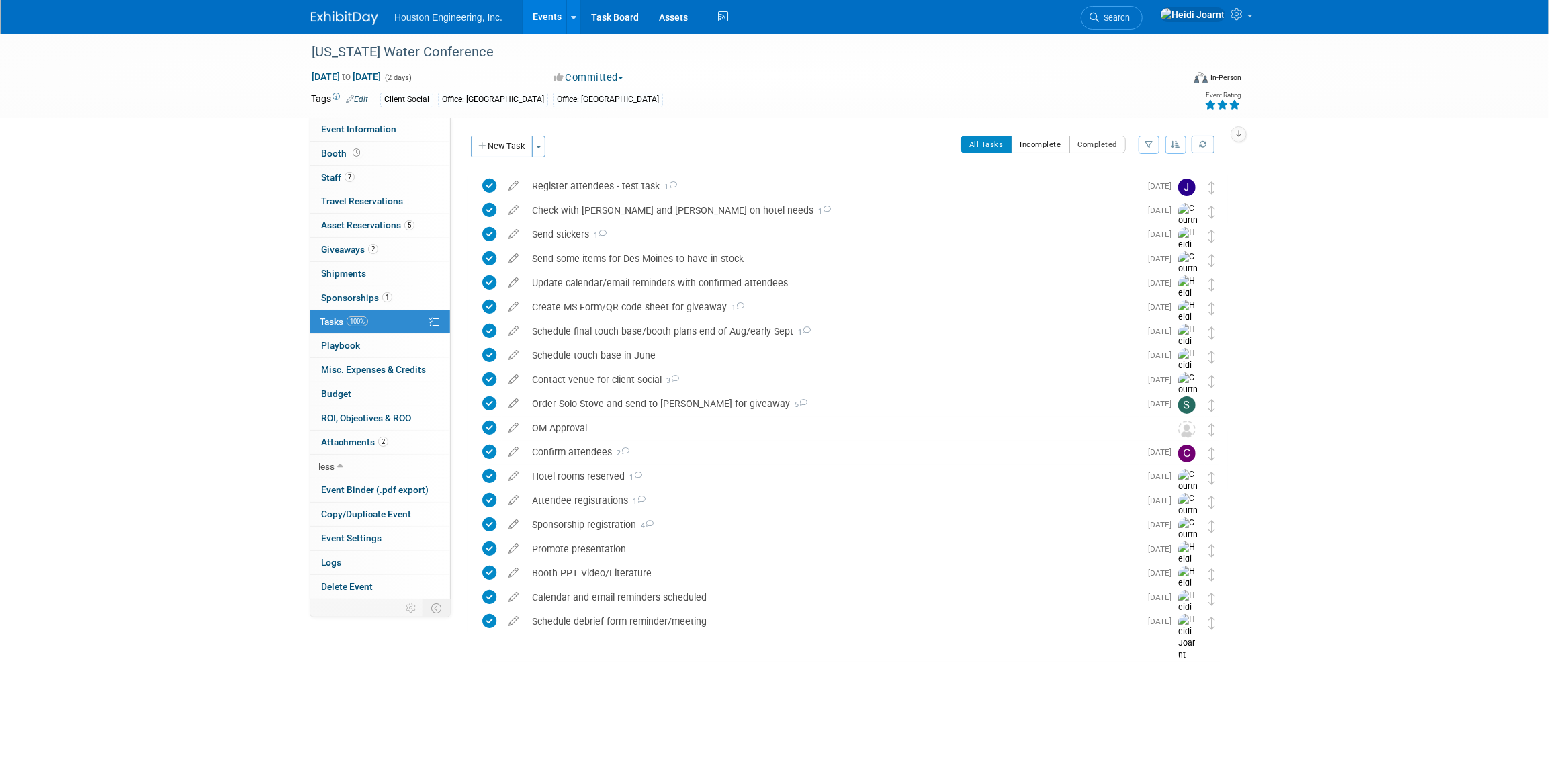
click at [1052, 151] on button "Incomplete" at bounding box center [1040, 144] width 59 height 18
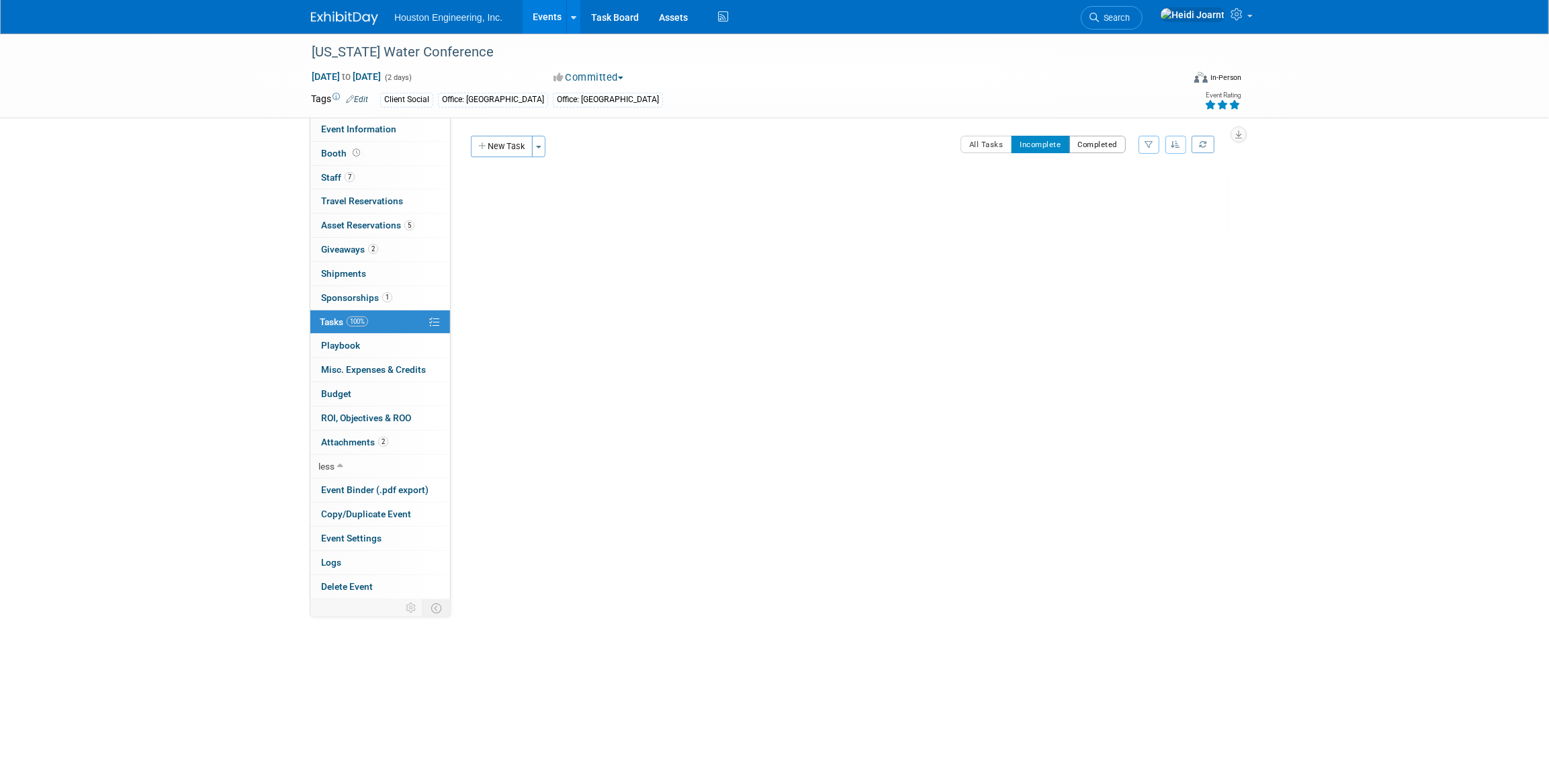
click at [1104, 143] on button "Completed" at bounding box center [1097, 144] width 57 height 18
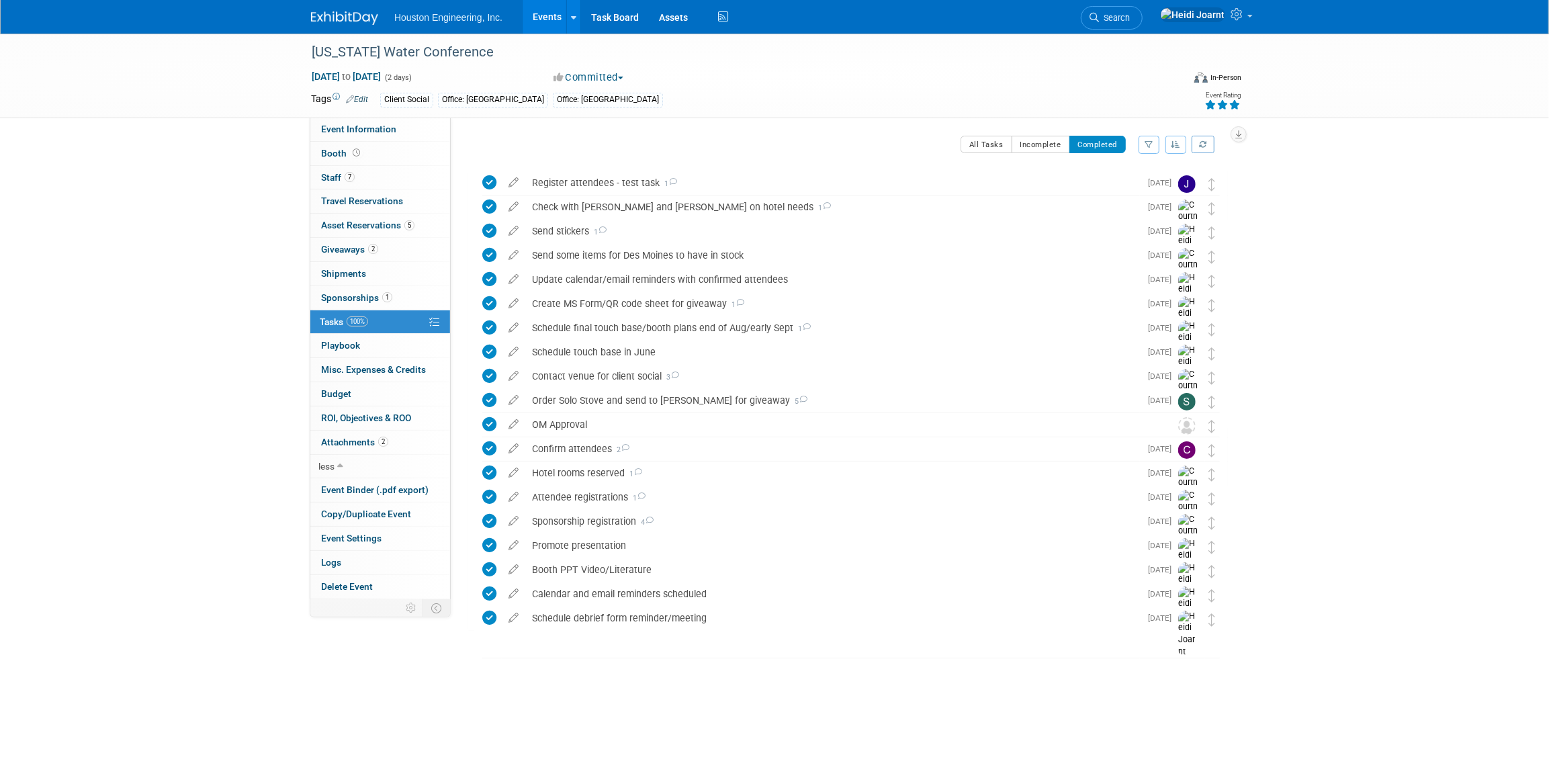
click at [1182, 146] on button "button" at bounding box center [1175, 144] width 21 height 18
click at [1236, 133] on icon "button" at bounding box center [1238, 134] width 7 height 8
click at [1239, 137] on icon "button" at bounding box center [1238, 134] width 7 height 8
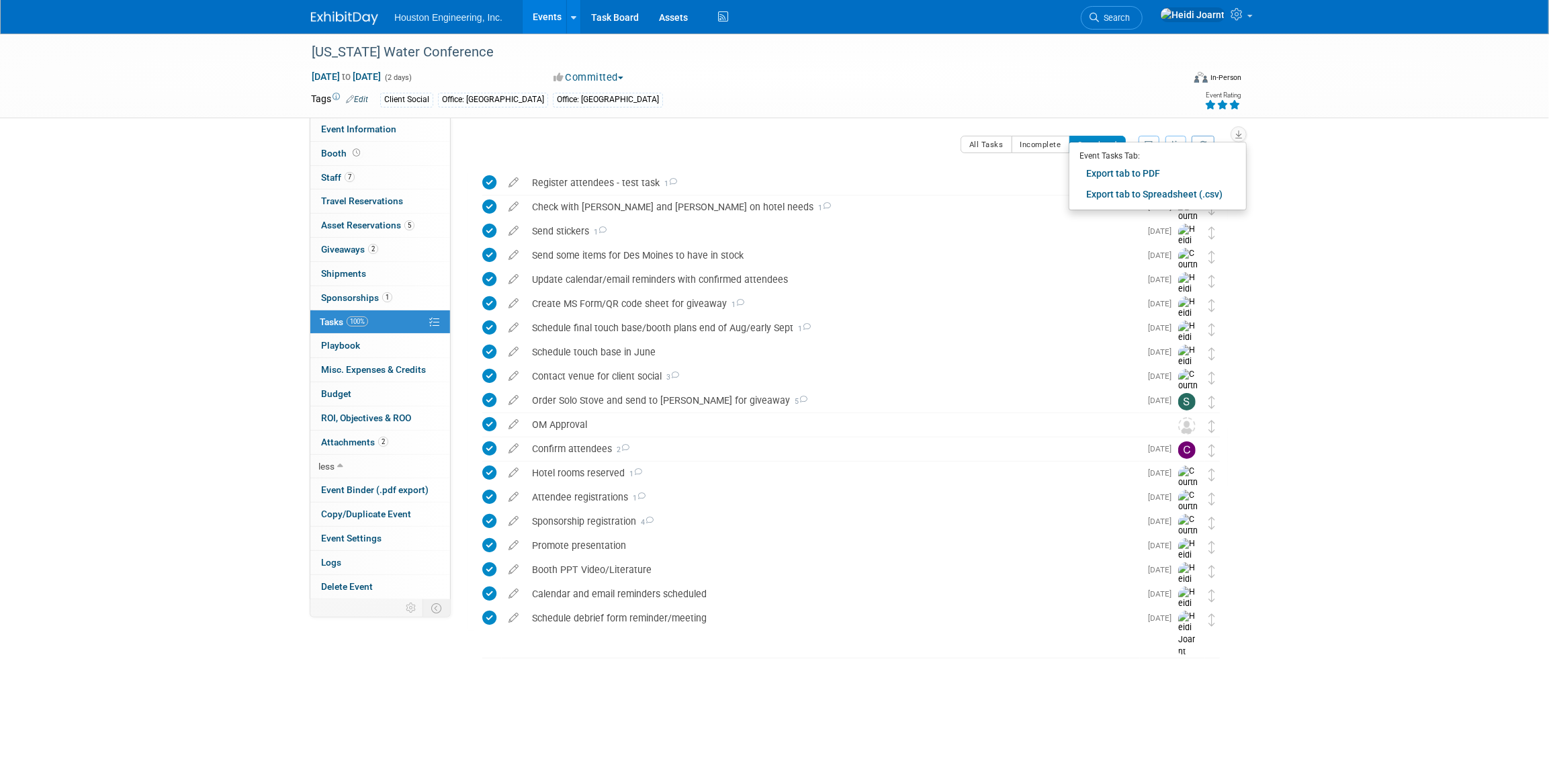
click at [1312, 165] on div "Iowa Water Conference Sep 9, 2025 to Sep 10, 2025 (2 days) Sep 9, 2025 to Sep 1…" at bounding box center [774, 372] width 1549 height 679
click at [1148, 149] on button "button" at bounding box center [1148, 144] width 20 height 18
click at [1133, 197] on div "Clear Filter" at bounding box center [1054, 202] width 188 height 12
click at [1134, 194] on select "-- Select Assignee -- All unassigned tasks Assigned to me Aaron Carrell Aaron F…" at bounding box center [1054, 187] width 188 height 19
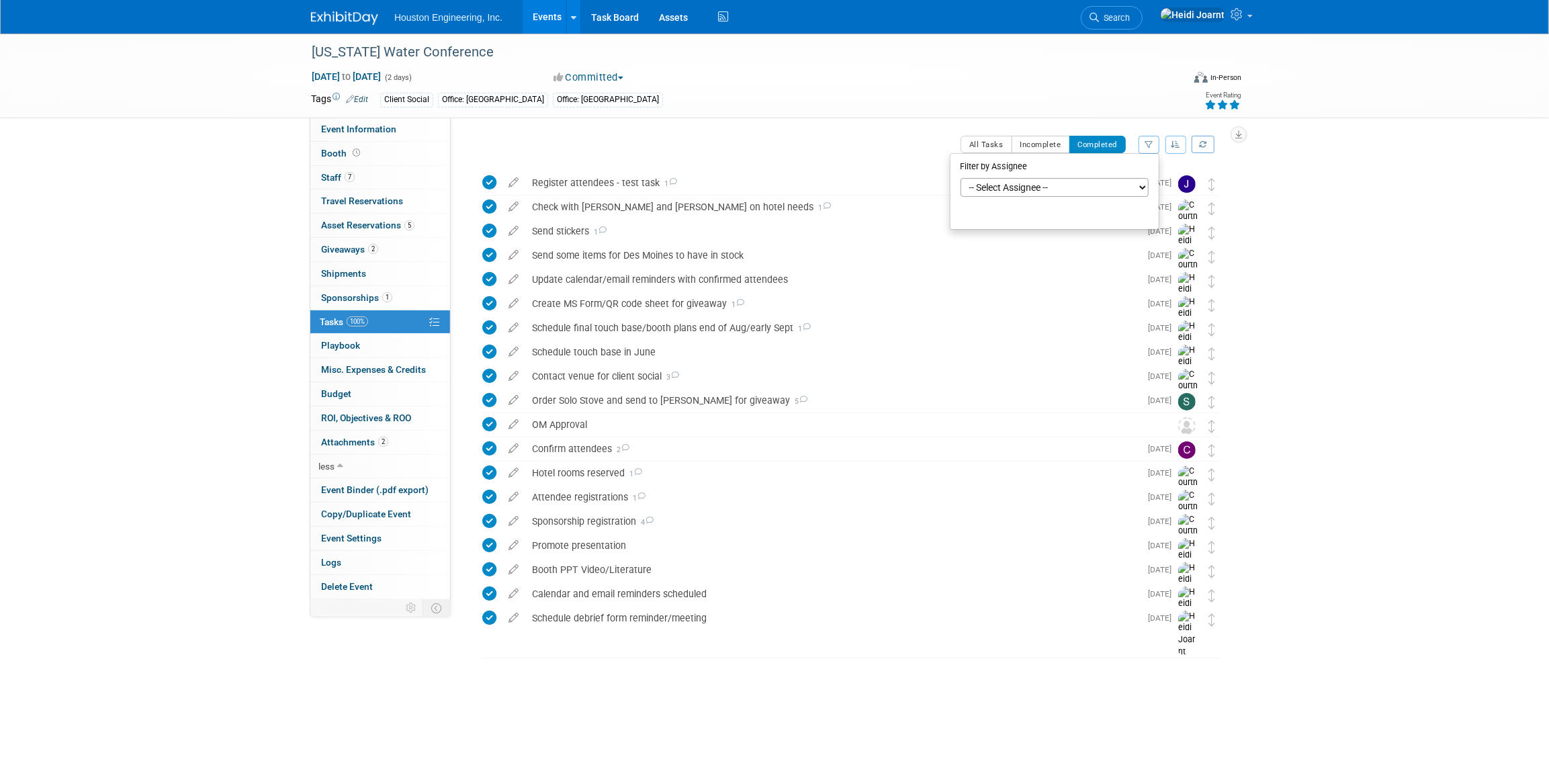
click at [1148, 115] on div "Iowa Water Conference Sep 9, 2025 to Sep 10, 2025 (2 days) Sep 9, 2025 to Sep 1…" at bounding box center [774, 75] width 947 height 84
click at [541, 8] on link "Events" at bounding box center [547, 17] width 49 height 34
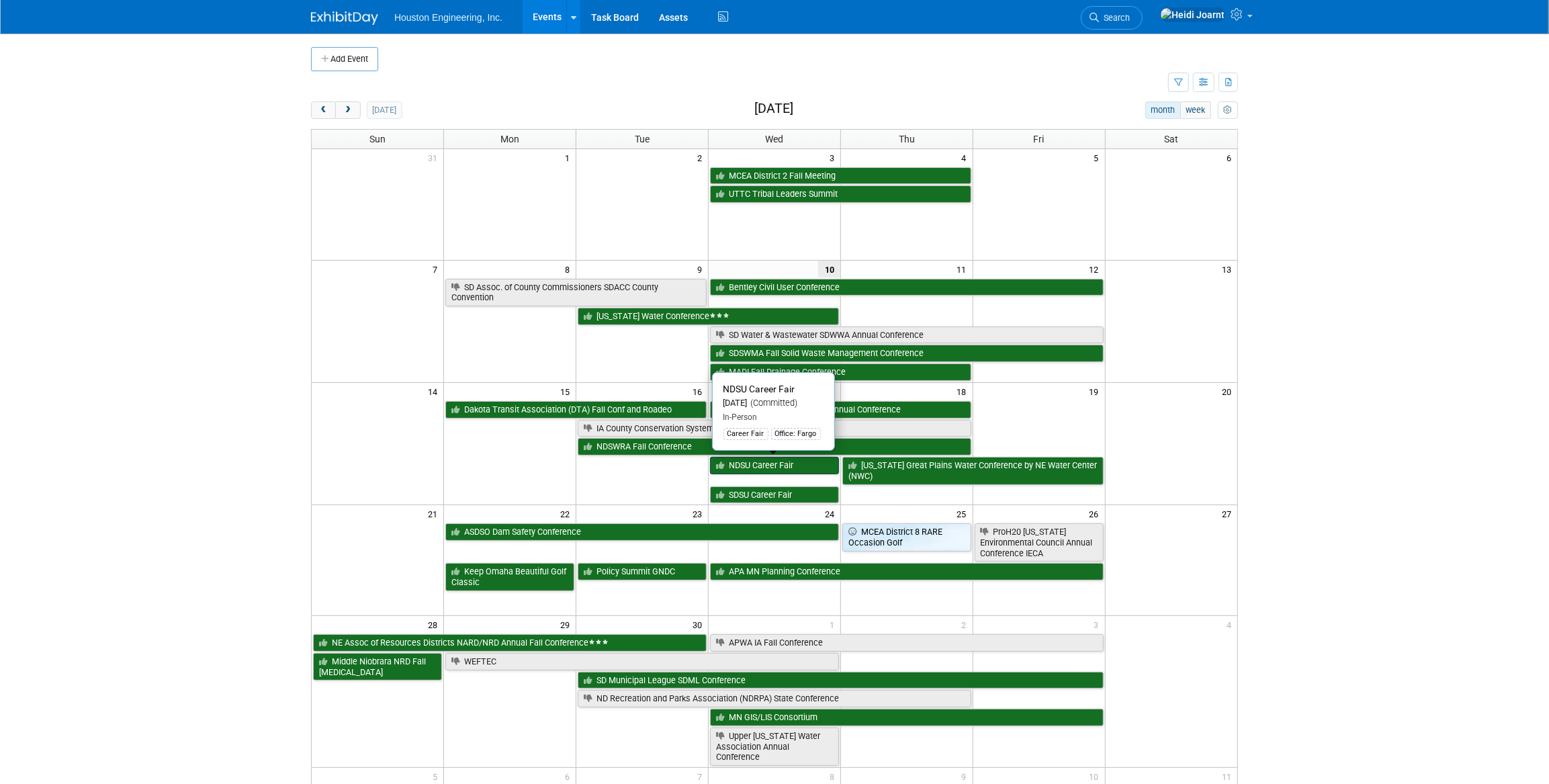
click at [801, 466] on link "NDSU Career Fair" at bounding box center [774, 465] width 129 height 18
click at [343, 109] on span "next" at bounding box center [347, 110] width 10 height 8
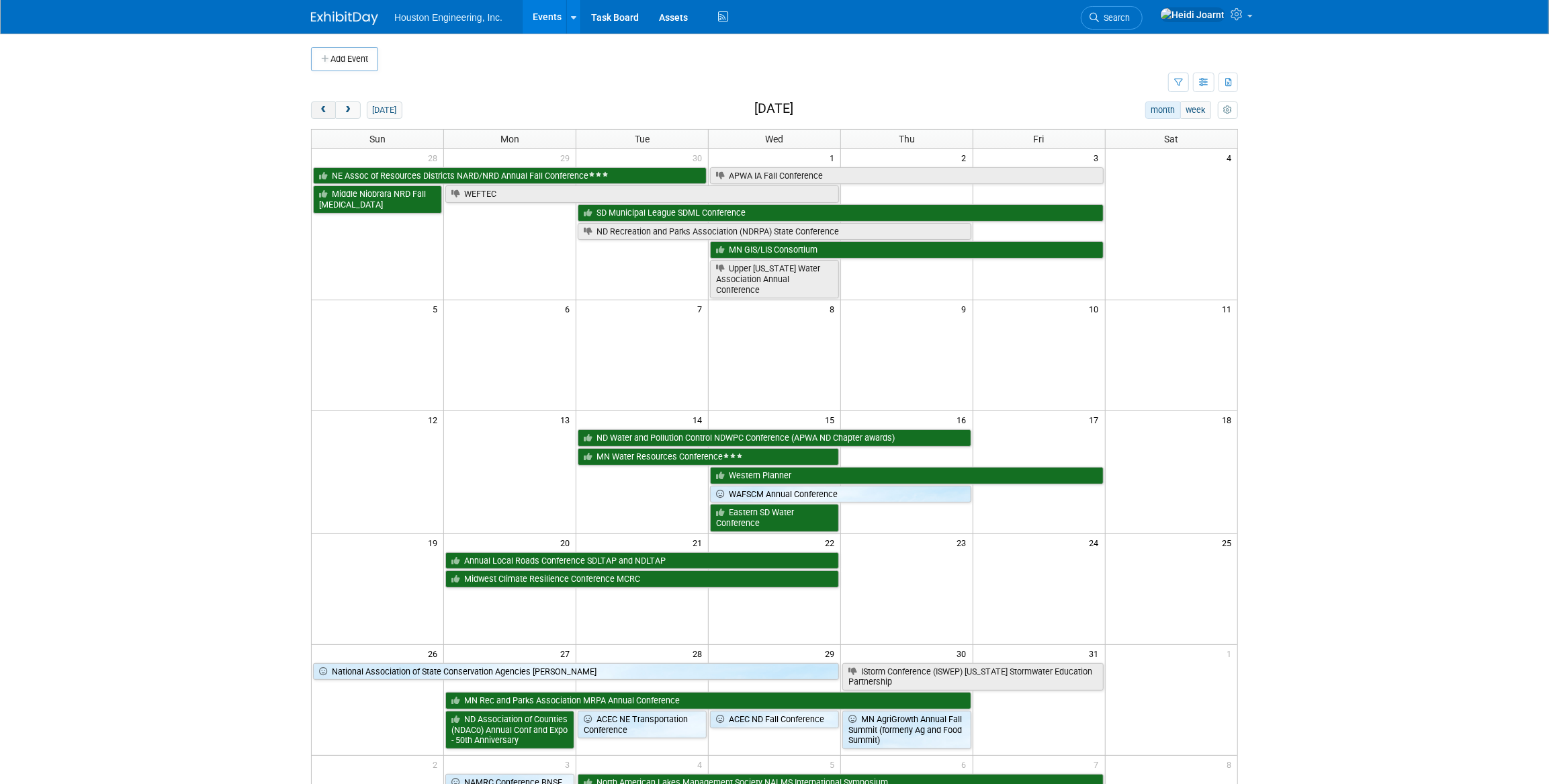
click at [324, 108] on span "prev" at bounding box center [323, 110] width 10 height 8
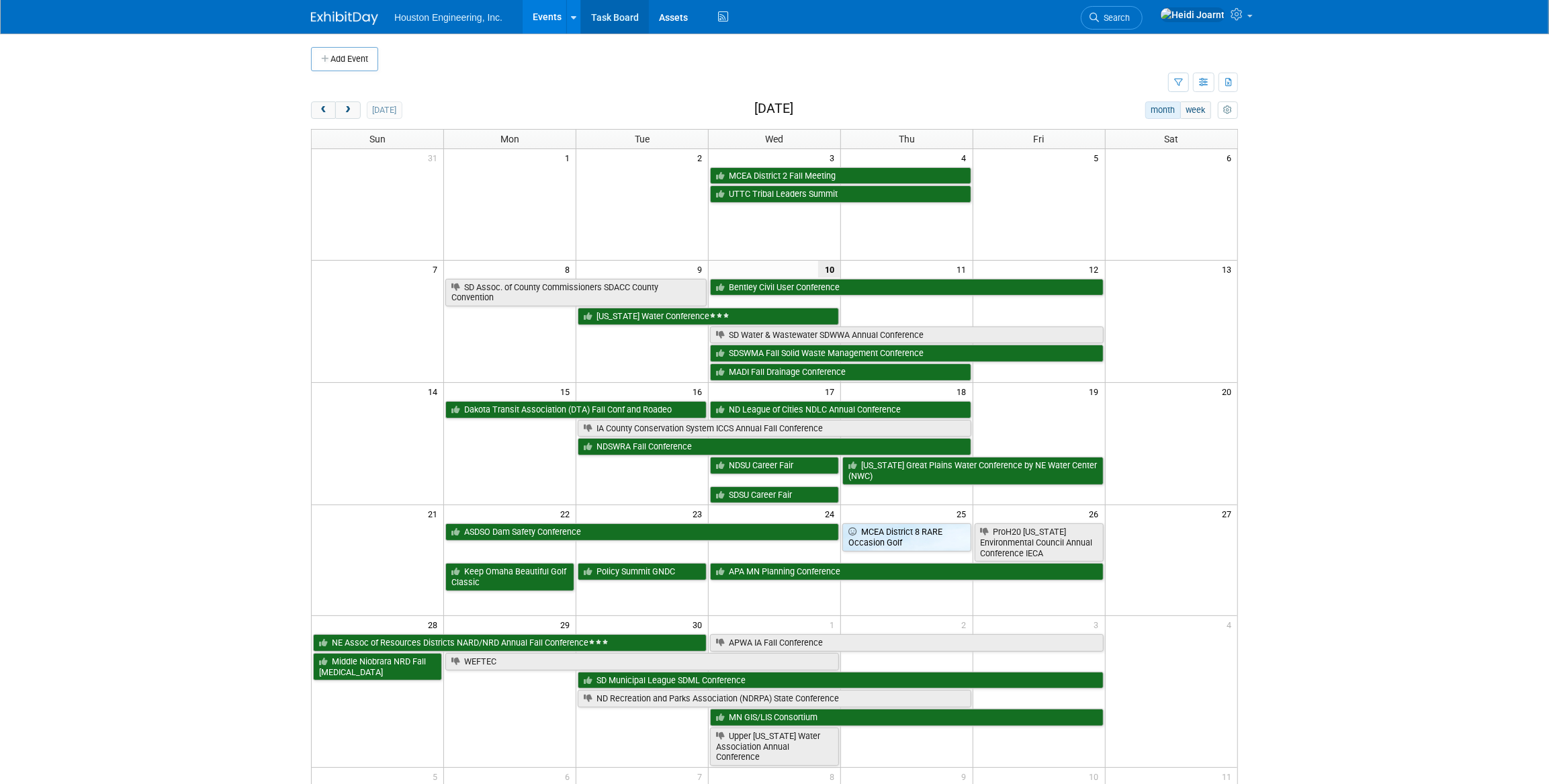
click at [627, 27] on link "Task Board" at bounding box center [615, 17] width 68 height 34
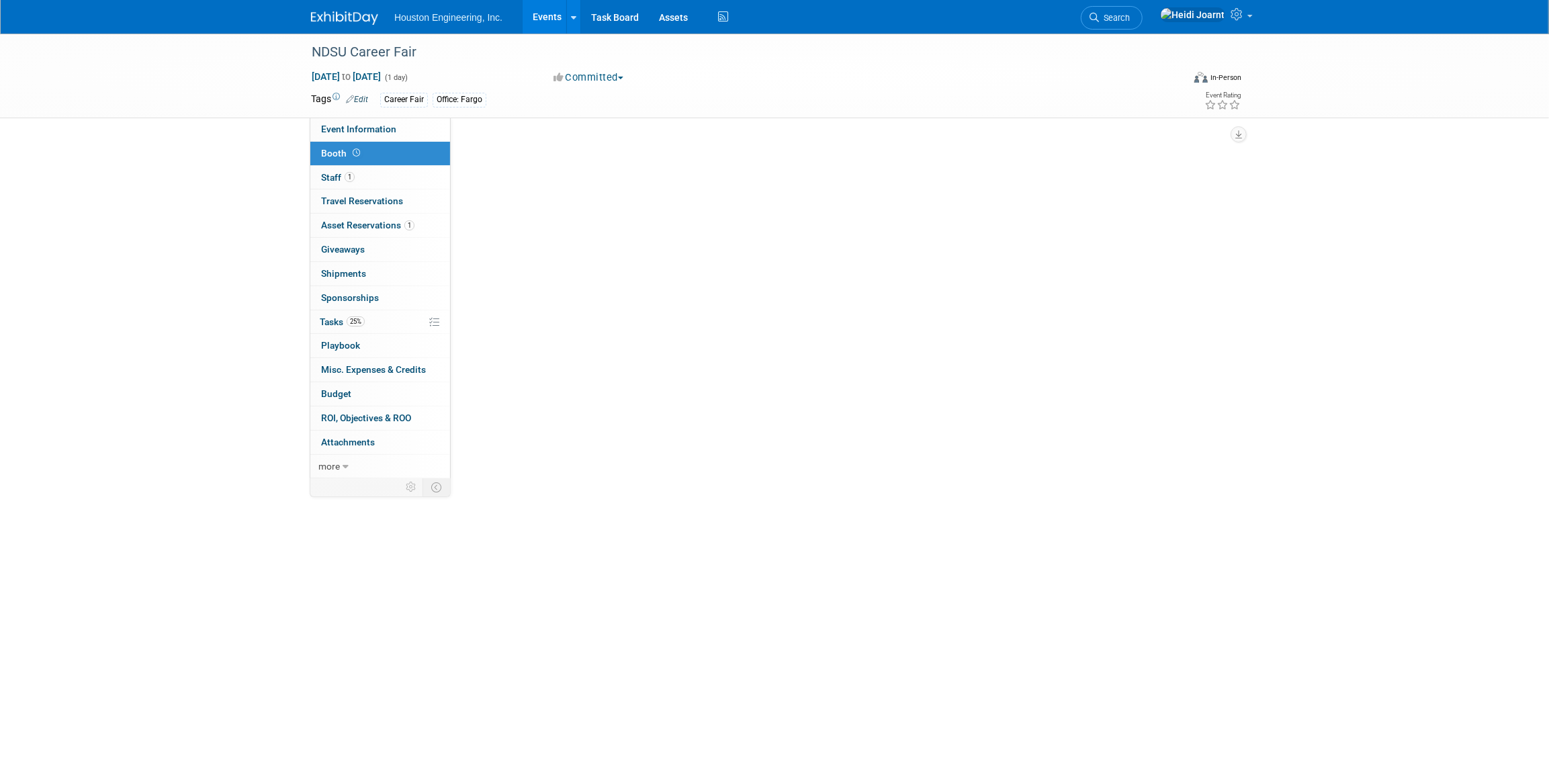
select select "Yes"
select select "Fargo"
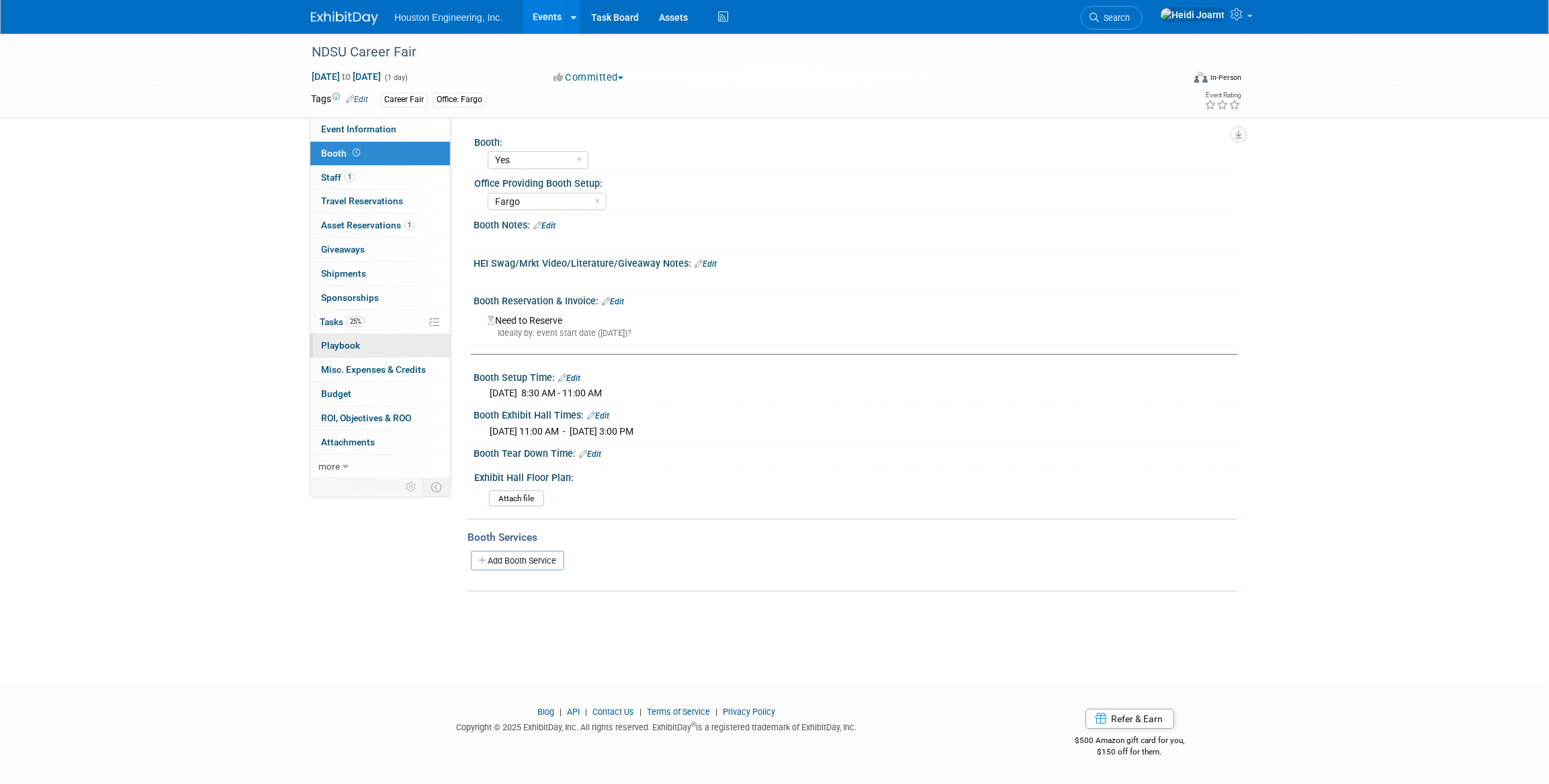
click at [371, 343] on link "0 Playbook 0" at bounding box center [380, 345] width 140 height 23
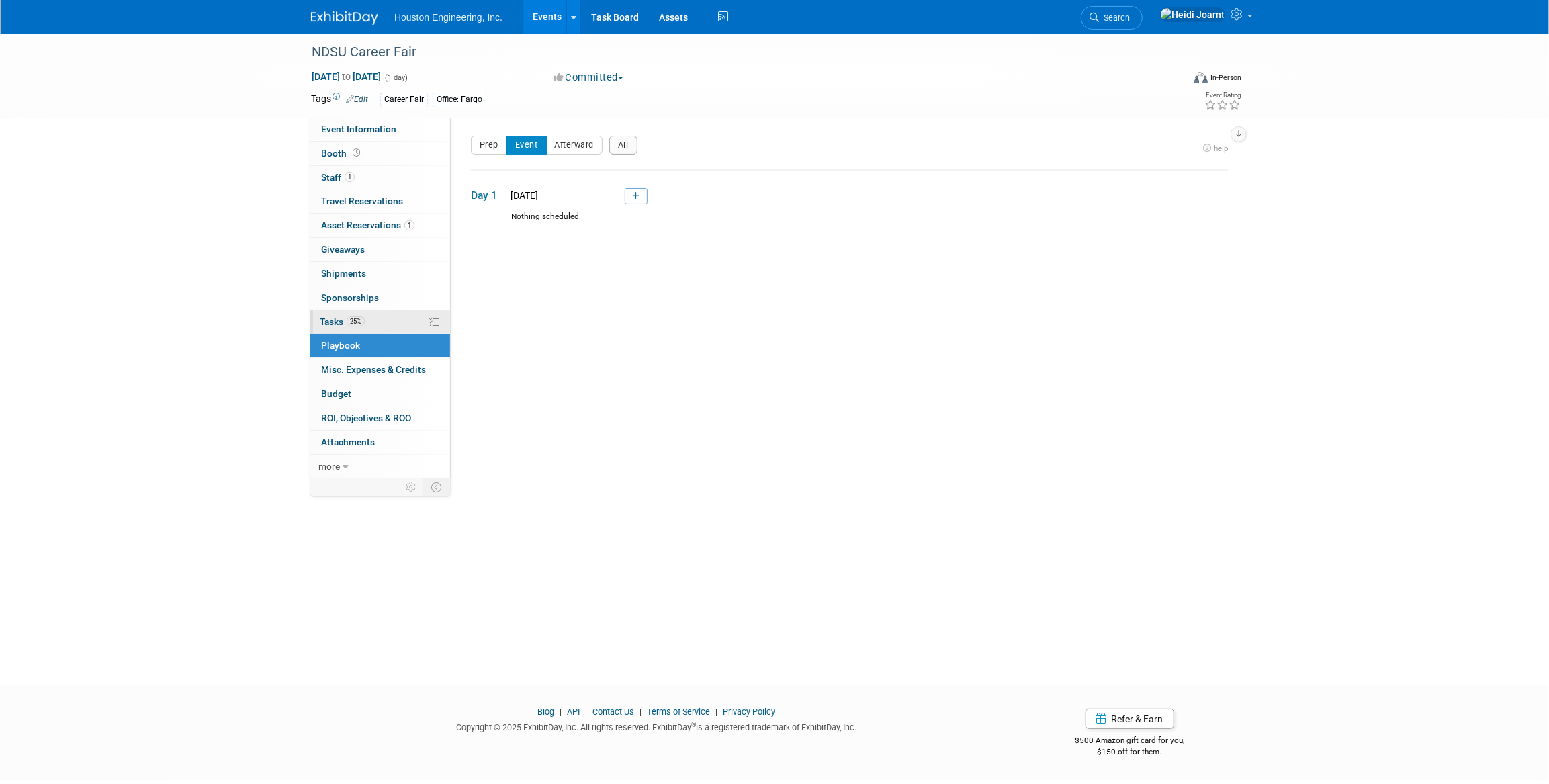
click at [375, 321] on link "25% Tasks 25%" at bounding box center [380, 321] width 140 height 23
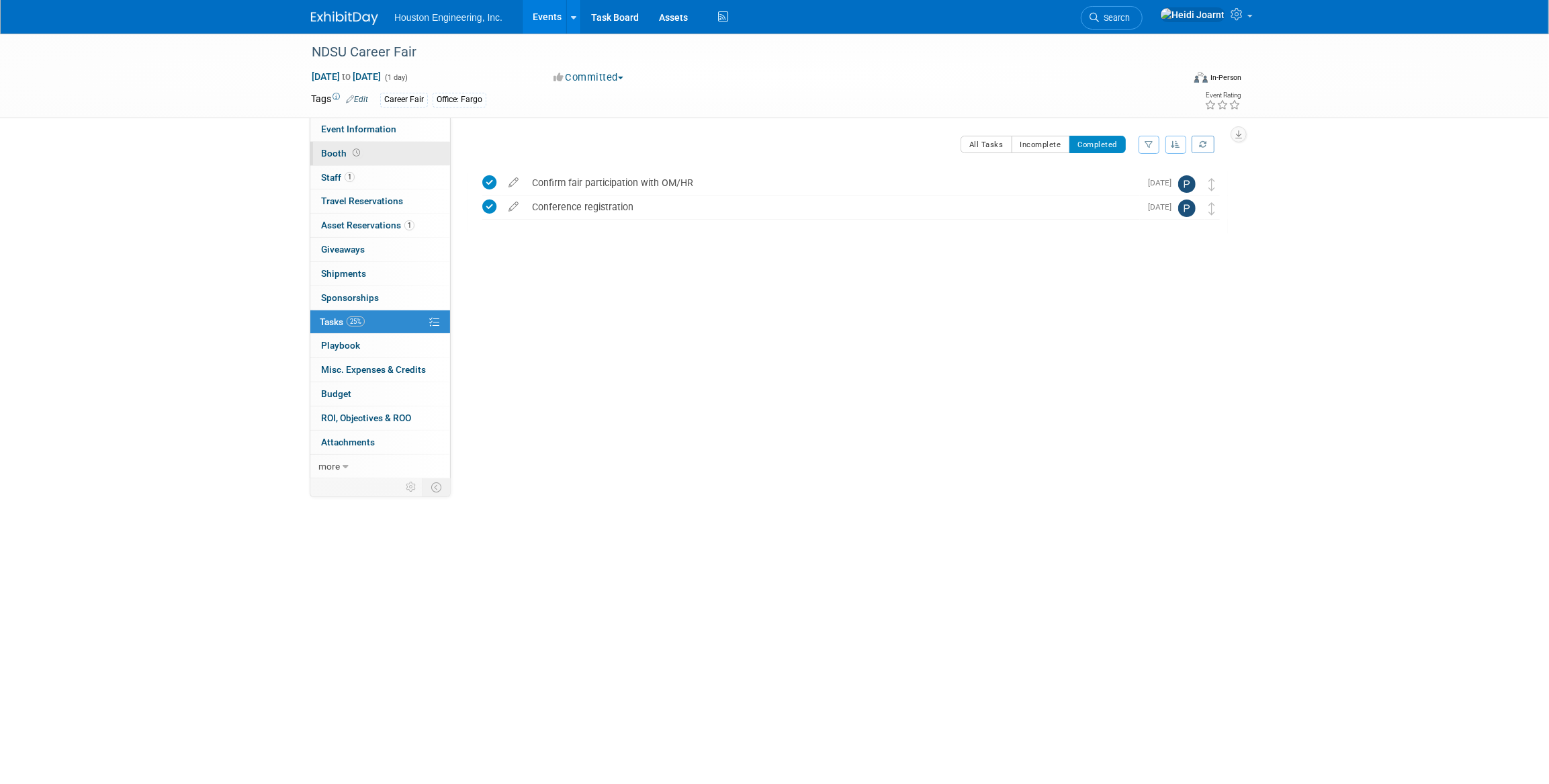
click at [365, 155] on link "Booth" at bounding box center [380, 153] width 140 height 23
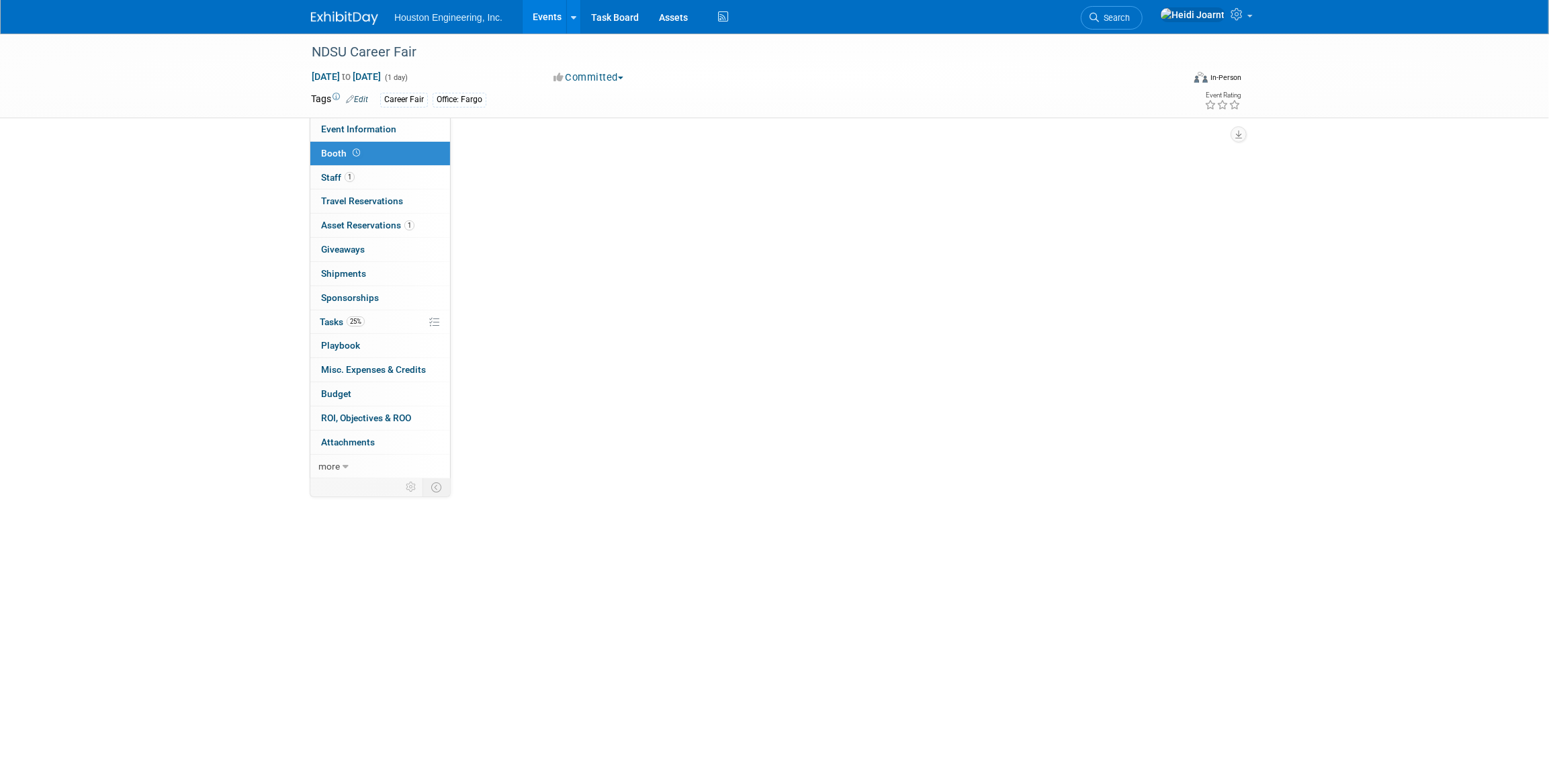
select select "Yes"
select select "Fargo"
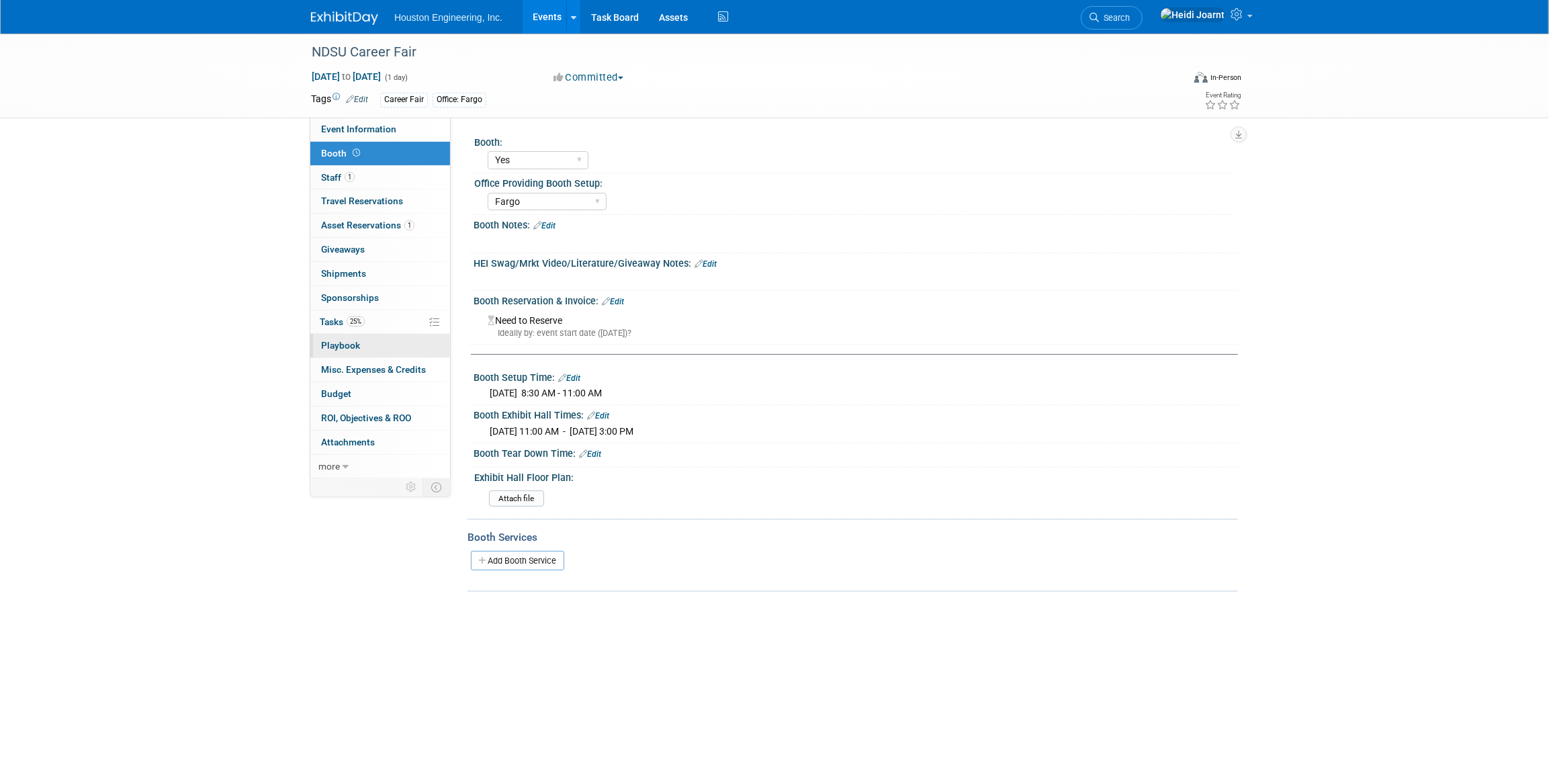
click at [350, 345] on span "Playbook 0" at bounding box center [341, 345] width 39 height 11
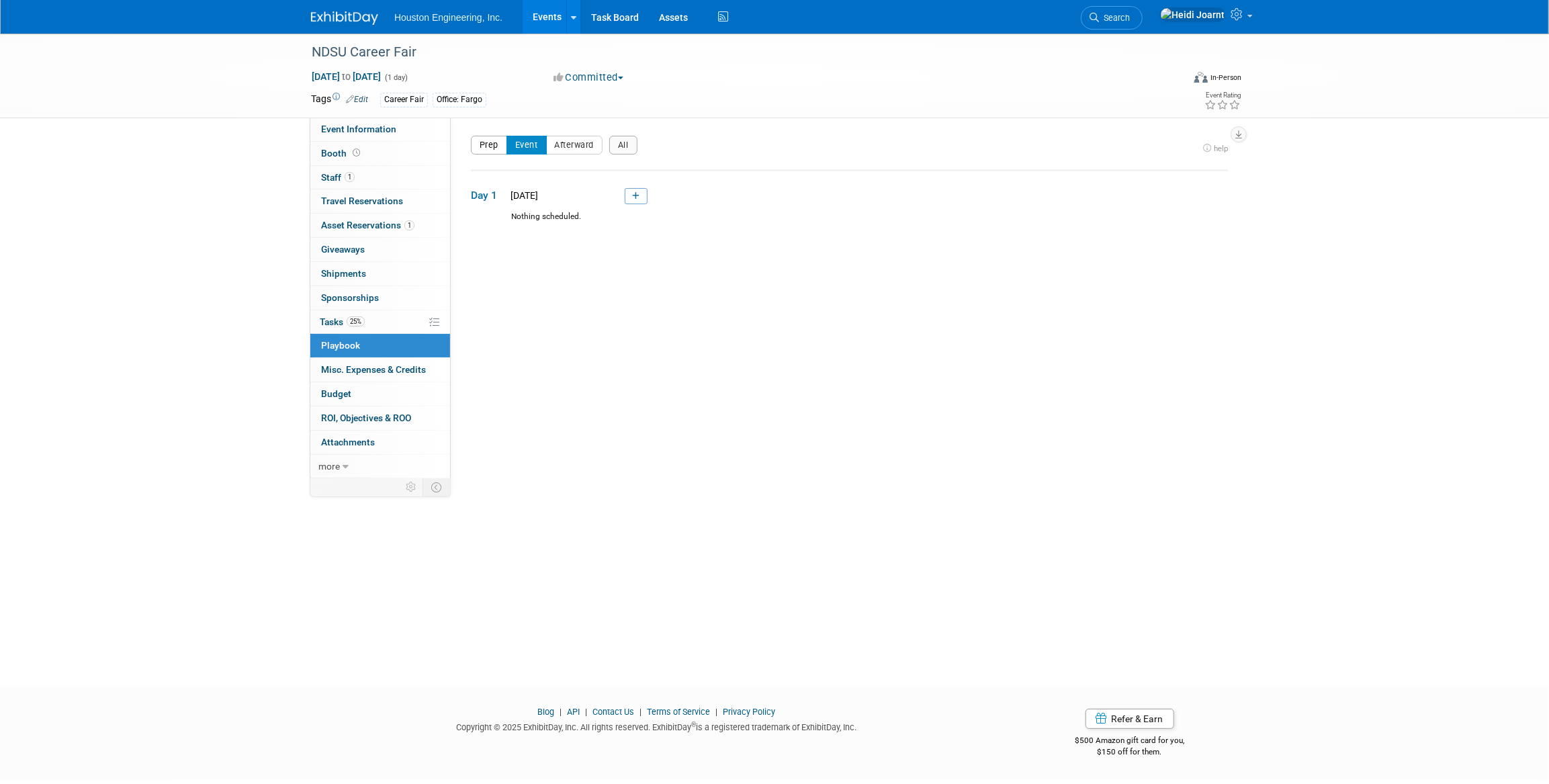
click at [494, 148] on button "Prep" at bounding box center [489, 145] width 36 height 19
click at [1239, 136] on icon "button" at bounding box center [1238, 134] width 7 height 8
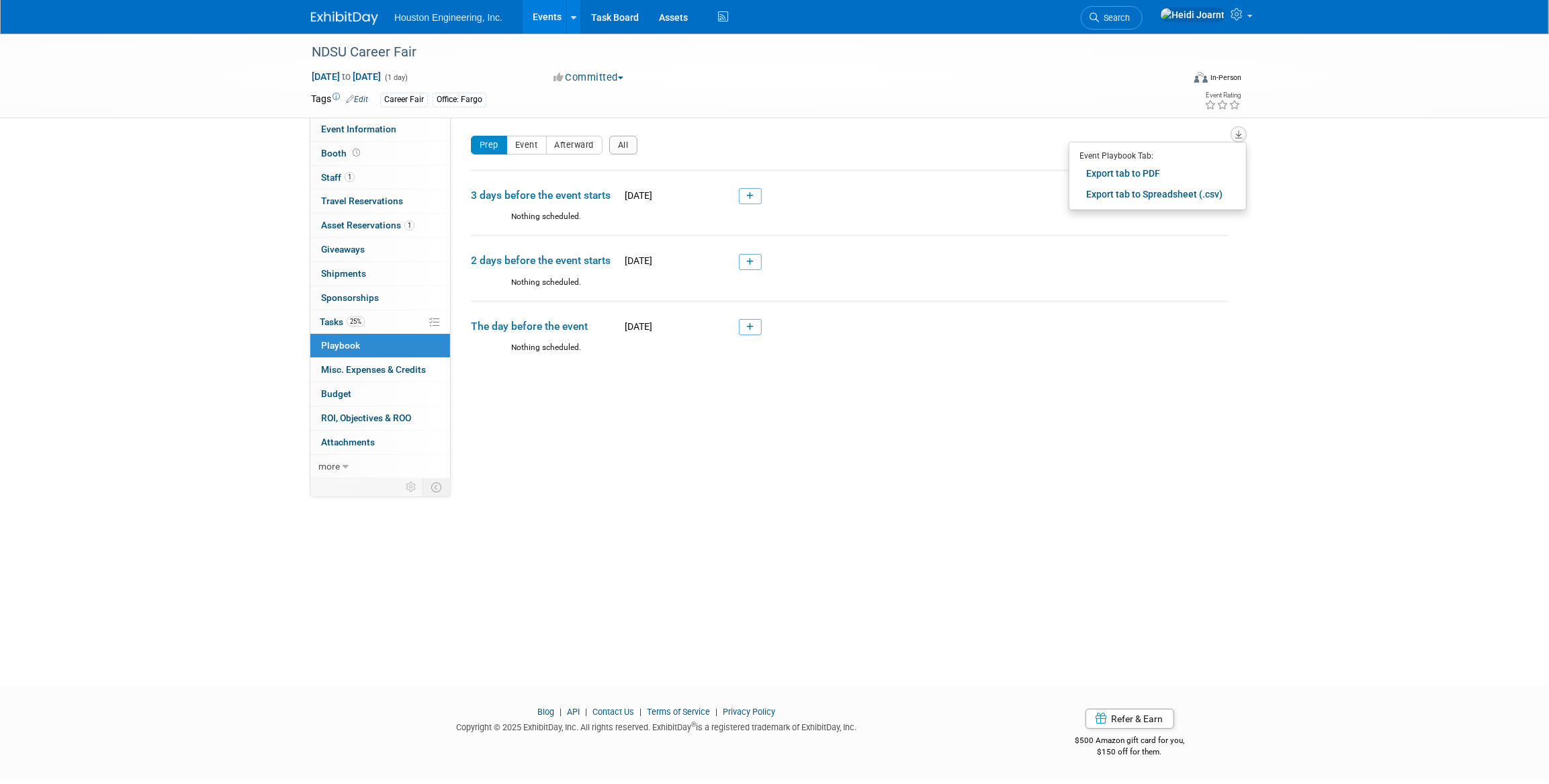
click at [1239, 136] on icon "button" at bounding box center [1238, 134] width 7 height 8
click at [521, 147] on button "Event" at bounding box center [526, 145] width 40 height 19
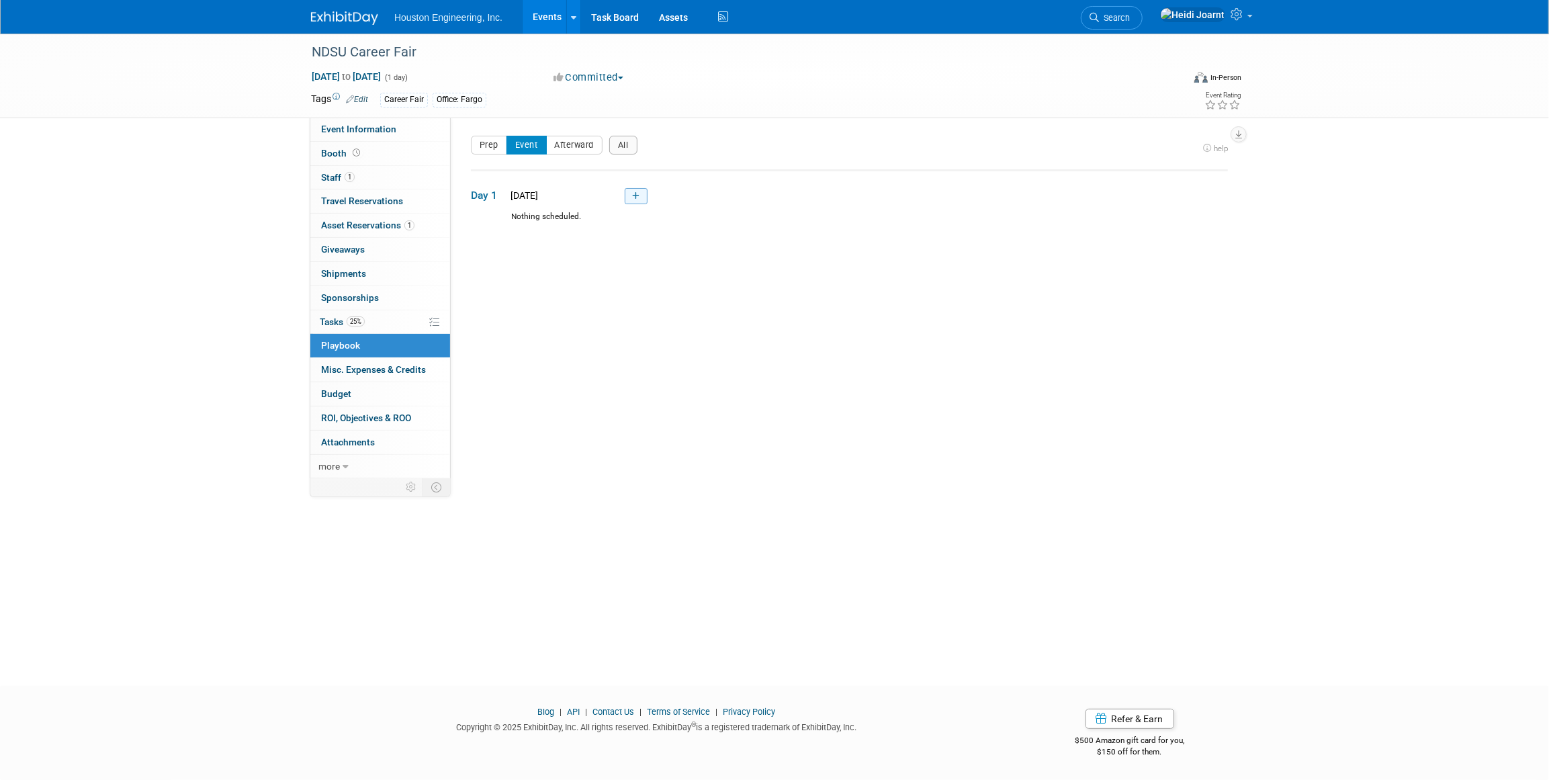
click at [636, 200] on link at bounding box center [636, 196] width 23 height 16
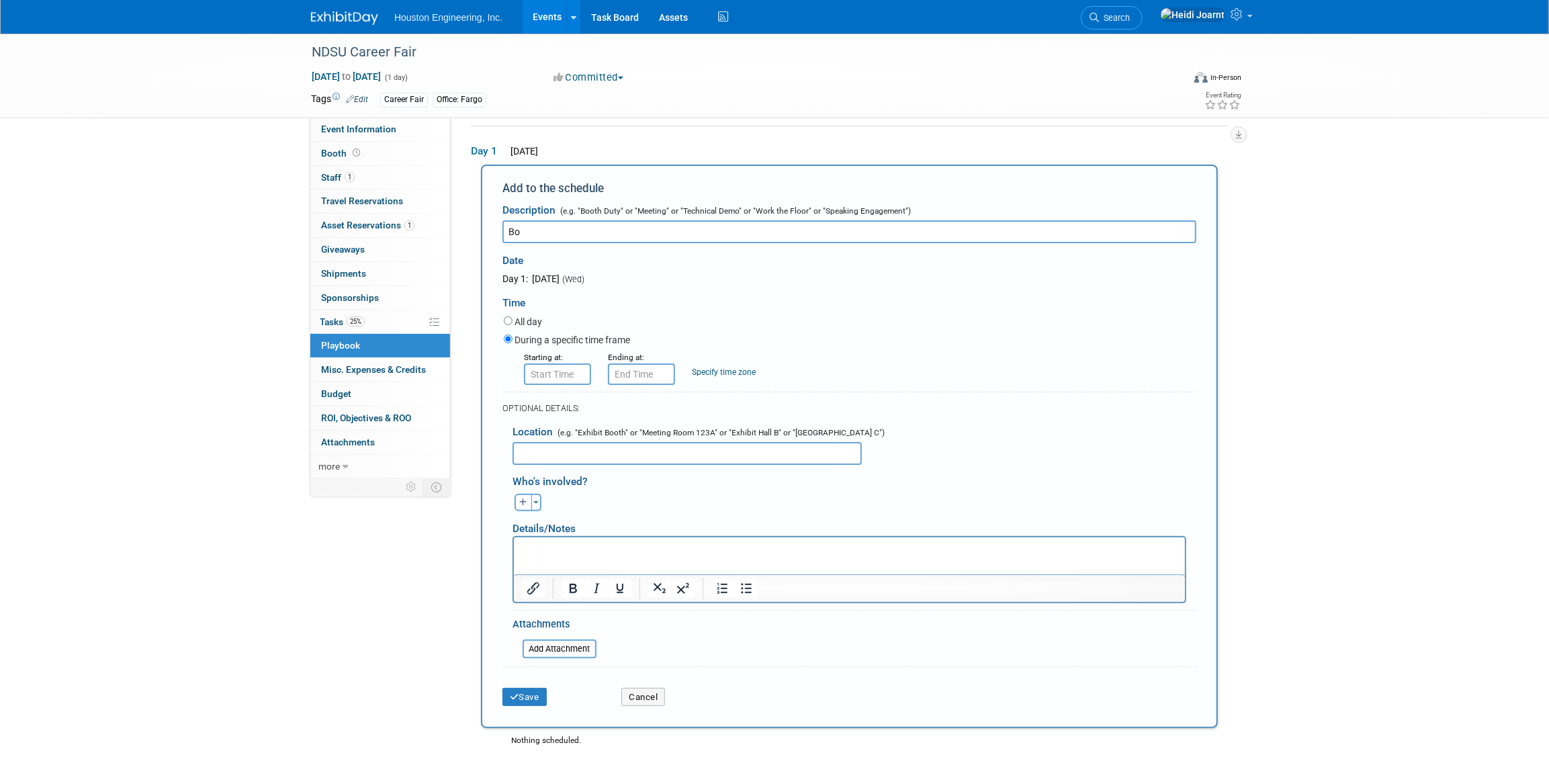
type input "B"
type input "Arriving with Booth, do setup"
type input "8:00 AM"
click at [550, 374] on input "8:00 AM" at bounding box center [557, 373] width 67 height 21
click at [659, 502] on span at bounding box center [654, 494] width 90 height 23
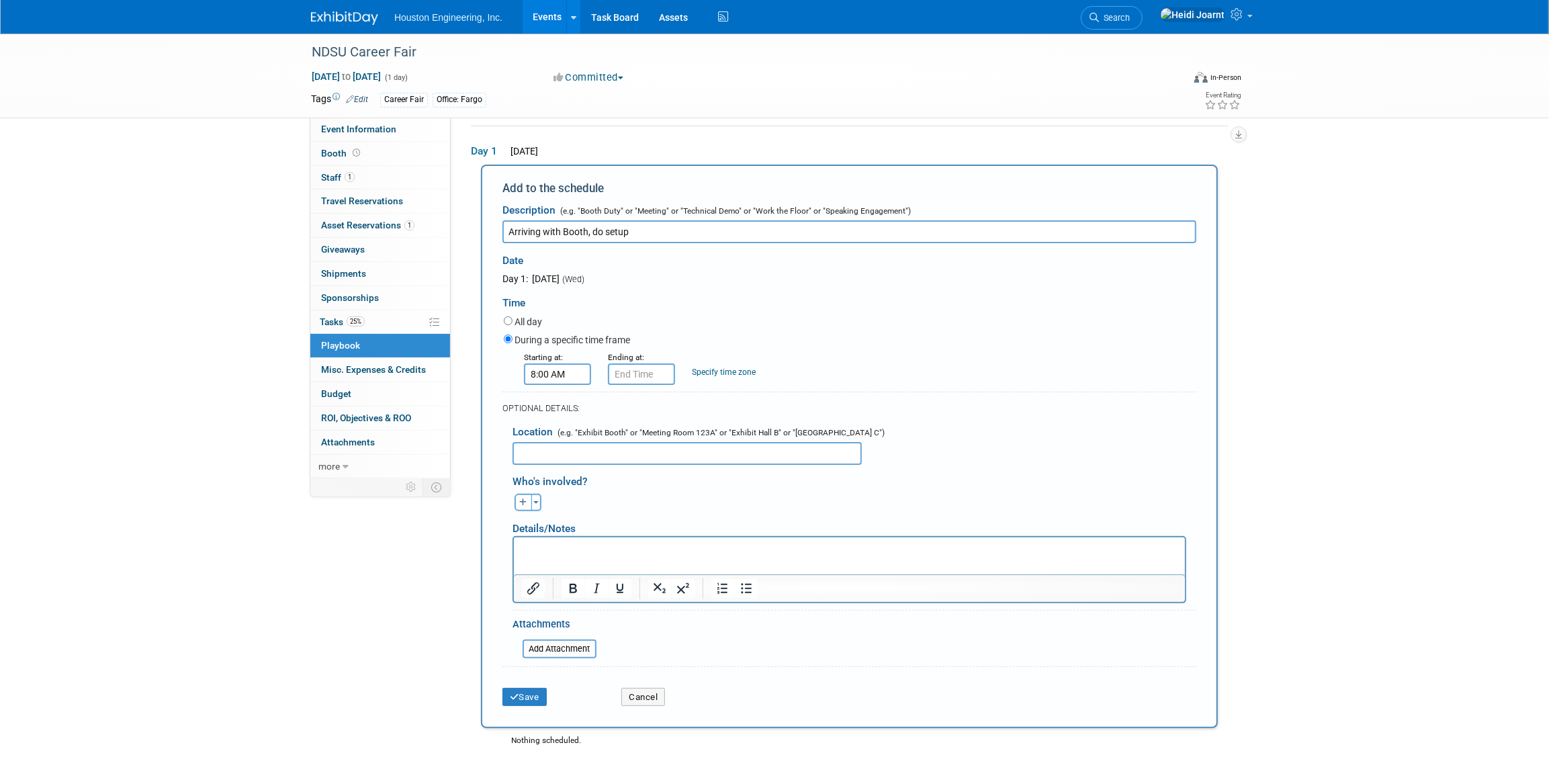
type input "8:00 AM"
click at [651, 376] on input "8:00 AM" at bounding box center [642, 373] width 67 height 21
click at [732, 490] on span at bounding box center [738, 494] width 90 height 23
click at [519, 507] on button "button" at bounding box center [523, 502] width 18 height 18
select select
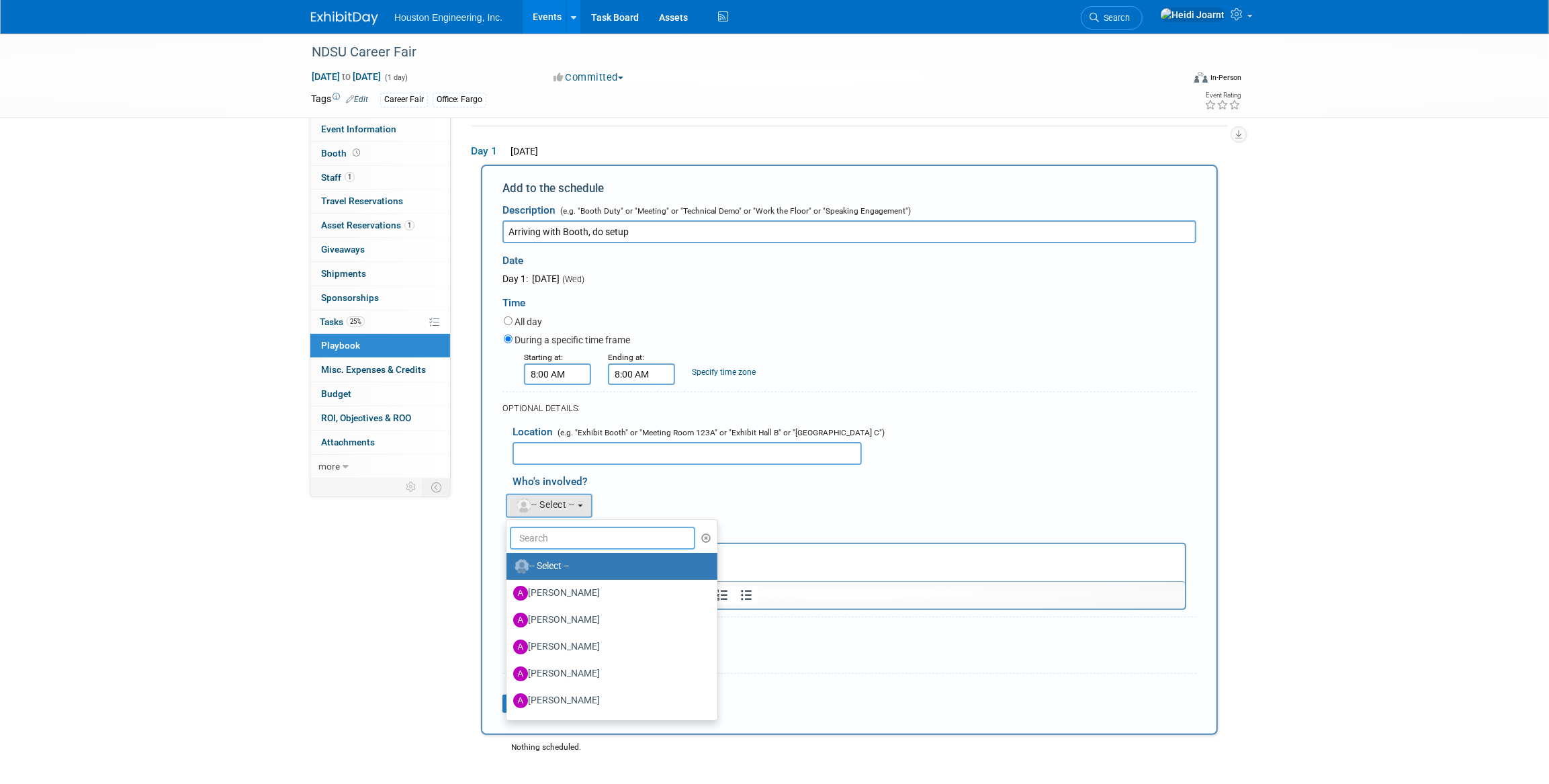
click at [540, 534] on input "text" at bounding box center [602, 537] width 185 height 23
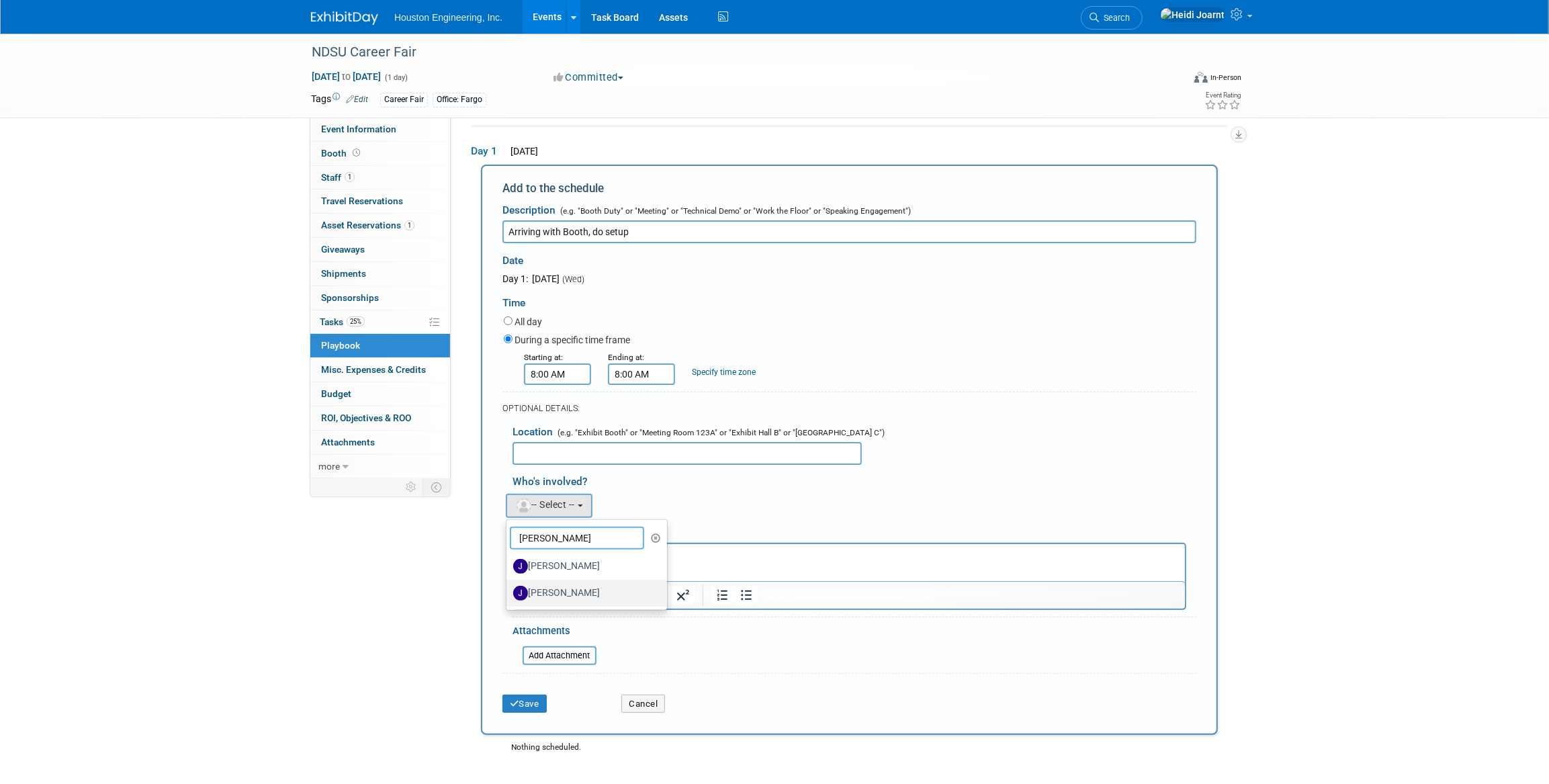
type input "jane"
click at [570, 588] on label "Janelle Wunderlich" at bounding box center [583, 592] width 141 height 21
click at [509, 588] on input "Janelle Wunderlich" at bounding box center [504, 590] width 8 height 8
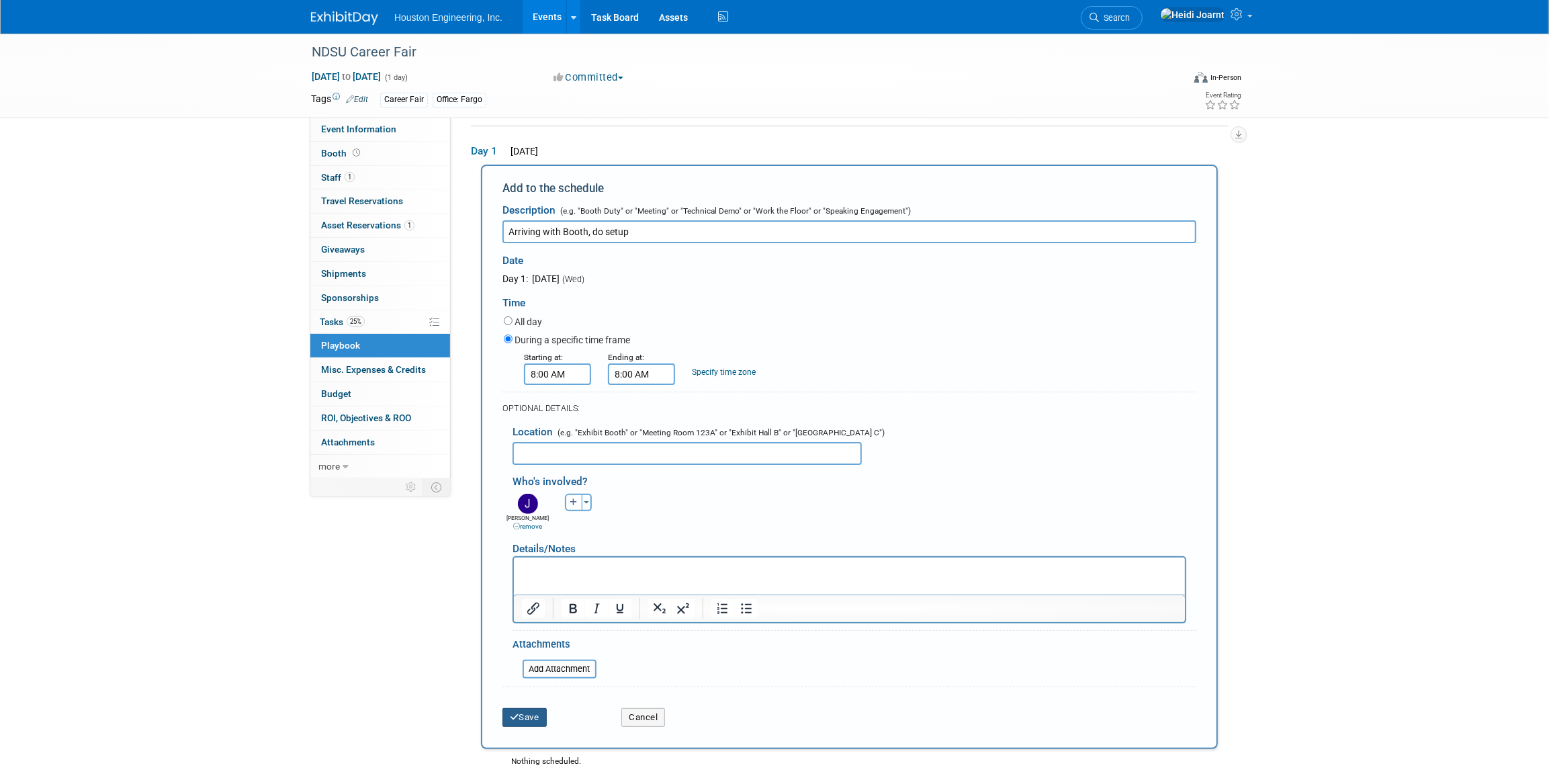
click at [532, 711] on button "Save" at bounding box center [524, 717] width 45 height 19
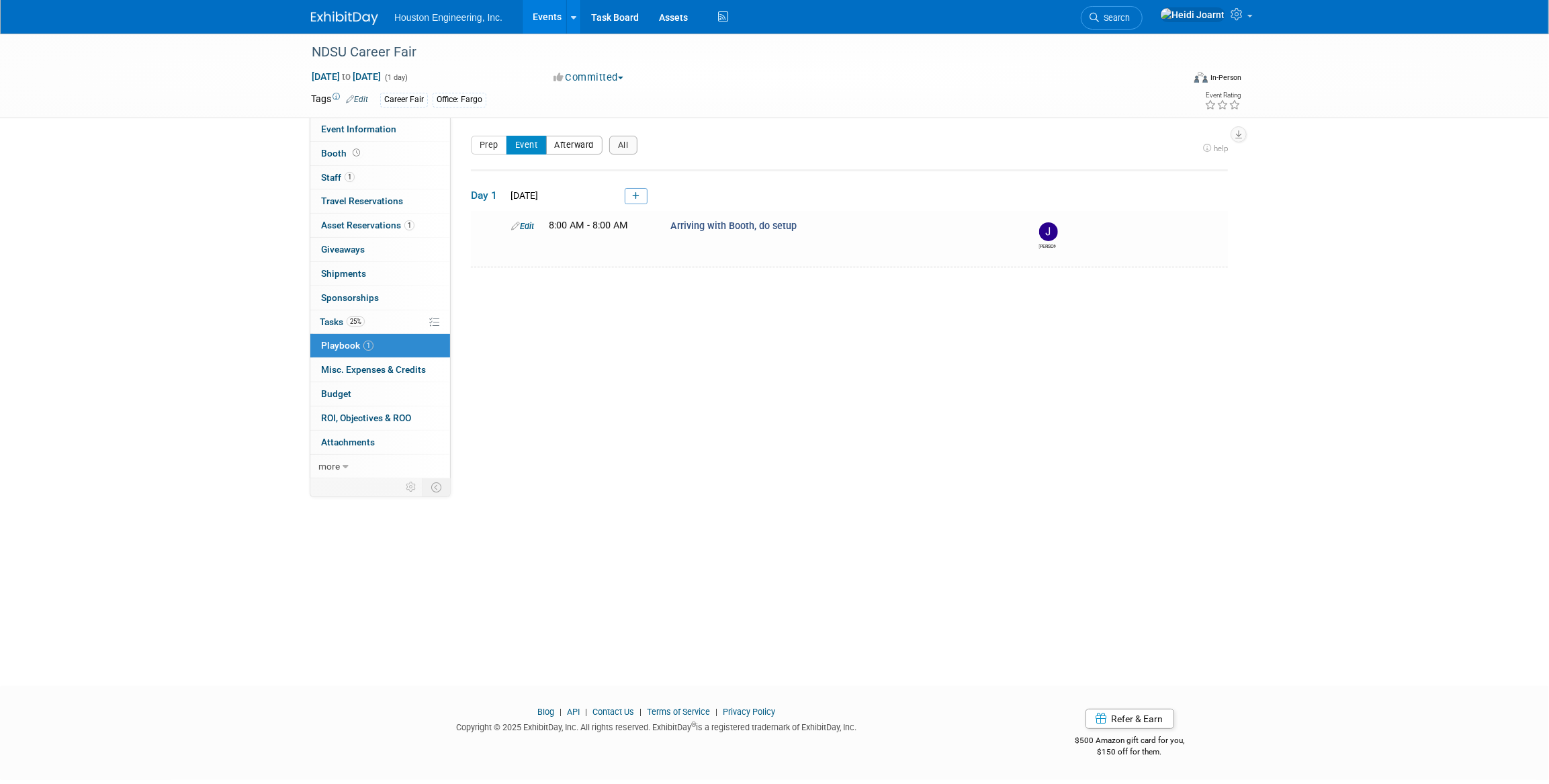
click at [577, 148] on button "Afterward" at bounding box center [574, 145] width 57 height 19
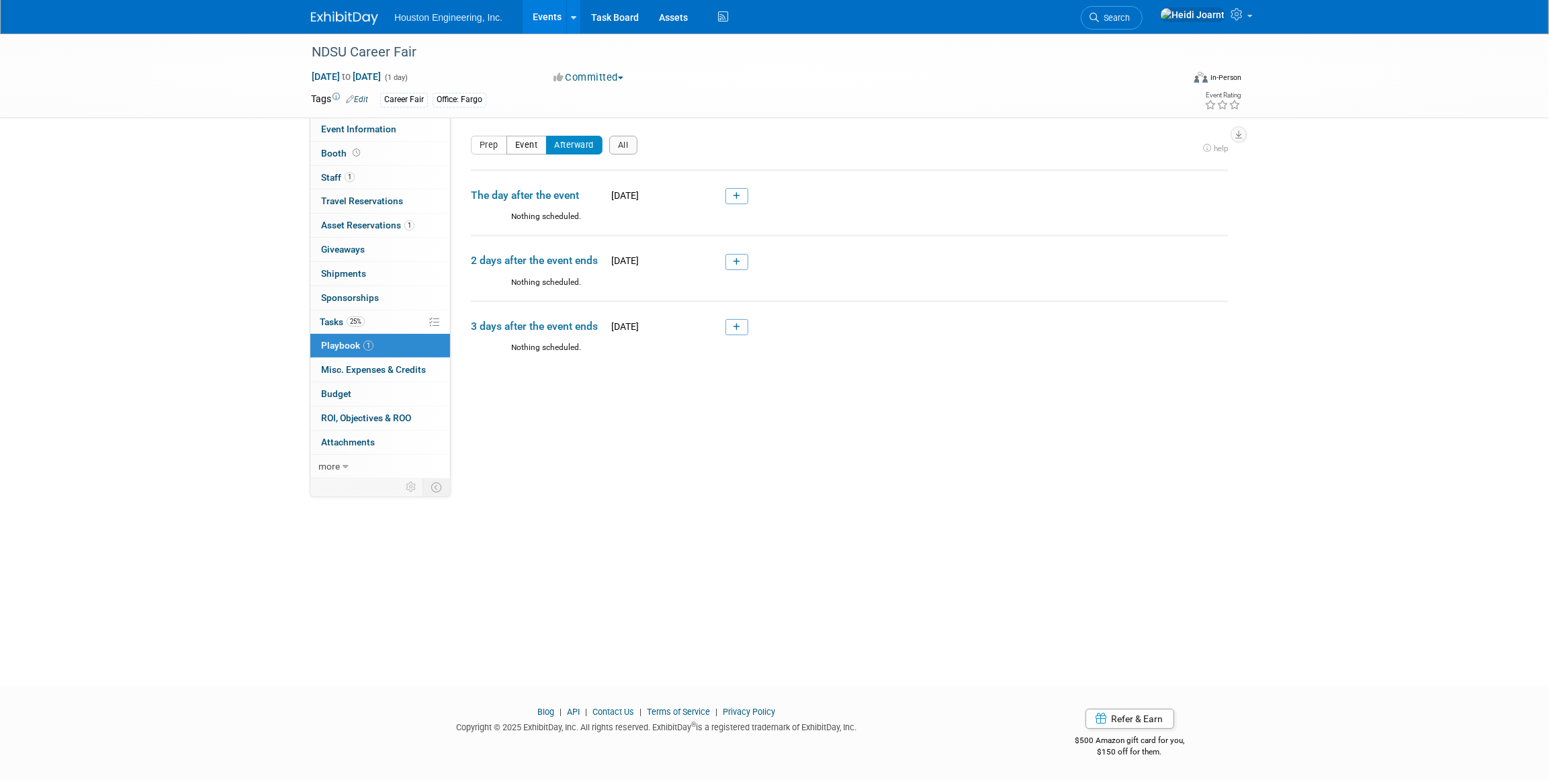
click at [534, 146] on button "Event" at bounding box center [526, 145] width 40 height 19
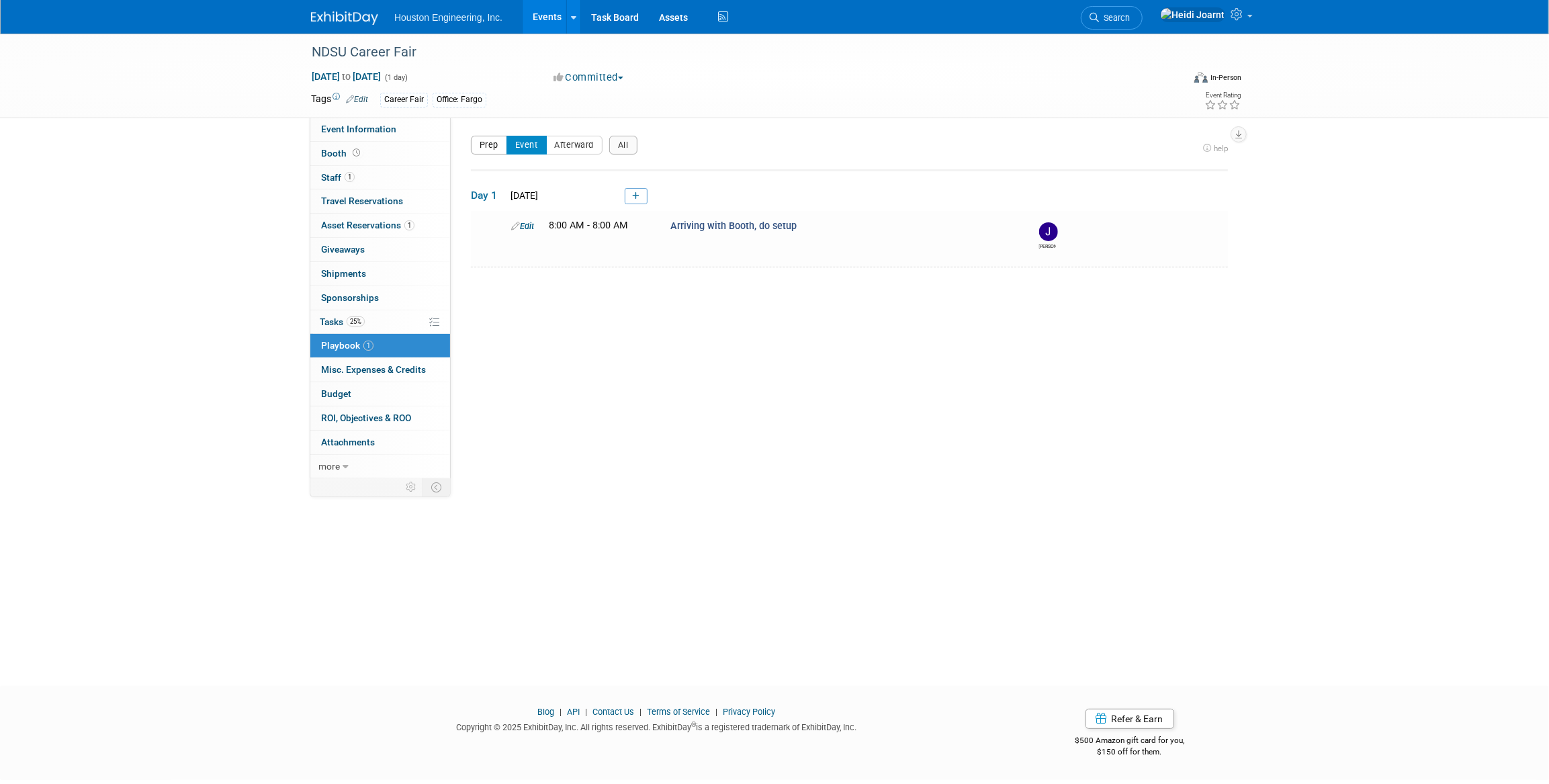
click at [490, 145] on button "Prep" at bounding box center [489, 145] width 36 height 19
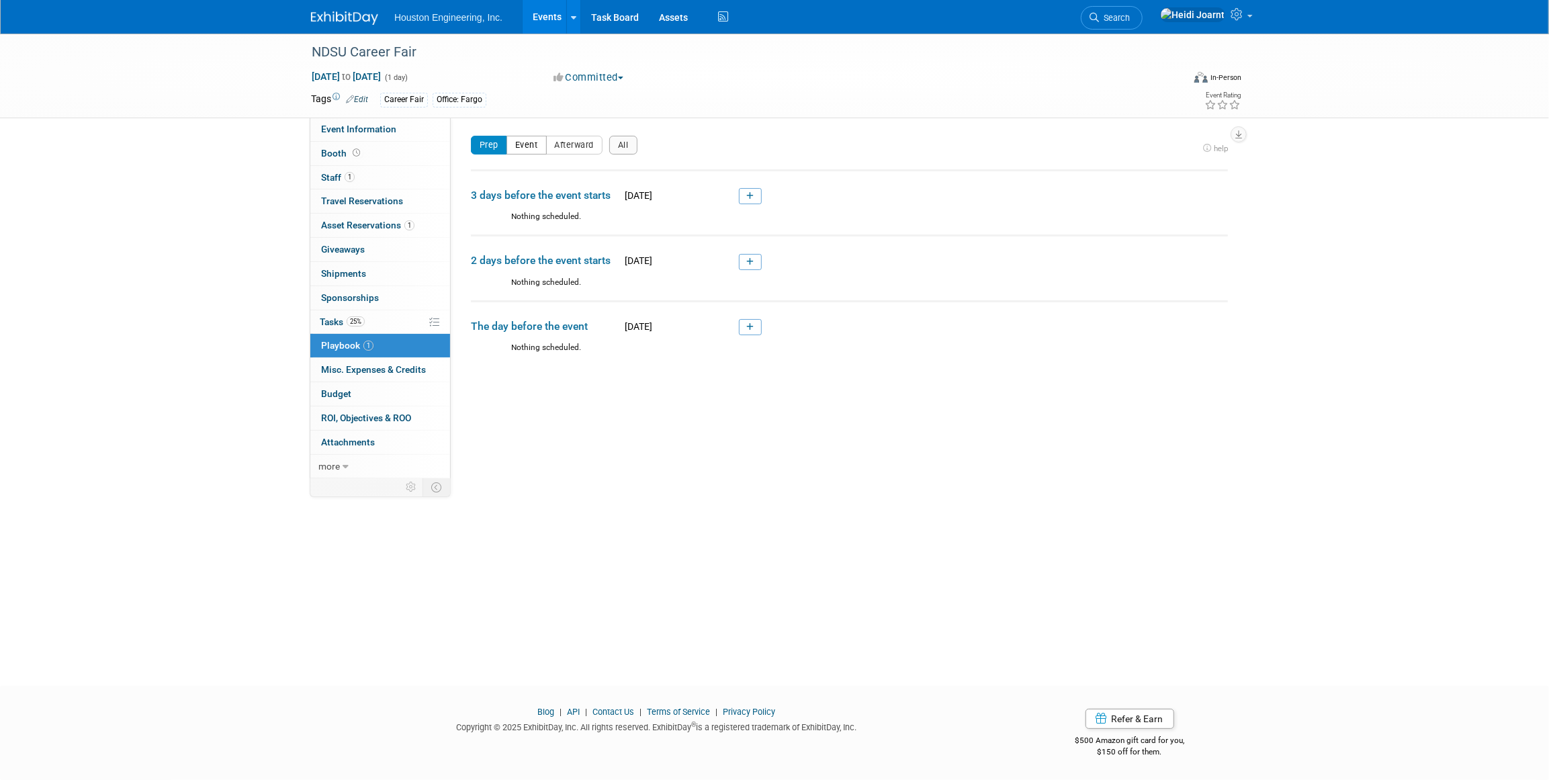
click at [517, 146] on button "Event" at bounding box center [526, 145] width 40 height 19
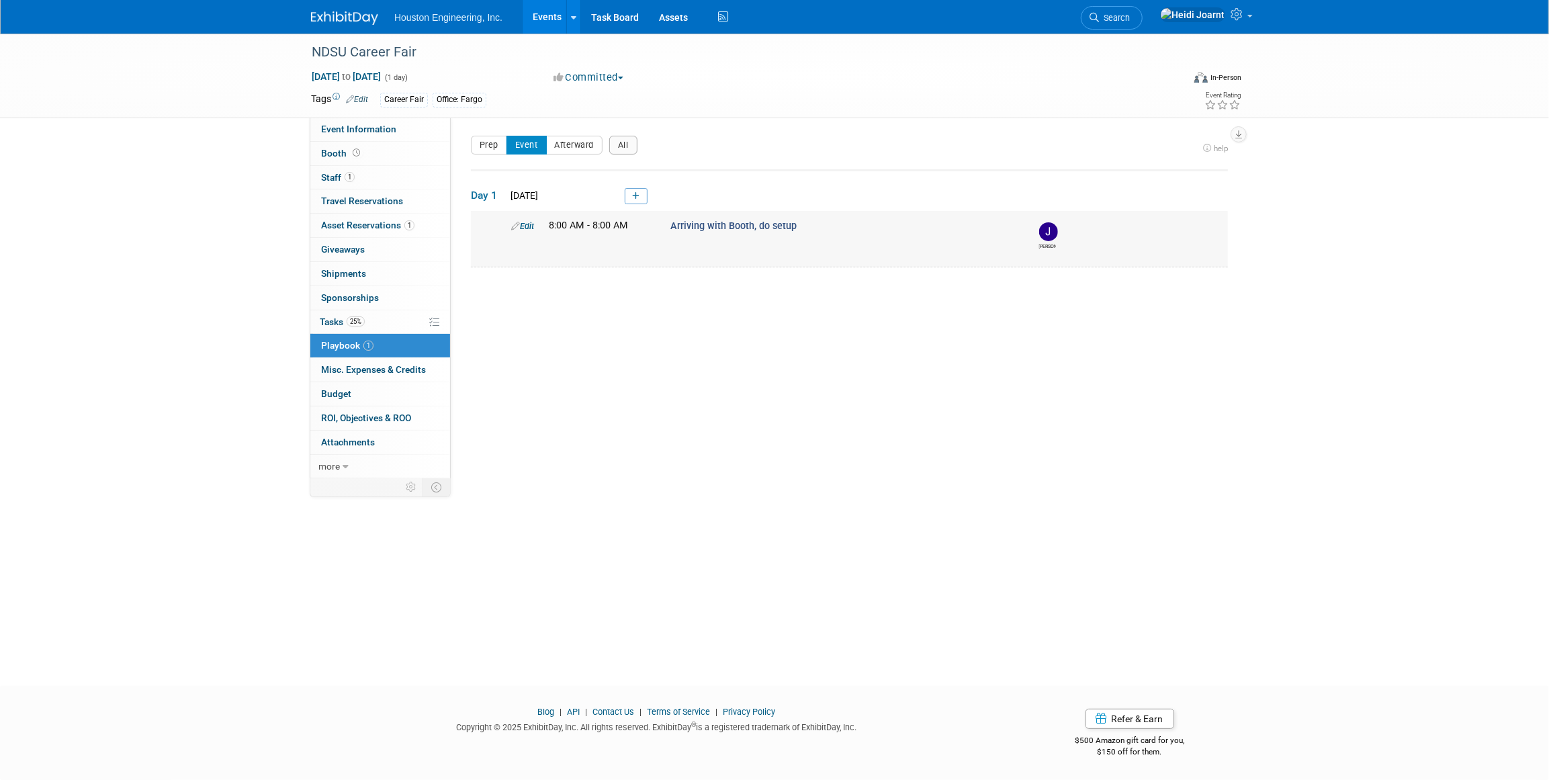
click at [526, 225] on link "Edit" at bounding box center [523, 225] width 23 height 10
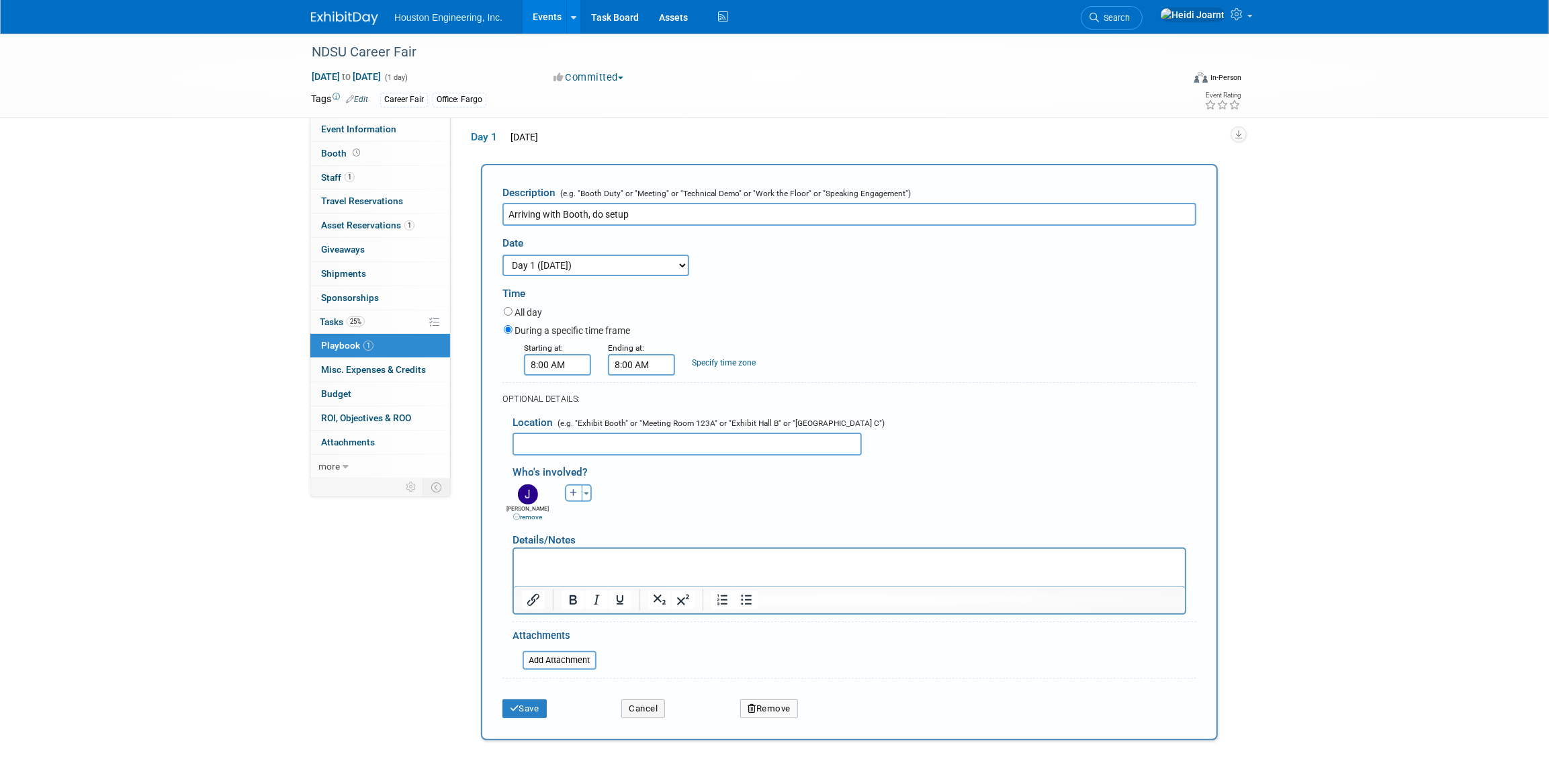
click at [759, 704] on button "Remove" at bounding box center [769, 709] width 58 height 19
click at [847, 726] on link "Yes" at bounding box center [844, 719] width 39 height 21
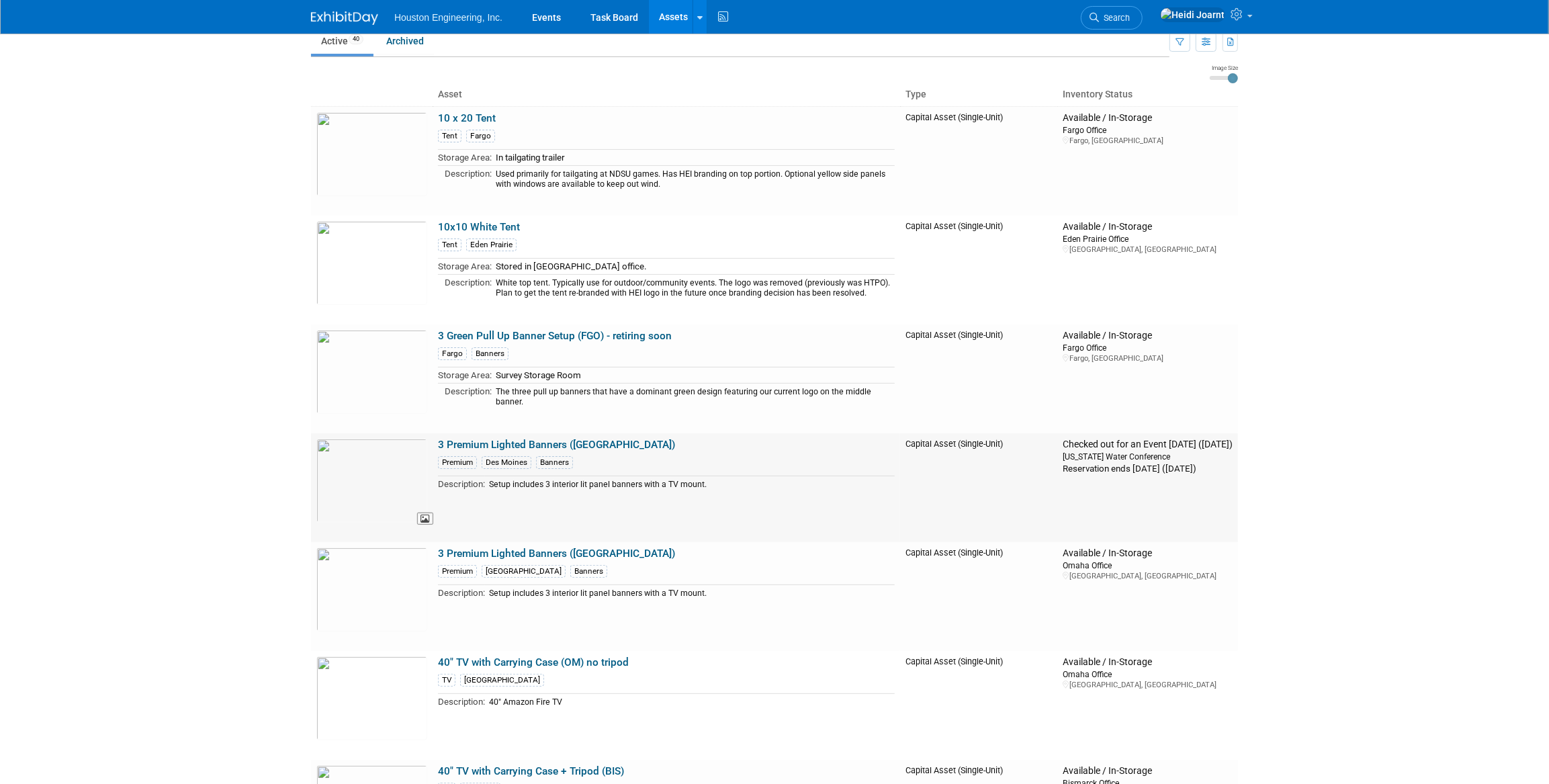
scroll to position [122, 0]
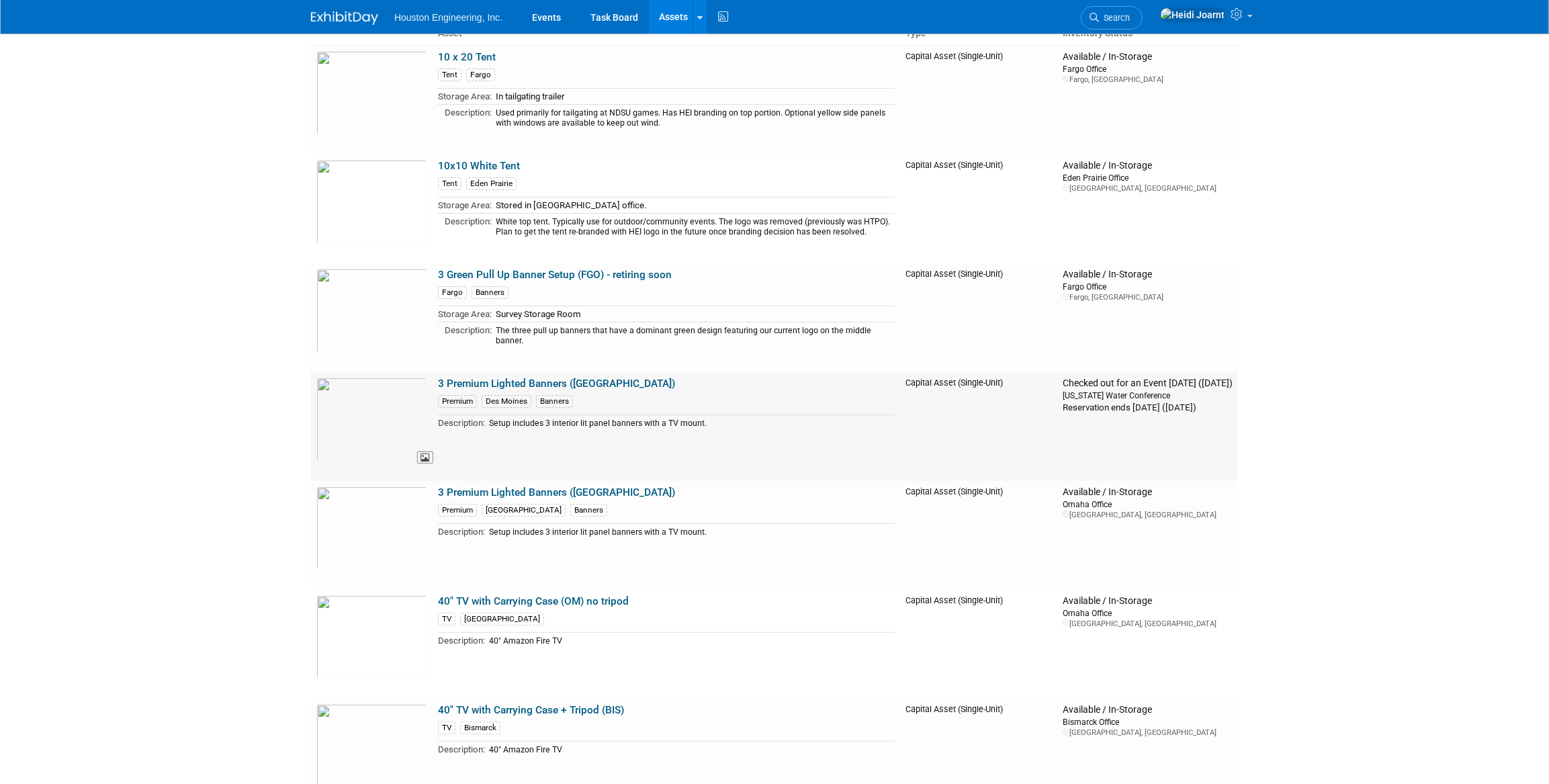
click at [368, 418] on img at bounding box center [372, 419] width 111 height 84
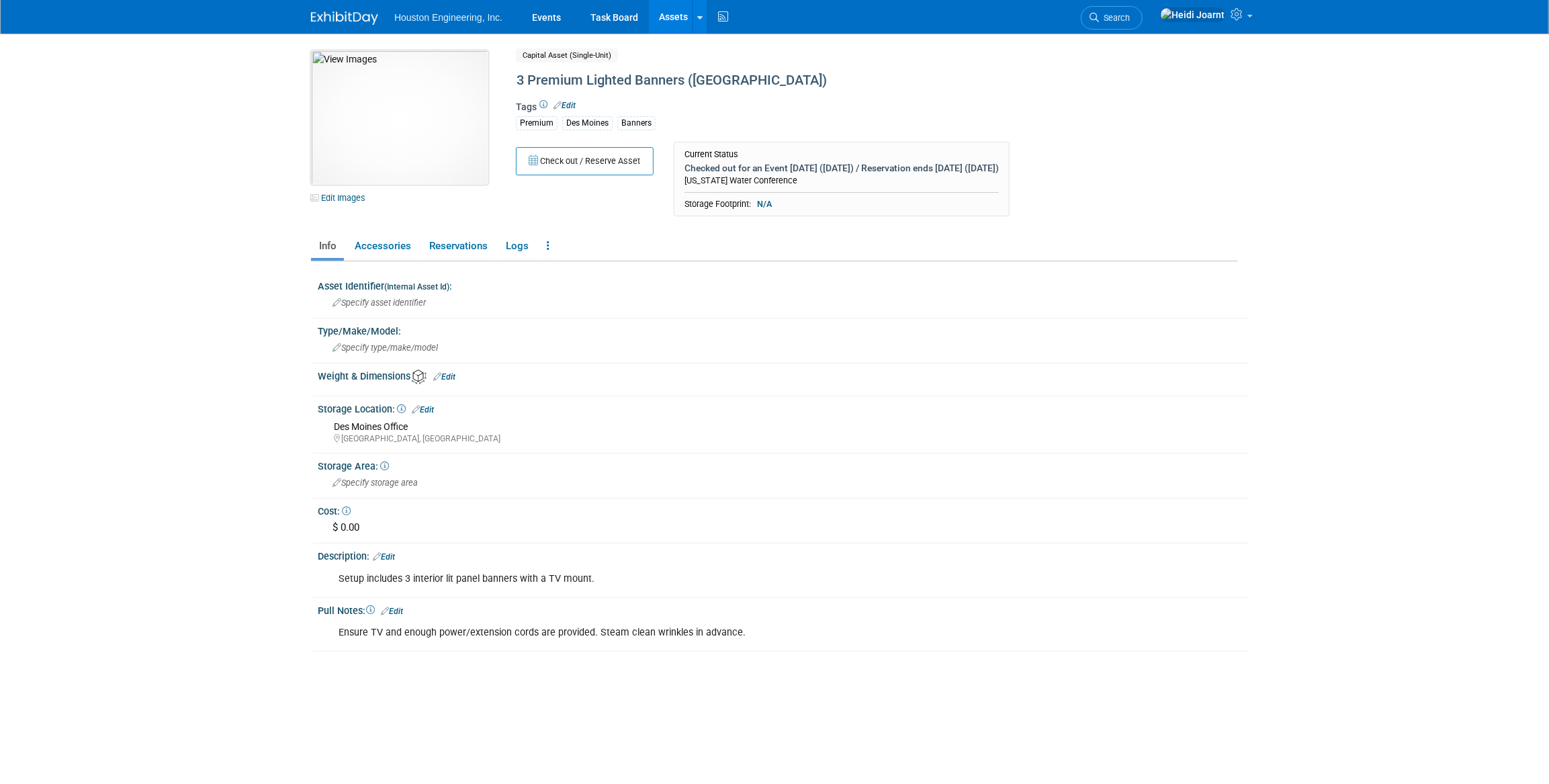
click at [437, 104] on img at bounding box center [400, 117] width 177 height 134
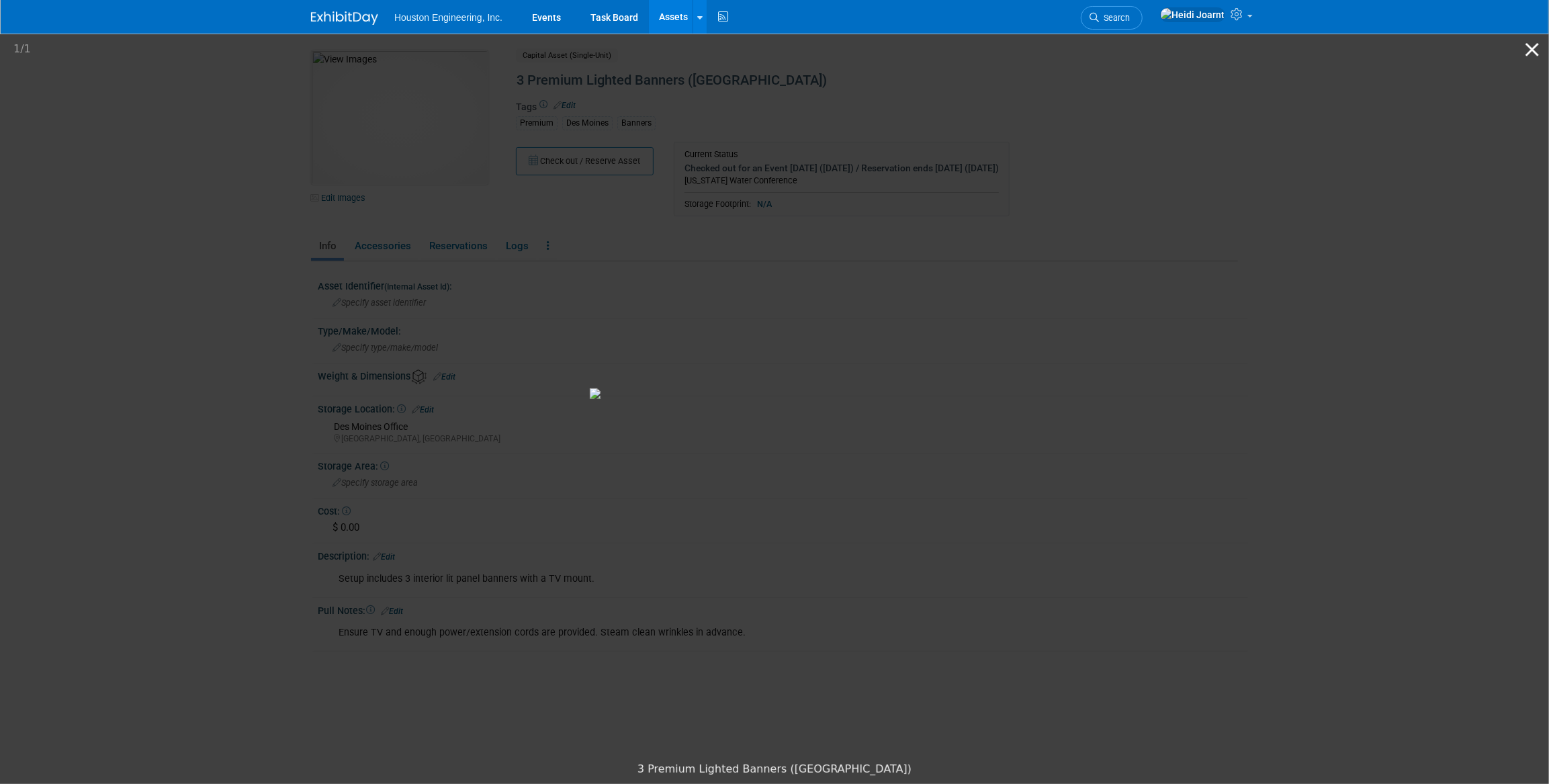
click at [1524, 49] on button "Close gallery" at bounding box center [1532, 49] width 34 height 32
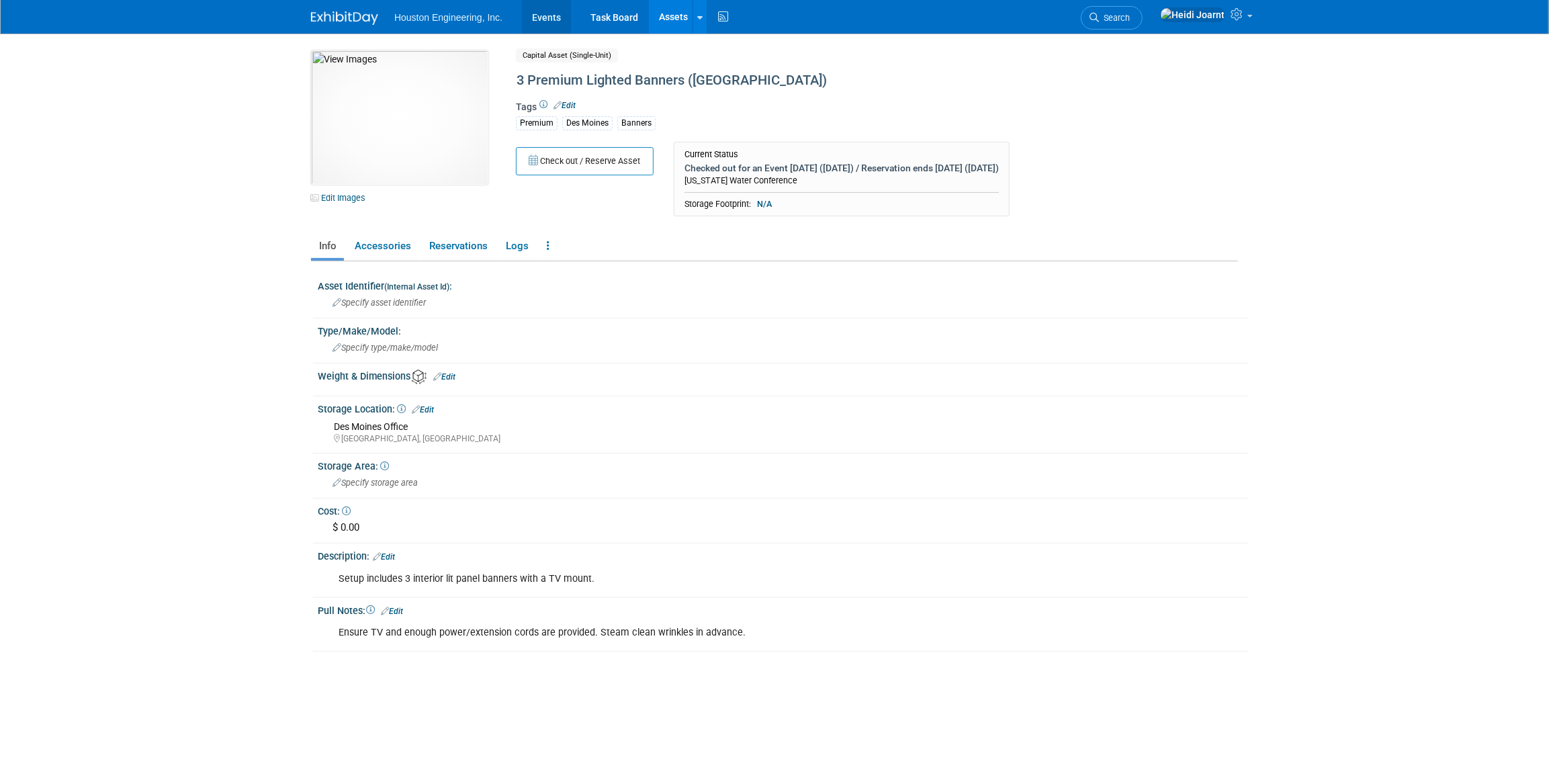
click at [558, 27] on link "Events" at bounding box center [546, 17] width 49 height 34
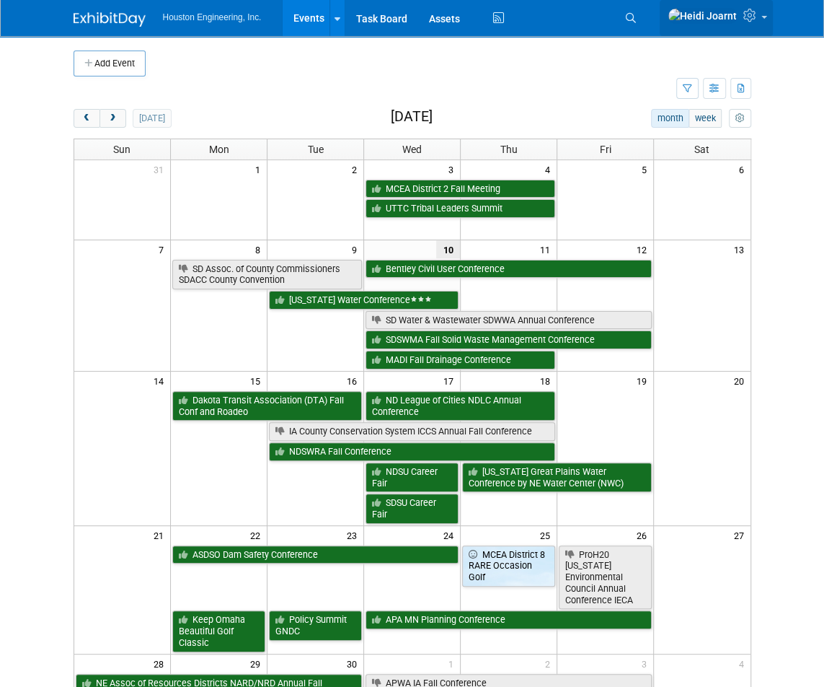
click at [759, 21] on icon at bounding box center [751, 15] width 17 height 13
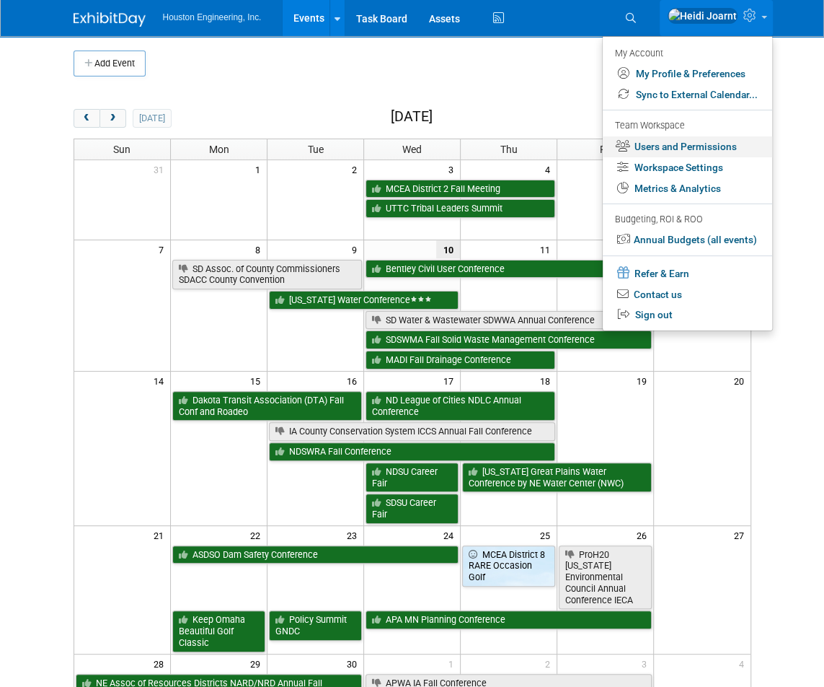
click at [689, 151] on link "Users and Permissions" at bounding box center [687, 146] width 169 height 21
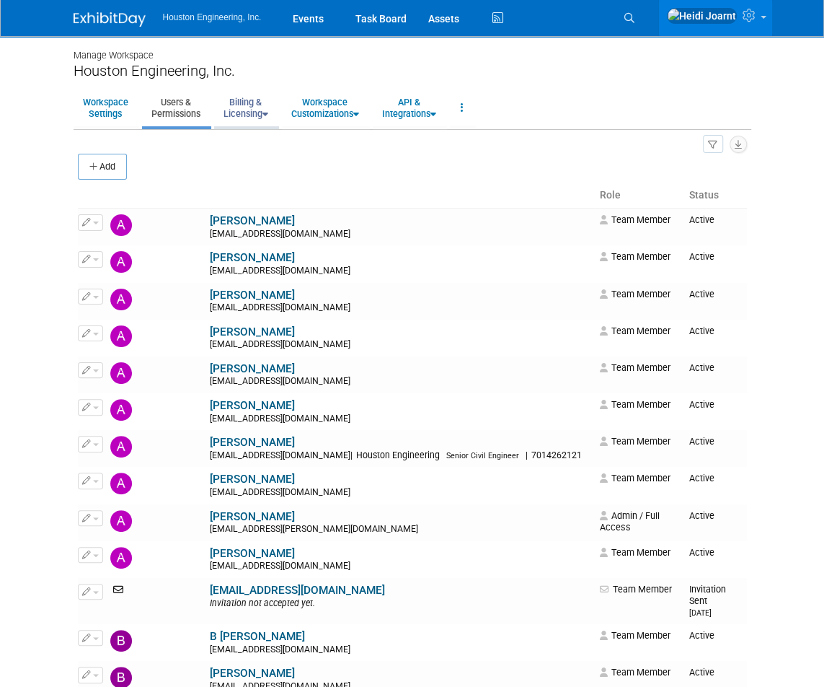
click at [269, 119] on link "Billing & Licensing" at bounding box center [245, 107] width 63 height 35
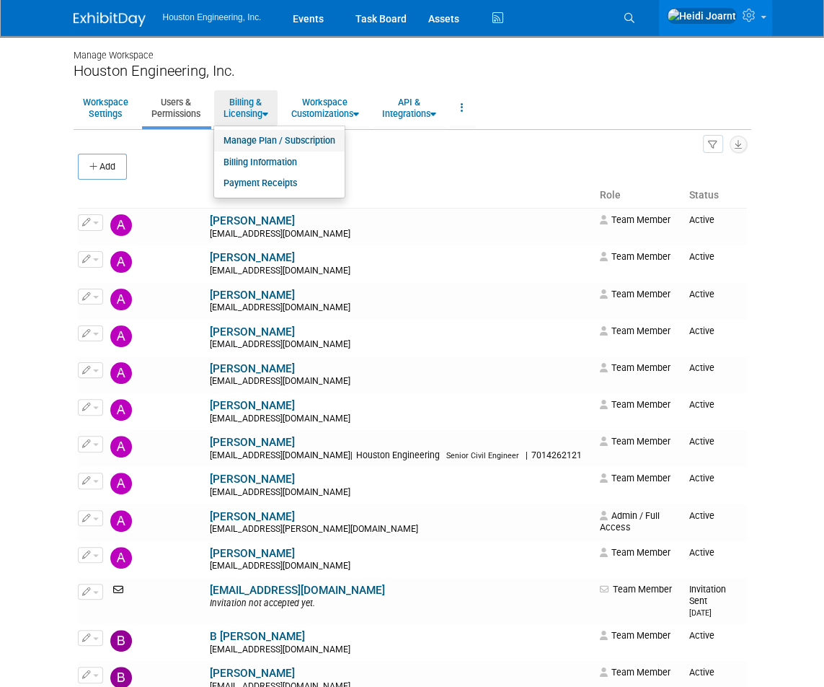
click at [264, 149] on link "Manage Plan / Subscription" at bounding box center [279, 141] width 131 height 22
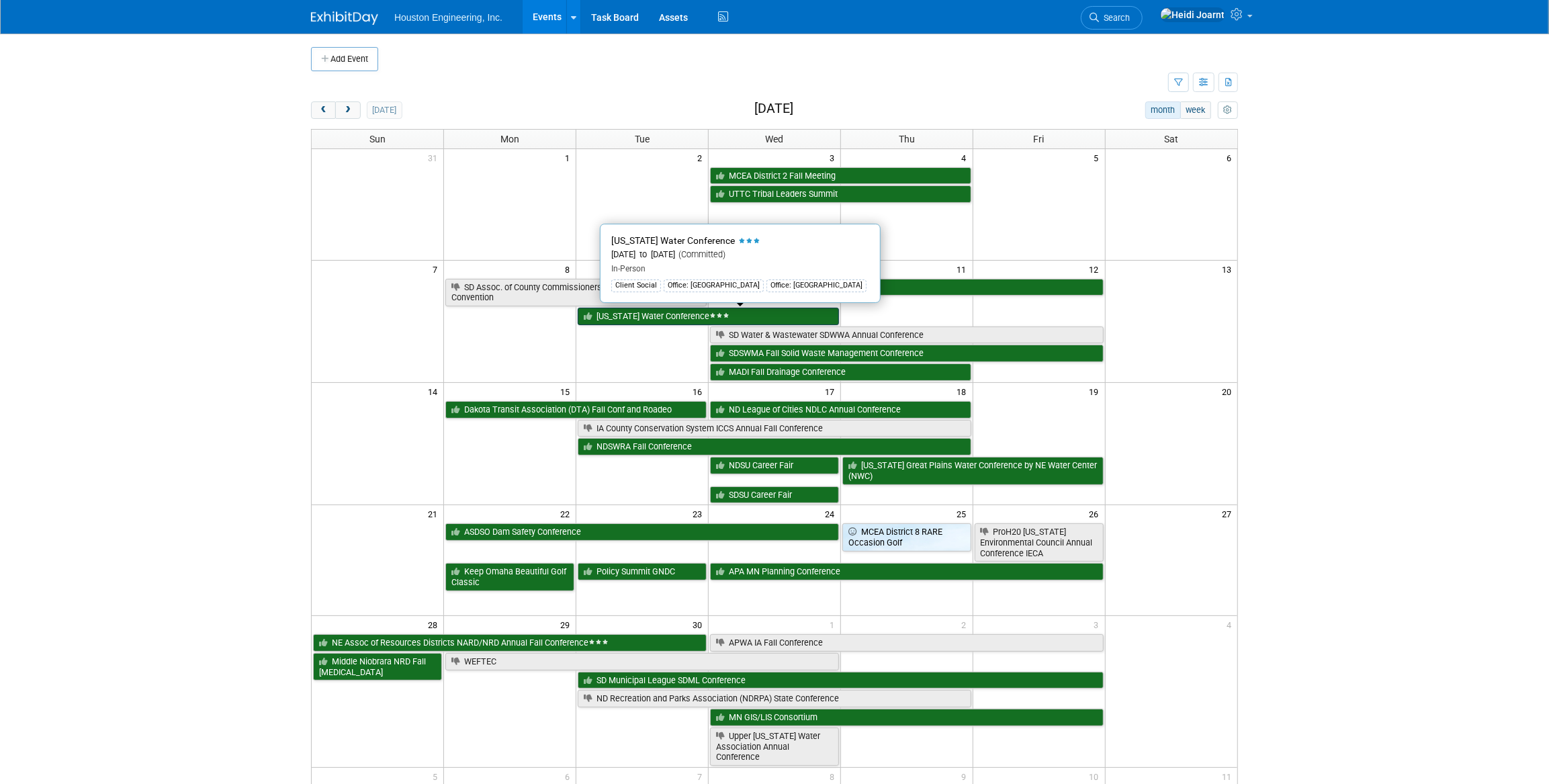
click at [710, 318] on span at bounding box center [720, 316] width 20 height 6
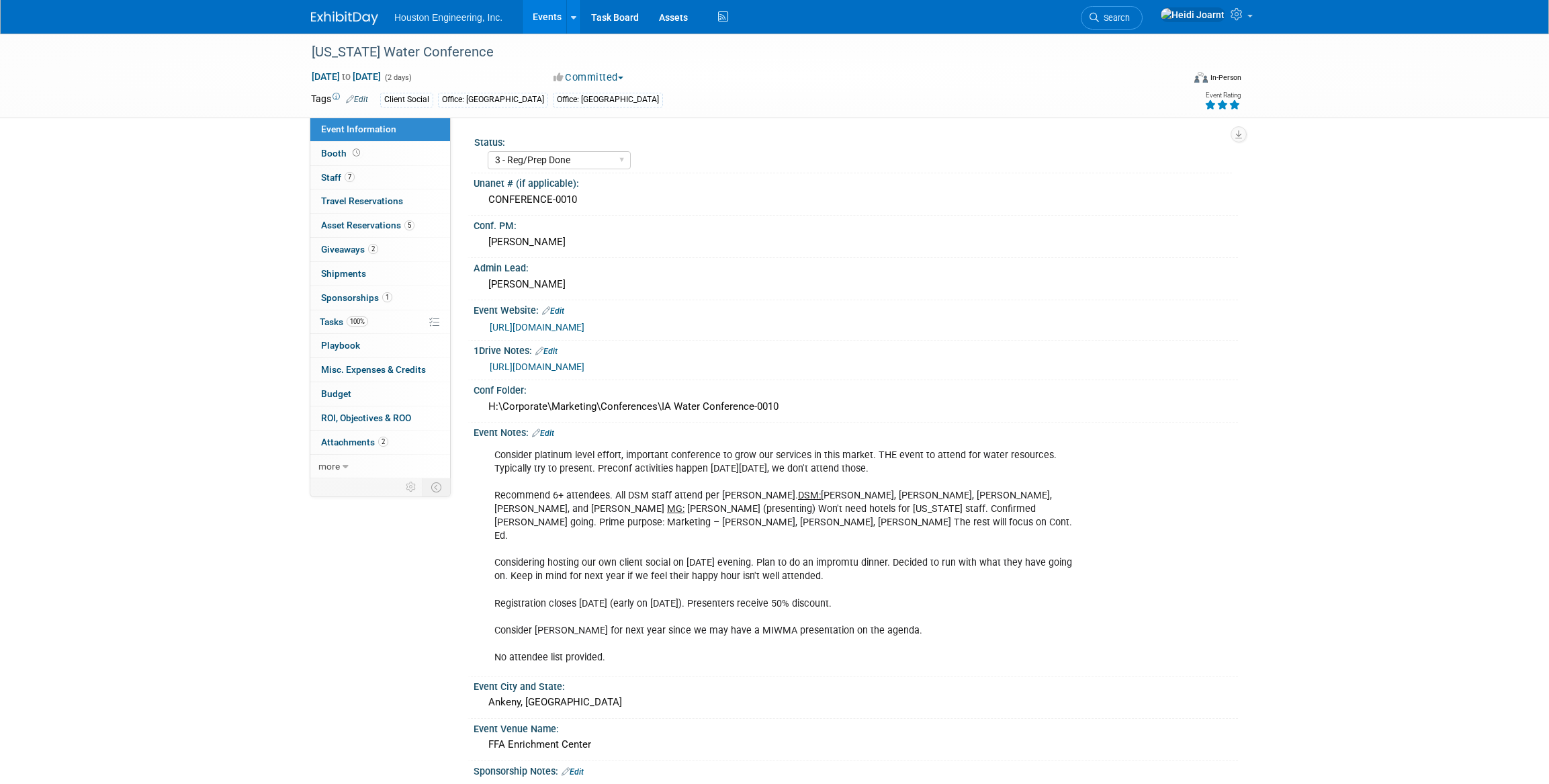
select select "3 - Reg/Prep Done"
select select "Yes"
select select "Water Resources"
click at [394, 325] on link "100% Tasks 100%" at bounding box center [380, 321] width 140 height 23
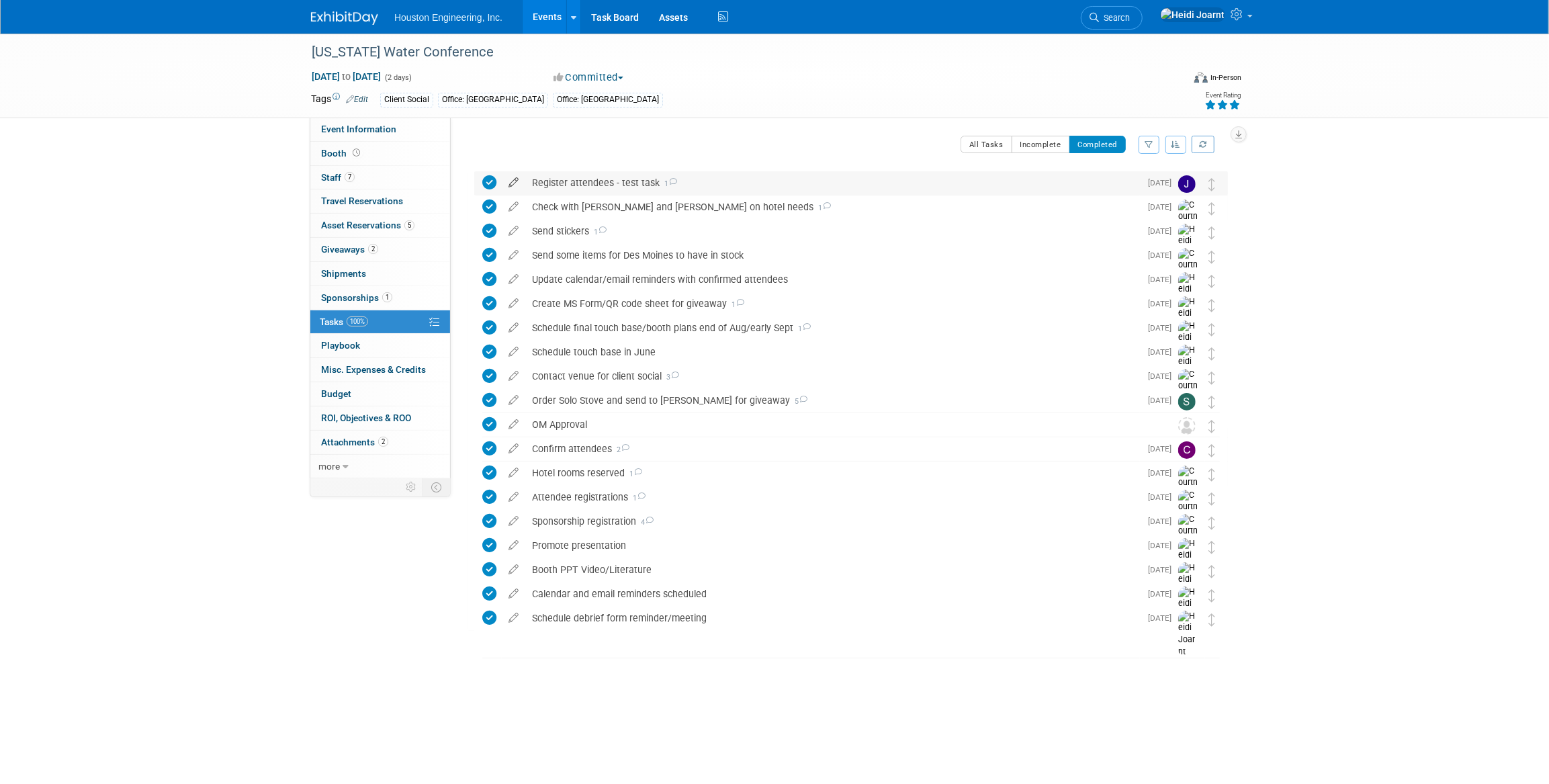
click at [511, 182] on icon at bounding box center [513, 180] width 23 height 17
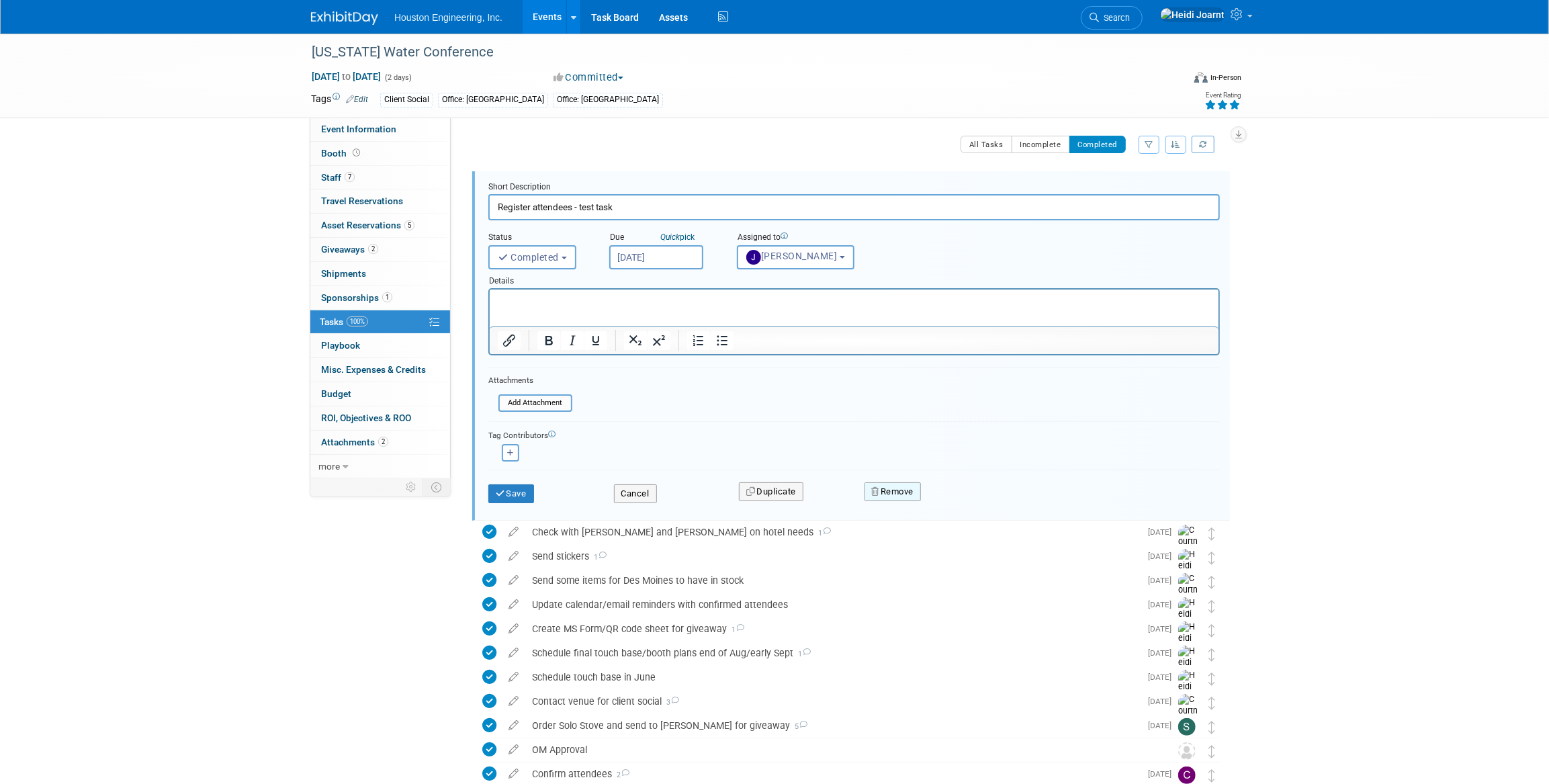
click at [899, 486] on button "Remove" at bounding box center [892, 492] width 57 height 19
click at [972, 497] on link "Yes" at bounding box center [968, 502] width 39 height 21
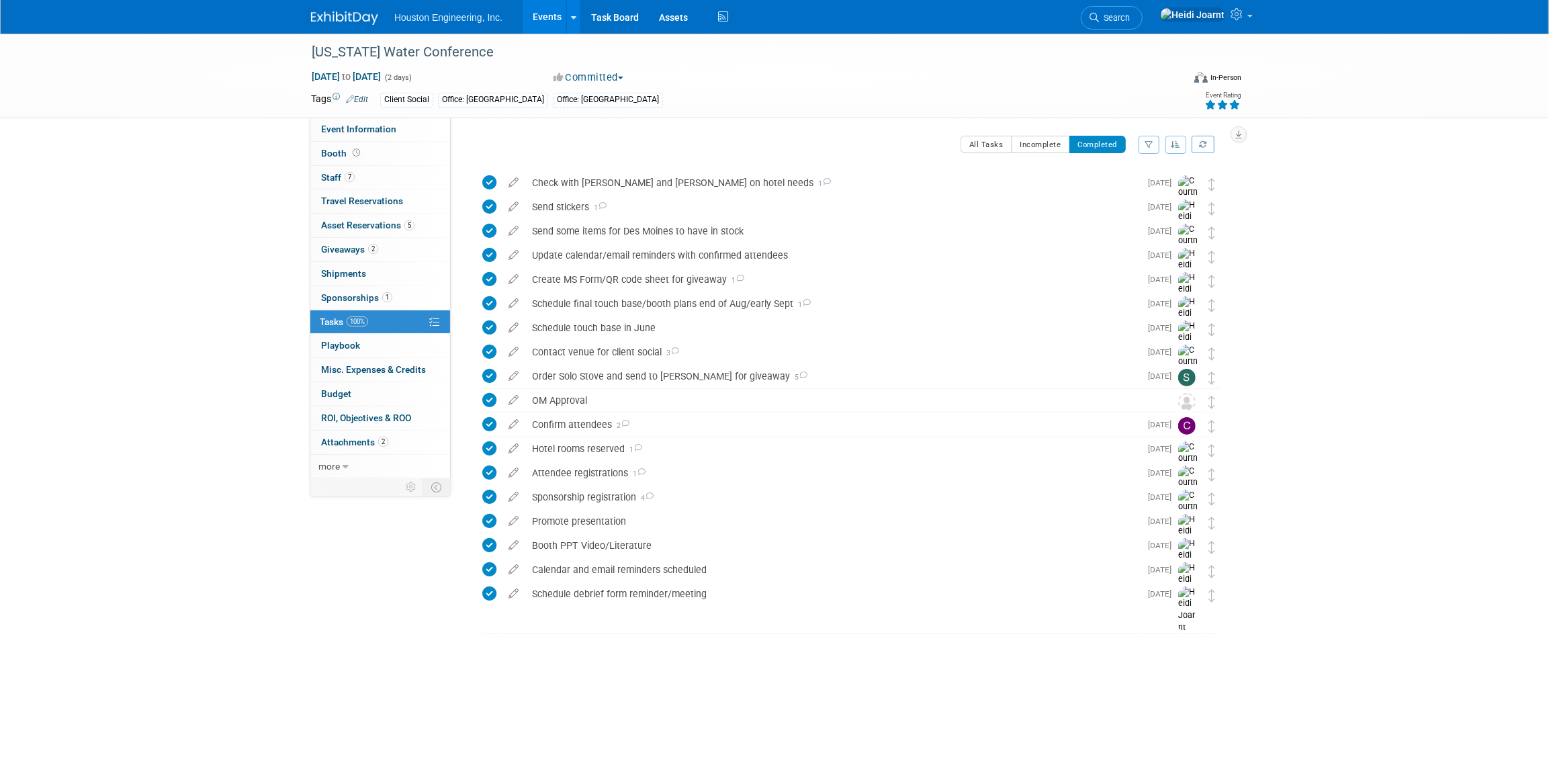
click at [550, 20] on link "Events" at bounding box center [547, 17] width 49 height 34
